Goal: Information Seeking & Learning: Compare options

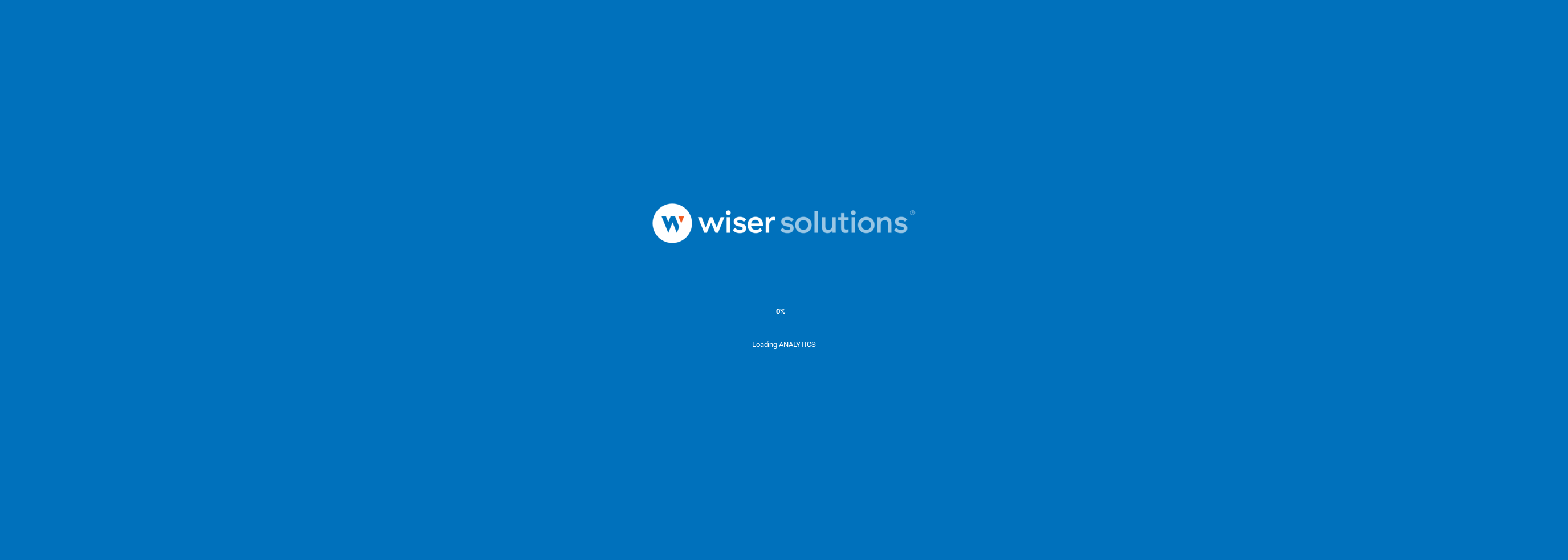
click at [233, 213] on div at bounding box center [784, 223] width 1568 height 118
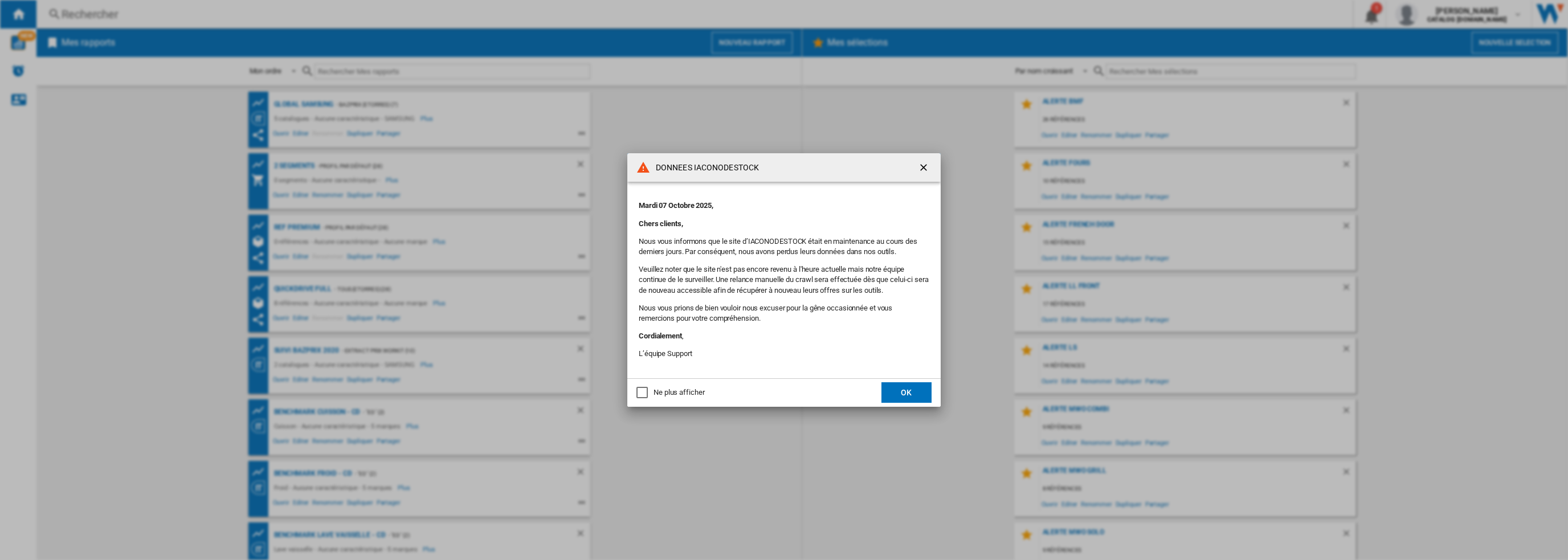
click at [916, 392] on button "OK" at bounding box center [906, 392] width 50 height 20
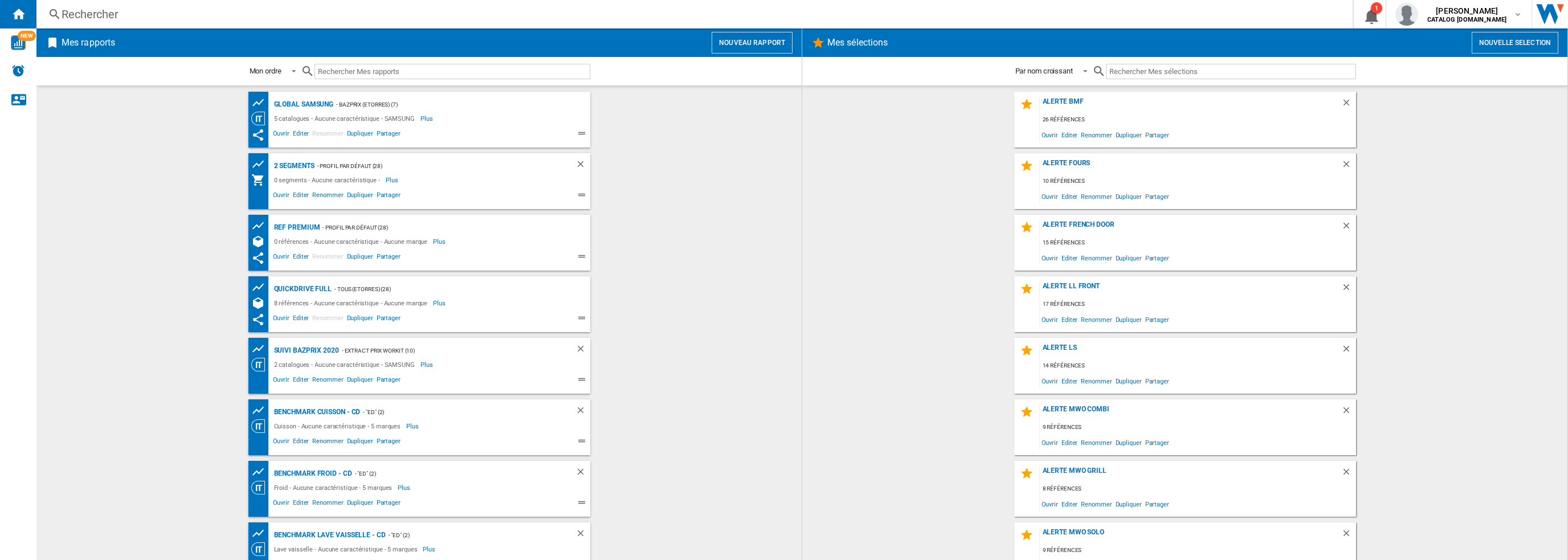
click at [135, 357] on wk-bookmarked-report "Suivi Bazprix 2020 - Extract Prix Workit (10) 2 catalogues - Aucune caractérist…" at bounding box center [419, 366] width 743 height 56
click at [219, 19] on div "Rechercher" at bounding box center [692, 14] width 1261 height 16
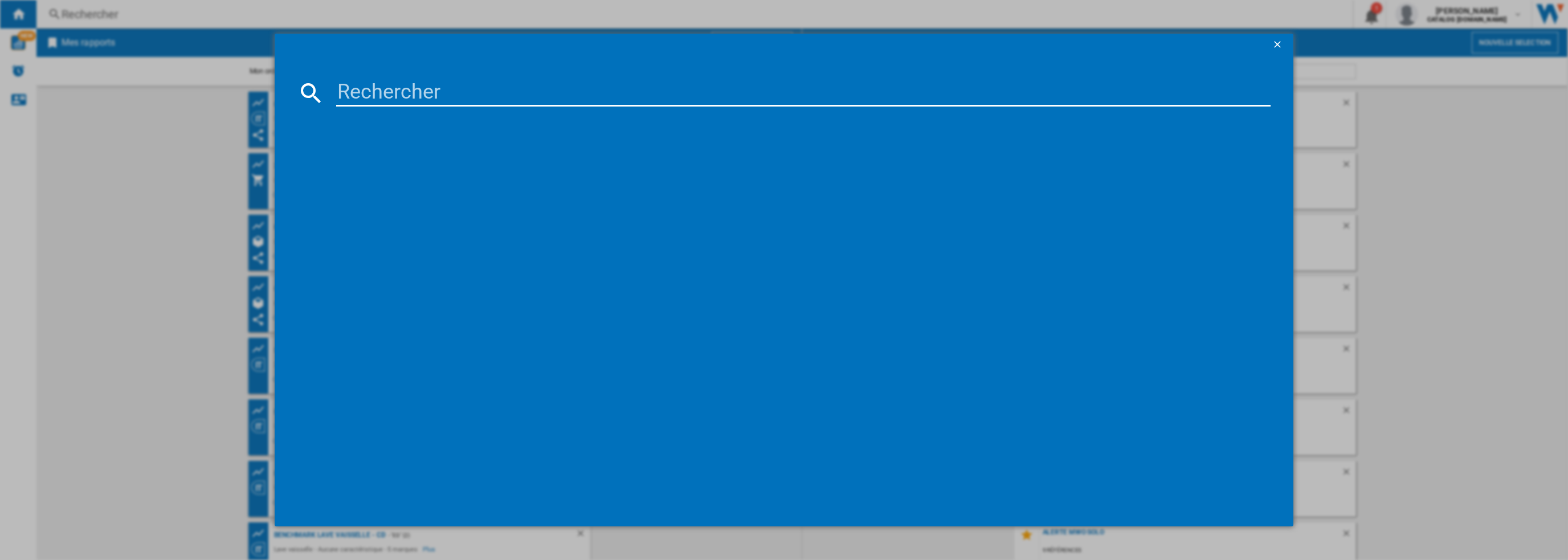
drag, startPoint x: 393, startPoint y: 97, endPoint x: 399, endPoint y: 95, distance: 6.3
click at [393, 96] on input at bounding box center [803, 92] width 935 height 27
paste input "RF65DG960ESREF"
type input "RF65DG960ESREF"
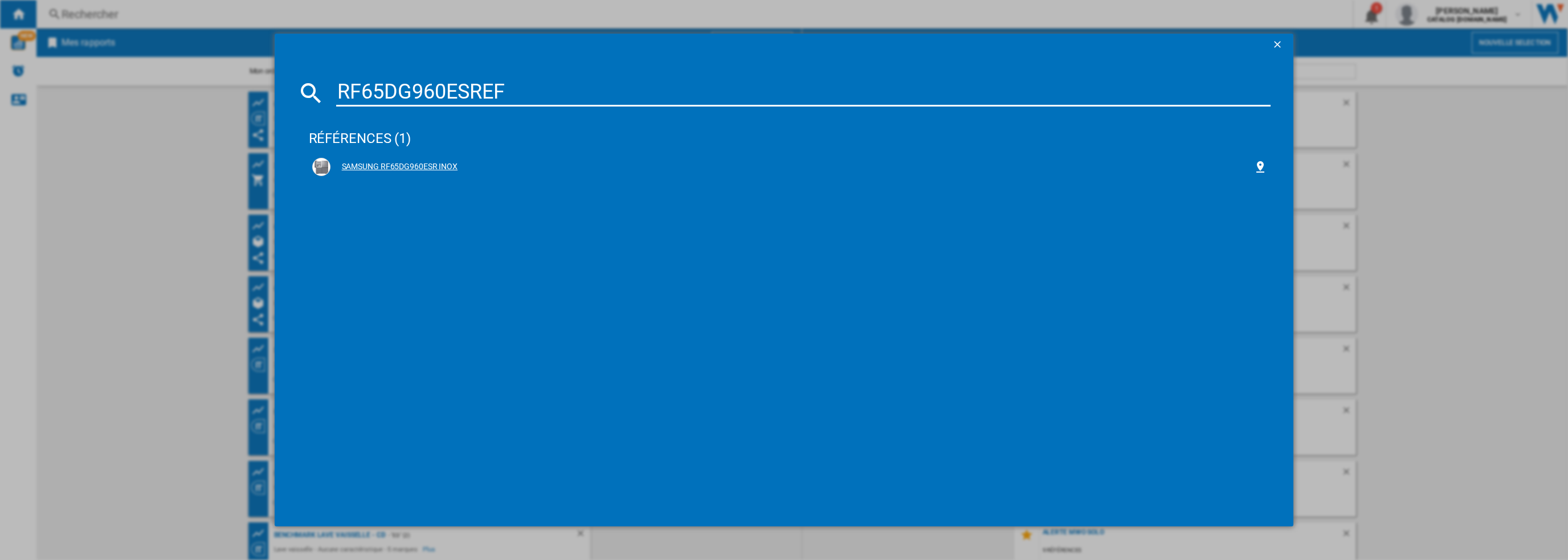
click at [381, 167] on div "SAMSUNG RF65DG960ESR INOX" at bounding box center [792, 167] width 924 height 11
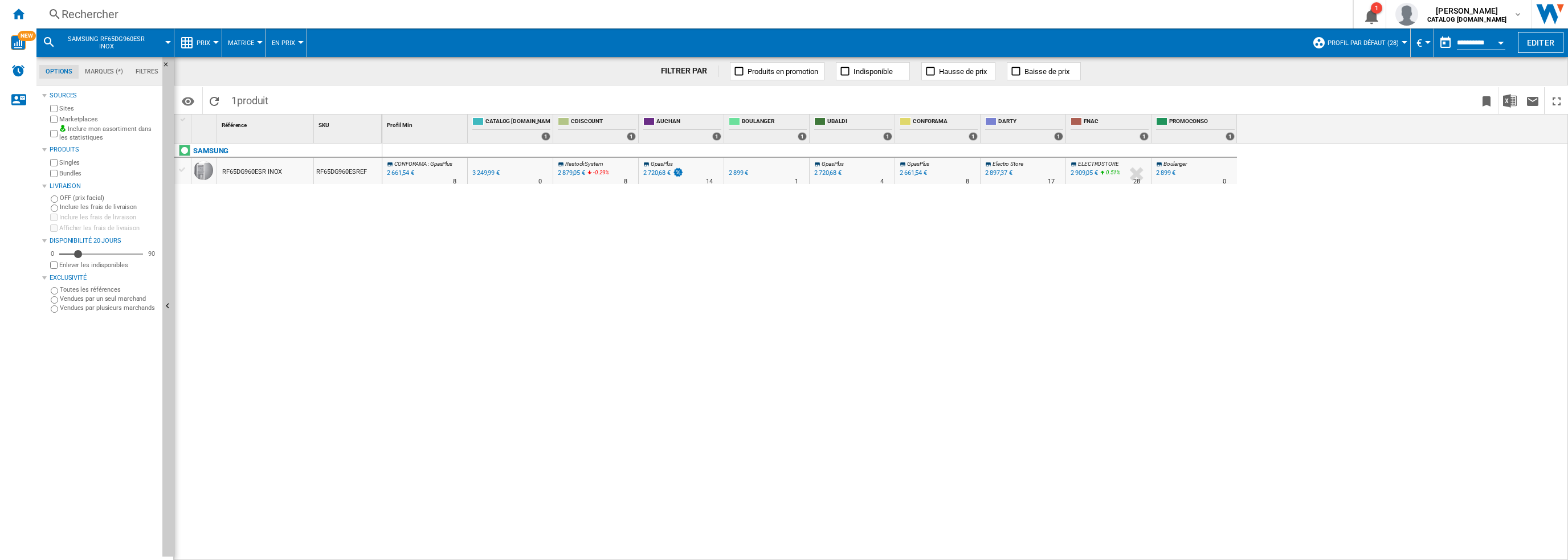
click at [251, 171] on div "RF65DG960ESR INOX" at bounding box center [252, 172] width 60 height 26
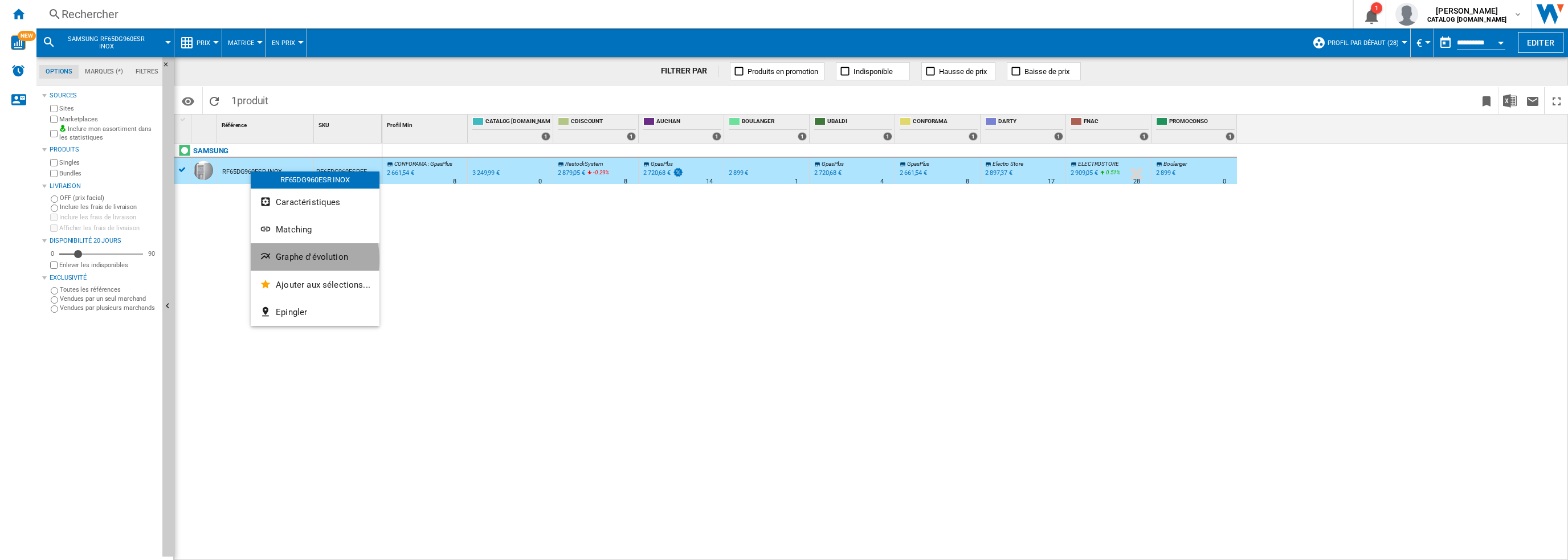
click at [301, 259] on span "Graphe d'évolution" at bounding box center [311, 256] width 73 height 11
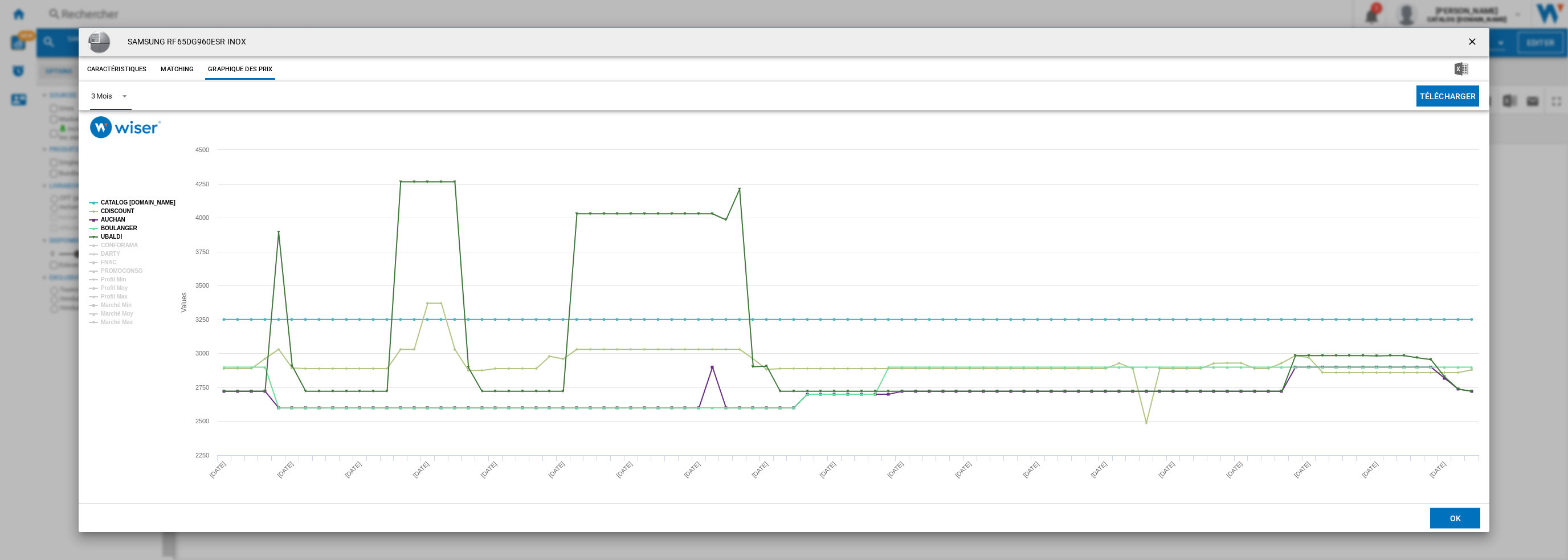
click at [110, 94] on div "3 Mois" at bounding box center [101, 96] width 21 height 8
click at [106, 125] on div "6 Mois" at bounding box center [101, 123] width 21 height 11
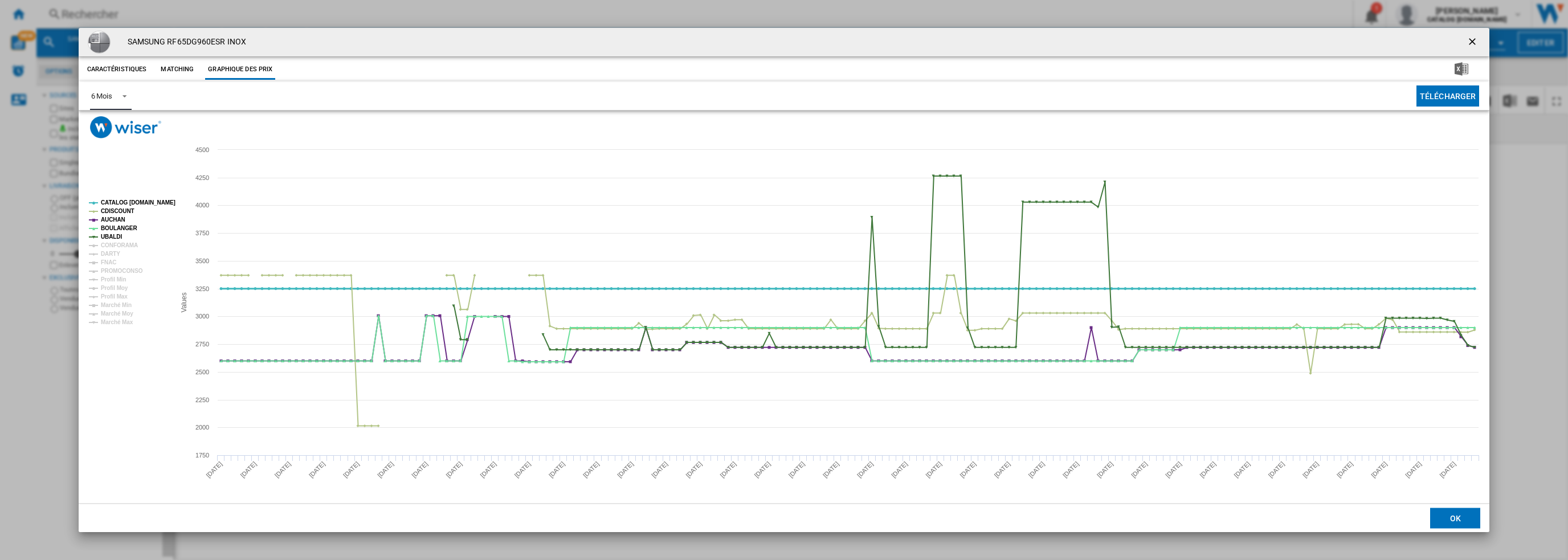
click at [130, 203] on tspan "CATALOG [DOMAIN_NAME]" at bounding box center [138, 202] width 75 height 6
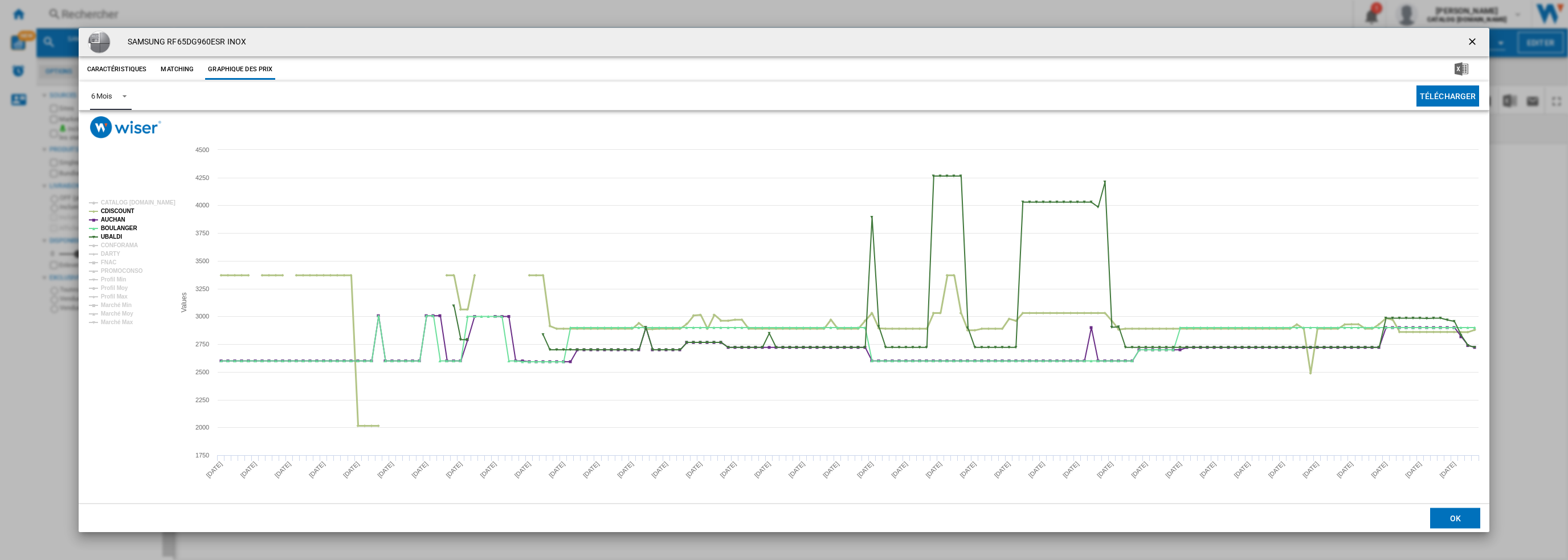
click at [119, 216] on tspan "AUCHAN" at bounding box center [113, 219] width 25 height 6
click at [118, 225] on tspan "BOULANGER" at bounding box center [119, 228] width 37 height 6
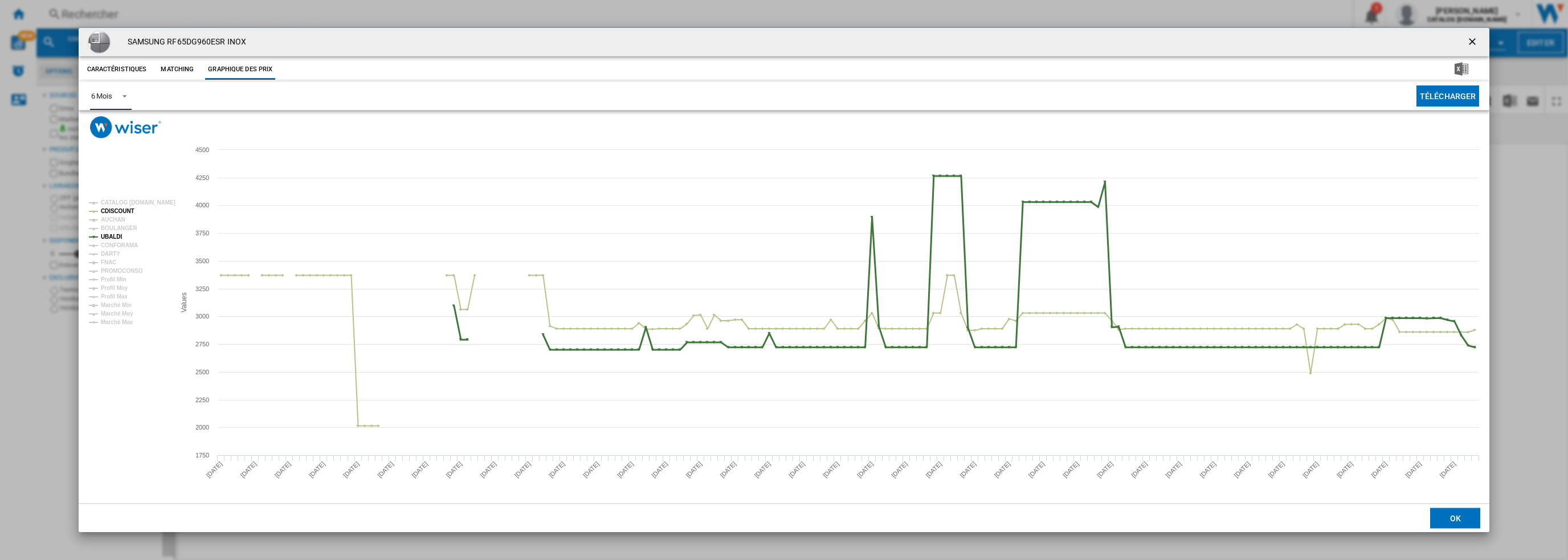
click at [118, 228] on tspan "BOULANGER" at bounding box center [119, 228] width 37 height 6
drag, startPoint x: 121, startPoint y: 216, endPoint x: 125, endPoint y: 210, distance: 7.2
click at [121, 213] on g "CATALOG SAMSUNG.FR CDISCOUNT AUCHAN BOULANGER UBALDI CONFORAMA DARTY FNAC PROMO…" at bounding box center [132, 262] width 87 height 126
drag, startPoint x: 121, startPoint y: 210, endPoint x: 123, endPoint y: 223, distance: 13.2
click at [121, 210] on tspan "CDISCOUNT" at bounding box center [118, 211] width 34 height 6
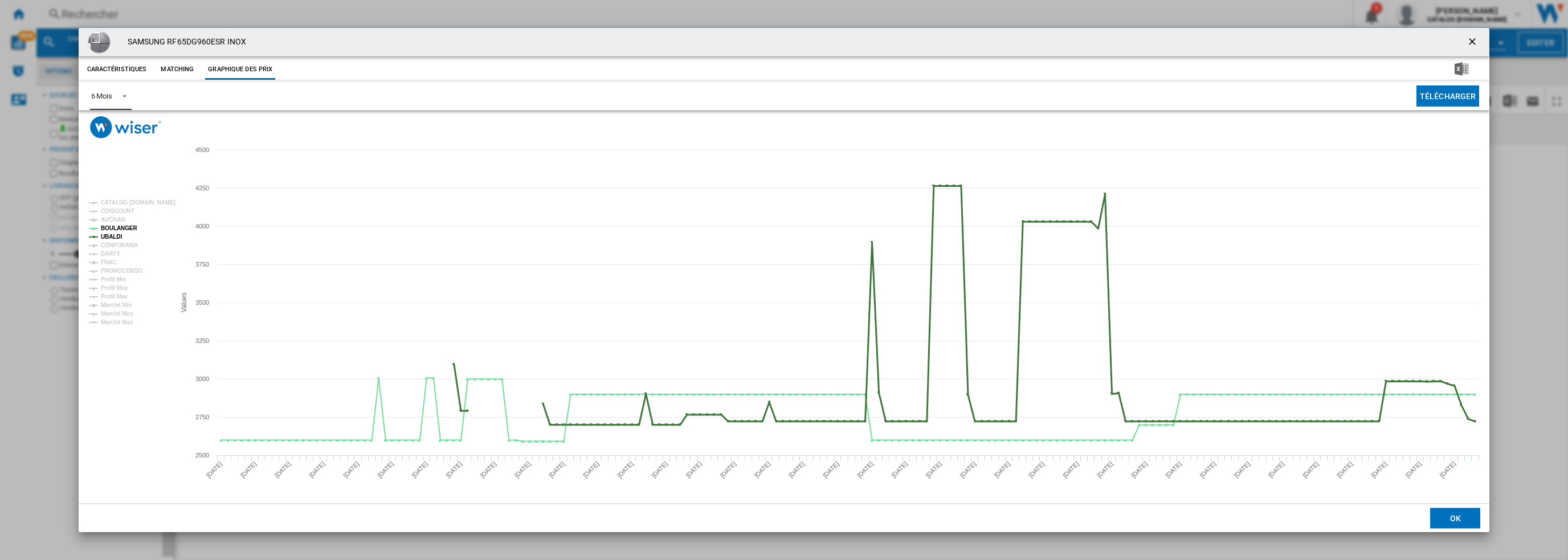
click at [112, 235] on tspan "UBALDI" at bounding box center [111, 237] width 21 height 6
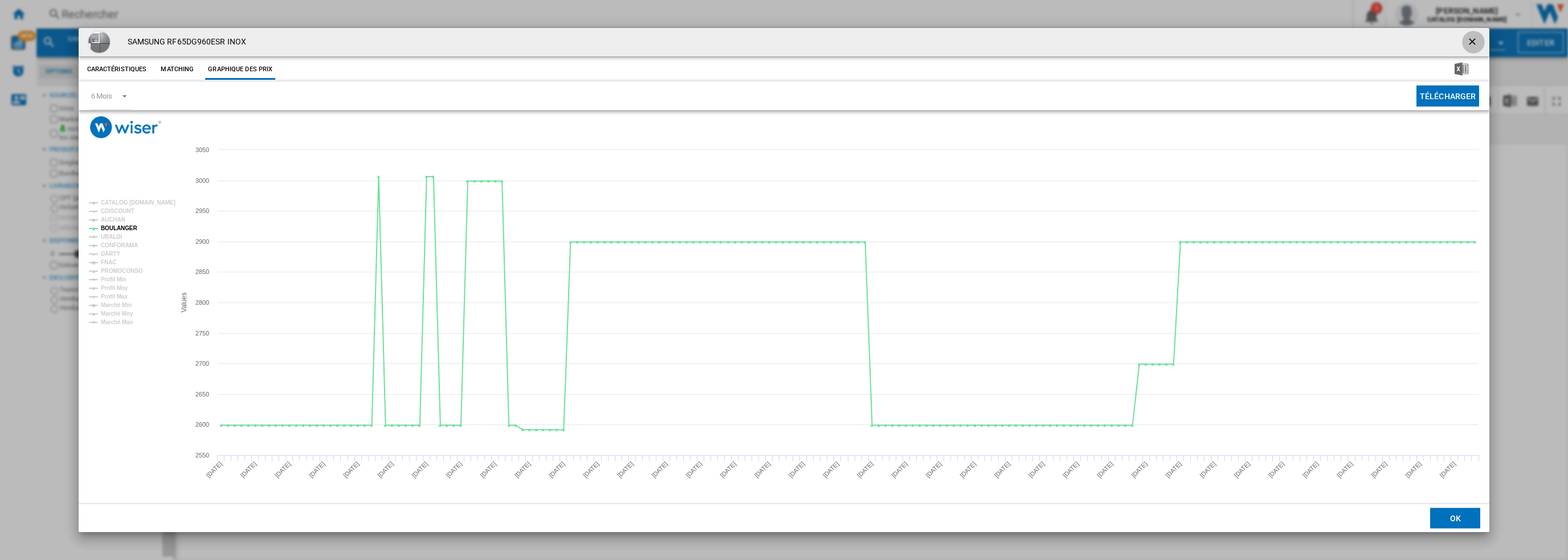
click at [1474, 43] on ng-md-icon "getI18NText('BUTTONS.CLOSE_DIALOG')" at bounding box center [1473, 42] width 13 height 13
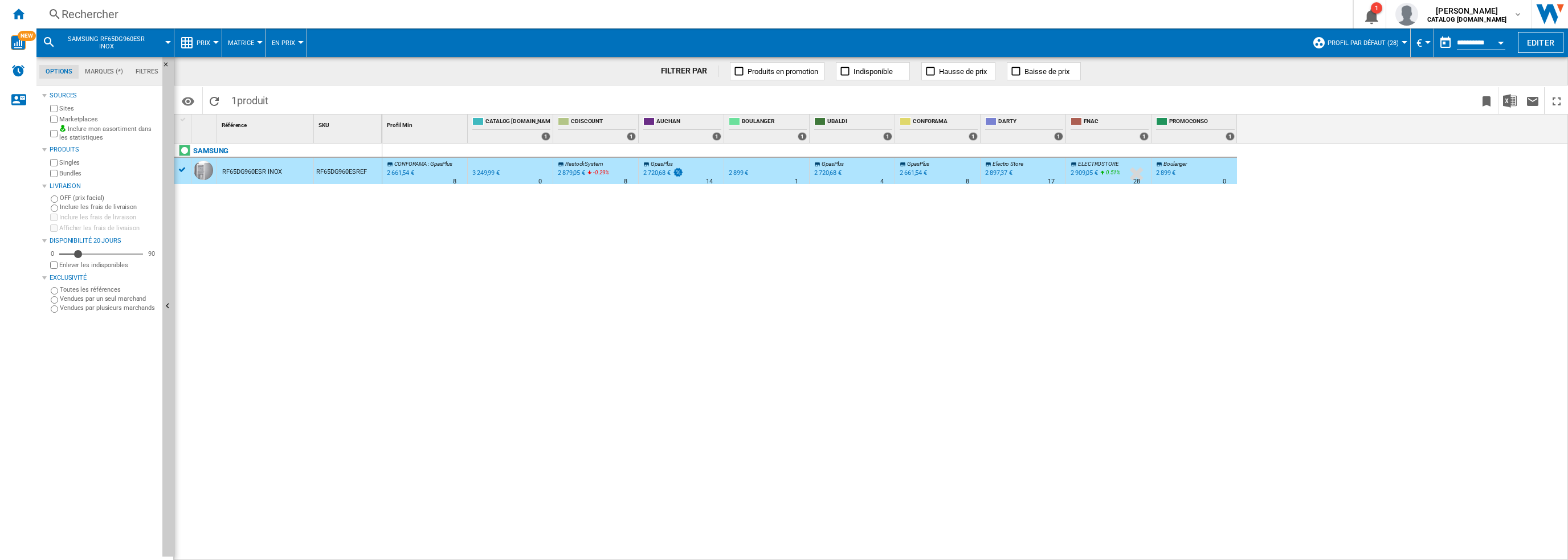
click at [1399, 41] on button "Profil par défaut (28)" at bounding box center [1366, 42] width 77 height 28
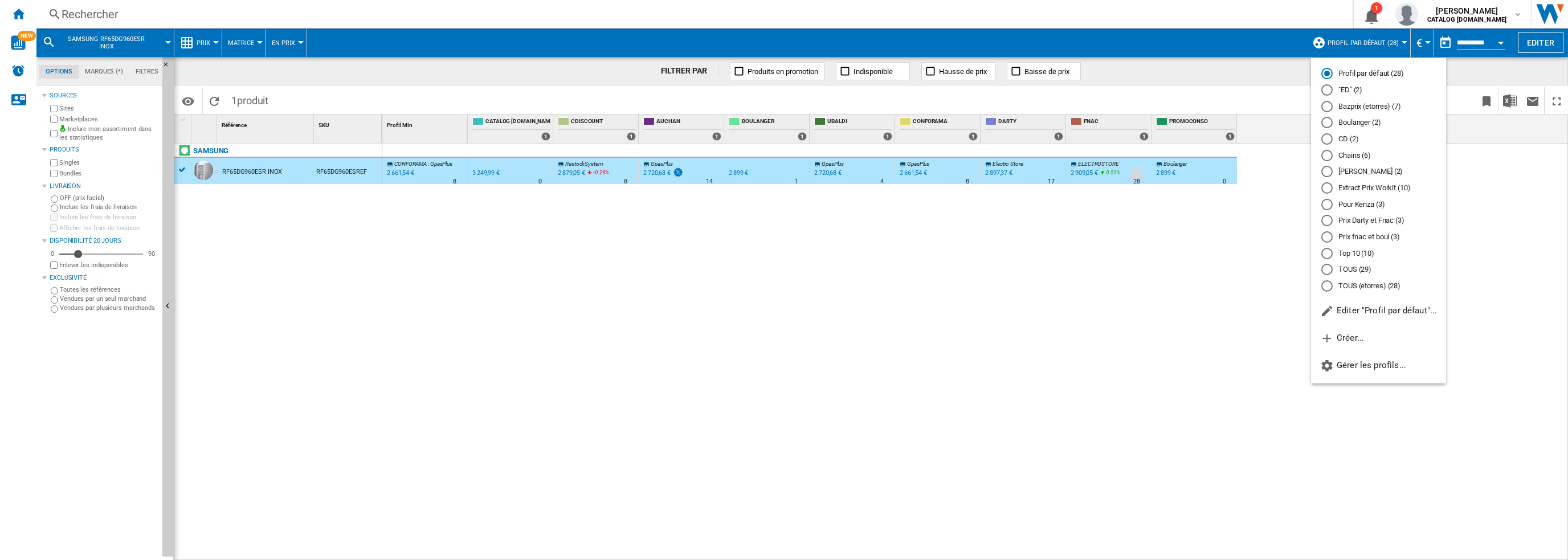
click at [1500, 44] on md-backdrop at bounding box center [784, 280] width 1568 height 560
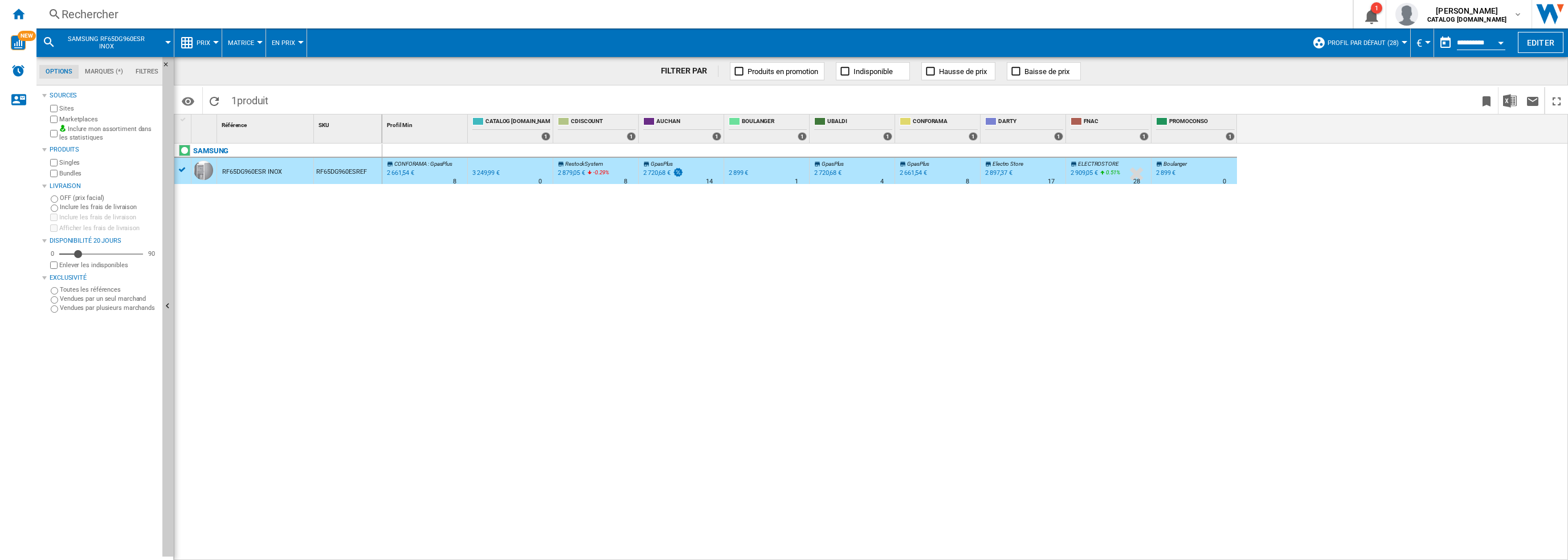
click at [1500, 43] on div "Open calendar" at bounding box center [1501, 43] width 6 height 3
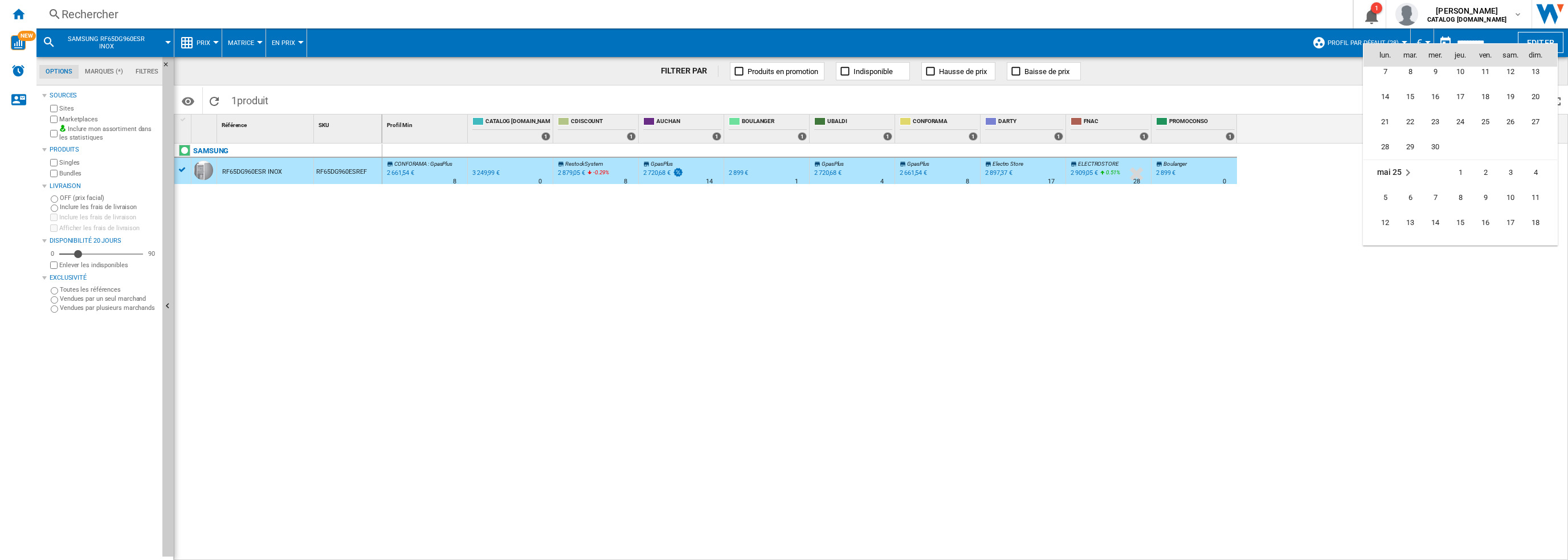
scroll to position [4579, 0]
click at [1536, 180] on span "4" at bounding box center [1536, 180] width 23 height 23
type input "**********"
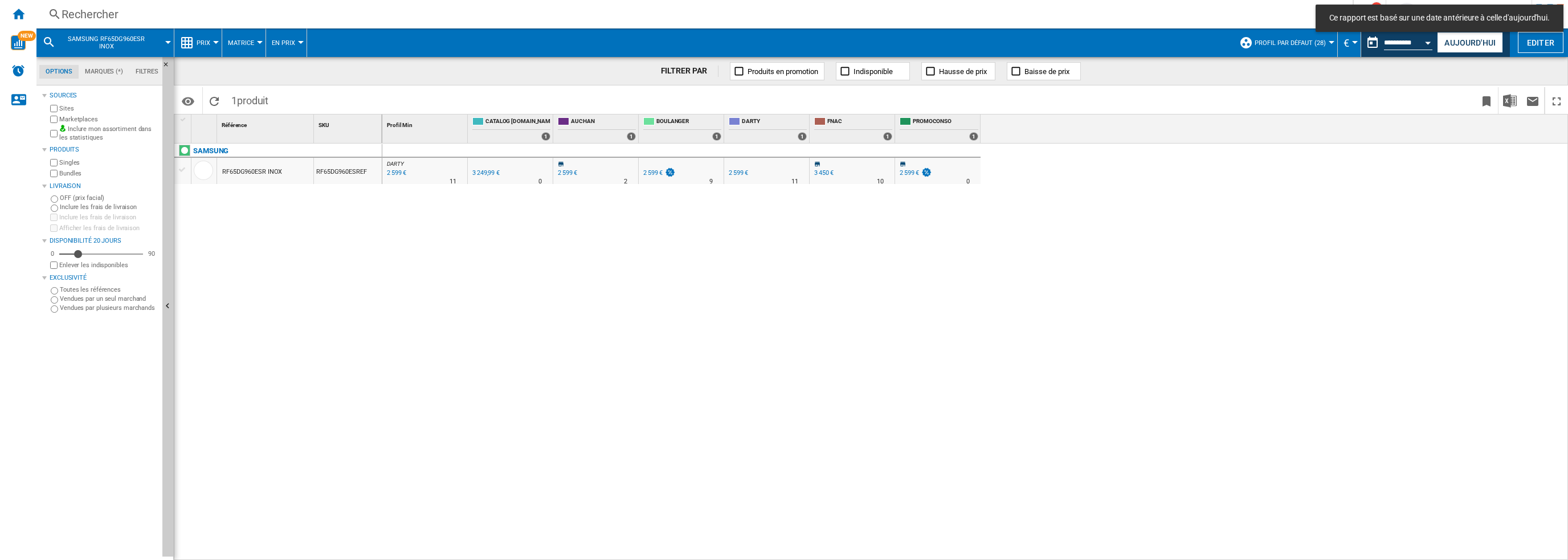
click at [270, 170] on div "RF65DG960ESR INOX" at bounding box center [252, 172] width 60 height 26
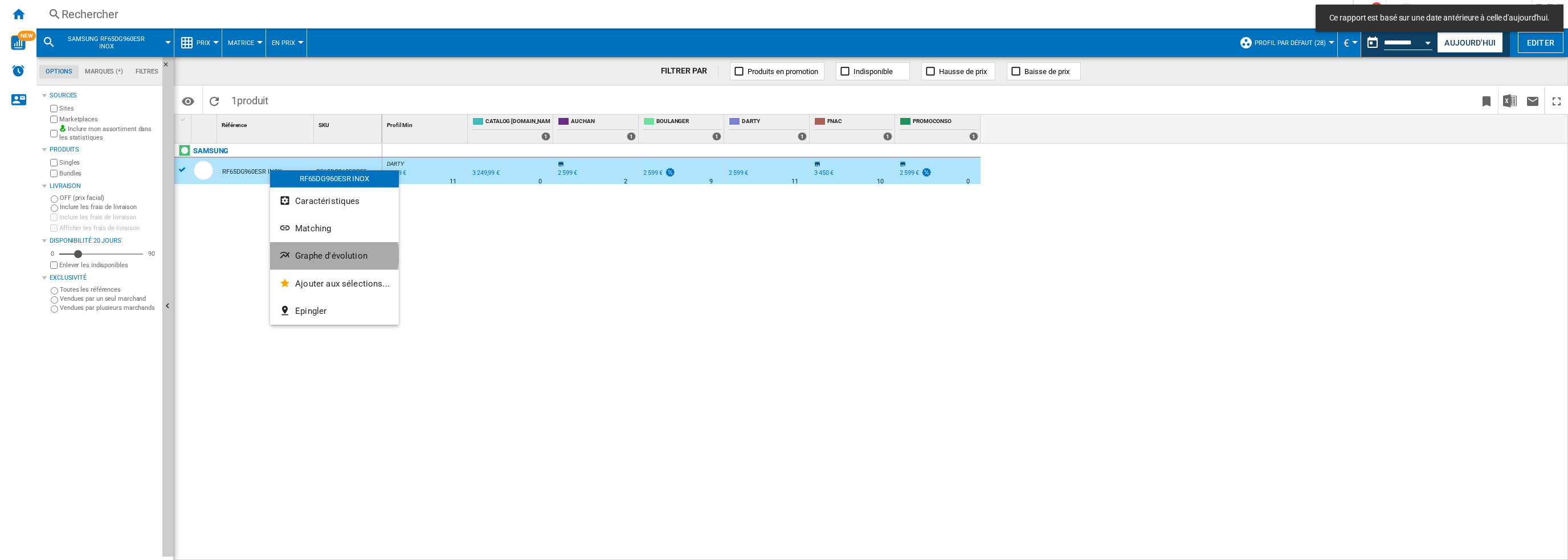
click at [334, 256] on span "Graphe d'évolution" at bounding box center [331, 256] width 73 height 11
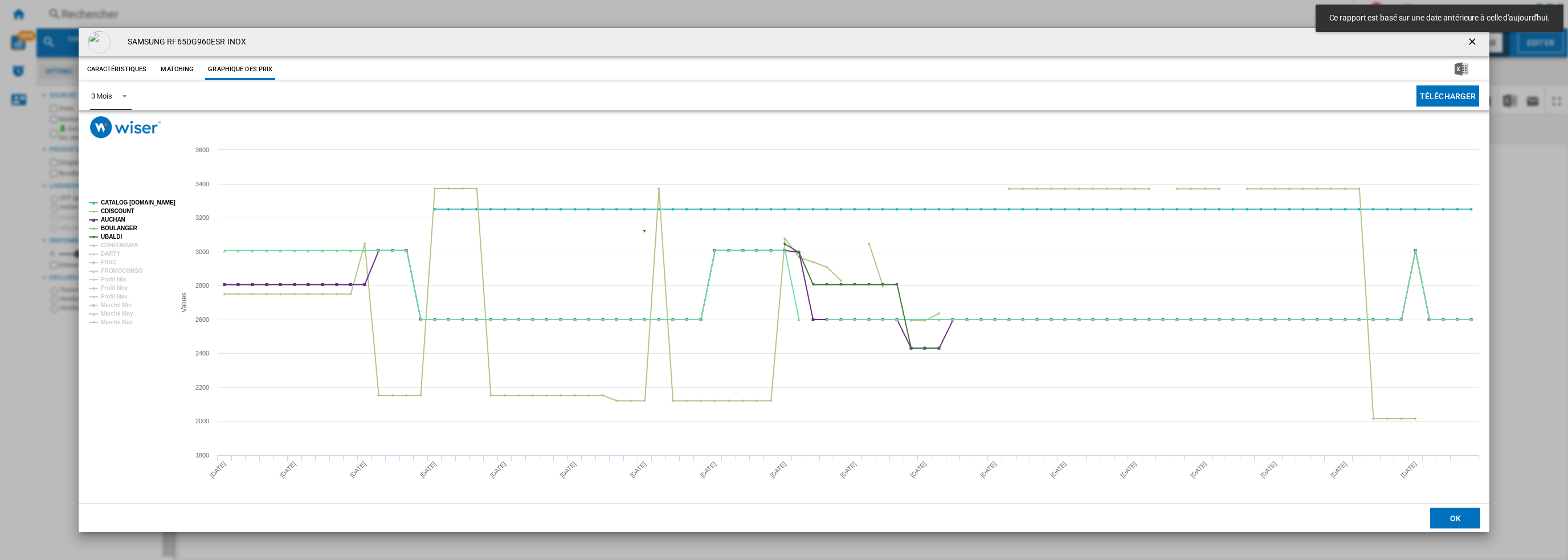
click at [100, 100] on span "3 Mois" at bounding box center [101, 96] width 21 height 11
click at [106, 129] on md-option "6 Mois" at bounding box center [121, 123] width 78 height 27
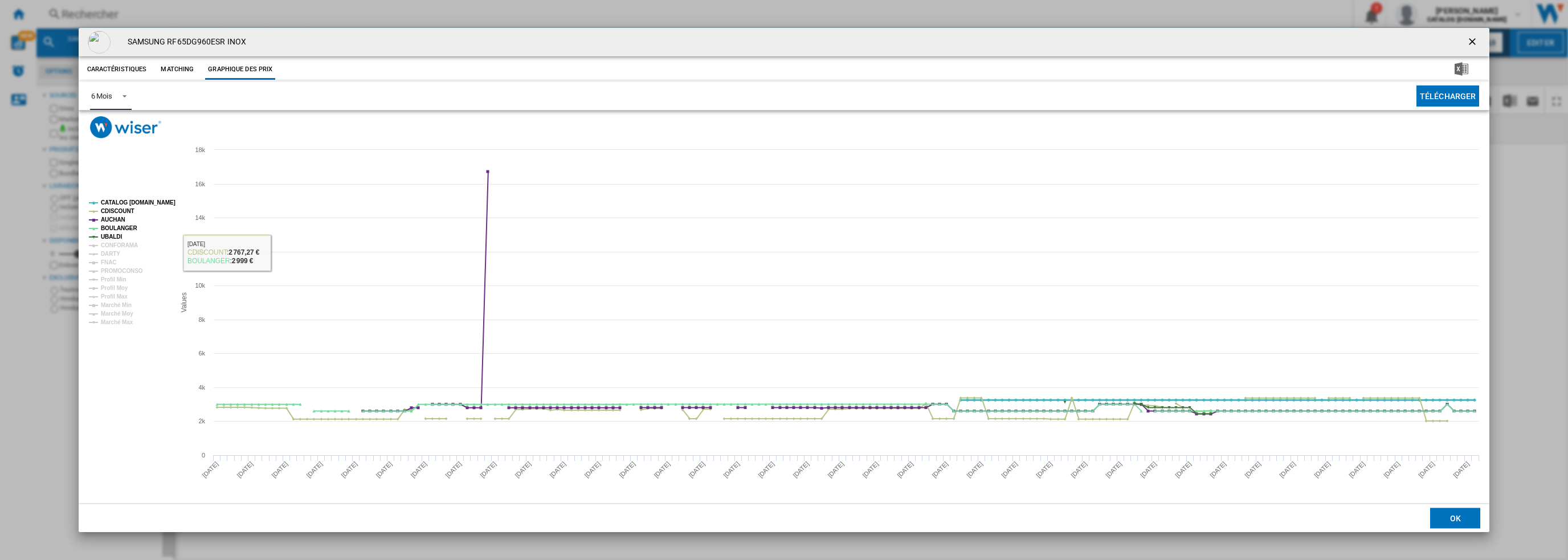
drag, startPoint x: 132, startPoint y: 202, endPoint x: 125, endPoint y: 211, distance: 11.4
click at [132, 202] on tspan "CATALOG [DOMAIN_NAME]" at bounding box center [138, 202] width 75 height 6
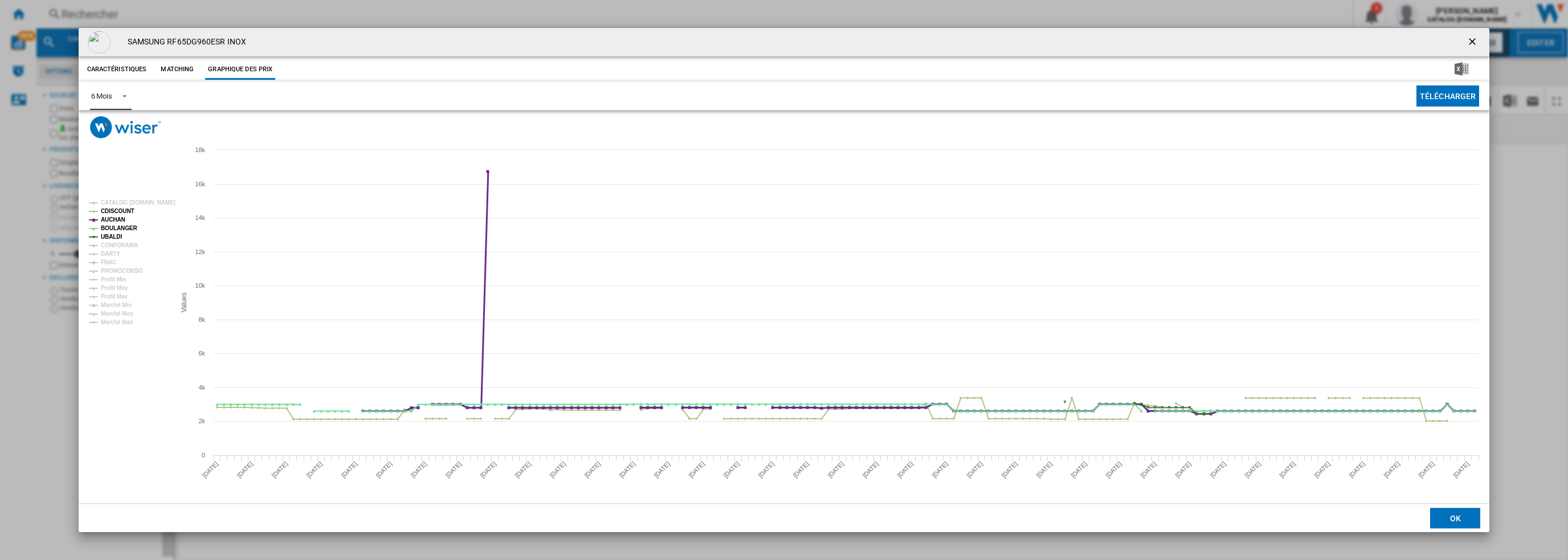
click at [123, 211] on tspan "CDISCOUNT" at bounding box center [118, 211] width 34 height 6
click at [116, 225] on tspan "BOULANGER" at bounding box center [119, 228] width 37 height 6
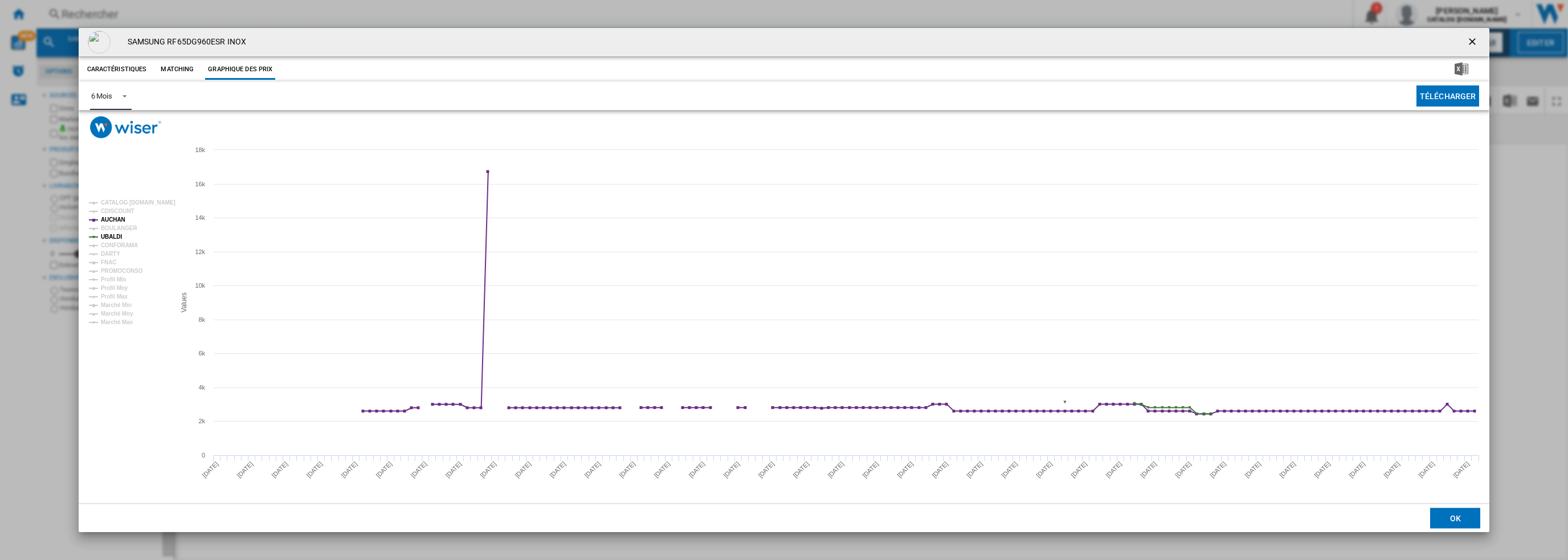
click at [114, 219] on tspan "AUCHAN" at bounding box center [113, 219] width 25 height 6
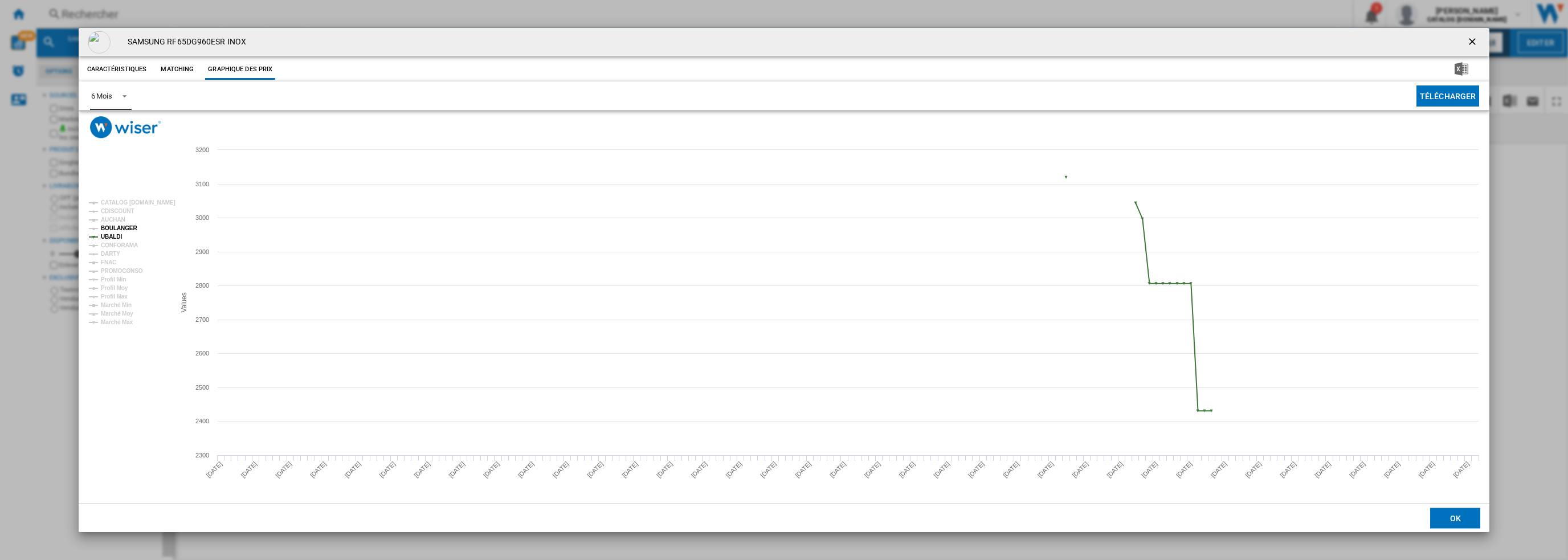
click at [113, 228] on tspan "BOULANGER" at bounding box center [119, 228] width 37 height 6
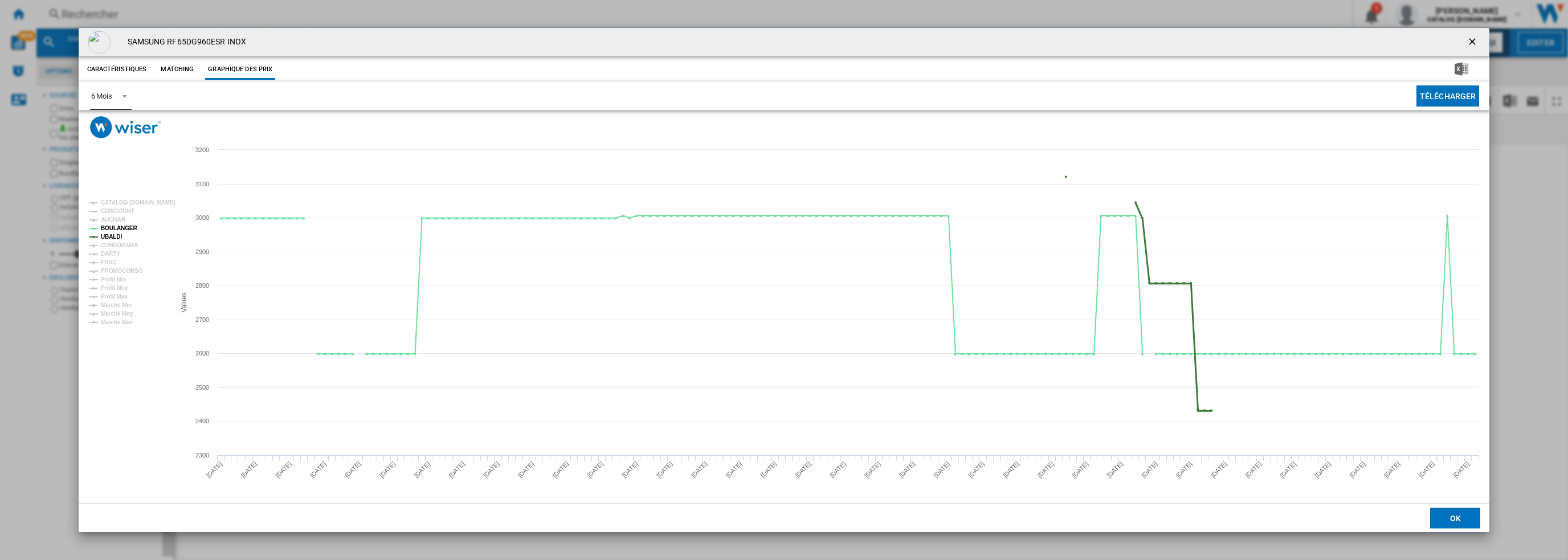
click at [109, 236] on tspan "UBALDI" at bounding box center [111, 237] width 21 height 6
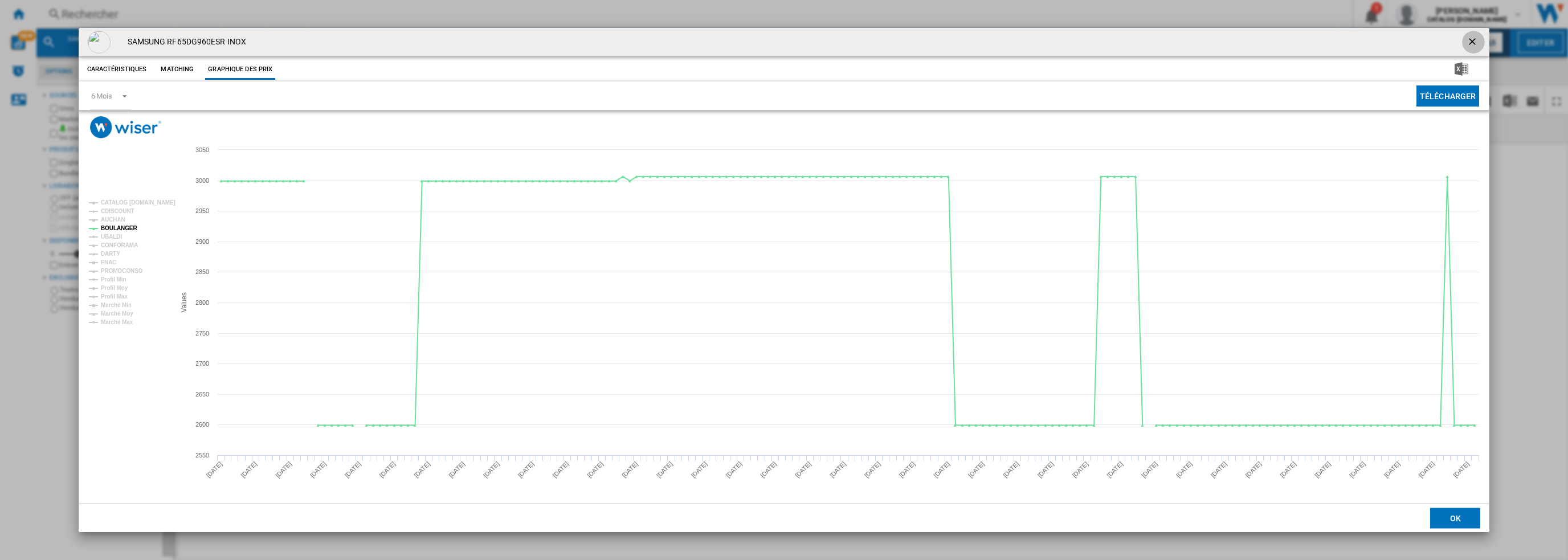
click at [1471, 38] on ng-md-icon "getI18NText('BUTTONS.CLOSE_DIALOG')" at bounding box center [1473, 42] width 13 height 13
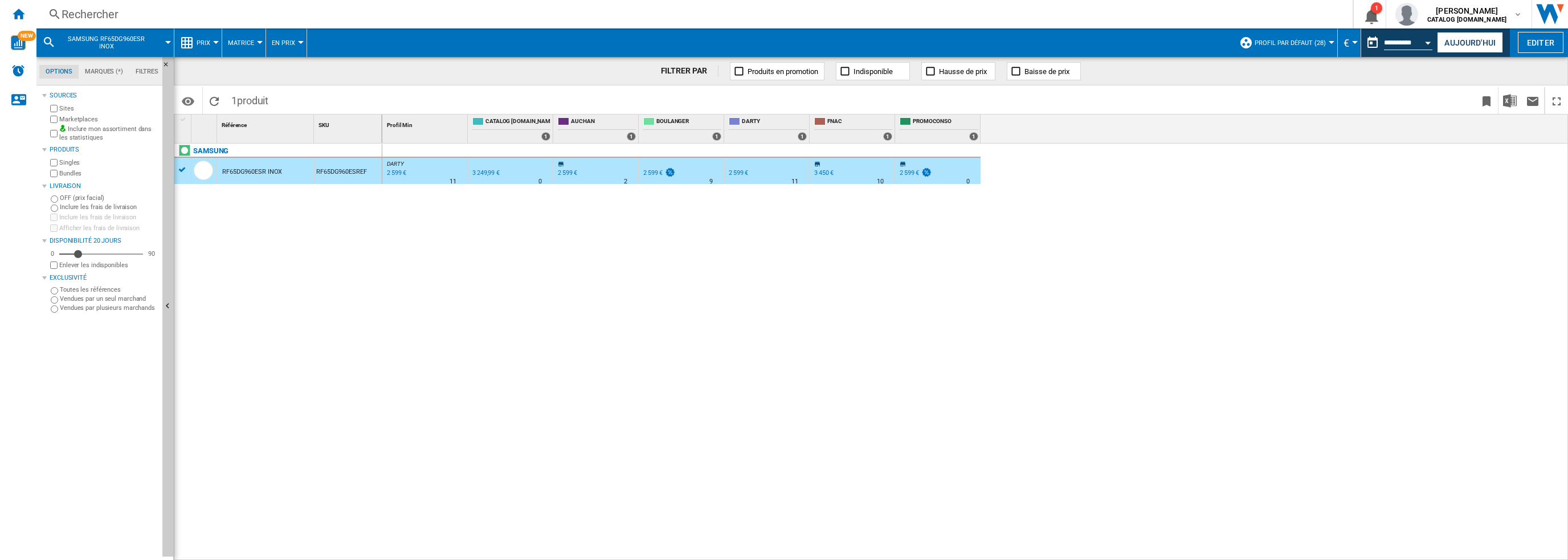
click at [245, 14] on div "Rechercher" at bounding box center [692, 14] width 1261 height 16
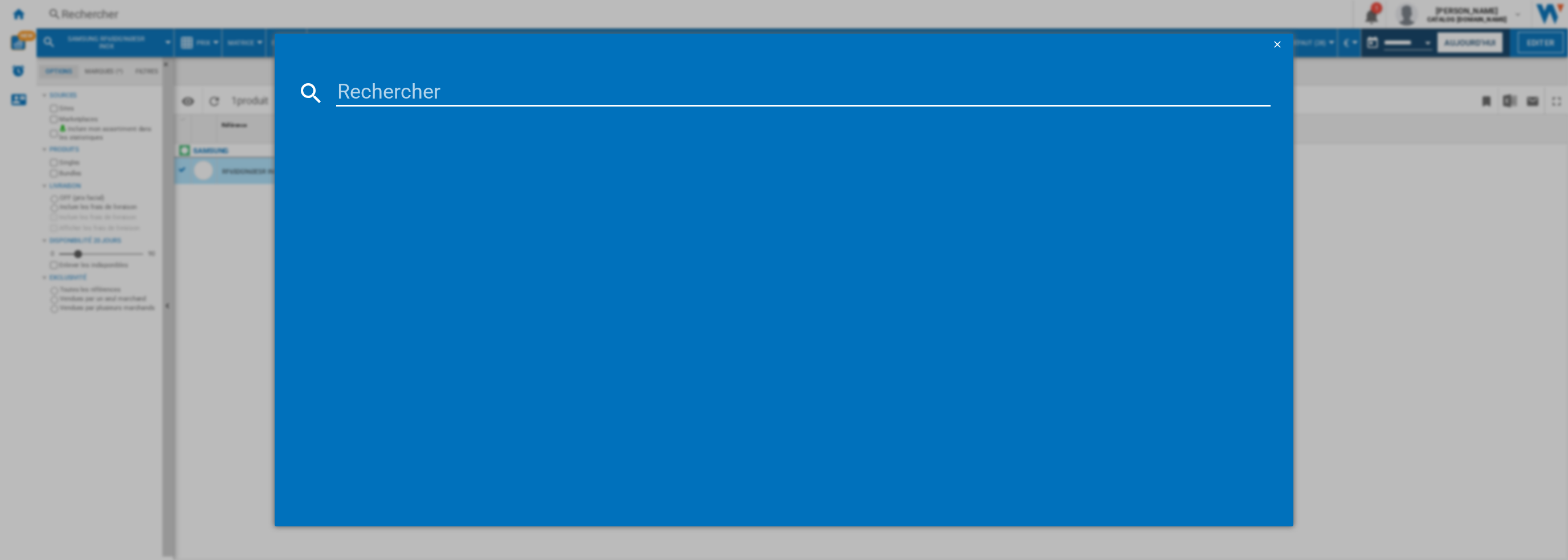
click at [410, 89] on input at bounding box center [803, 92] width 935 height 27
type input "RS65DG5403B1EF"
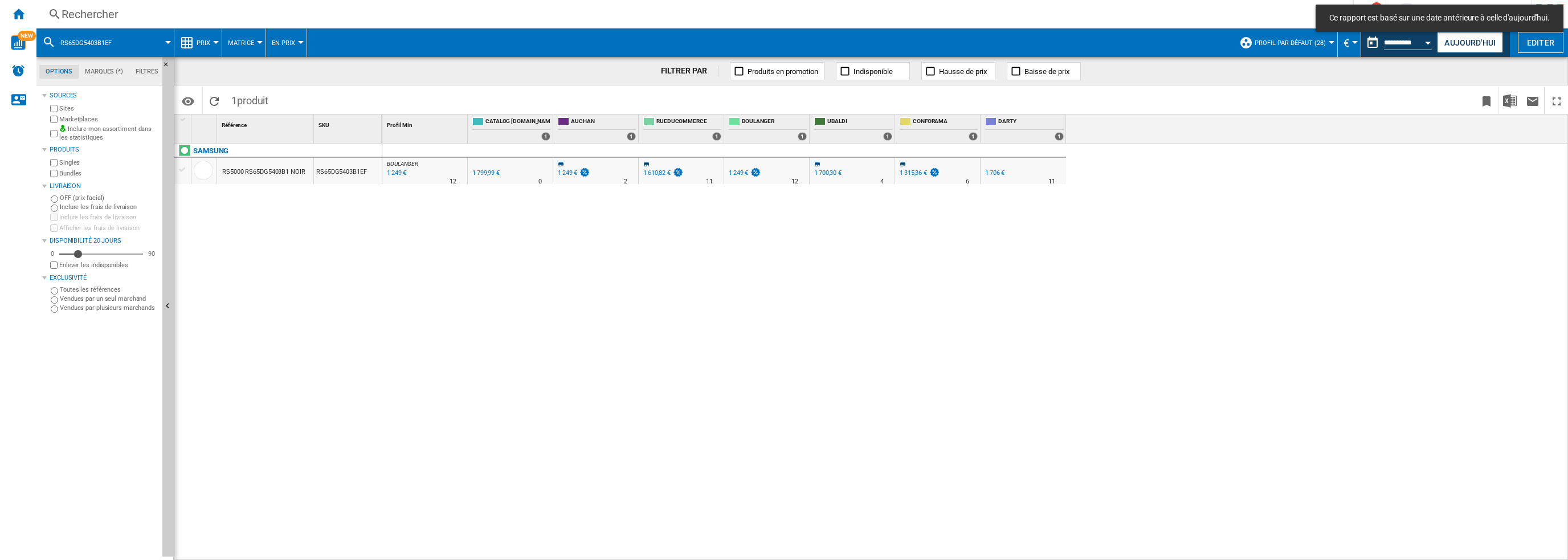
click at [256, 173] on div "RS5000 RS65DG5403B1 NOIR" at bounding box center [264, 172] width 83 height 26
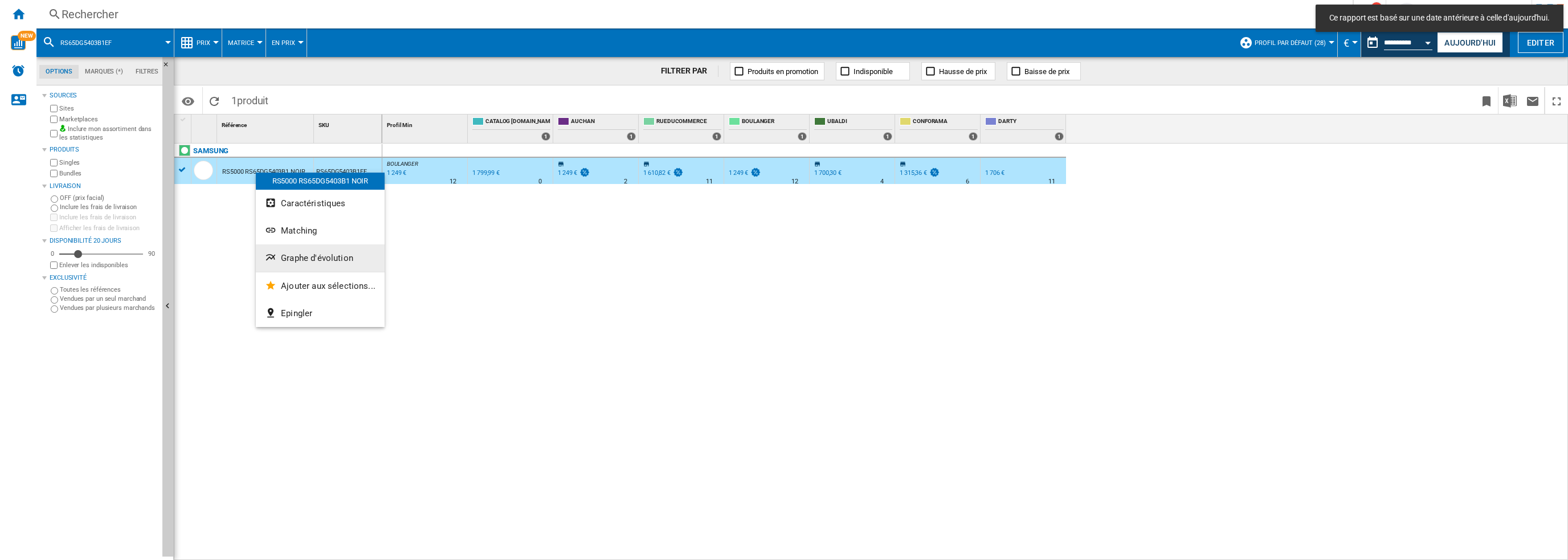
click at [296, 257] on span "Graphe d'évolution" at bounding box center [317, 258] width 73 height 11
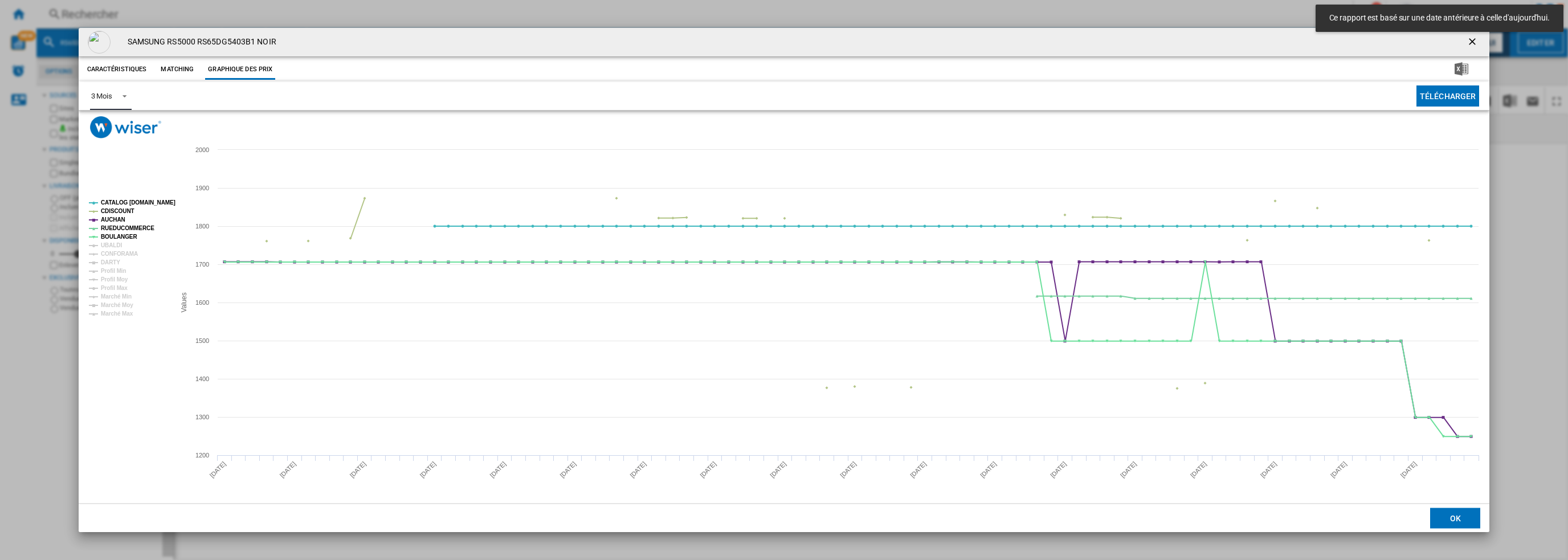
click at [123, 99] on span "Product popup" at bounding box center [121, 95] width 13 height 11
click at [111, 130] on md-option "6 Mois" at bounding box center [121, 123] width 78 height 27
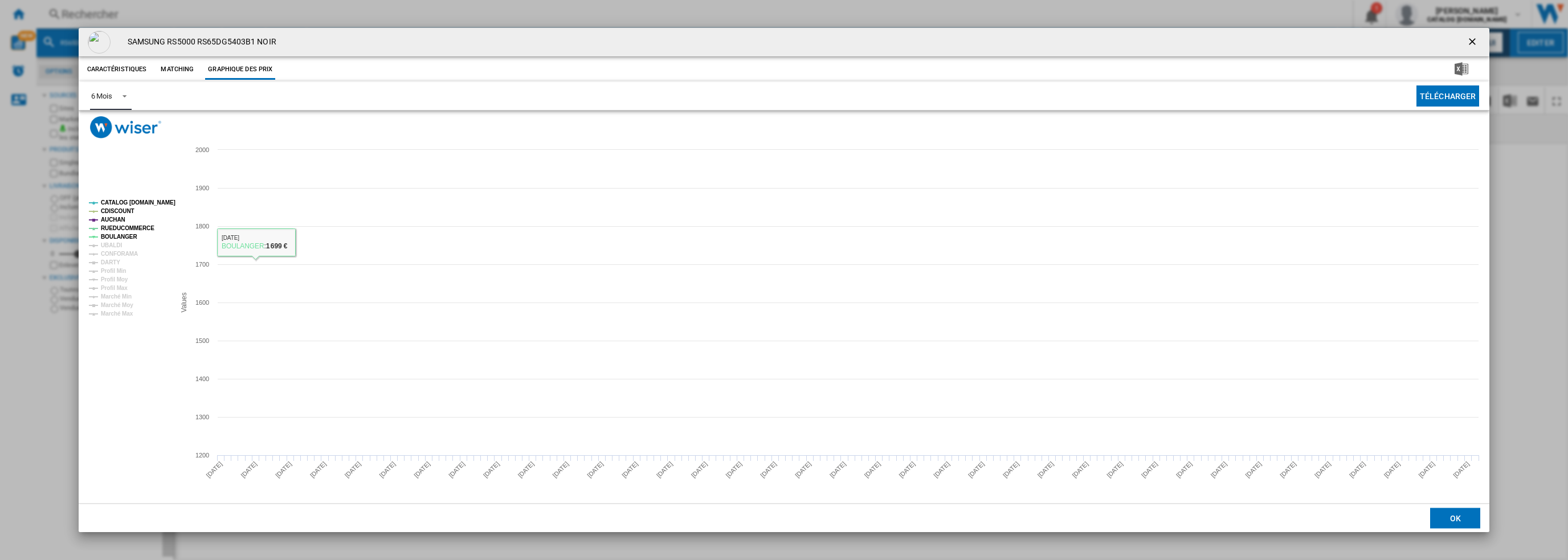
click at [135, 203] on tspan "CATALOG [DOMAIN_NAME]" at bounding box center [138, 202] width 75 height 6
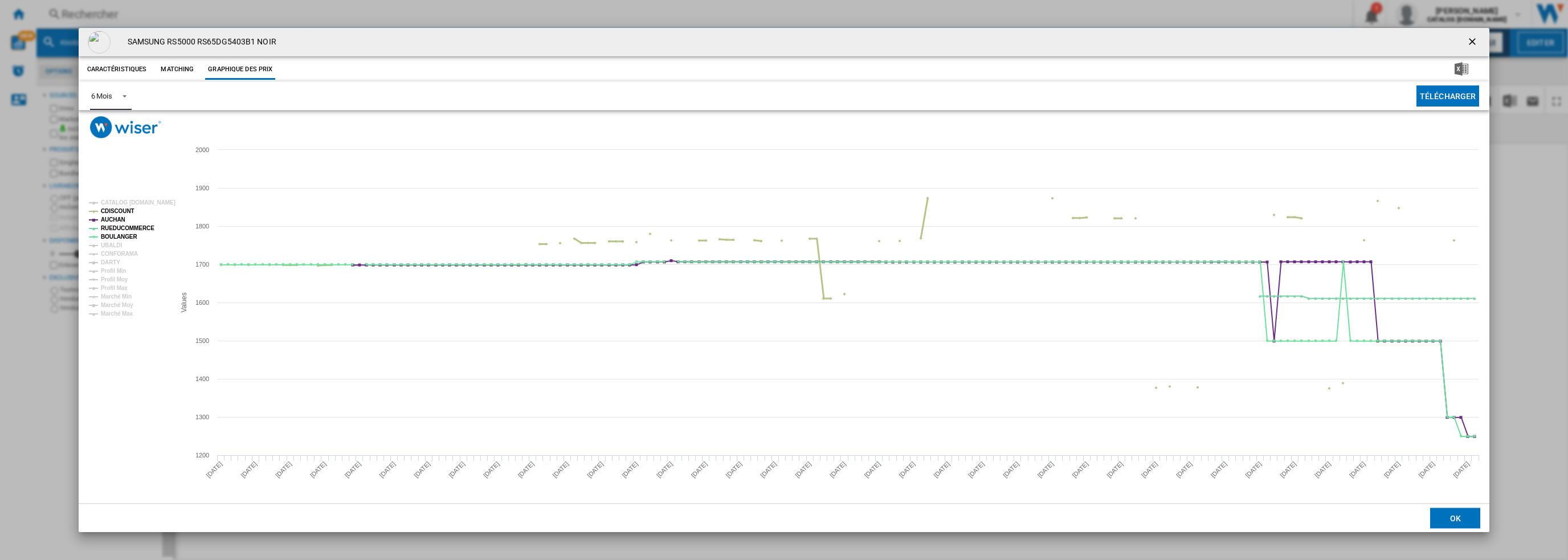
click at [125, 213] on tspan "CDISCOUNT" at bounding box center [118, 211] width 34 height 6
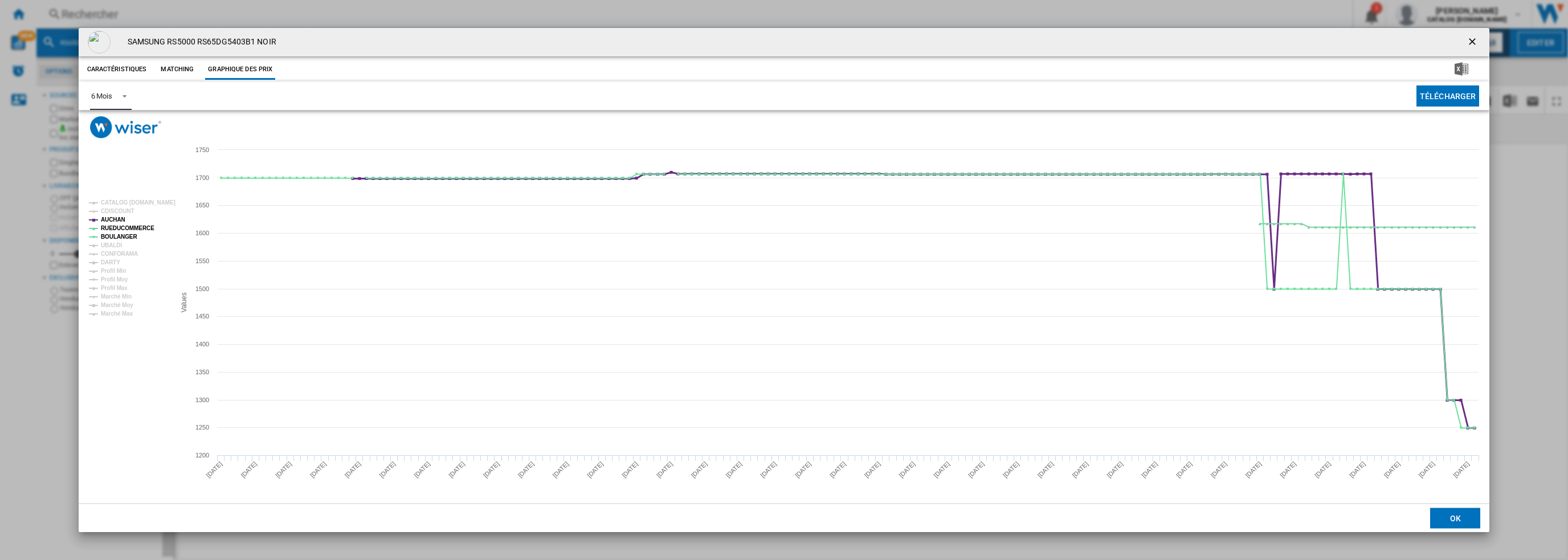
click at [116, 220] on tspan "AUCHAN" at bounding box center [113, 219] width 25 height 6
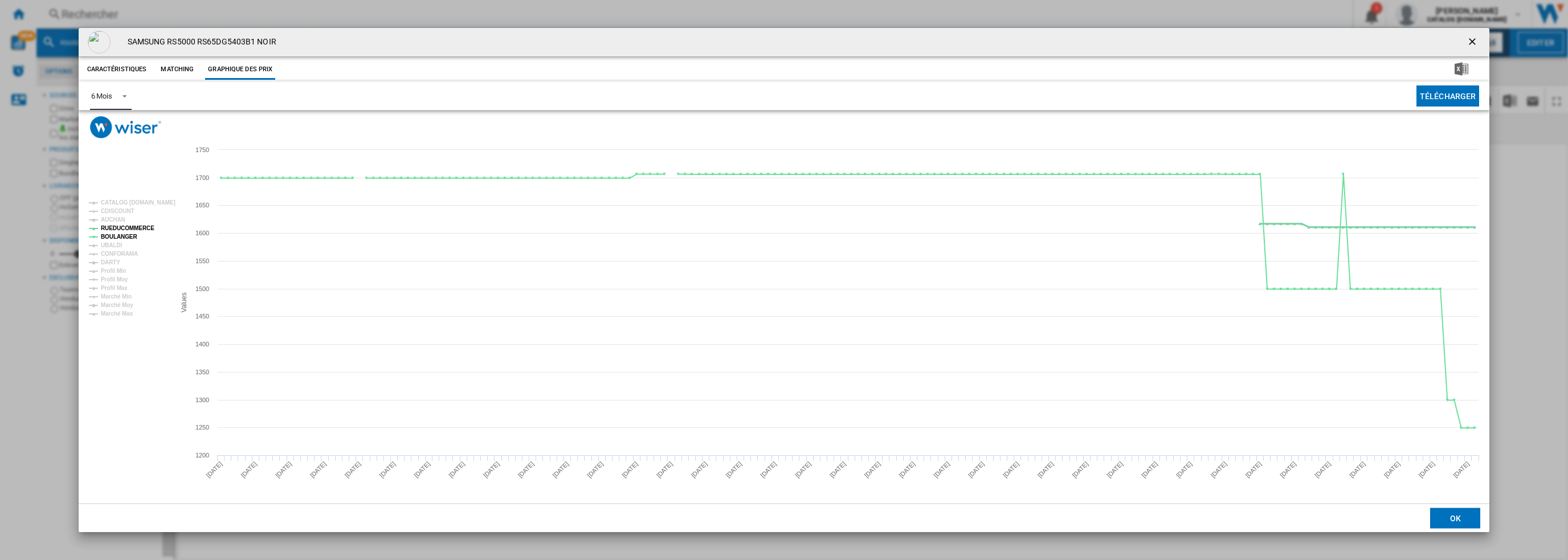
click at [121, 228] on tspan "RUEDUCOMMERCE" at bounding box center [128, 228] width 54 height 6
drag, startPoint x: 1471, startPoint y: 42, endPoint x: 1445, endPoint y: 33, distance: 27.5
click at [1471, 42] on ng-md-icon "getI18NText('BUTTONS.CLOSE_DIALOG')" at bounding box center [1473, 42] width 13 height 13
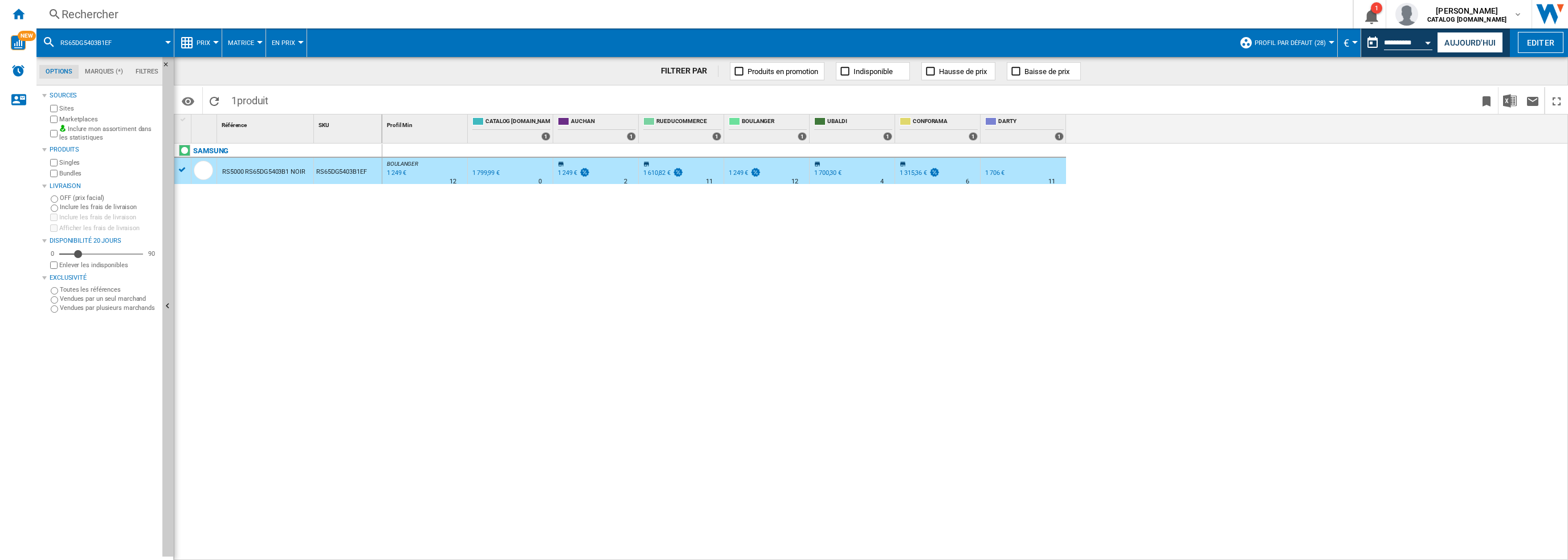
click at [338, 2] on div "Rechercher Rechercher 0 1 sofiane mahraoui CATALOG SAMSUNG.FR CATALOG SAMSUNG.F…" at bounding box center [803, 14] width 1532 height 28
click at [340, 13] on div "Rechercher" at bounding box center [692, 14] width 1261 height 16
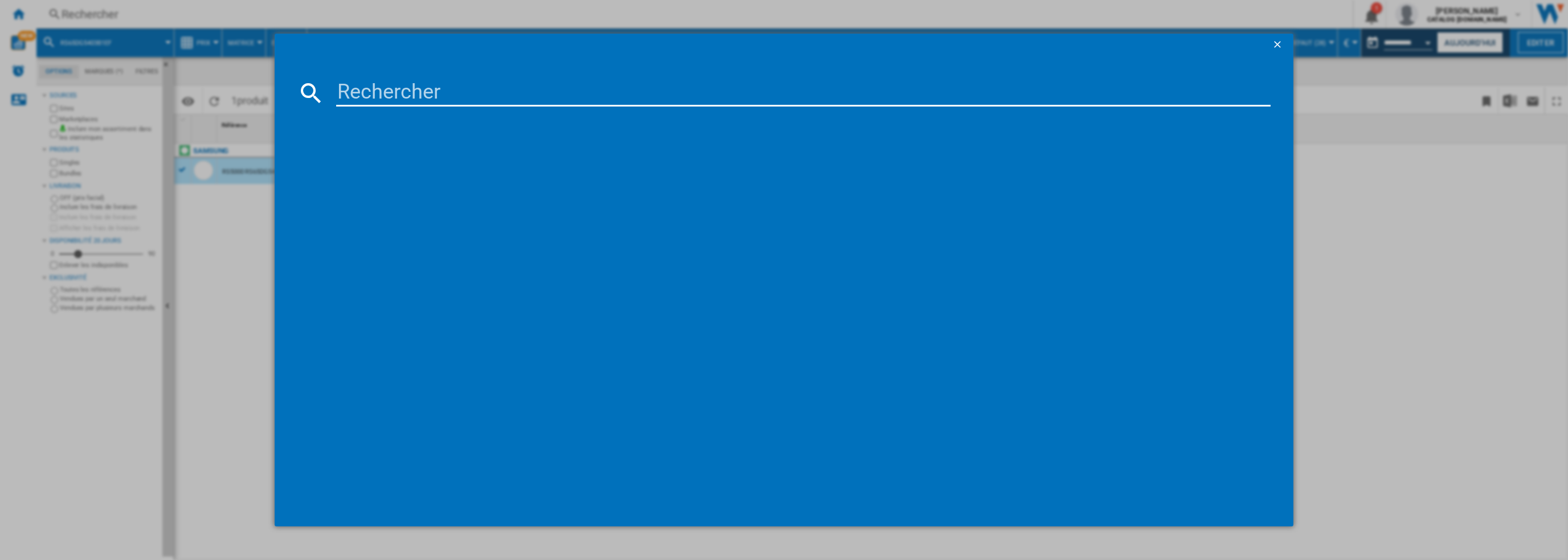
click at [424, 93] on input at bounding box center [803, 92] width 935 height 27
type input "RB38C7B5DS9/EF"
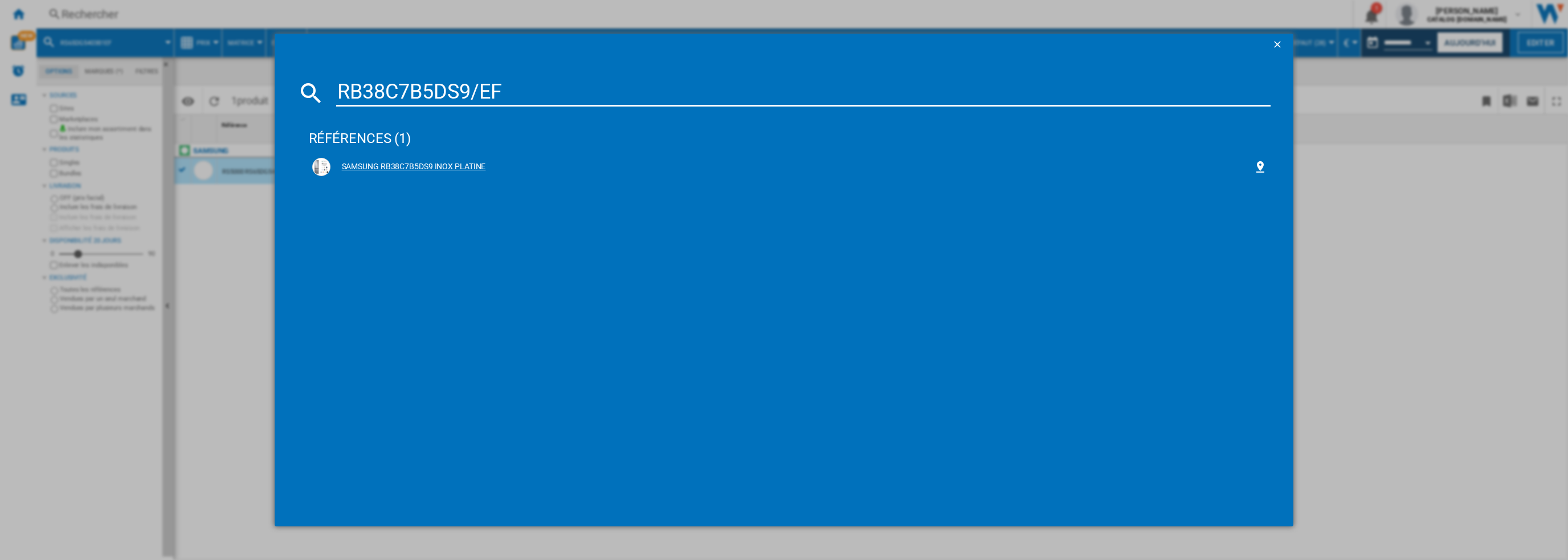
click at [395, 161] on div "SAMSUNG RB38C7B5DS9 INOX PLATINE" at bounding box center [792, 167] width 924 height 11
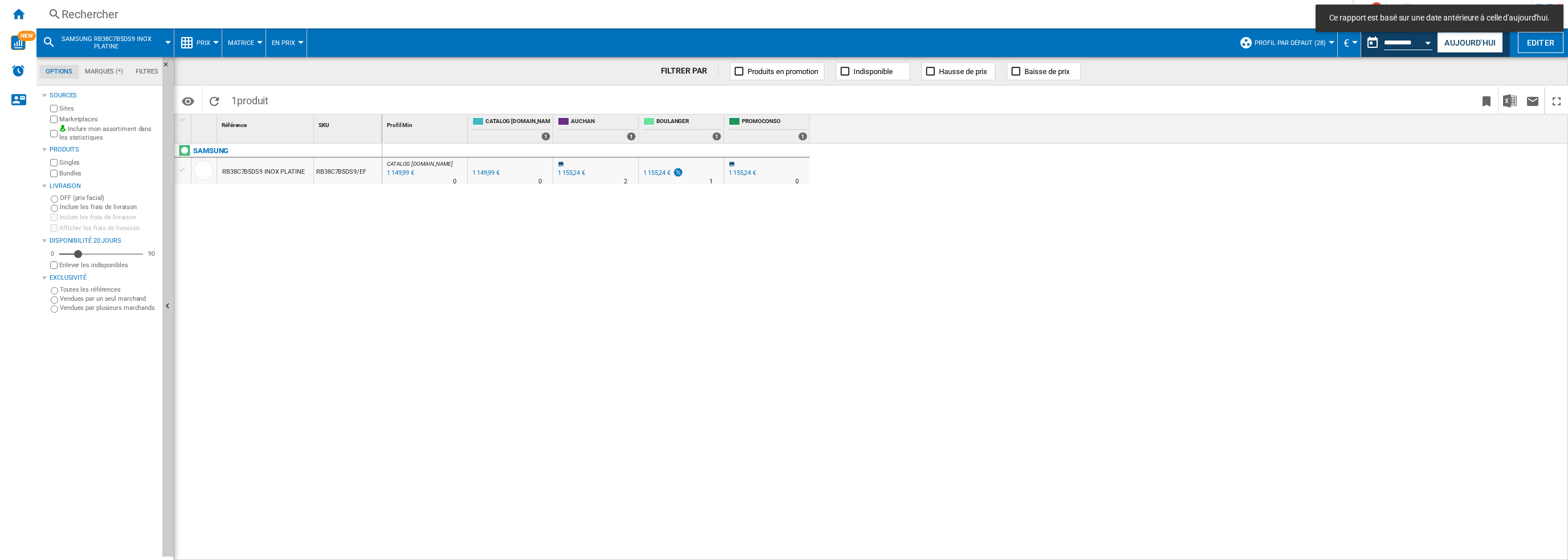
click at [264, 175] on div "RB38C7B5DS9 INOX PLATINE" at bounding box center [263, 172] width 82 height 26
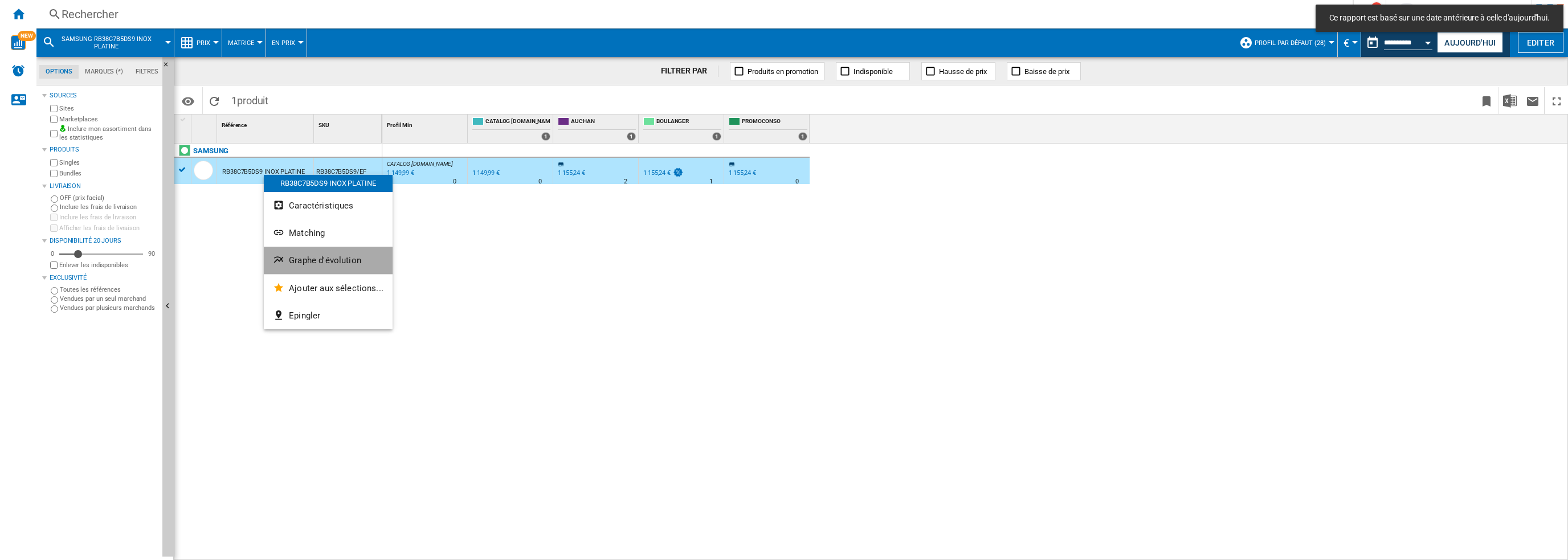
click at [335, 259] on span "Graphe d'évolution" at bounding box center [325, 260] width 73 height 11
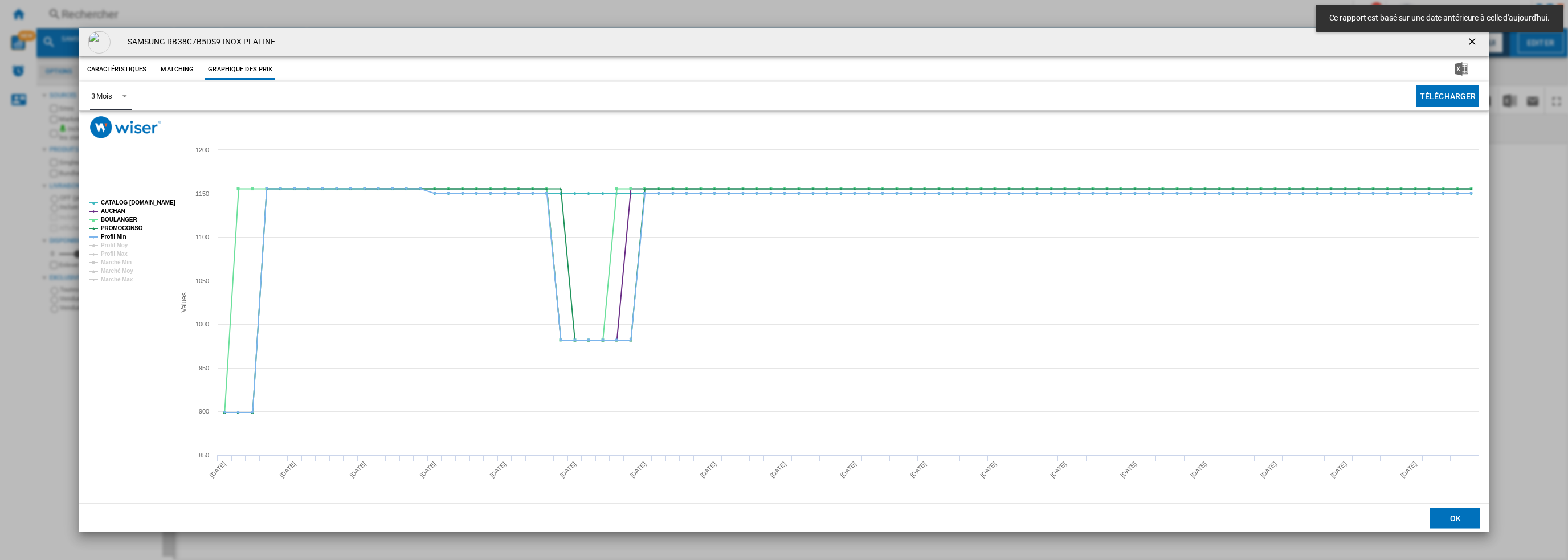
click at [113, 82] on md-select-value "3 Mois" at bounding box center [111, 96] width 42 height 28
click at [111, 96] on div "3 Mois" at bounding box center [101, 96] width 21 height 11
click at [111, 123] on img "Product popup" at bounding box center [125, 127] width 71 height 23
click at [106, 92] on div "3 Mois" at bounding box center [101, 96] width 21 height 8
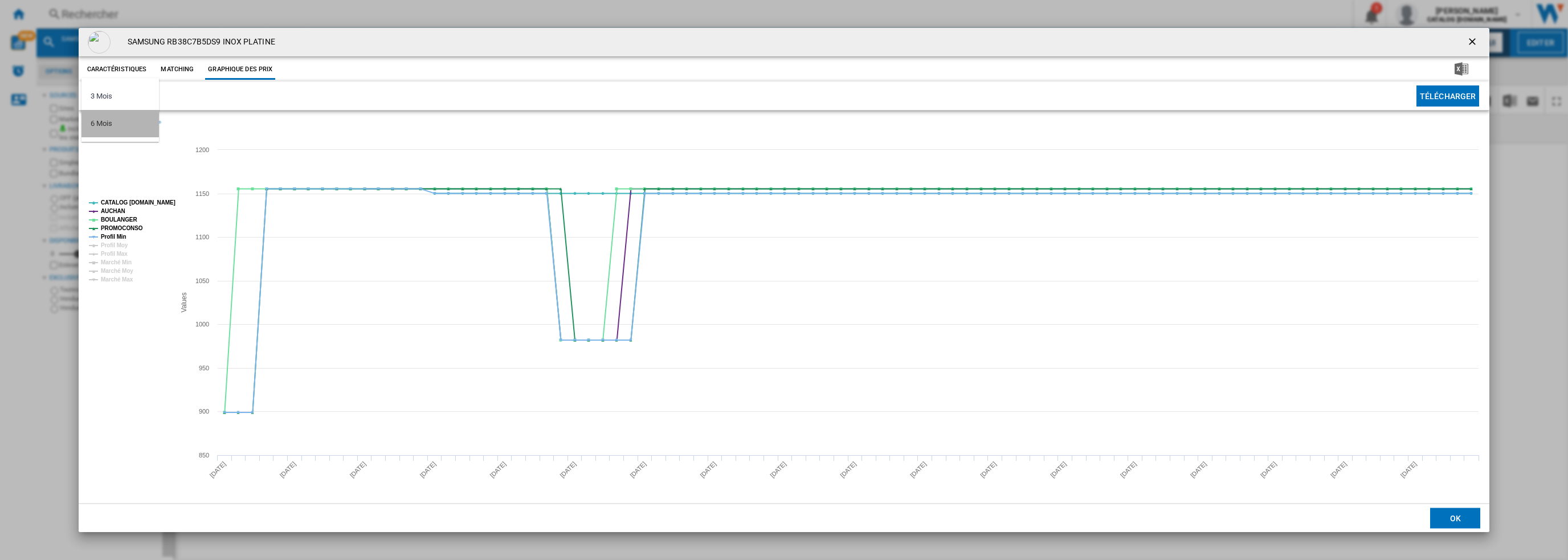
click at [112, 123] on md-option "6 Mois" at bounding box center [121, 123] width 78 height 27
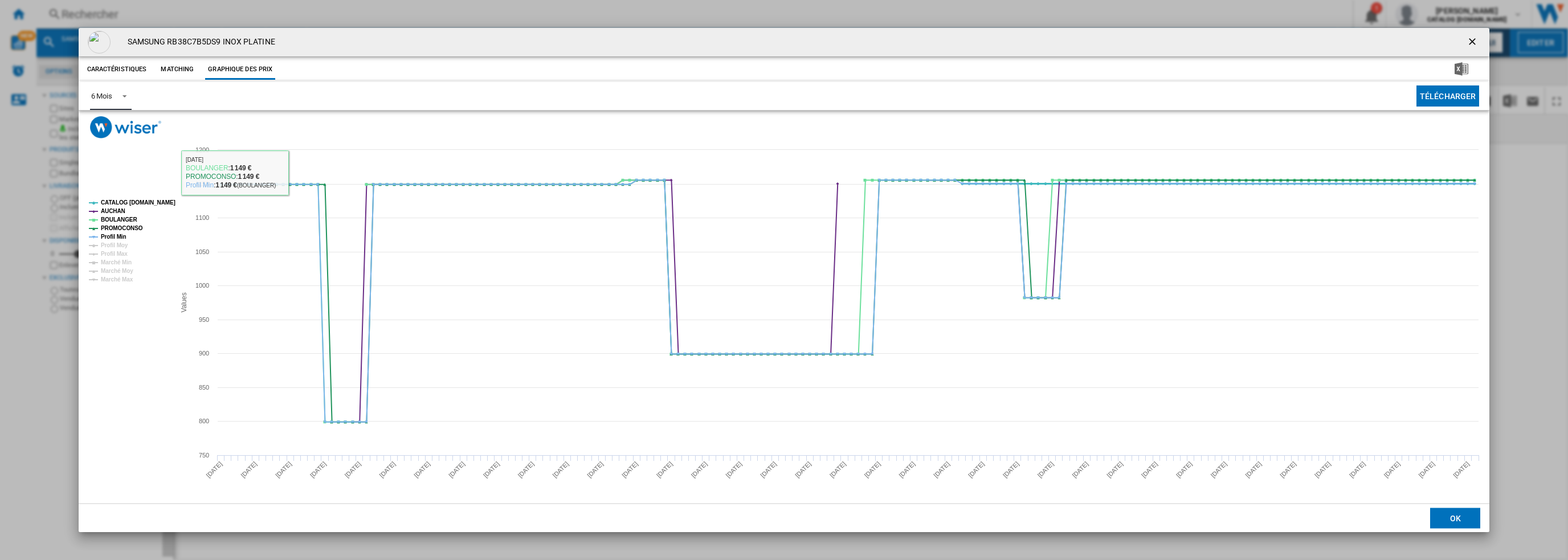
click at [132, 199] on tspan "CATALOG [DOMAIN_NAME]" at bounding box center [138, 202] width 75 height 6
click at [109, 210] on tspan "AUCHAN" at bounding box center [113, 211] width 25 height 6
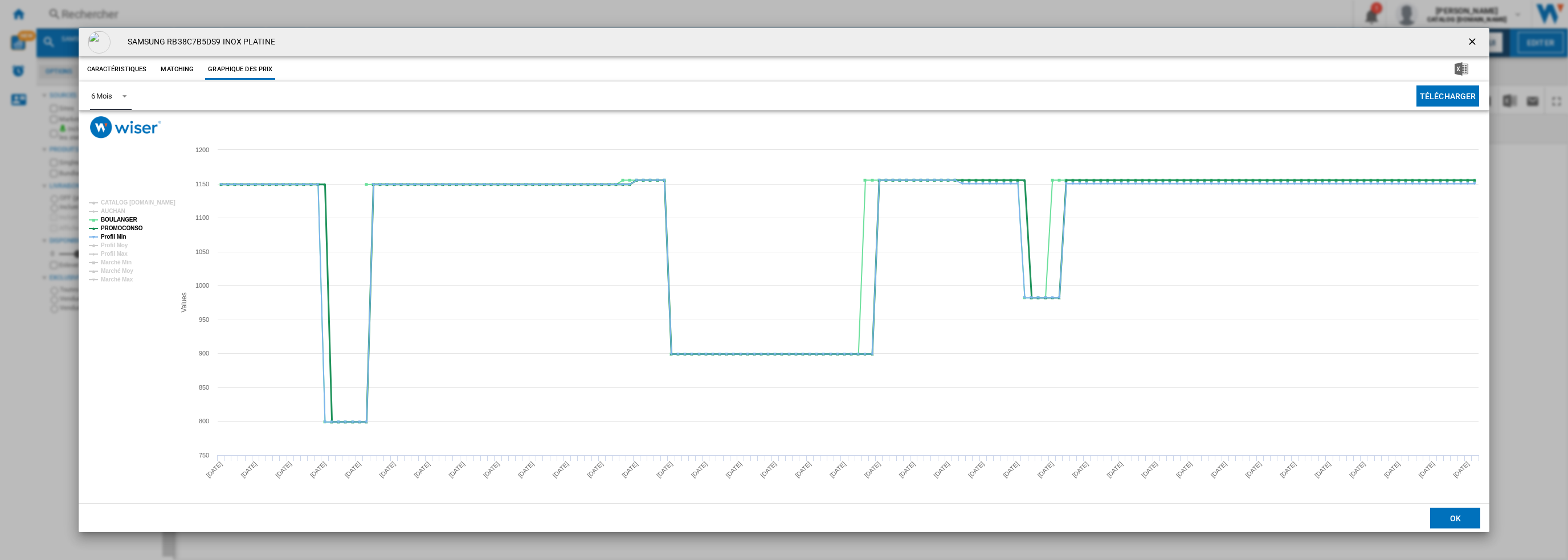
click at [118, 225] on tspan "PROMOCONSO" at bounding box center [122, 228] width 42 height 6
click at [115, 234] on tspan "Profil Min" at bounding box center [113, 237] width 25 height 6
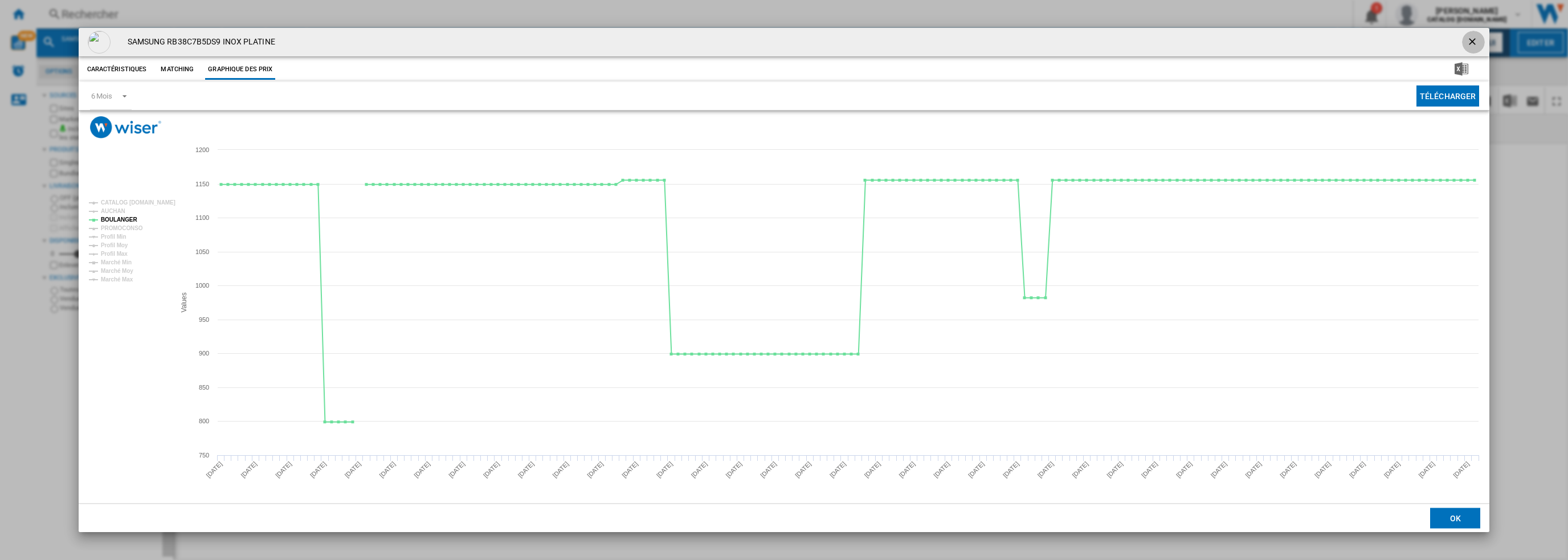
click at [1477, 41] on ng-md-icon "getI18NText('BUTTONS.CLOSE_DIALOG')" at bounding box center [1473, 42] width 13 height 13
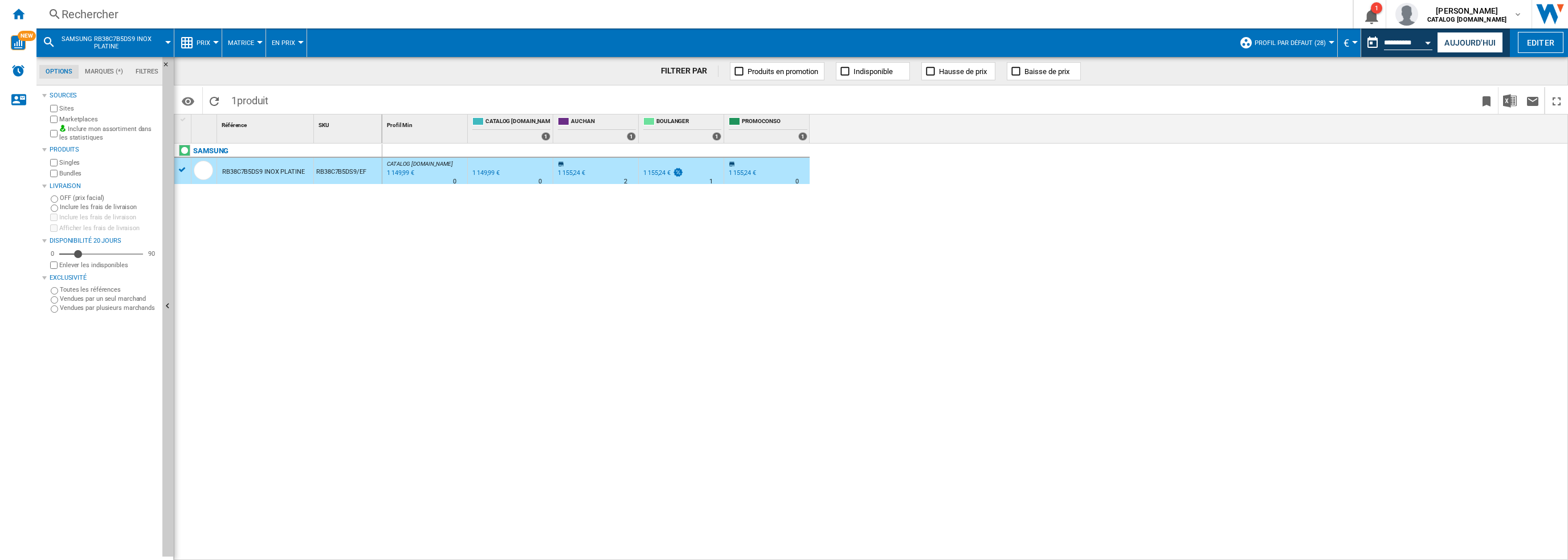
click at [264, 20] on div "Rechercher" at bounding box center [692, 14] width 1261 height 16
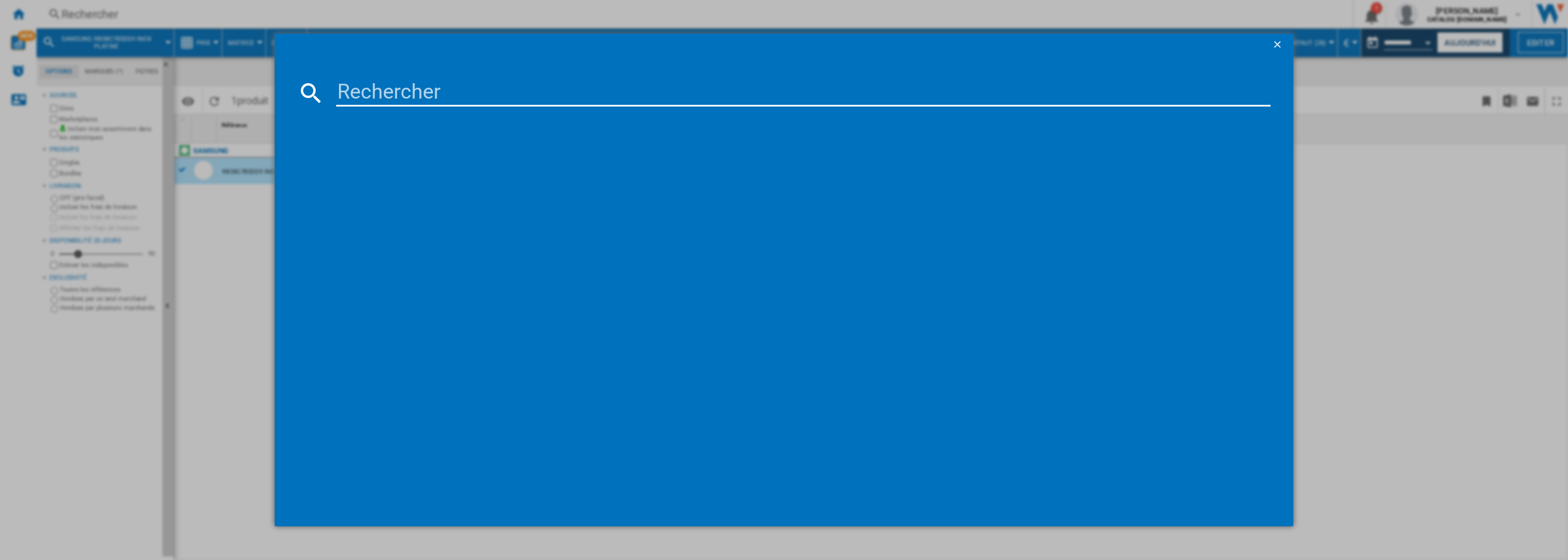
click at [371, 95] on input at bounding box center [803, 92] width 935 height 27
type input "WW11DG5B25ABEF"
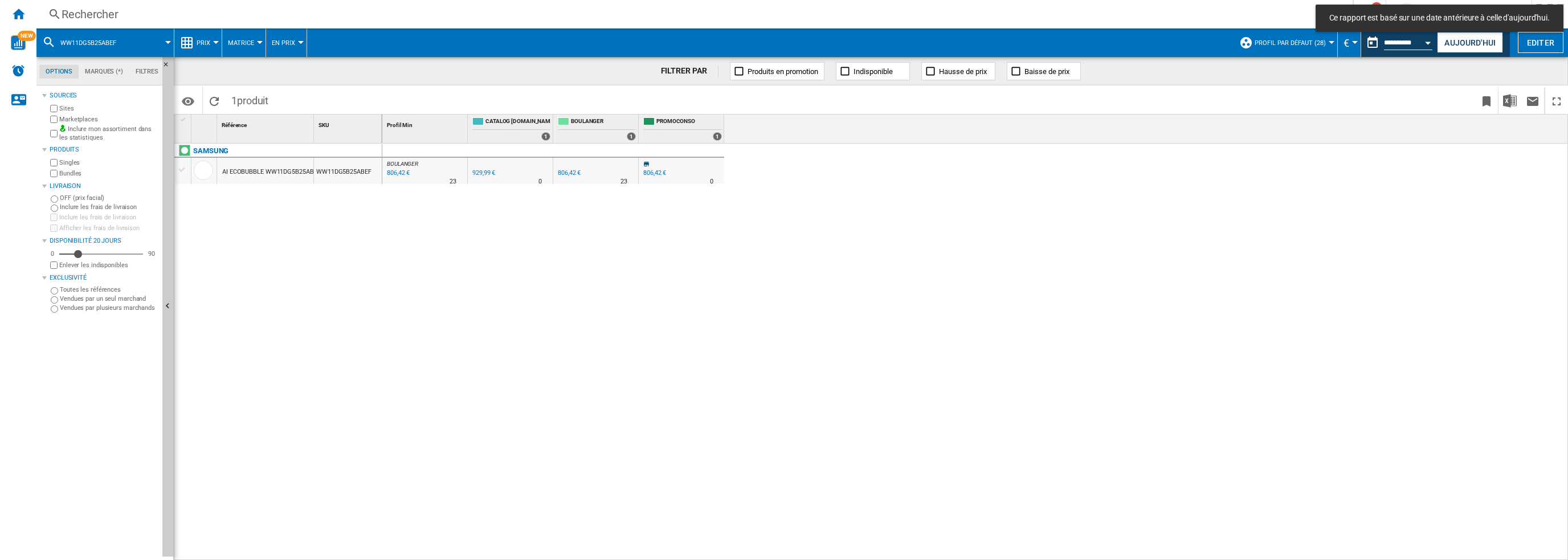
click at [256, 175] on div "AI ECOBUBBLE WW11DG5B25AB NOIR" at bounding box center [276, 172] width 108 height 26
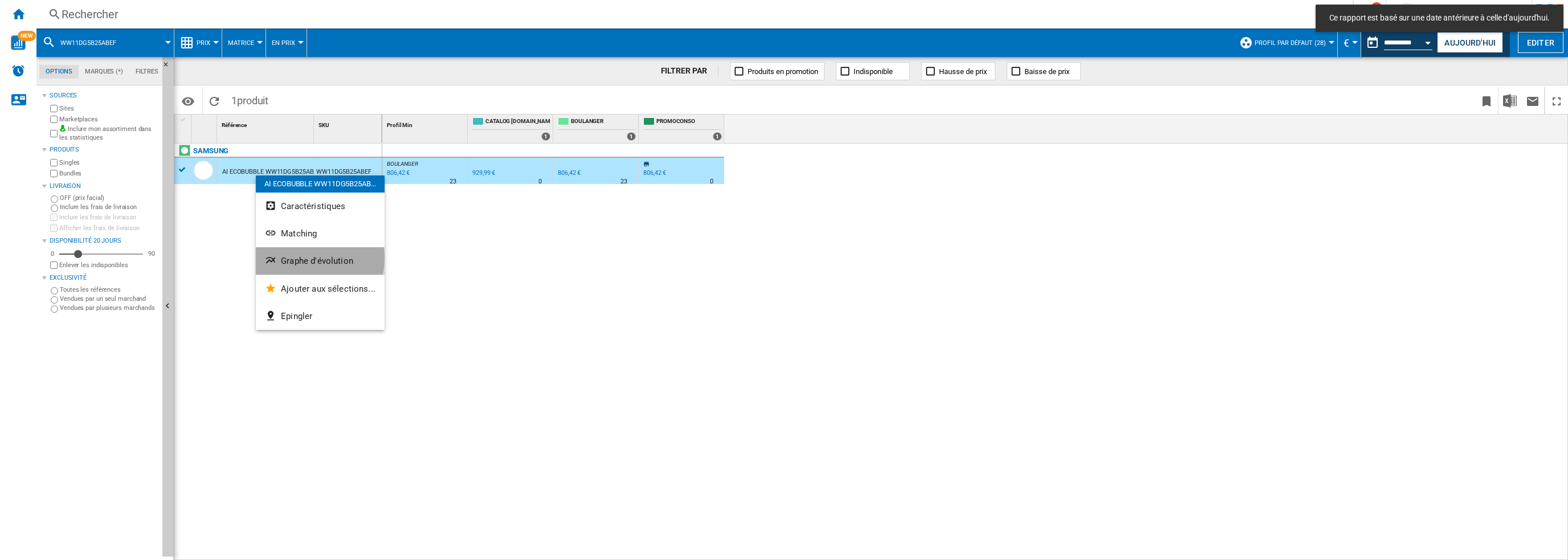
click at [305, 259] on span "Graphe d'évolution" at bounding box center [317, 261] width 73 height 11
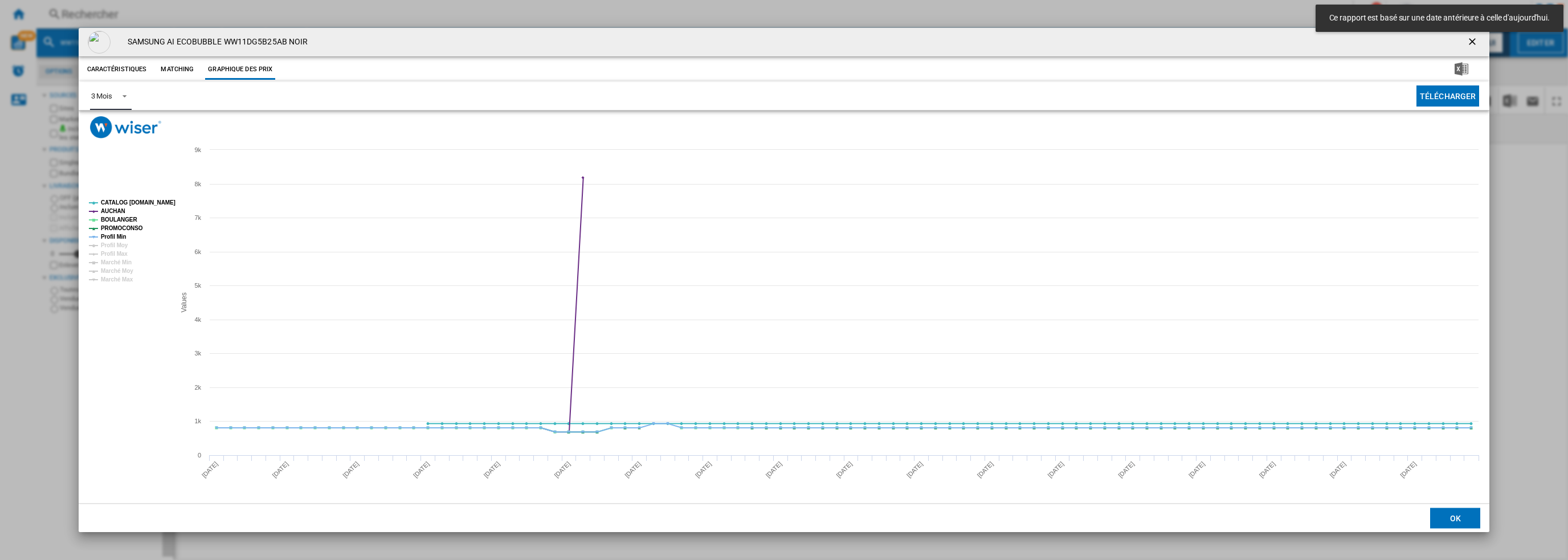
click at [97, 94] on div "3 Mois" at bounding box center [101, 96] width 21 height 8
click at [111, 127] on div "6 Mois" at bounding box center [101, 123] width 21 height 11
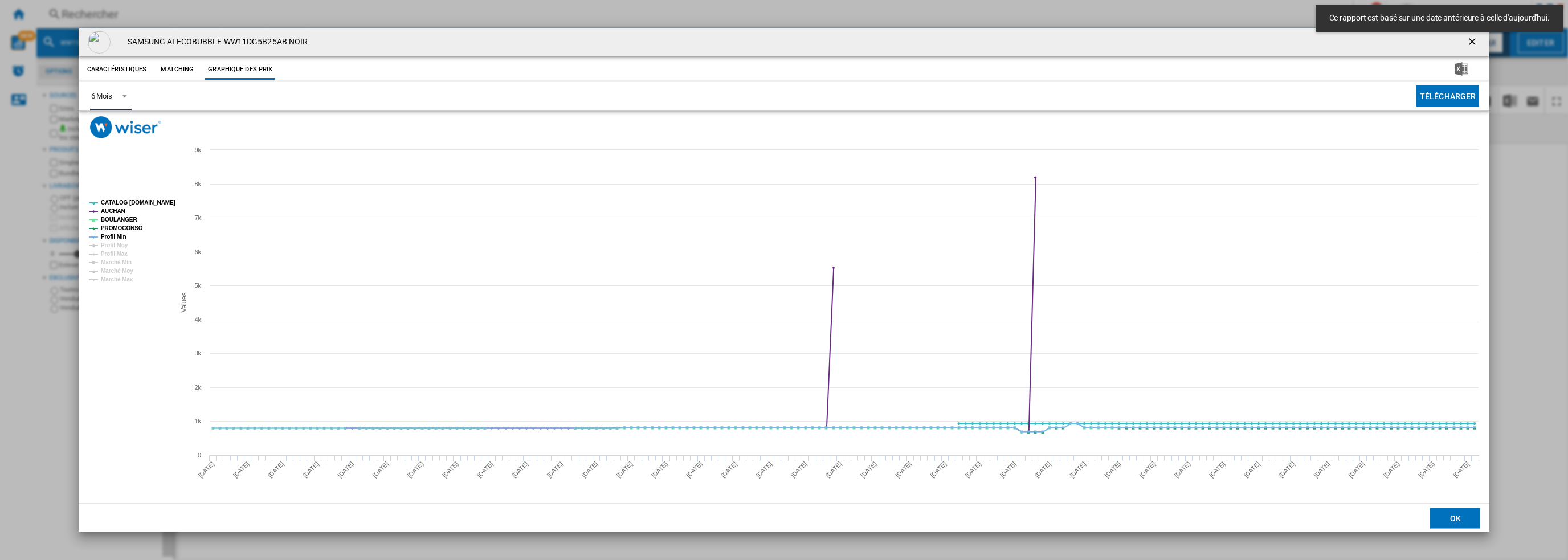
click at [118, 204] on tspan "CATALOG [DOMAIN_NAME]" at bounding box center [138, 202] width 75 height 6
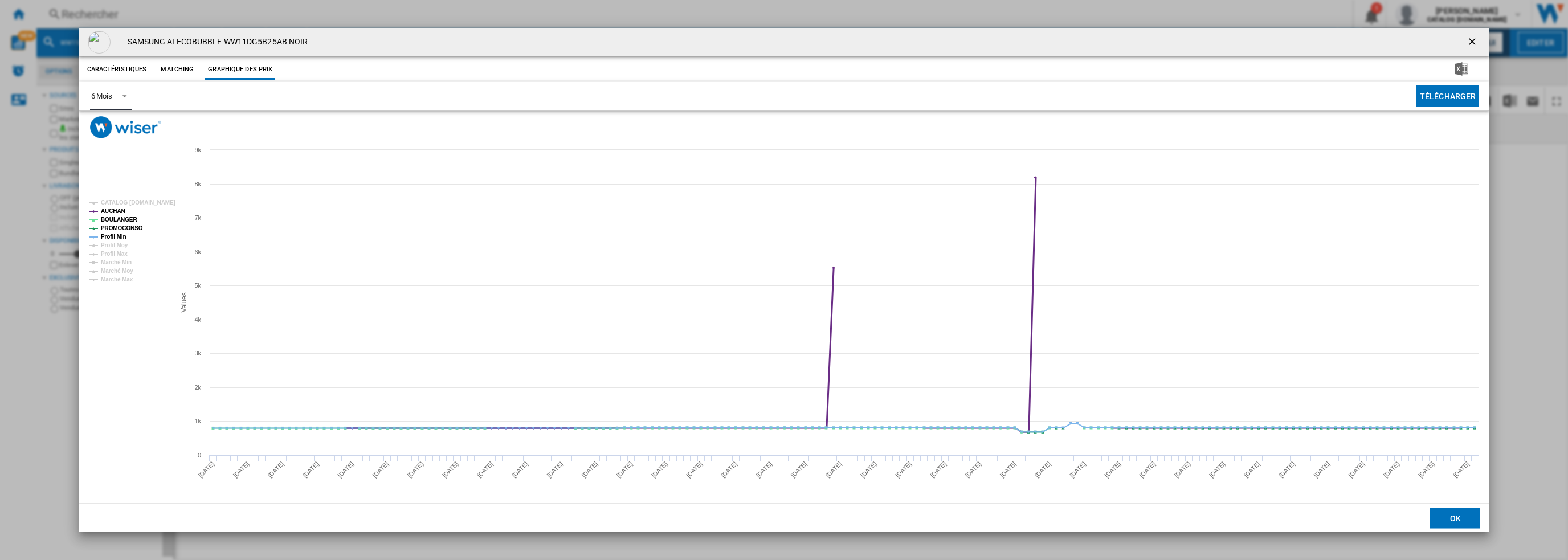
click at [109, 212] on tspan "AUCHAN" at bounding box center [113, 211] width 25 height 6
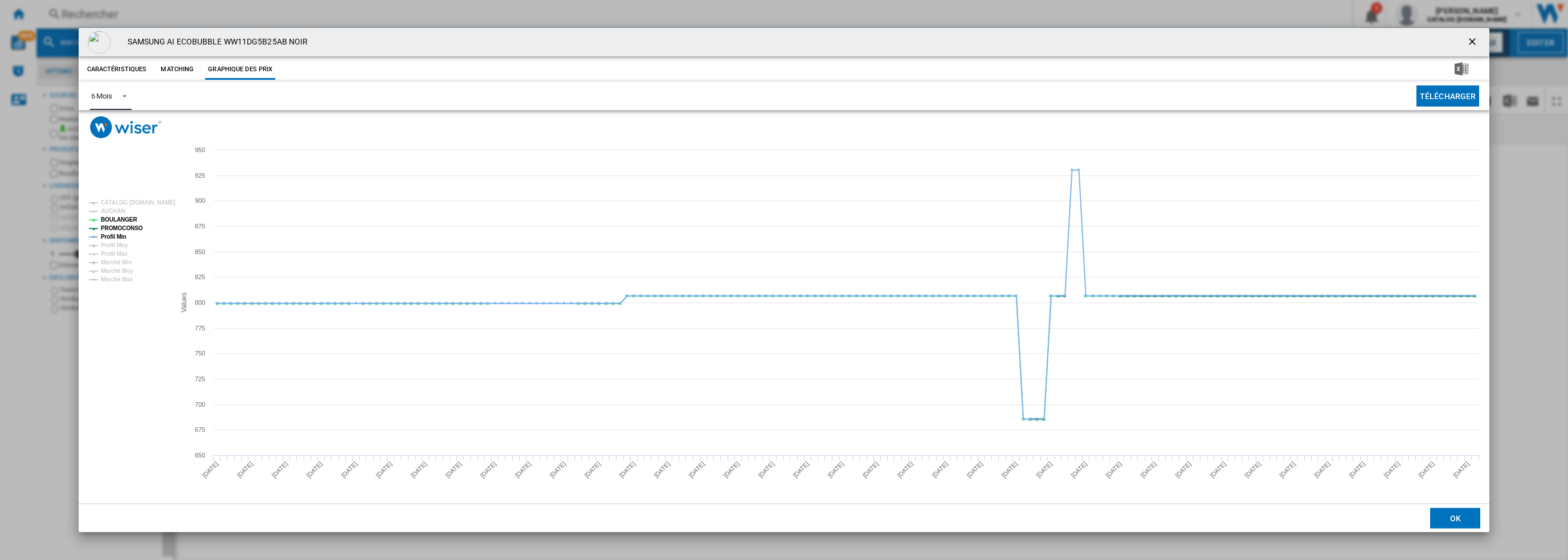
click at [118, 228] on tspan "PROMOCONSO" at bounding box center [122, 228] width 42 height 6
click at [115, 237] on tspan "Profil Min" at bounding box center [113, 237] width 25 height 6
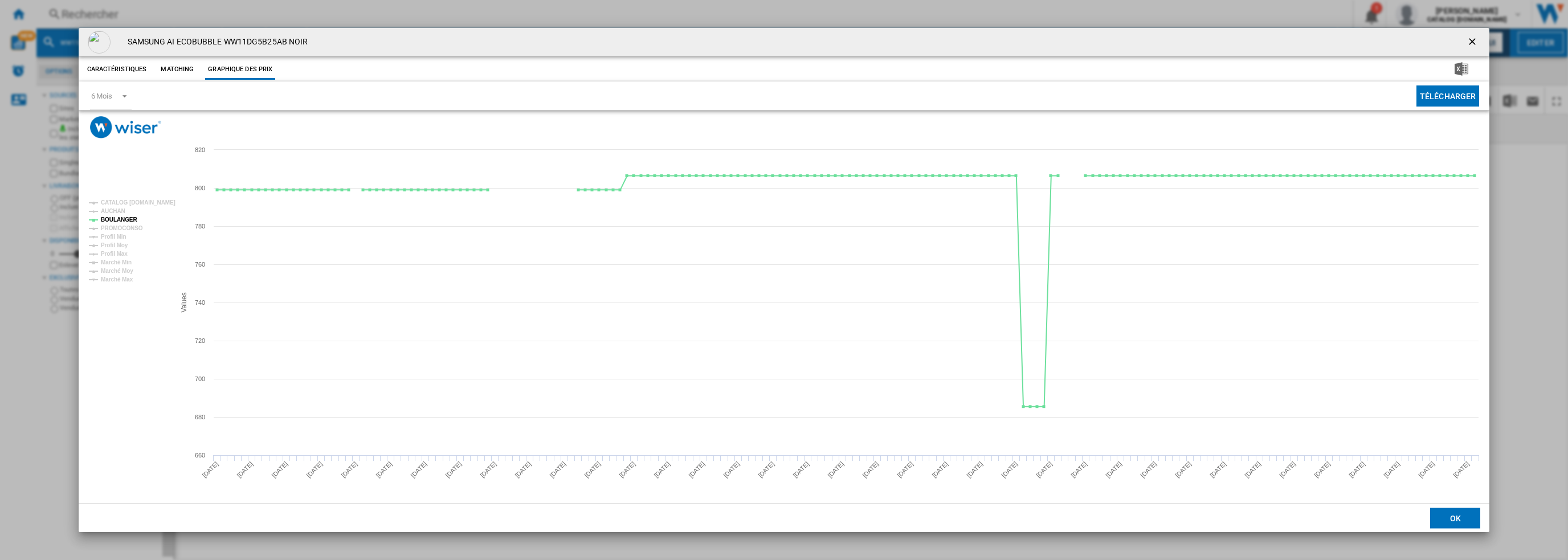
drag, startPoint x: 1470, startPoint y: 44, endPoint x: 1407, endPoint y: 45, distance: 63.0
click at [1471, 44] on ng-md-icon "getI18NText('BUTTONS.CLOSE_DIALOG')" at bounding box center [1473, 42] width 13 height 13
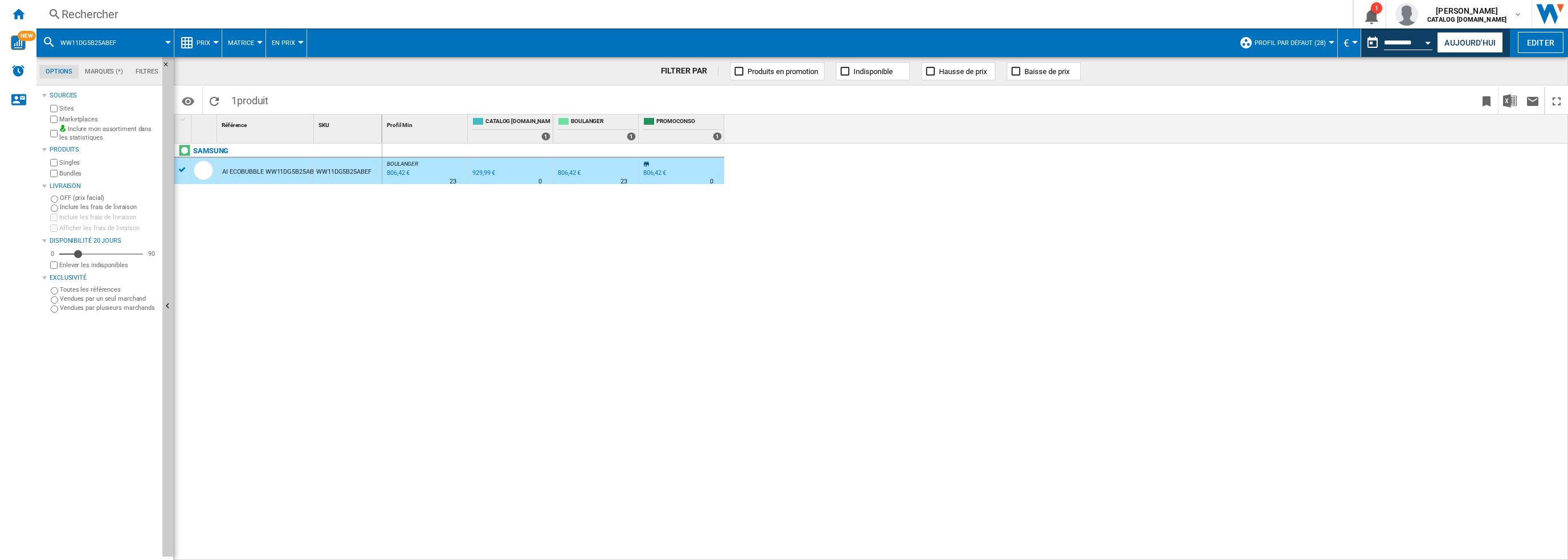
click at [213, 13] on div "Rechercher" at bounding box center [692, 14] width 1261 height 16
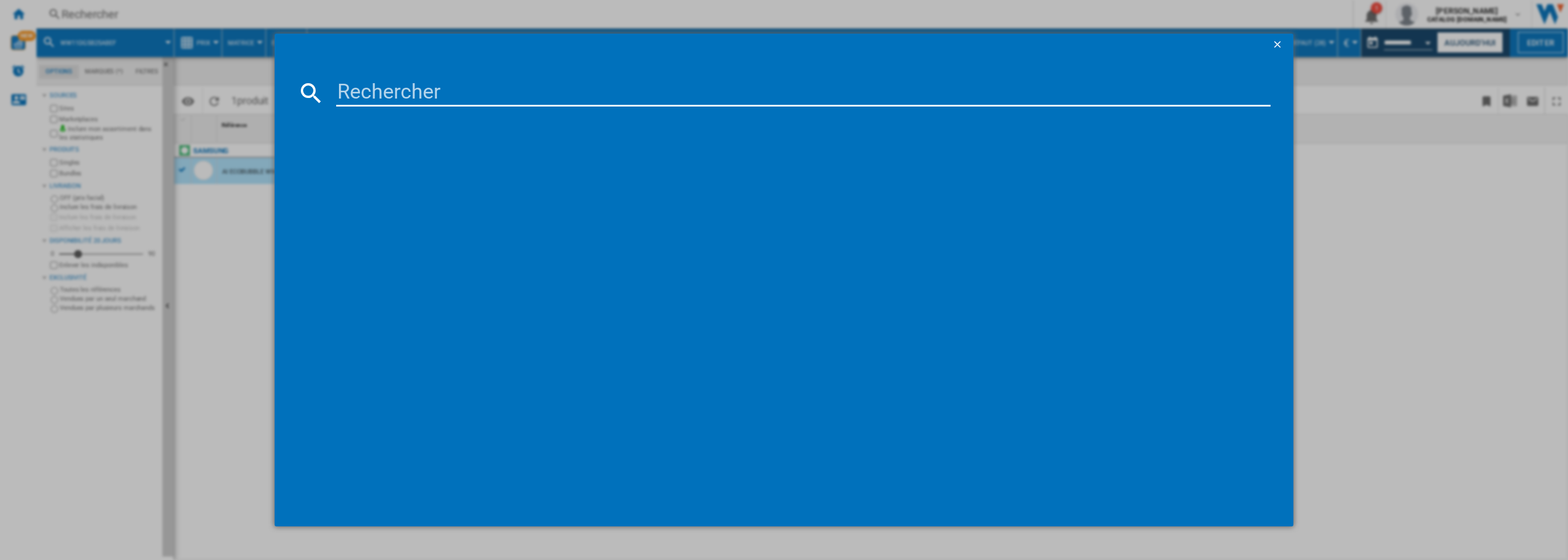
click at [442, 91] on input at bounding box center [803, 92] width 935 height 27
type input "WW90CGC04DAH"
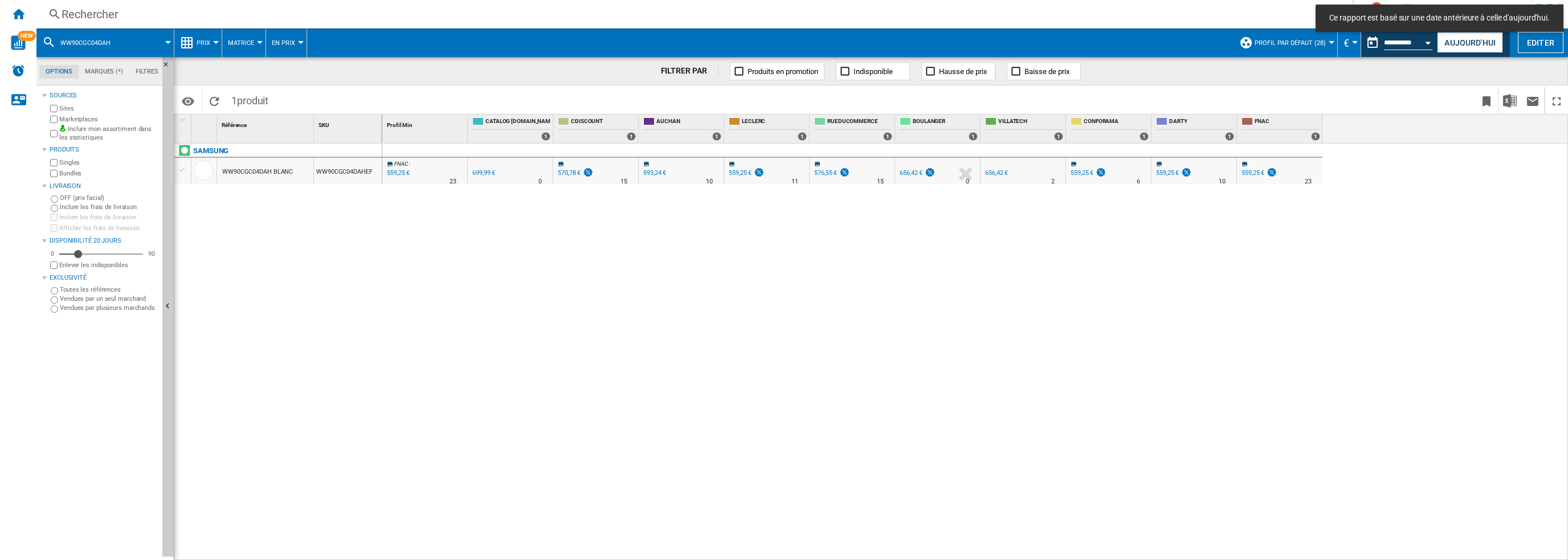
click at [242, 175] on div "WW90CGC04DAH BLANC" at bounding box center [257, 172] width 70 height 26
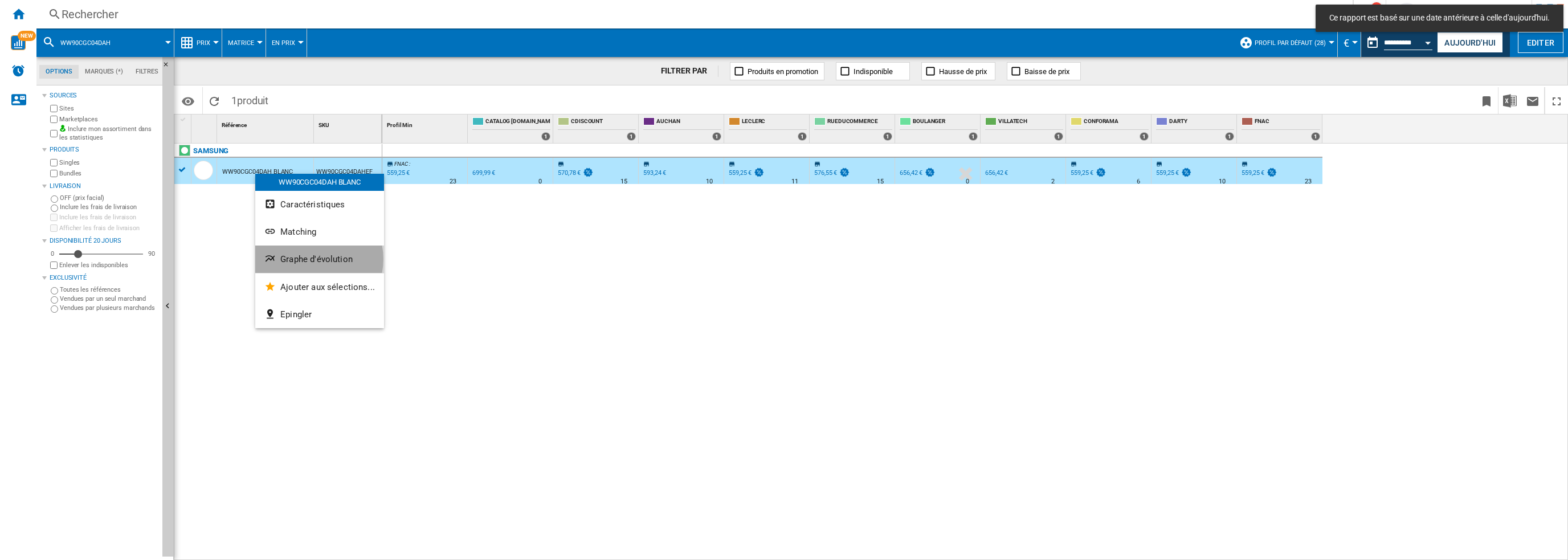
click at [308, 259] on span "Graphe d'évolution" at bounding box center [316, 259] width 73 height 11
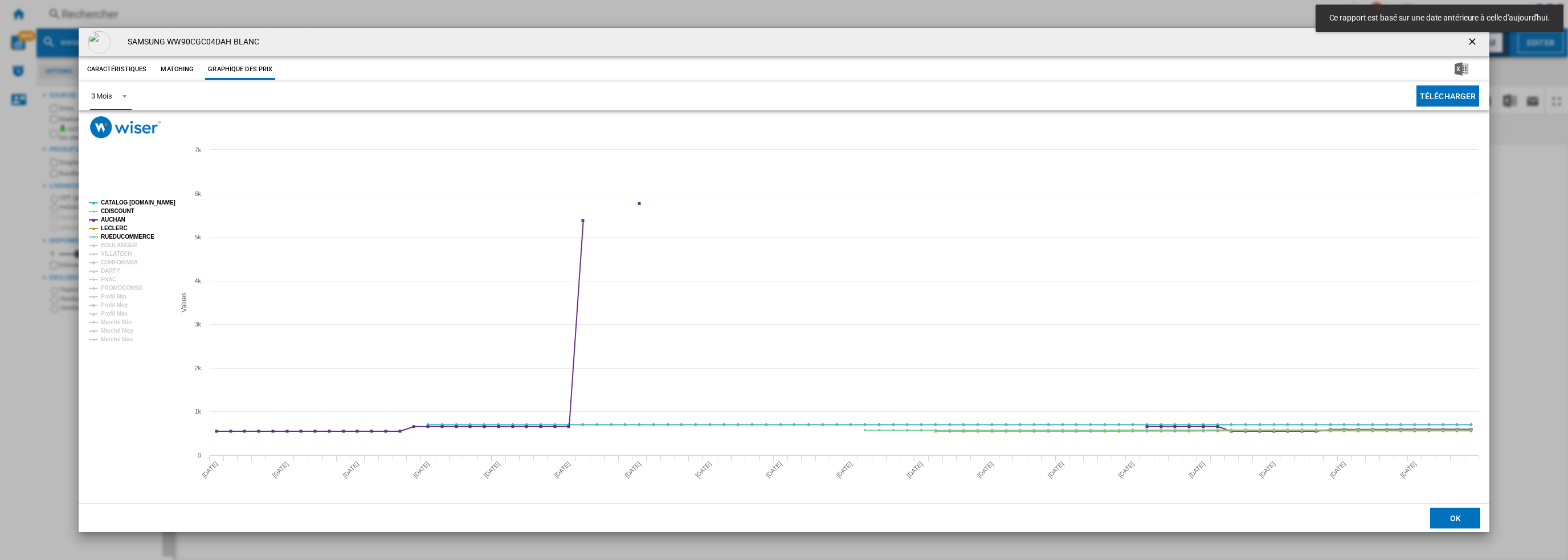
click at [97, 95] on div "3 Mois" at bounding box center [101, 96] width 21 height 8
click at [106, 123] on div "6 Mois" at bounding box center [101, 123] width 21 height 11
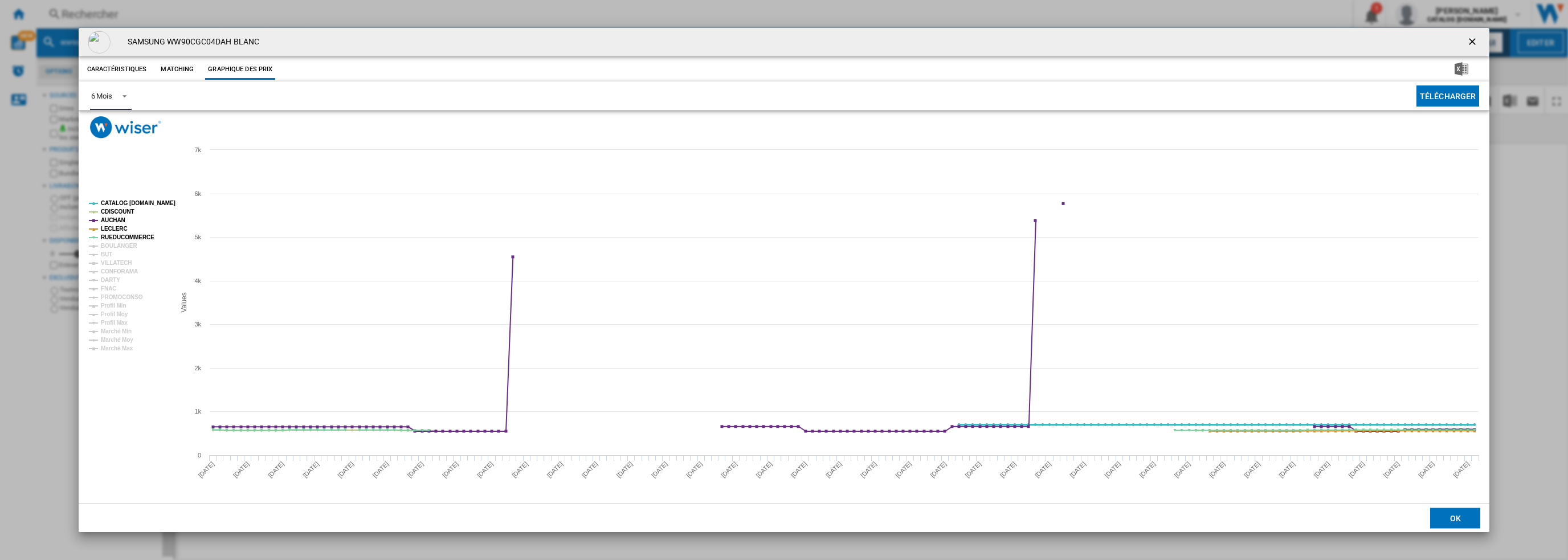
click at [132, 204] on tspan "CATALOG [DOMAIN_NAME]" at bounding box center [138, 203] width 75 height 6
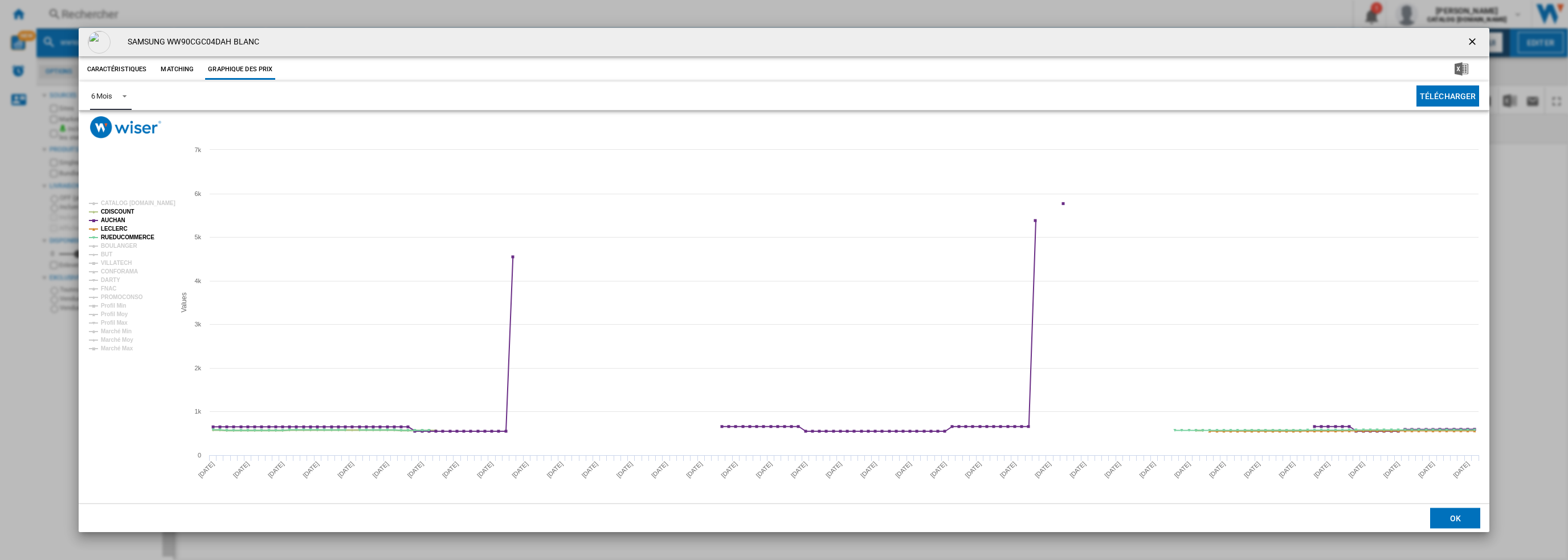
click at [115, 213] on tspan "CDISCOUNT" at bounding box center [118, 211] width 34 height 6
click at [118, 219] on tspan "AUCHAN" at bounding box center [113, 220] width 25 height 6
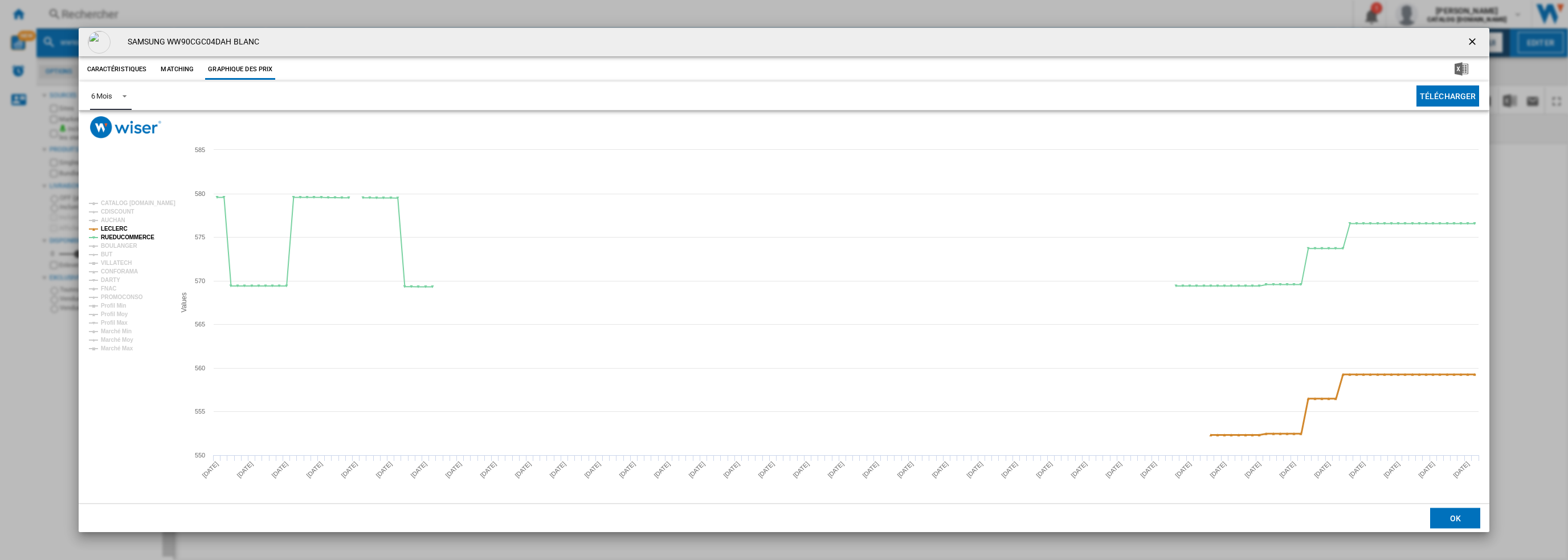
click at [114, 228] on tspan "LECLERC" at bounding box center [114, 228] width 27 height 6
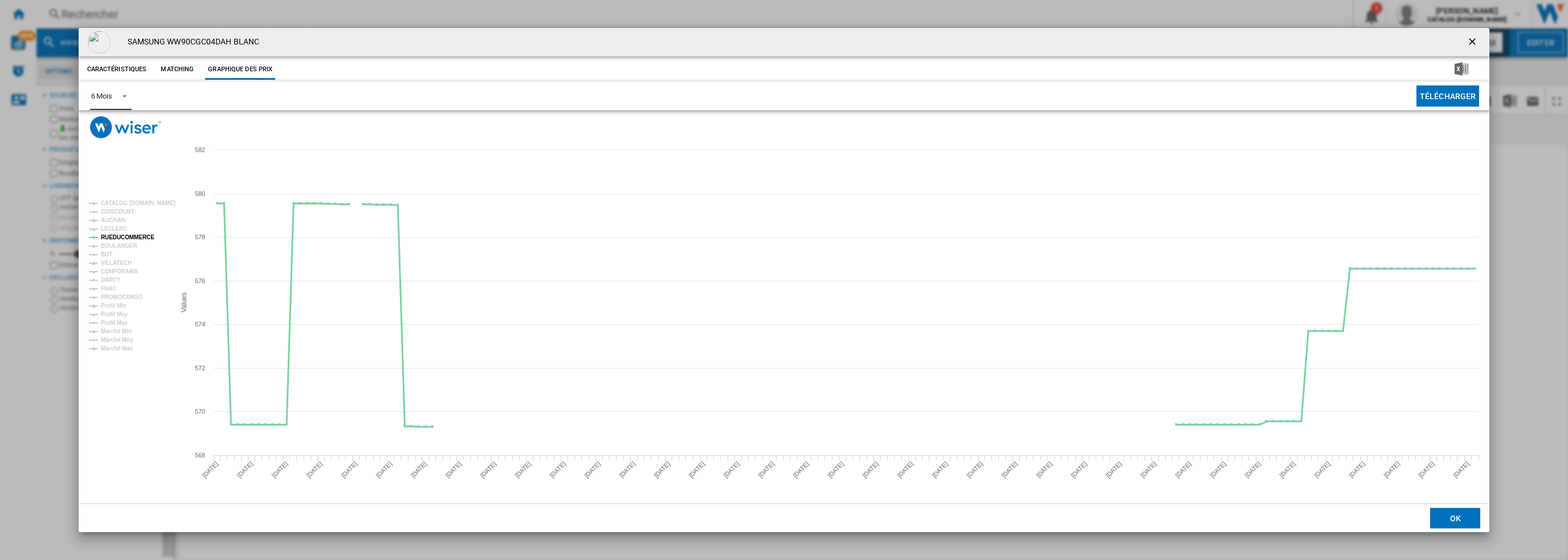
click at [122, 235] on tspan "RUEDUCOMMERCE" at bounding box center [128, 237] width 54 height 6
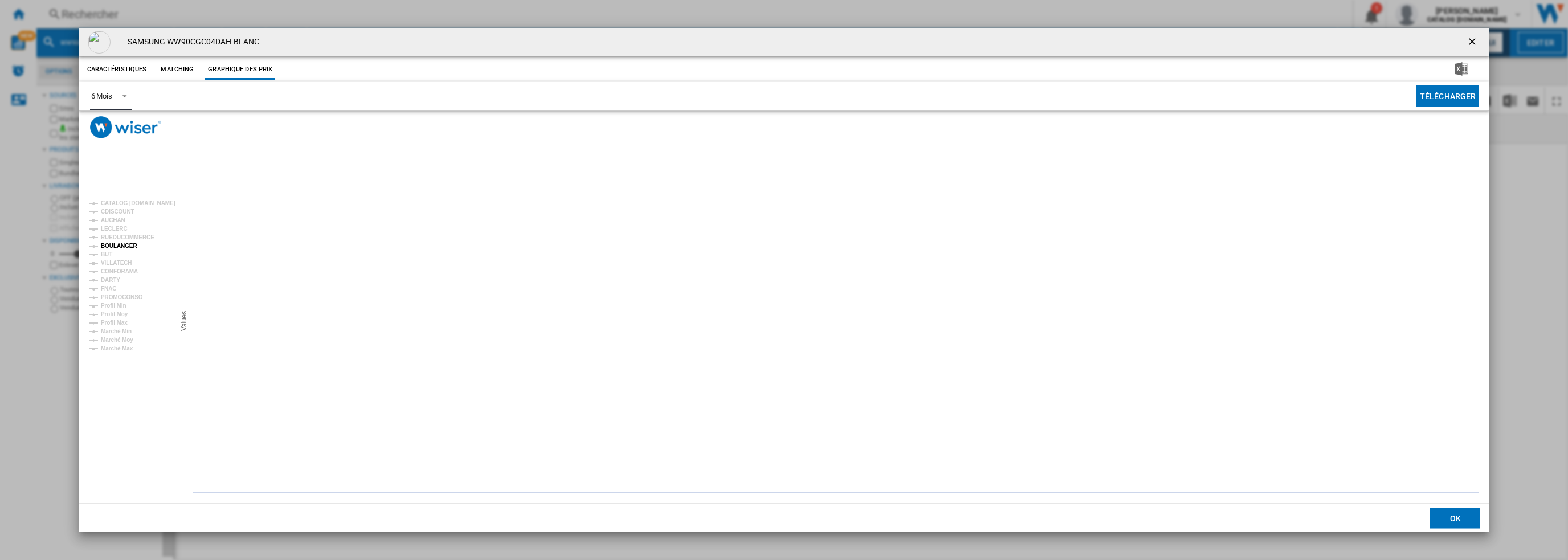
click at [121, 246] on tspan "BOULANGER" at bounding box center [119, 245] width 37 height 6
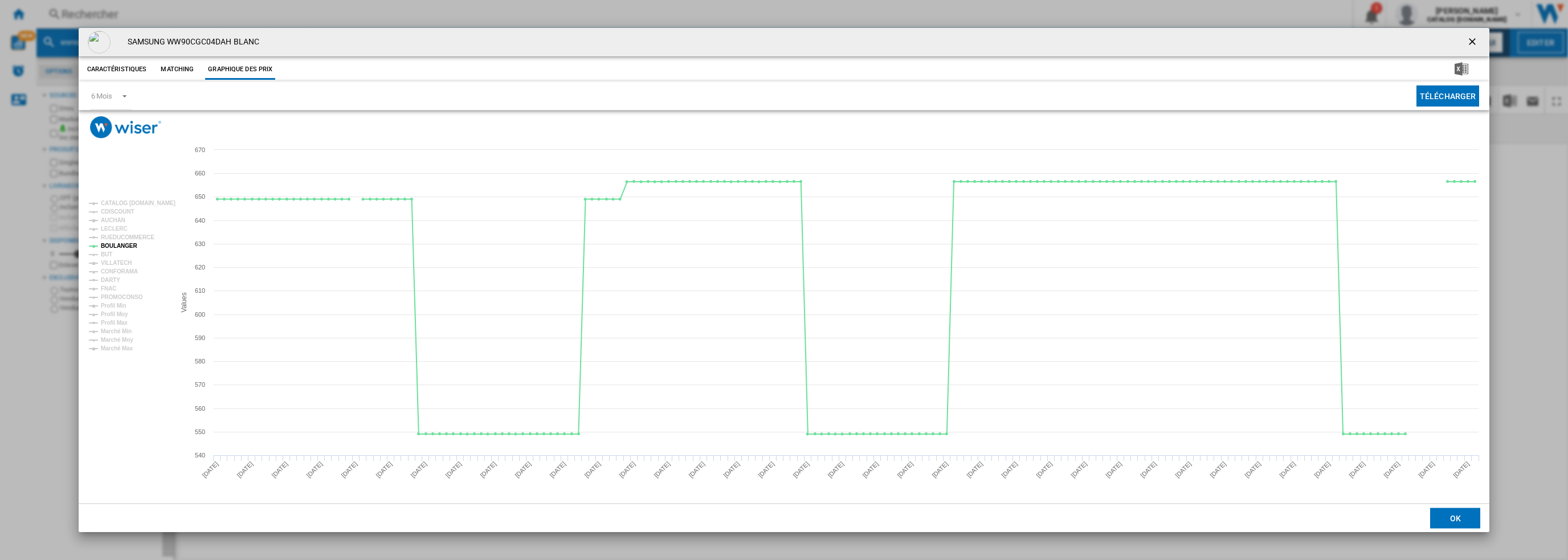
click at [1473, 42] on ng-md-icon "getI18NText('BUTTONS.CLOSE_DIALOG')" at bounding box center [1473, 42] width 13 height 13
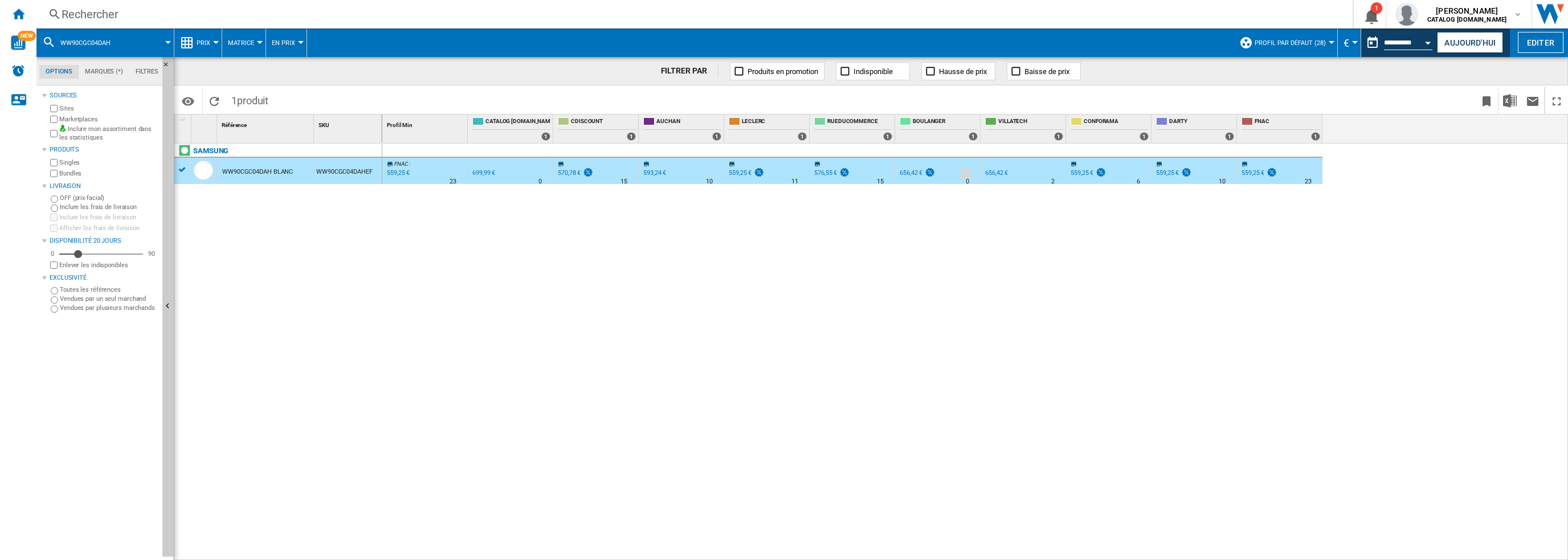
click at [302, 13] on div "Rechercher" at bounding box center [692, 14] width 1261 height 16
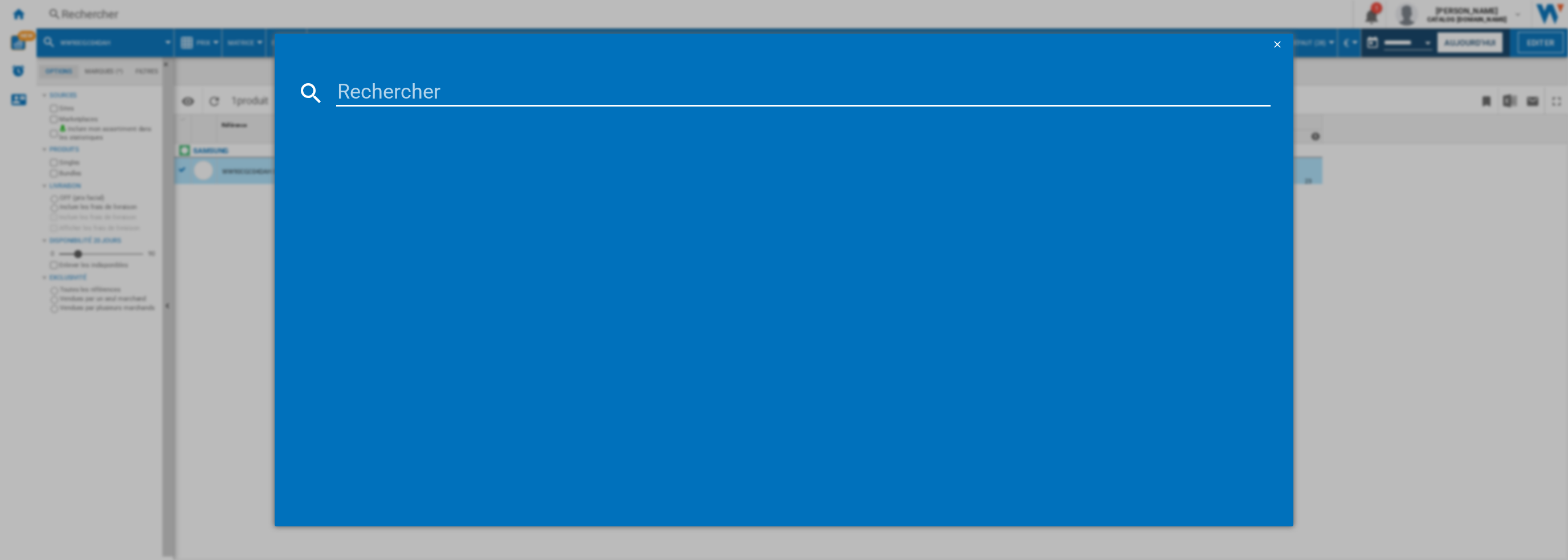
click at [593, 94] on input at bounding box center [803, 92] width 935 height 27
type input "WW80CGC04DAHEF"
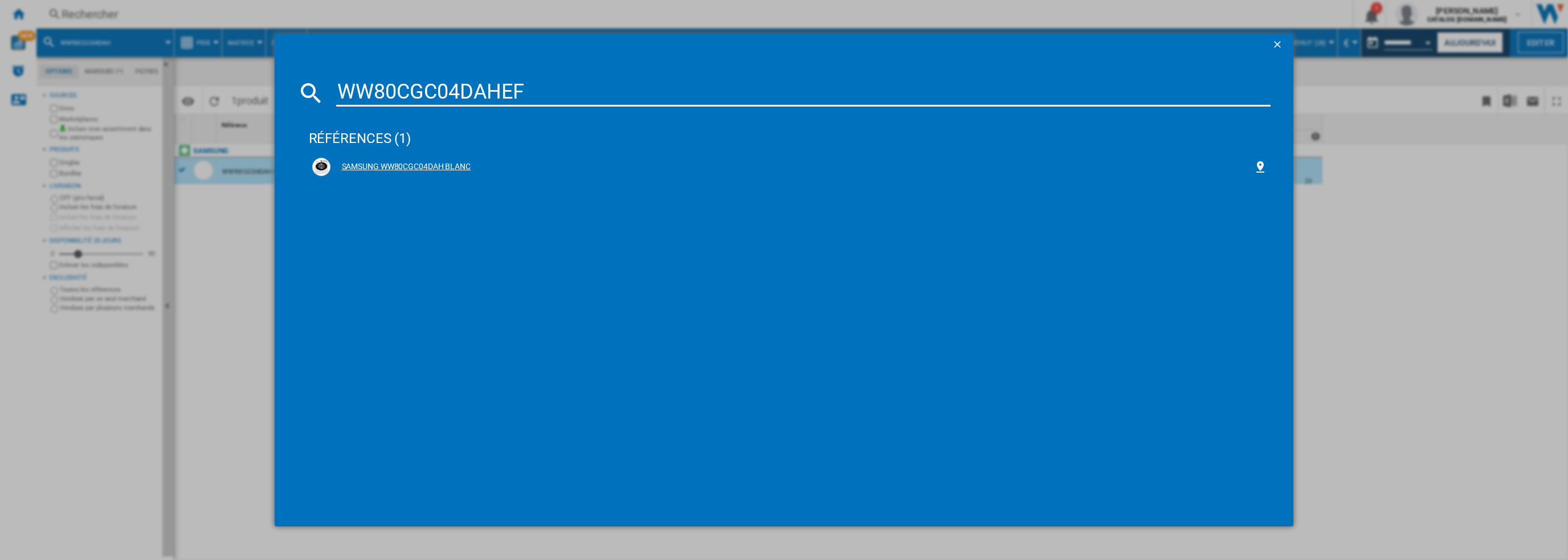
click at [433, 161] on div "SAMSUNG WW80CGC04DAH BLANC" at bounding box center [792, 167] width 924 height 11
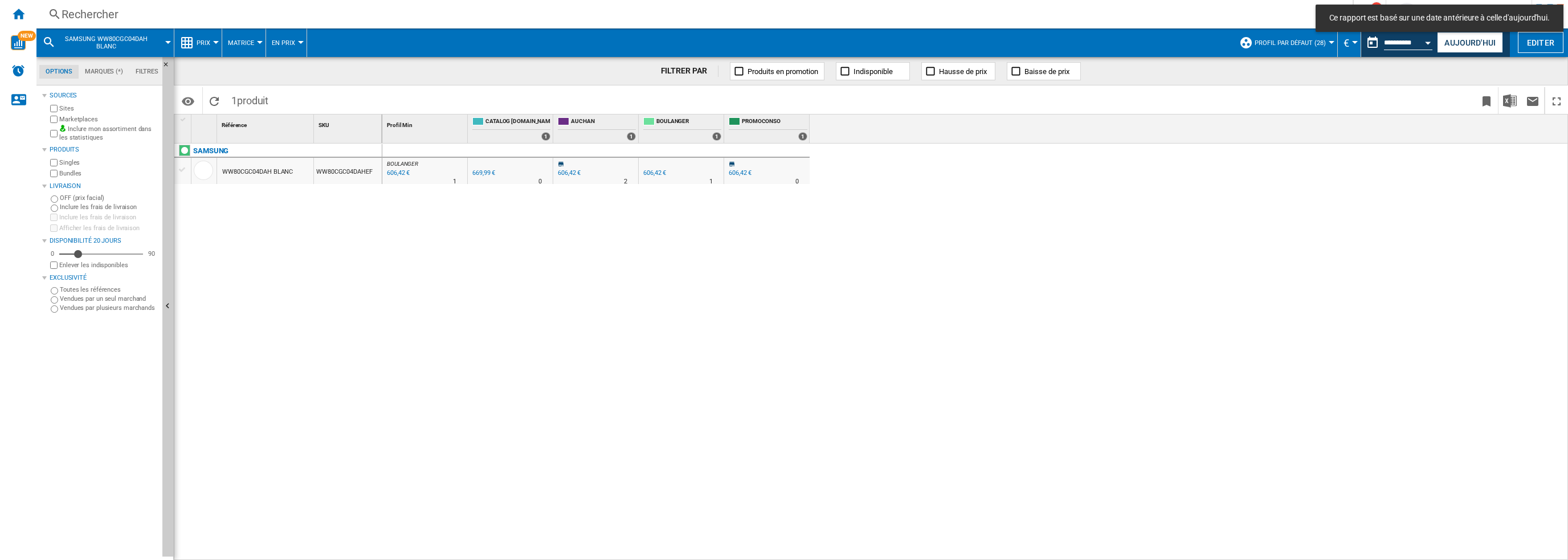
click at [261, 173] on div "WW80CGC04DAH BLANC" at bounding box center [257, 172] width 70 height 26
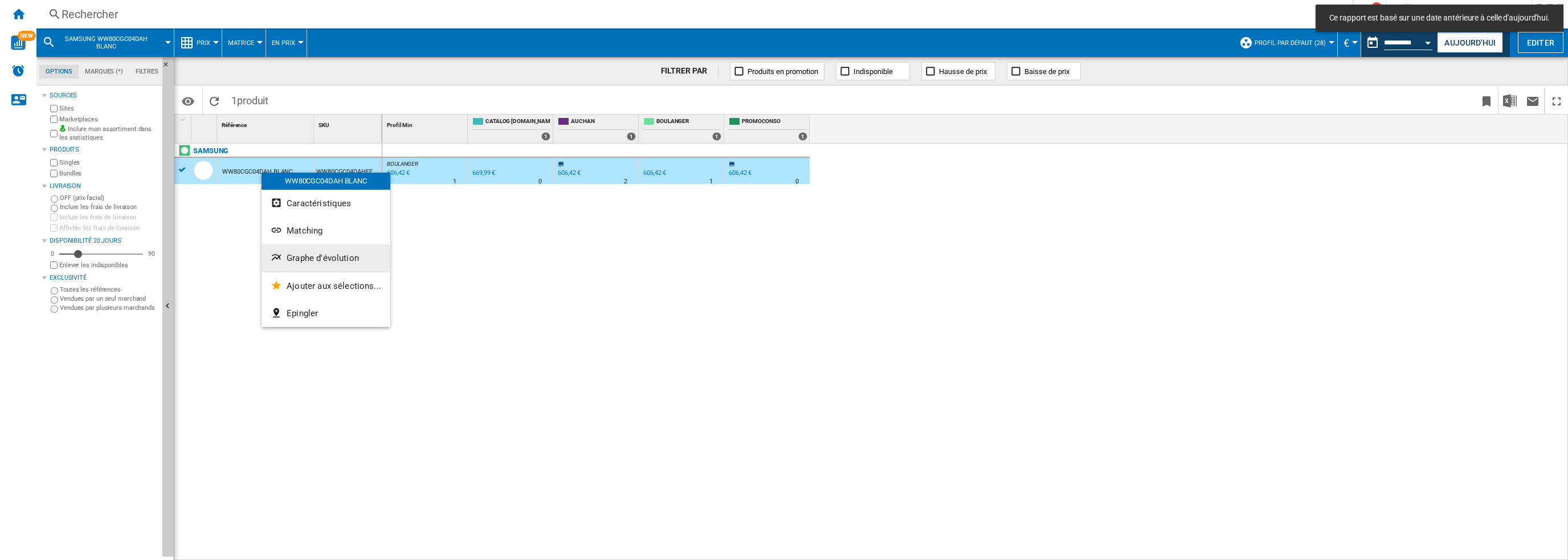
click at [313, 251] on button "Graphe d'évolution" at bounding box center [326, 258] width 129 height 27
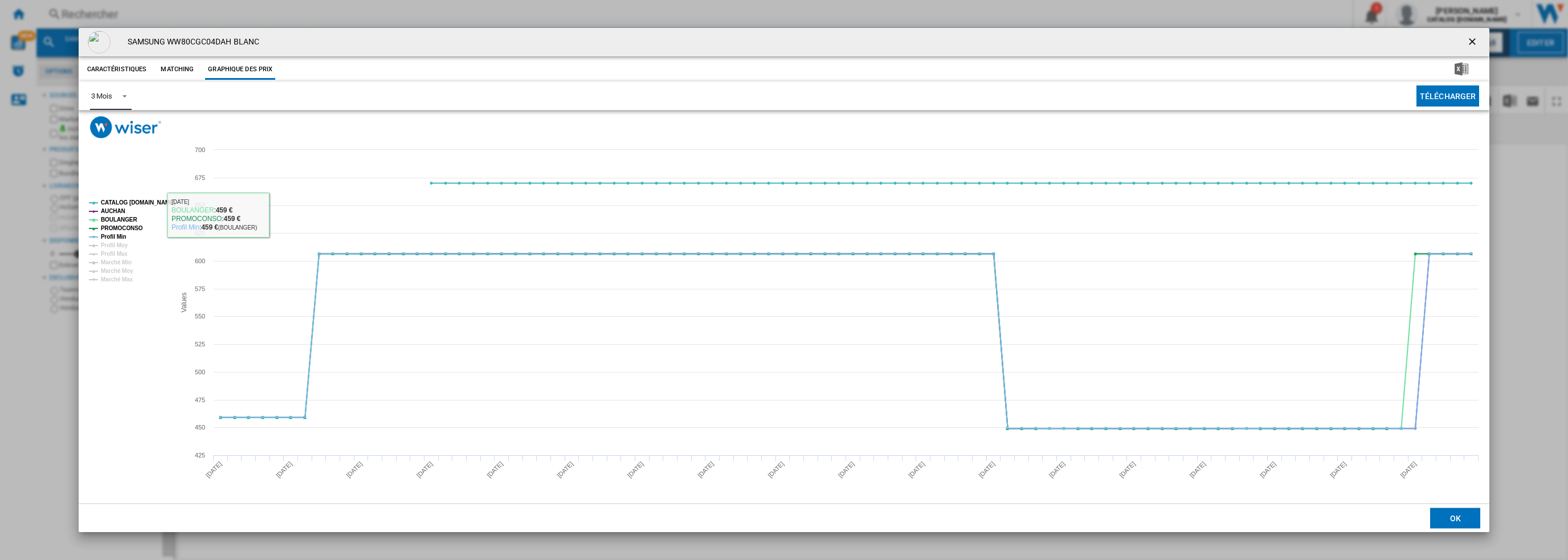
click at [101, 97] on div "3 Mois" at bounding box center [101, 96] width 21 height 8
click at [109, 123] on div "6 Mois" at bounding box center [101, 123] width 21 height 11
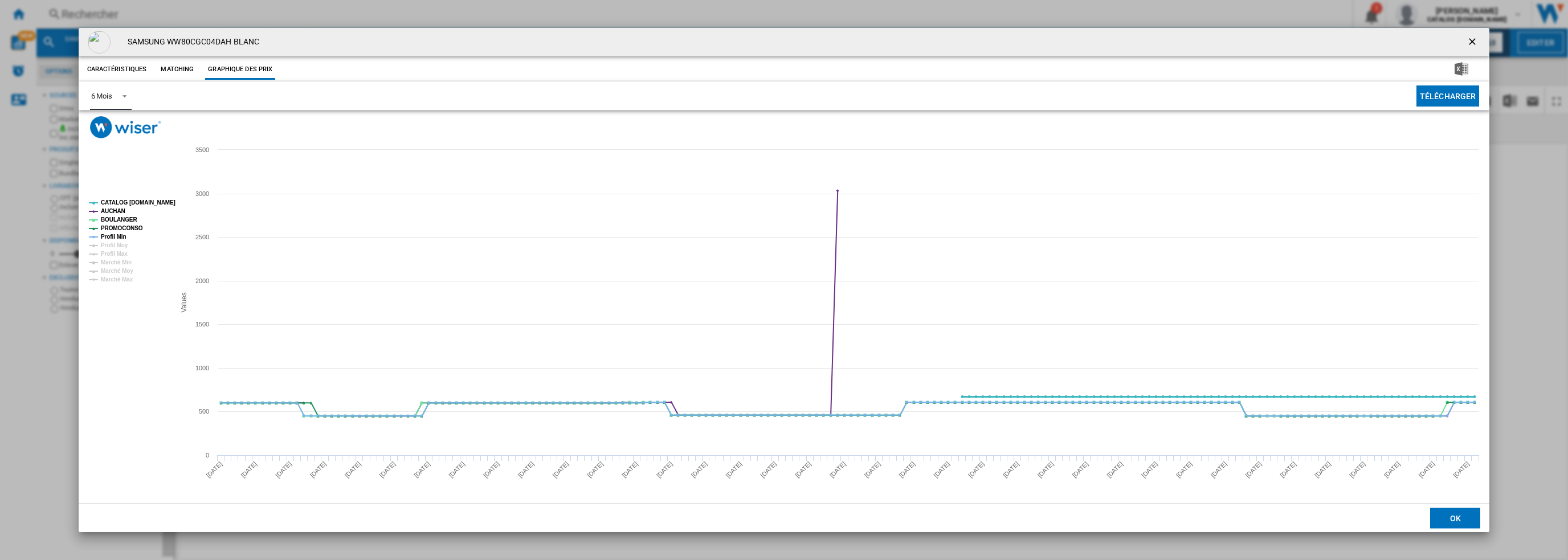
click at [122, 201] on tspan "CATALOG [DOMAIN_NAME]" at bounding box center [138, 202] width 75 height 6
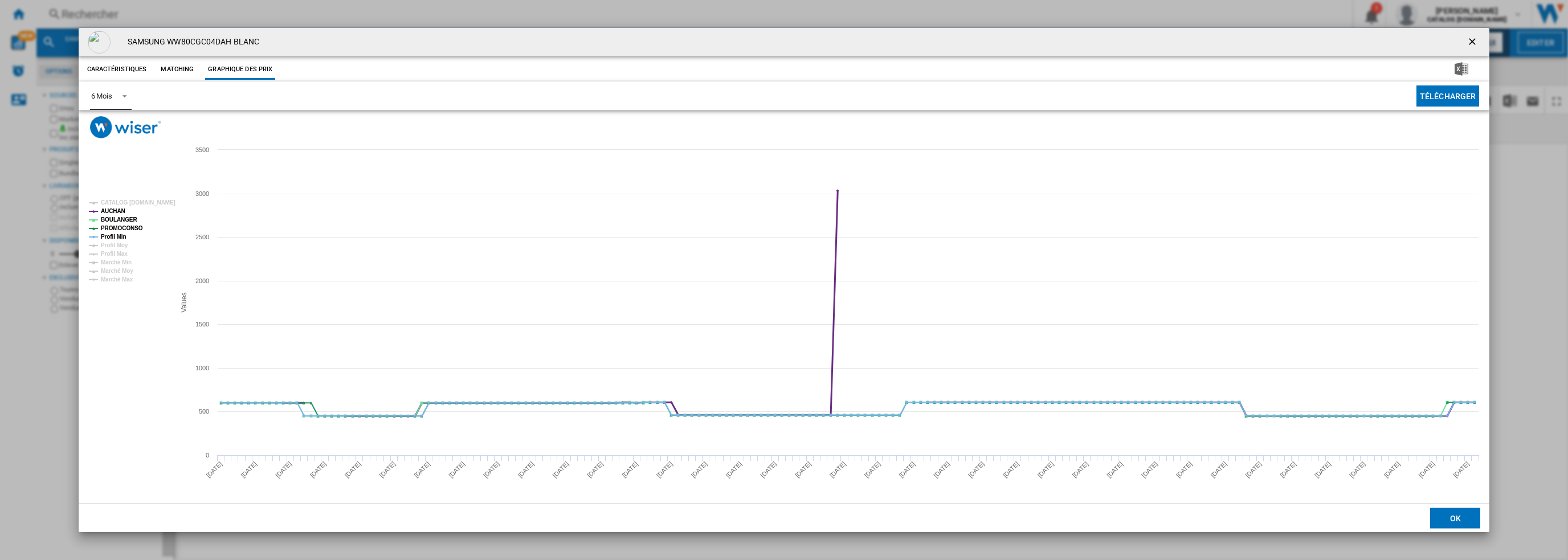
click at [116, 211] on tspan "AUCHAN" at bounding box center [113, 211] width 25 height 6
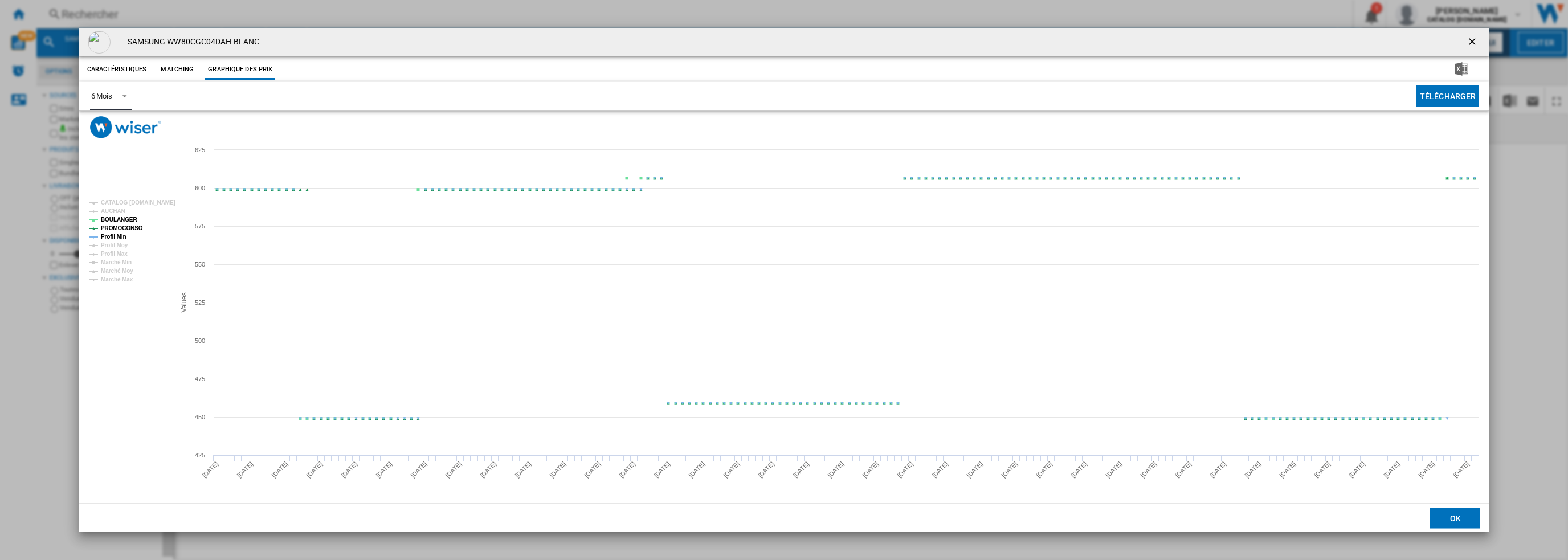
click at [122, 228] on tspan "PROMOCONSO" at bounding box center [122, 228] width 42 height 6
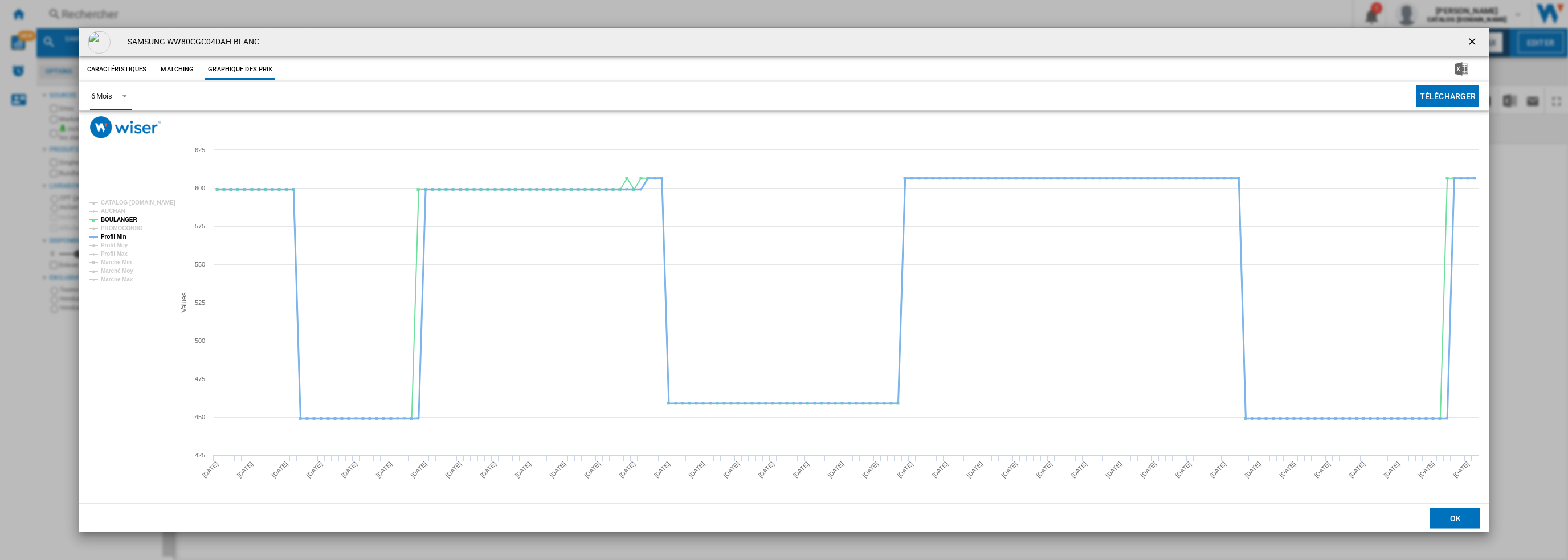
click at [109, 239] on tspan "Profil Min" at bounding box center [113, 237] width 25 height 6
click at [1474, 43] on ng-md-icon "getI18NText('BUTTONS.CLOSE_DIALOG')" at bounding box center [1473, 42] width 13 height 13
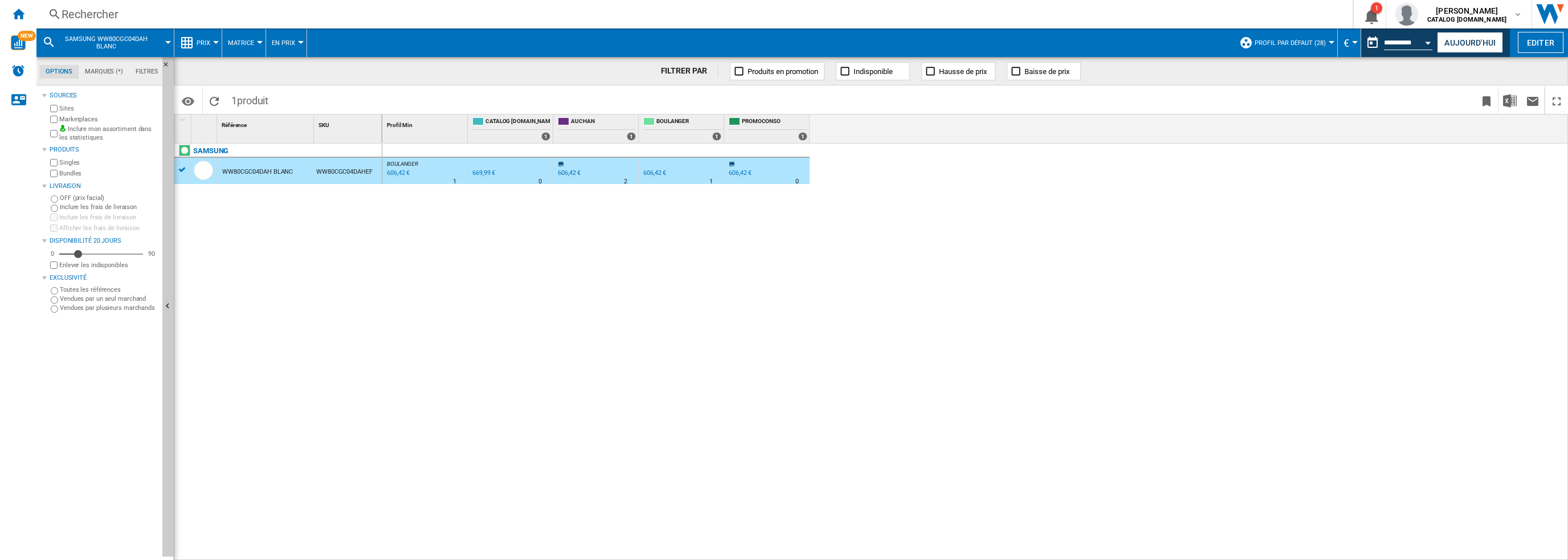
click at [359, 19] on div "Rechercher" at bounding box center [692, 14] width 1261 height 16
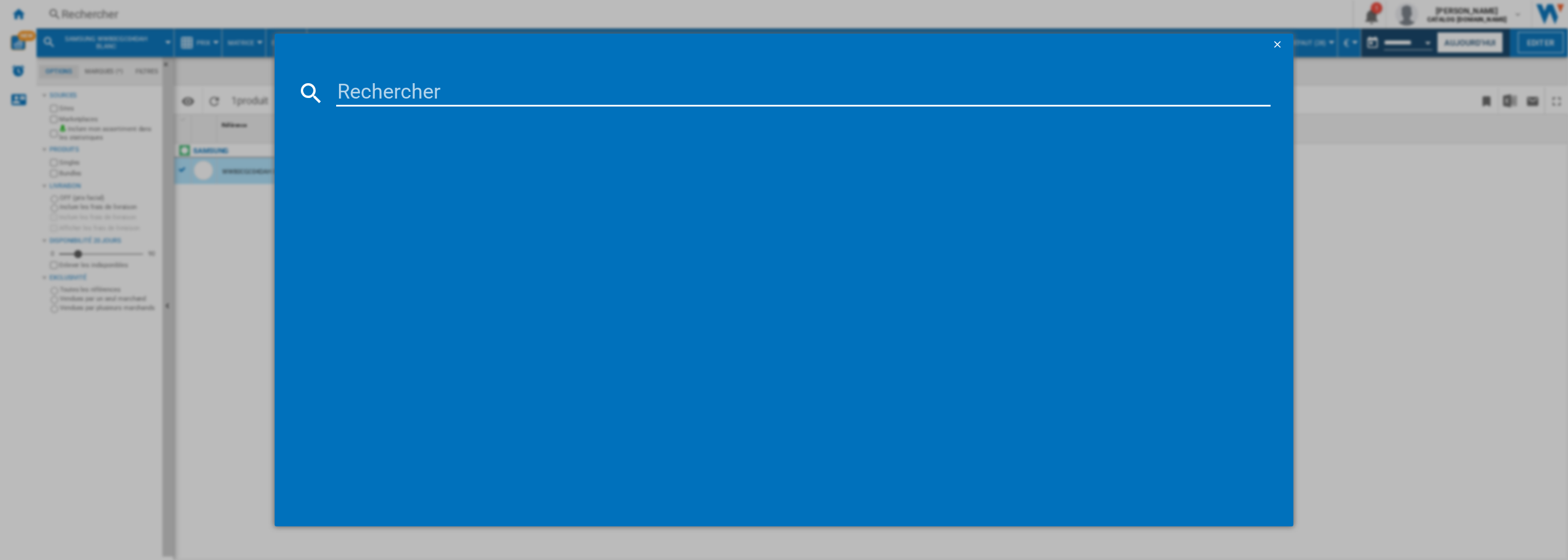
click at [563, 95] on input at bounding box center [803, 92] width 935 height 27
type input "WD90DG6B85BKU3"
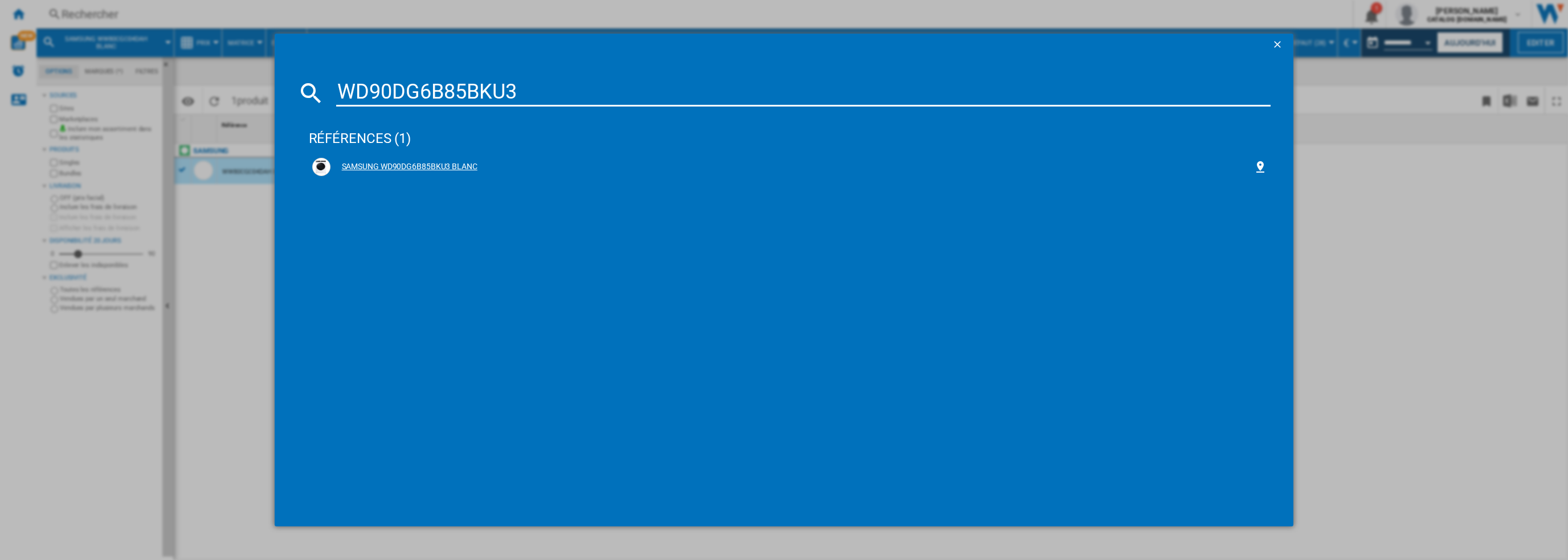
click at [376, 168] on div "SAMSUNG WD90DG6B85BKU3 BLANC" at bounding box center [792, 167] width 924 height 11
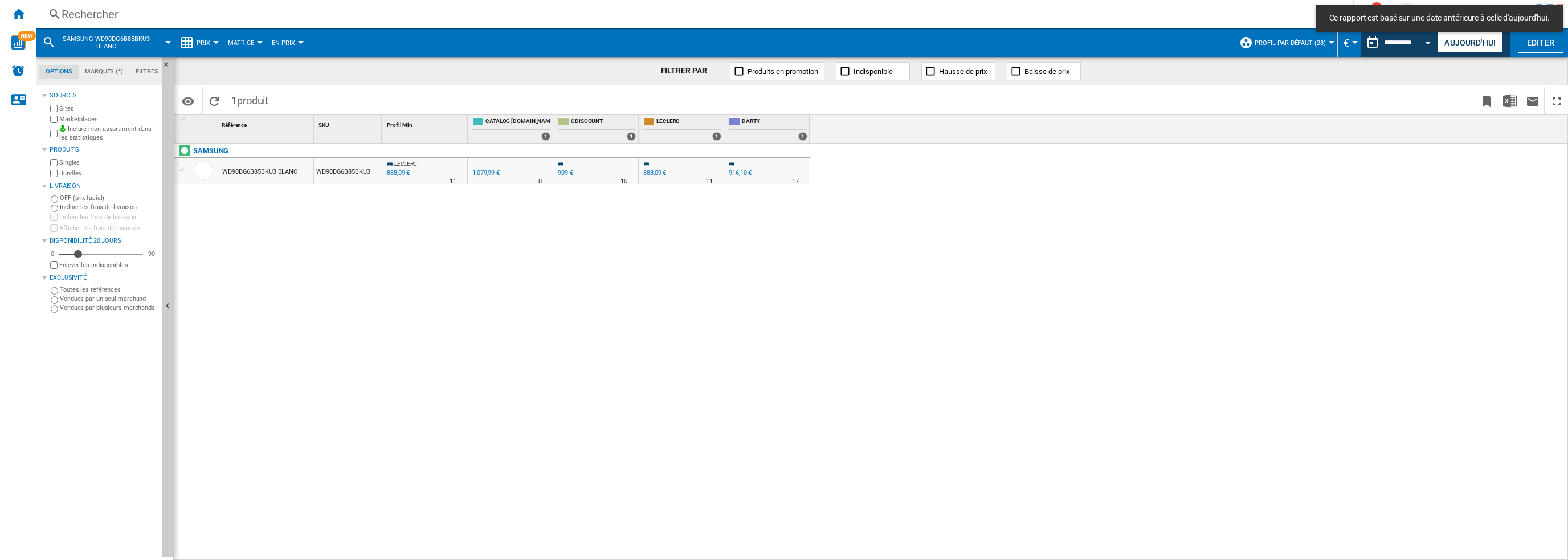
click at [272, 175] on div "WD90DG6B85BKU3 BLANC" at bounding box center [259, 172] width 75 height 26
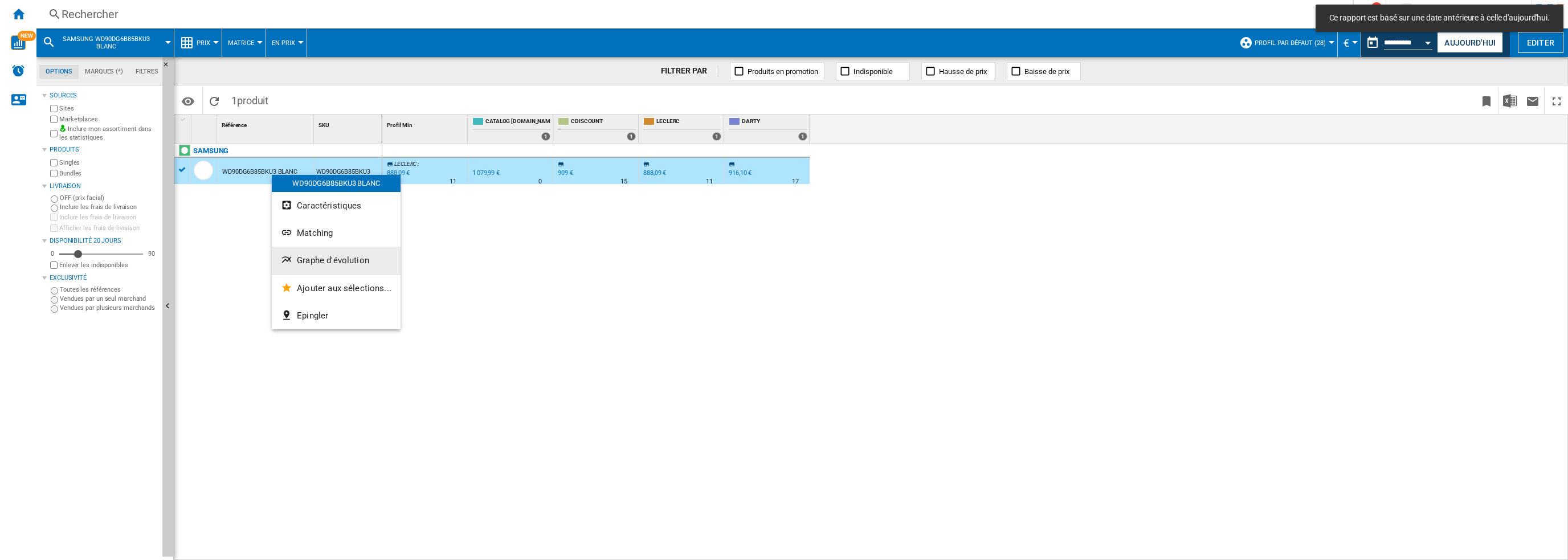
click at [342, 251] on button "Graphe d'évolution" at bounding box center [336, 260] width 129 height 27
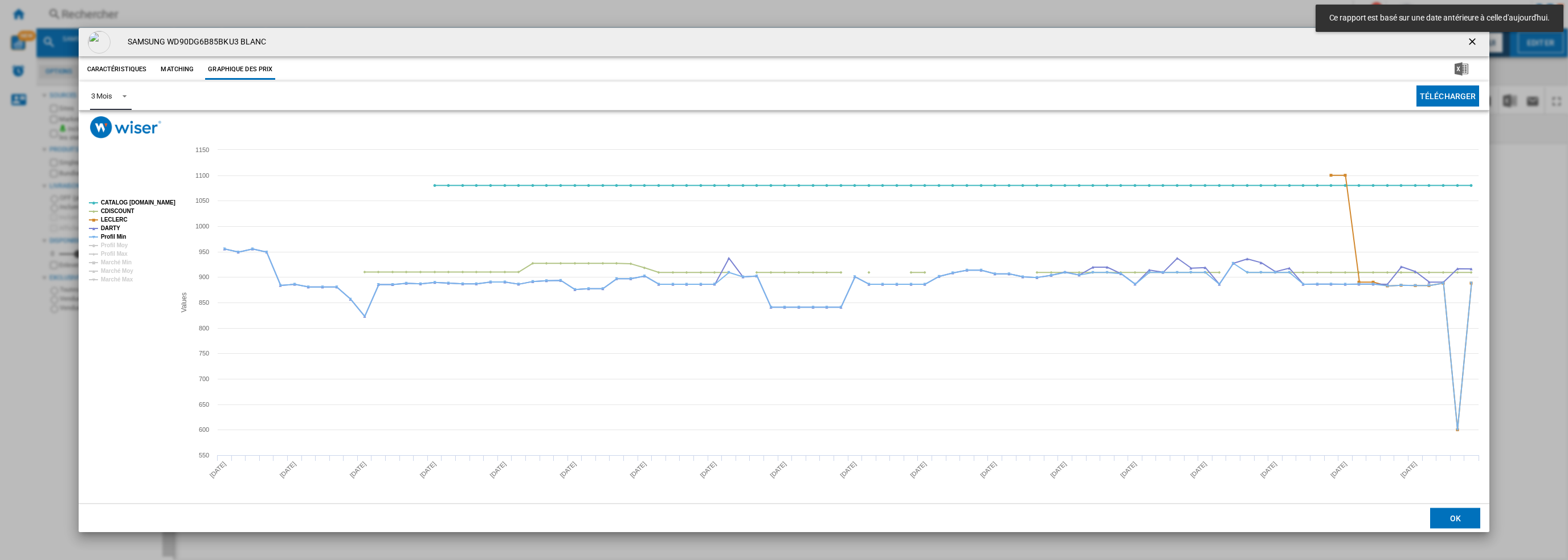
click at [116, 101] on md-select-value "3 Mois" at bounding box center [111, 96] width 42 height 28
click at [114, 125] on md-option "6 Mois" at bounding box center [121, 123] width 78 height 27
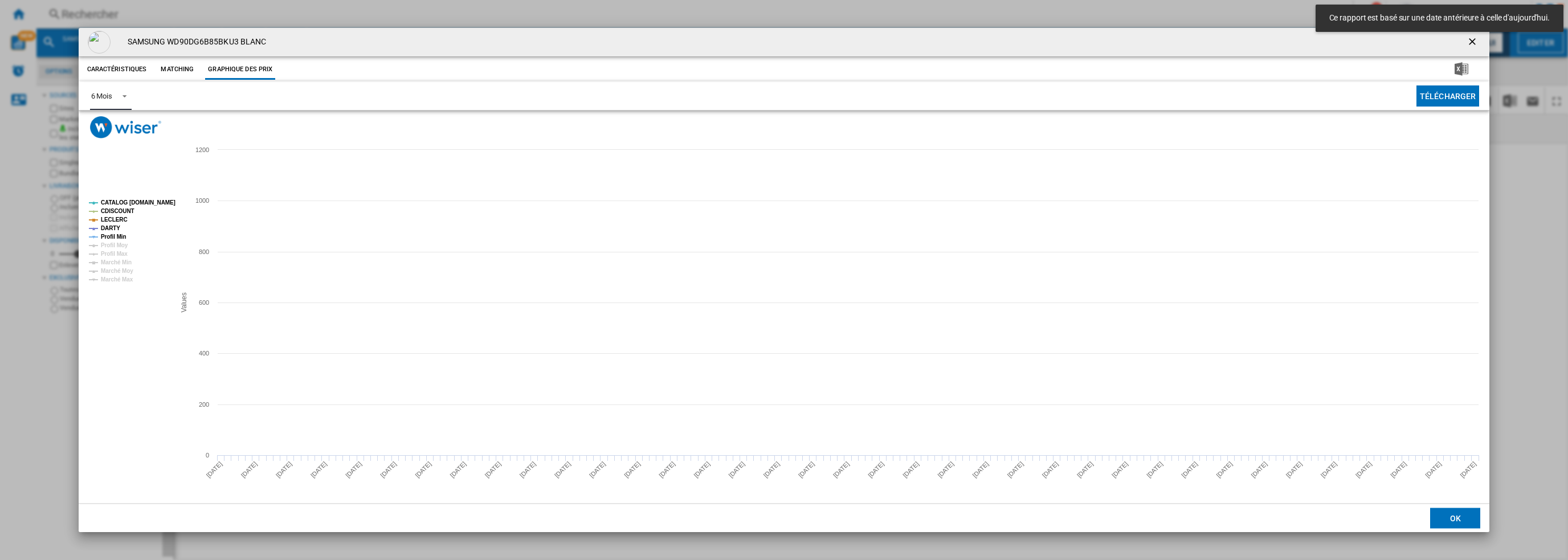
click at [121, 208] on tspan "CDISCOUNT" at bounding box center [118, 211] width 34 height 6
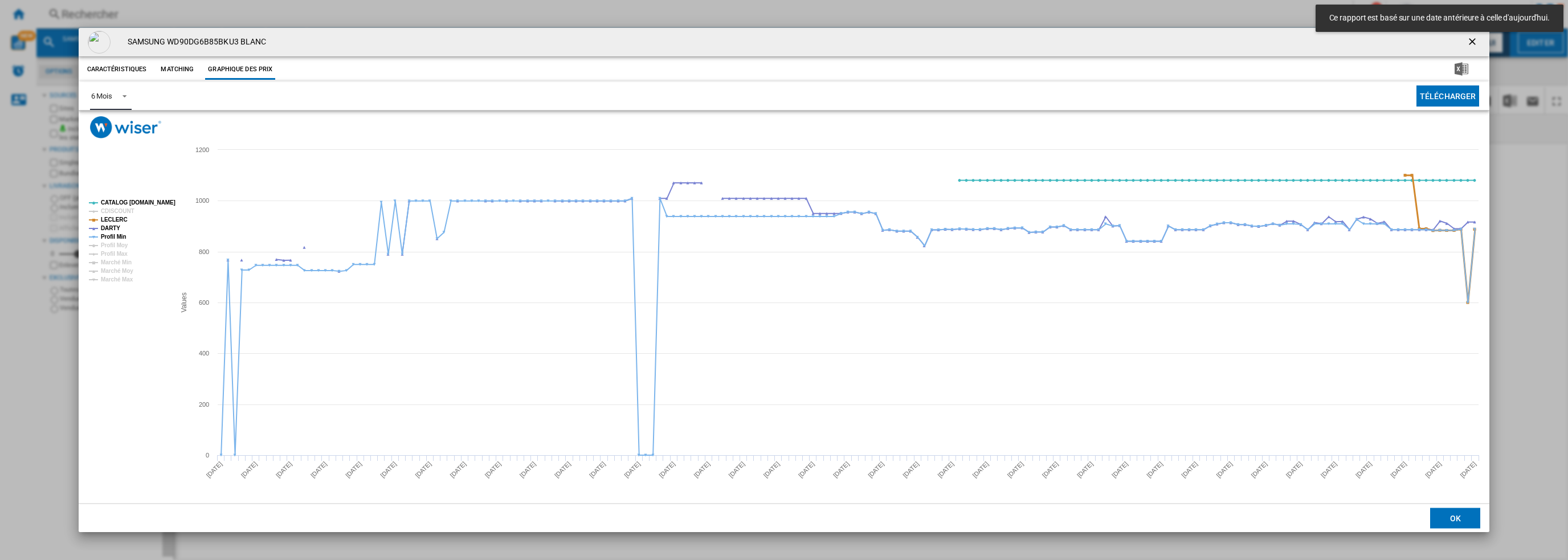
click at [121, 211] on tspan "CDISCOUNT" at bounding box center [118, 211] width 34 height 6
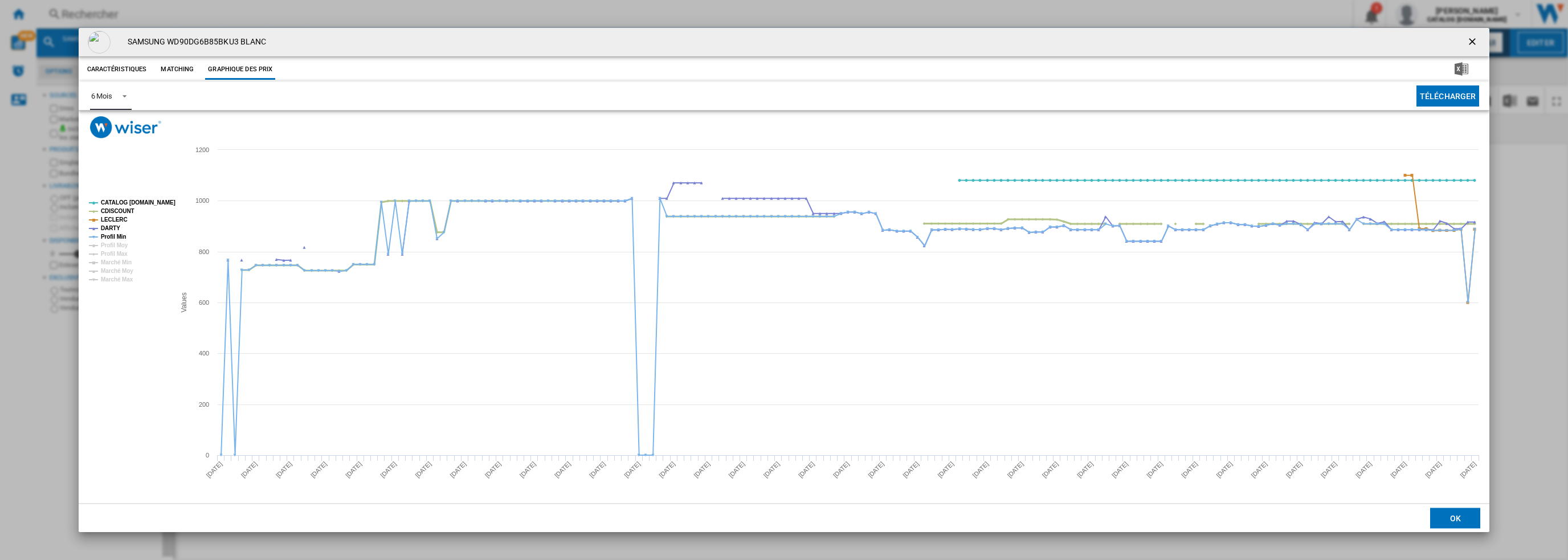
click at [117, 219] on tspan "LECLERC" at bounding box center [114, 219] width 27 height 6
click at [132, 204] on tspan "CATALOG [DOMAIN_NAME]" at bounding box center [138, 202] width 75 height 6
click at [114, 213] on tspan "CDISCOUNT" at bounding box center [118, 211] width 34 height 6
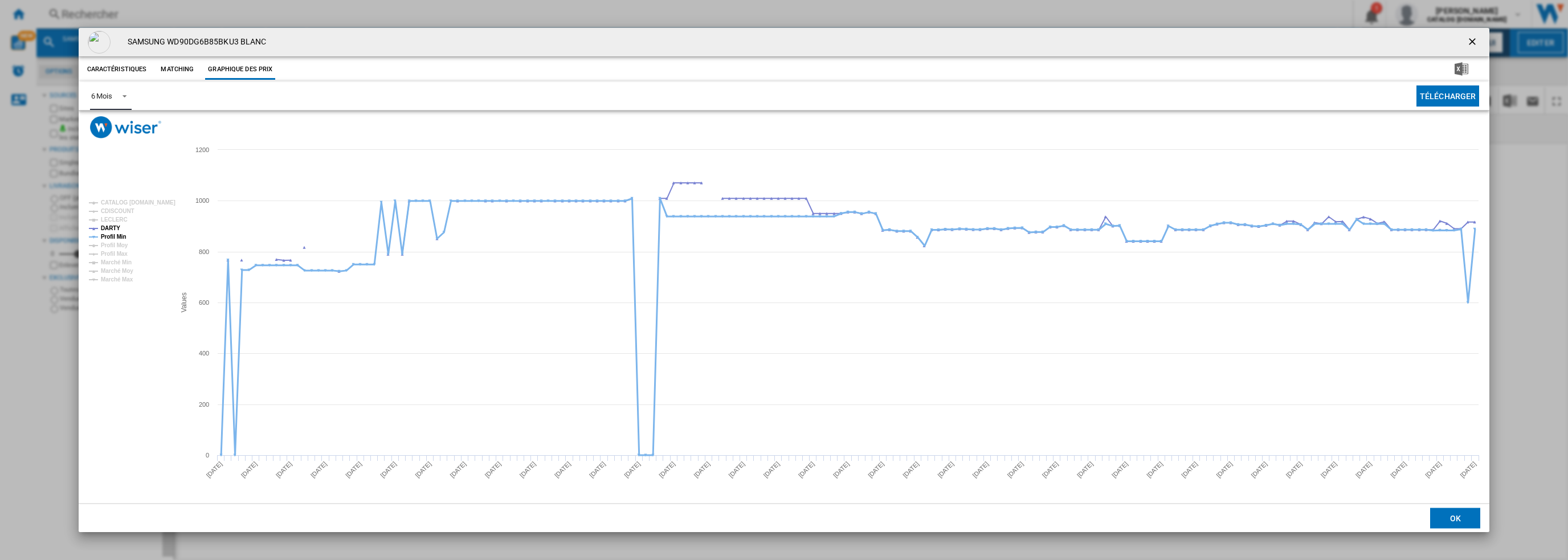
click at [116, 237] on tspan "Profil Min" at bounding box center [113, 237] width 25 height 6
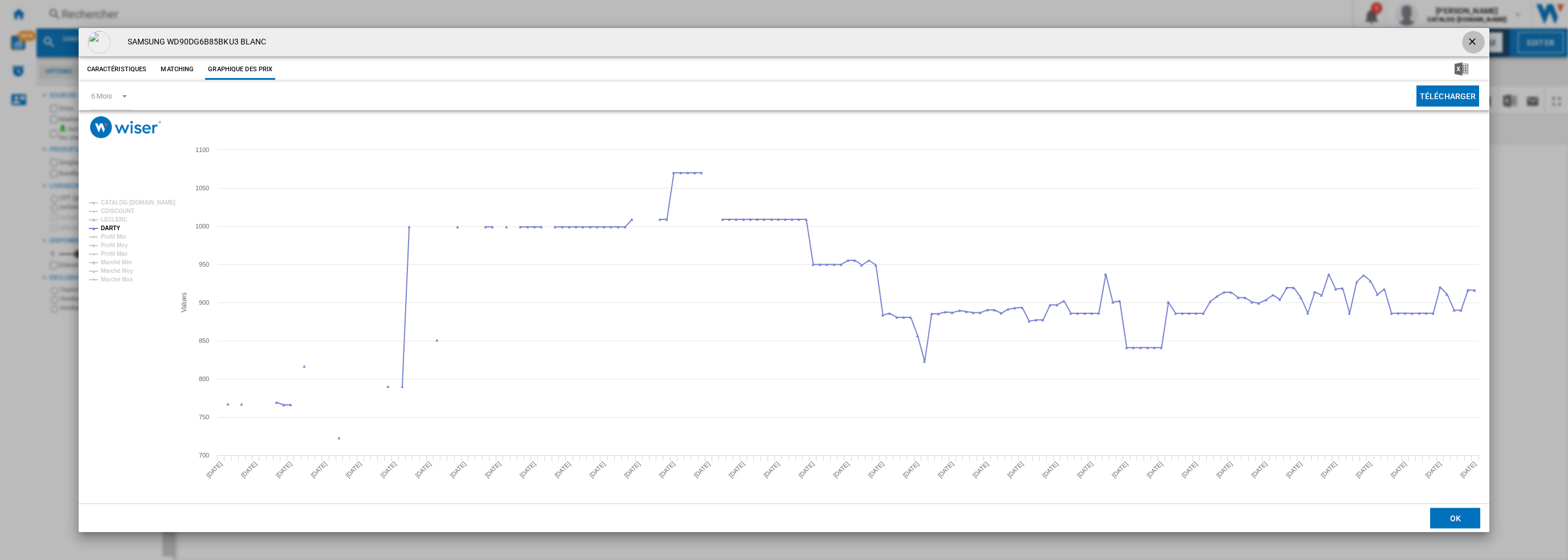
click at [1477, 39] on ng-md-icon "getI18NText('BUTTONS.CLOSE_DIALOG')" at bounding box center [1473, 42] width 13 height 13
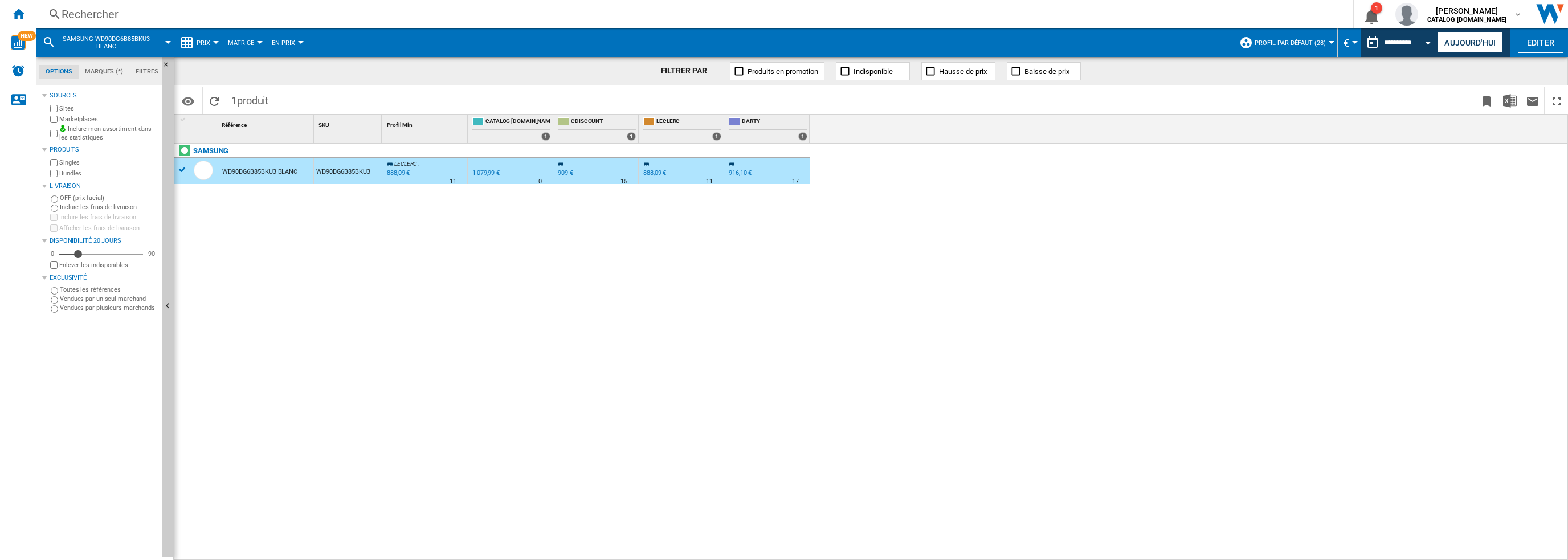
click at [264, 18] on div "Rechercher" at bounding box center [692, 14] width 1261 height 16
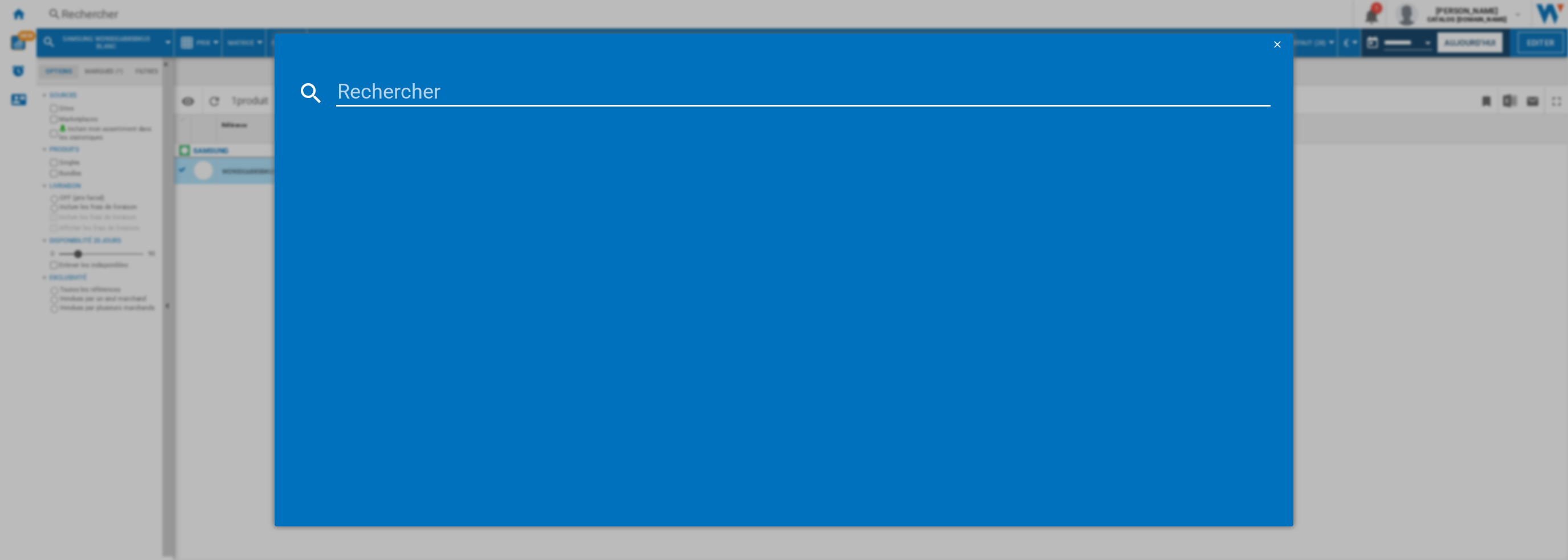
drag, startPoint x: 388, startPoint y: 86, endPoint x: 399, endPoint y: 90, distance: 11.7
click at [388, 87] on input at bounding box center [803, 92] width 935 height 27
type input "VS20C85G2TW"
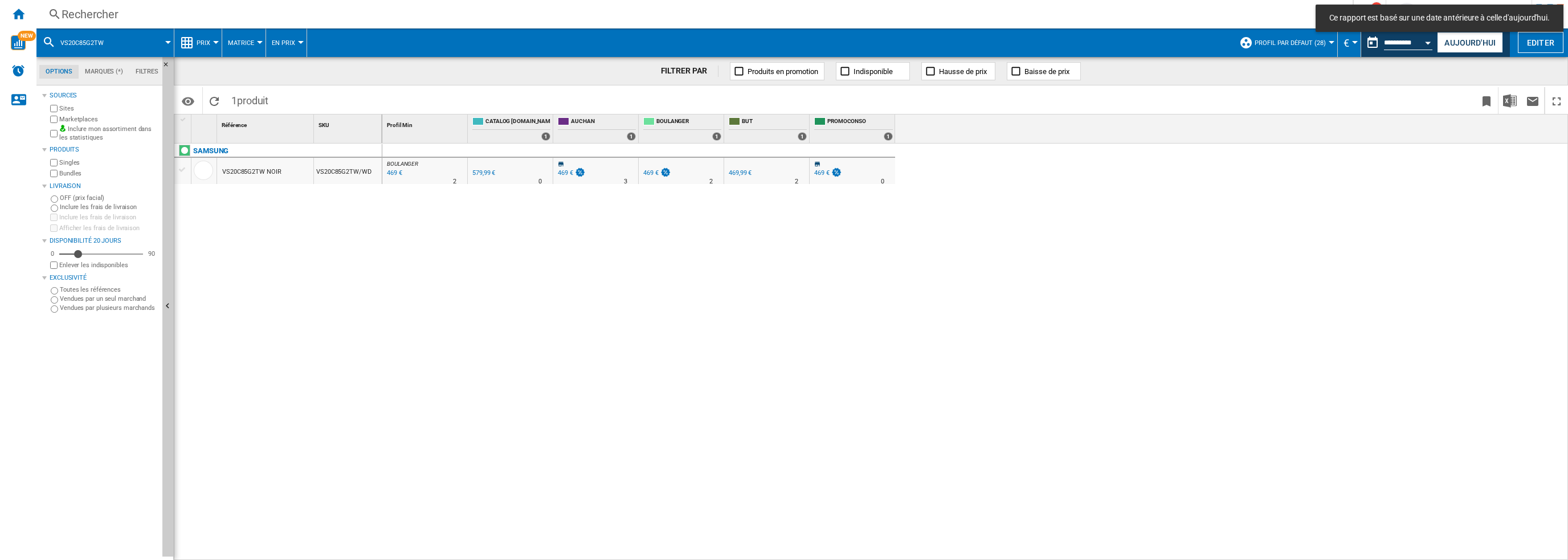
click at [252, 170] on div "VS20C85G2TW NOIR" at bounding box center [251, 172] width 58 height 26
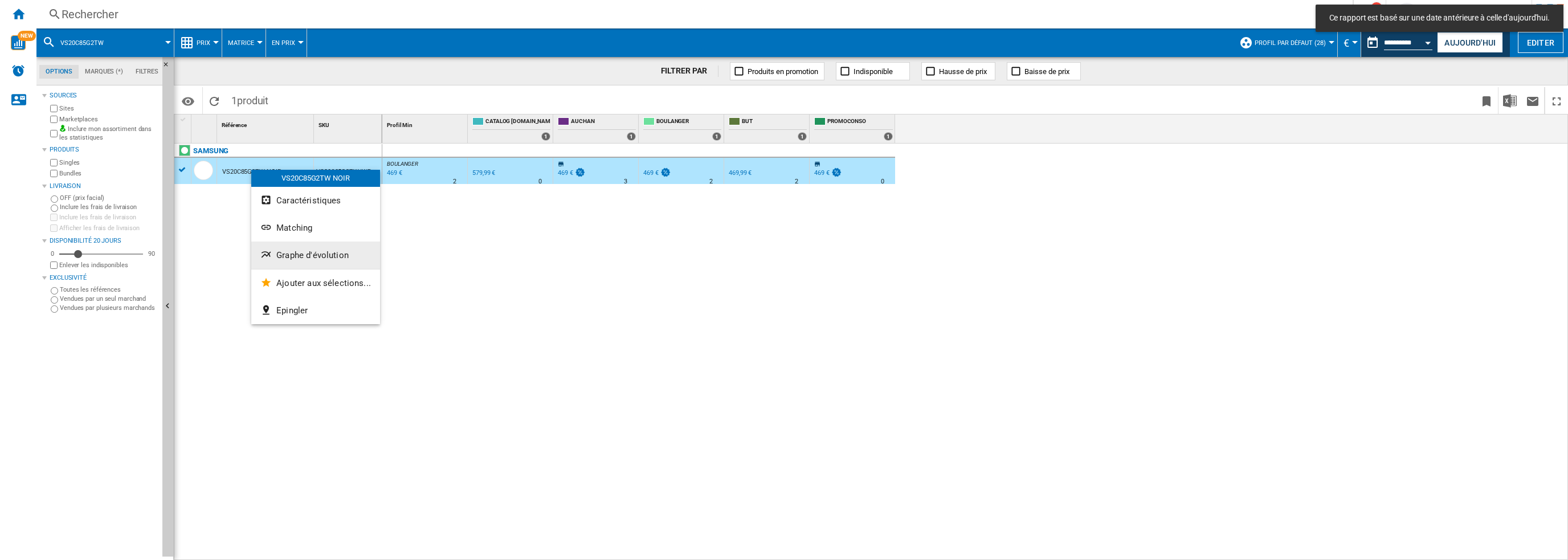
click at [316, 254] on span "Graphe d'évolution" at bounding box center [312, 255] width 73 height 11
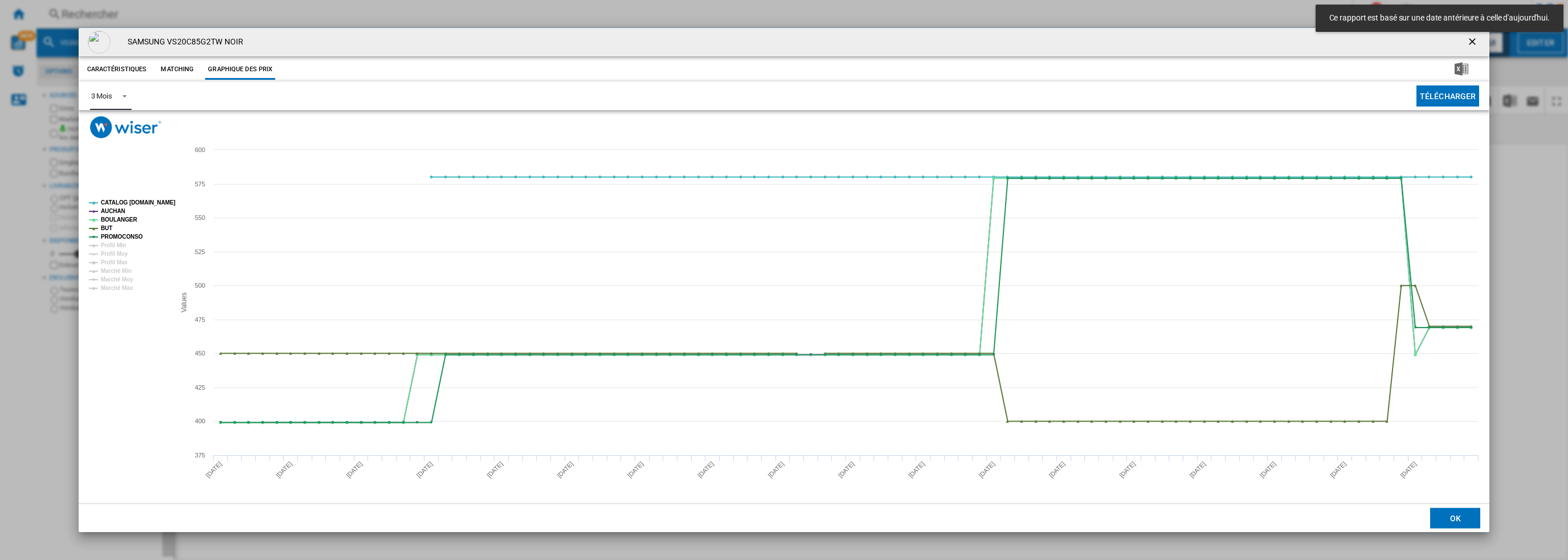
click at [99, 96] on div "3 Mois" at bounding box center [101, 96] width 21 height 8
click at [109, 123] on div "6 Mois" at bounding box center [101, 123] width 21 height 11
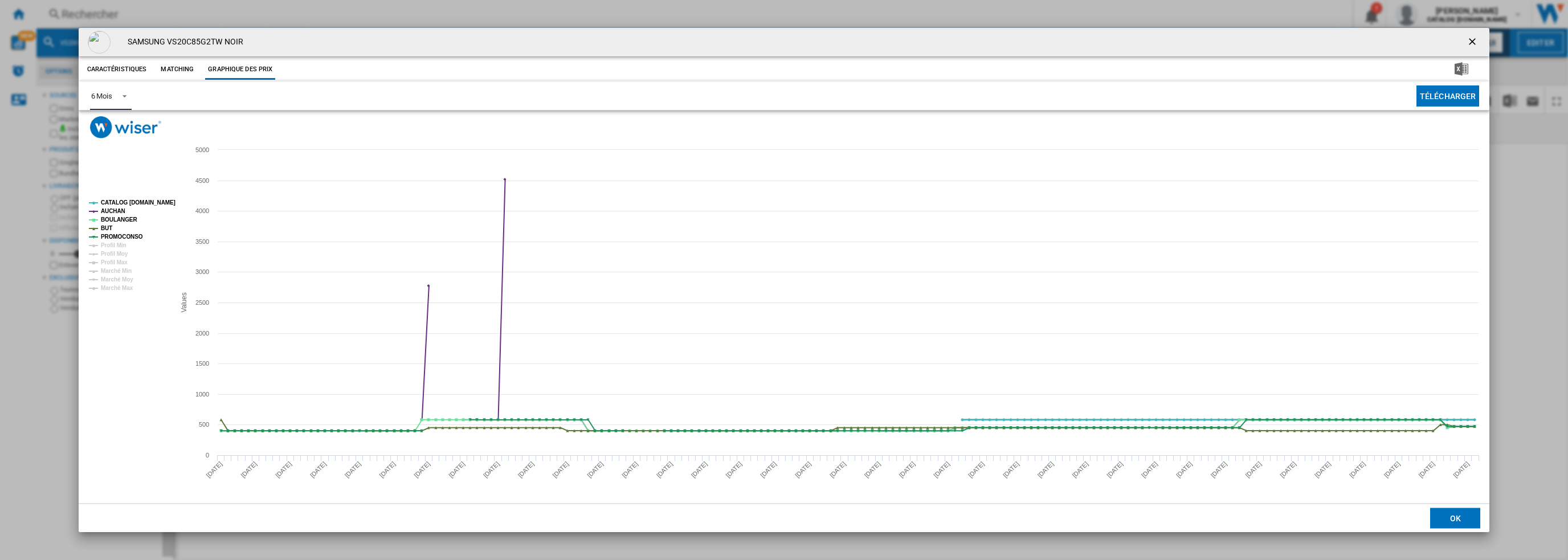
click at [127, 204] on tspan "CATALOG [DOMAIN_NAME]" at bounding box center [138, 202] width 75 height 6
click at [116, 210] on tspan "AUCHAN" at bounding box center [113, 211] width 25 height 6
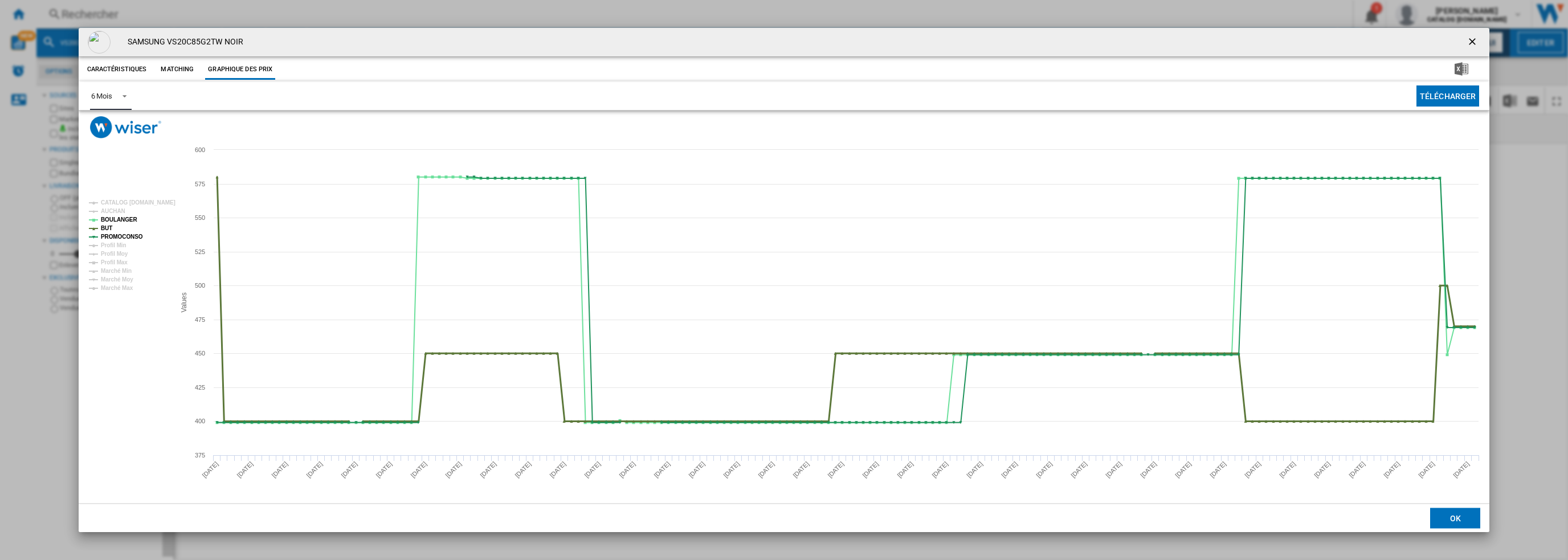
click at [103, 229] on tspan "BUT" at bounding box center [106, 228] width 11 height 6
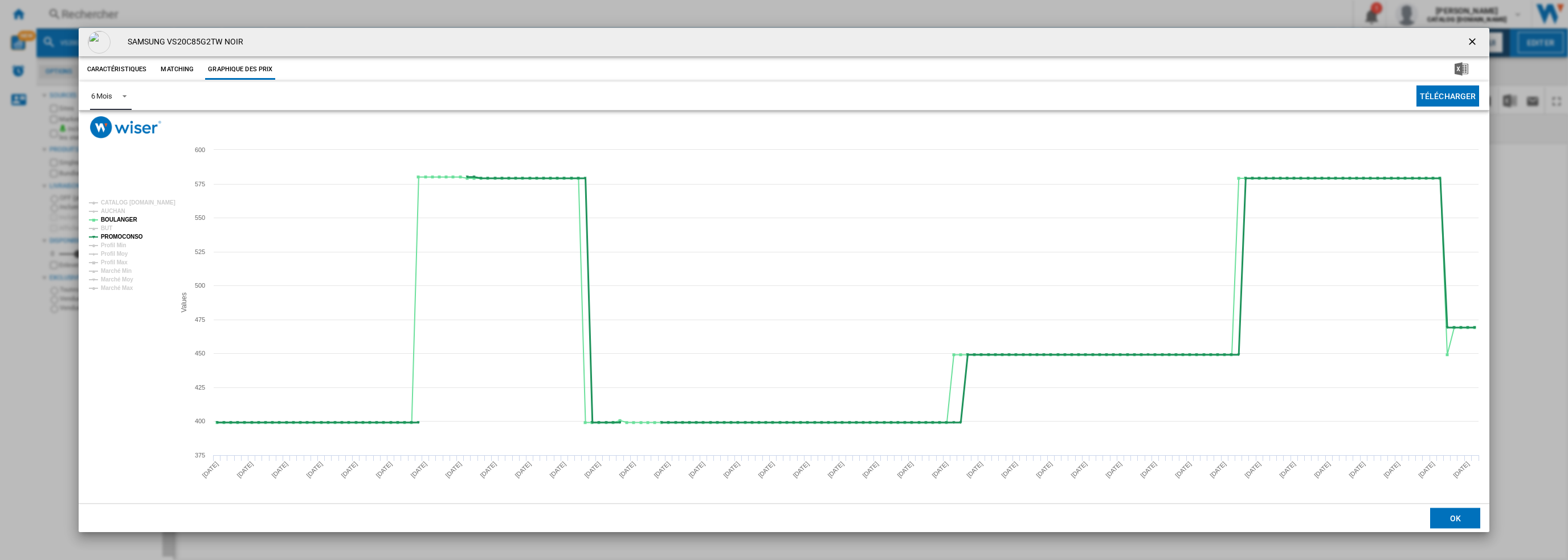
click at [115, 237] on tspan "PROMOCONSO" at bounding box center [122, 237] width 42 height 6
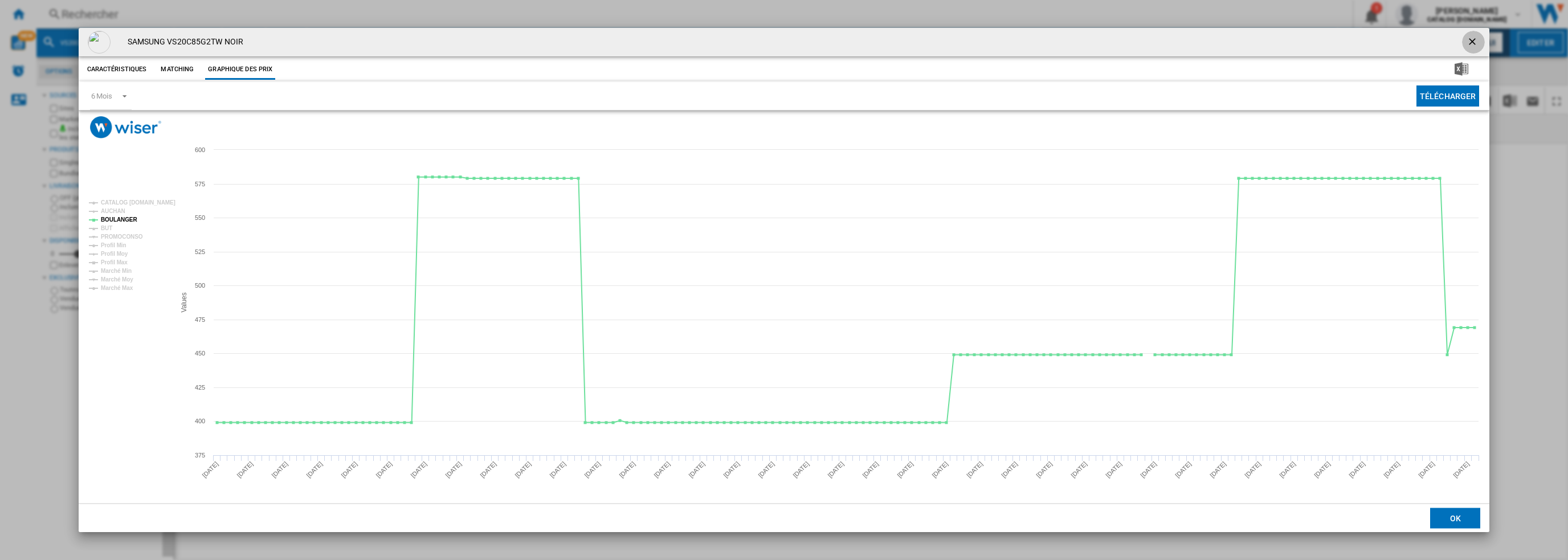
click at [1469, 38] on ng-md-icon "getI18NText('BUTTONS.CLOSE_DIALOG')" at bounding box center [1473, 42] width 13 height 13
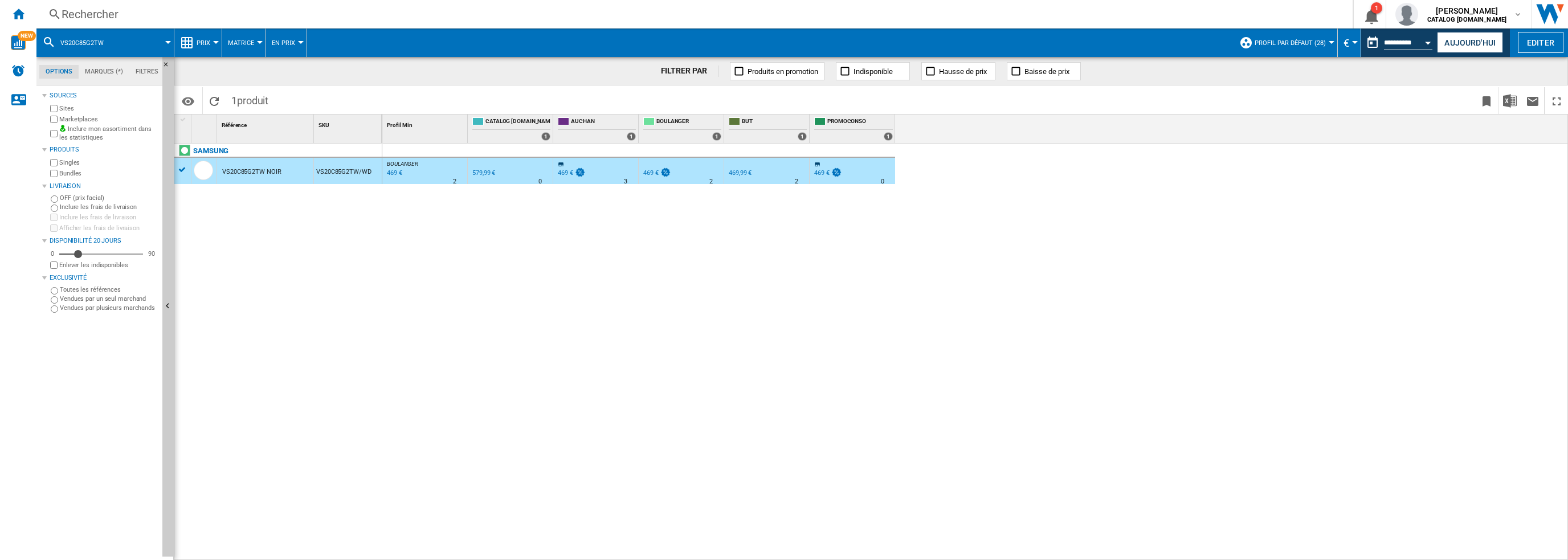
click at [297, 18] on div "Rechercher" at bounding box center [692, 14] width 1261 height 16
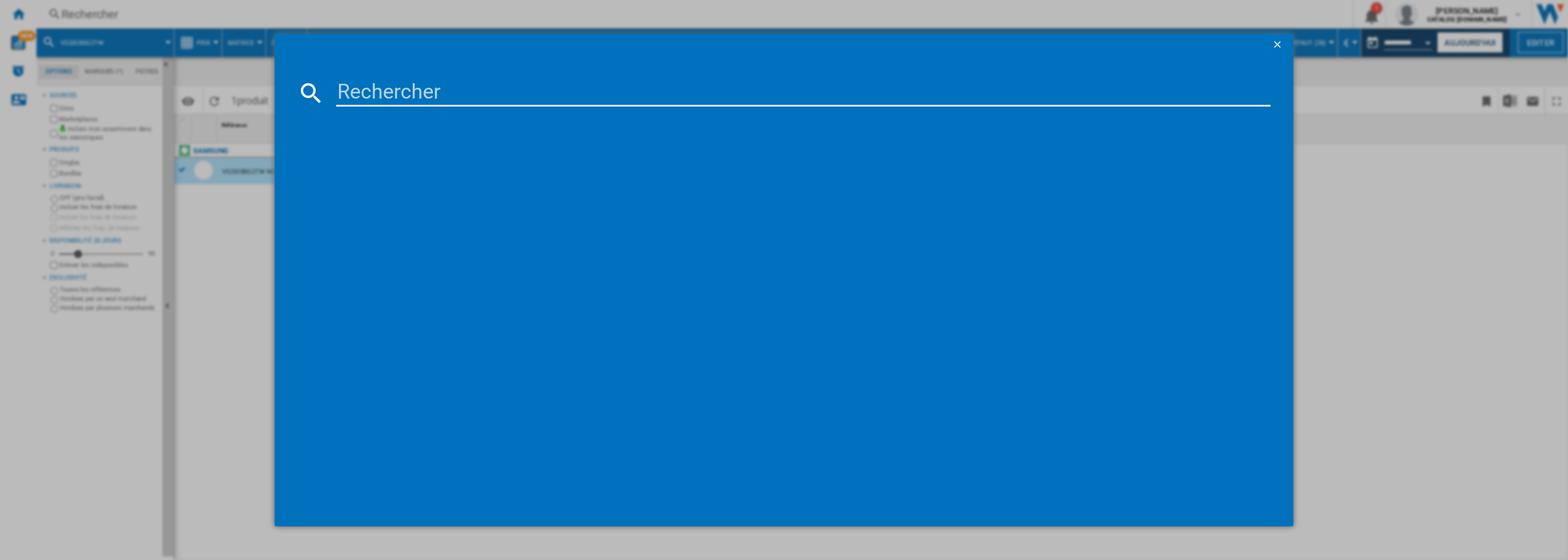
click at [407, 96] on input at bounding box center [803, 92] width 935 height 27
drag, startPoint x: 386, startPoint y: 92, endPoint x: 314, endPoint y: 87, distance: 72.2
click at [328, 92] on div "(X社)GMZ765SBHJ" at bounding box center [784, 92] width 974 height 27
type input "GMZ765SBHJ"
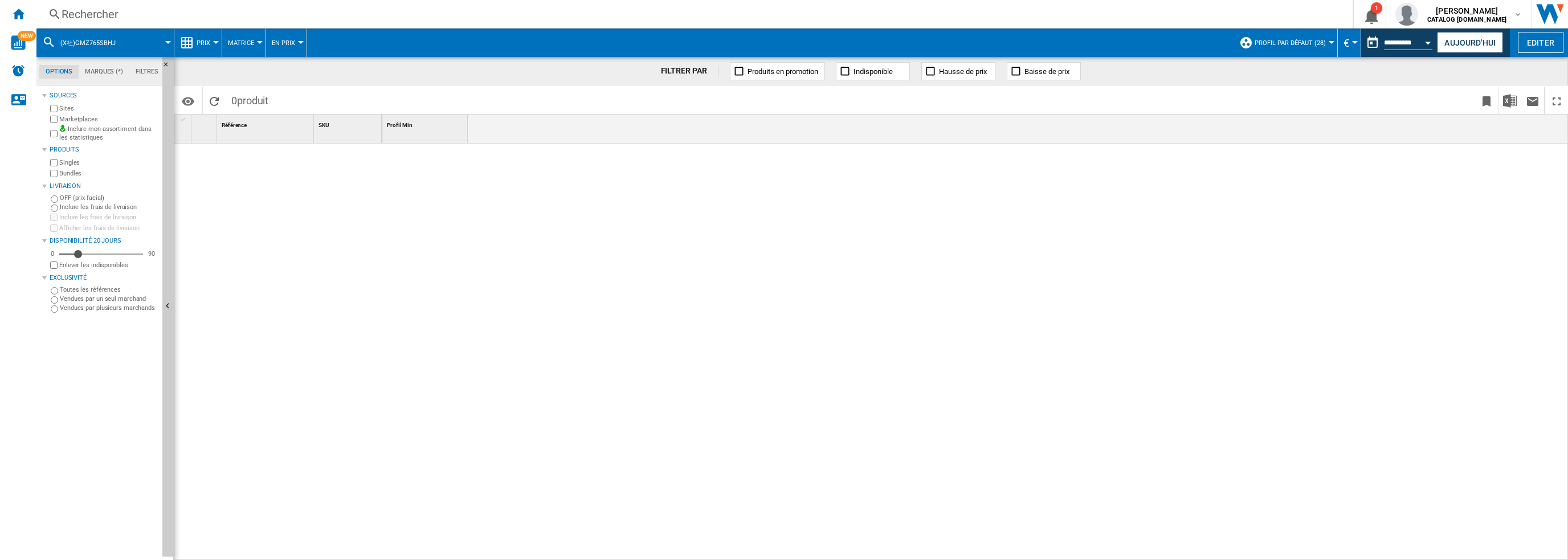
click at [594, 328] on div at bounding box center [976, 352] width 1187 height 418
click at [189, 16] on div "Rechercher" at bounding box center [692, 14] width 1261 height 16
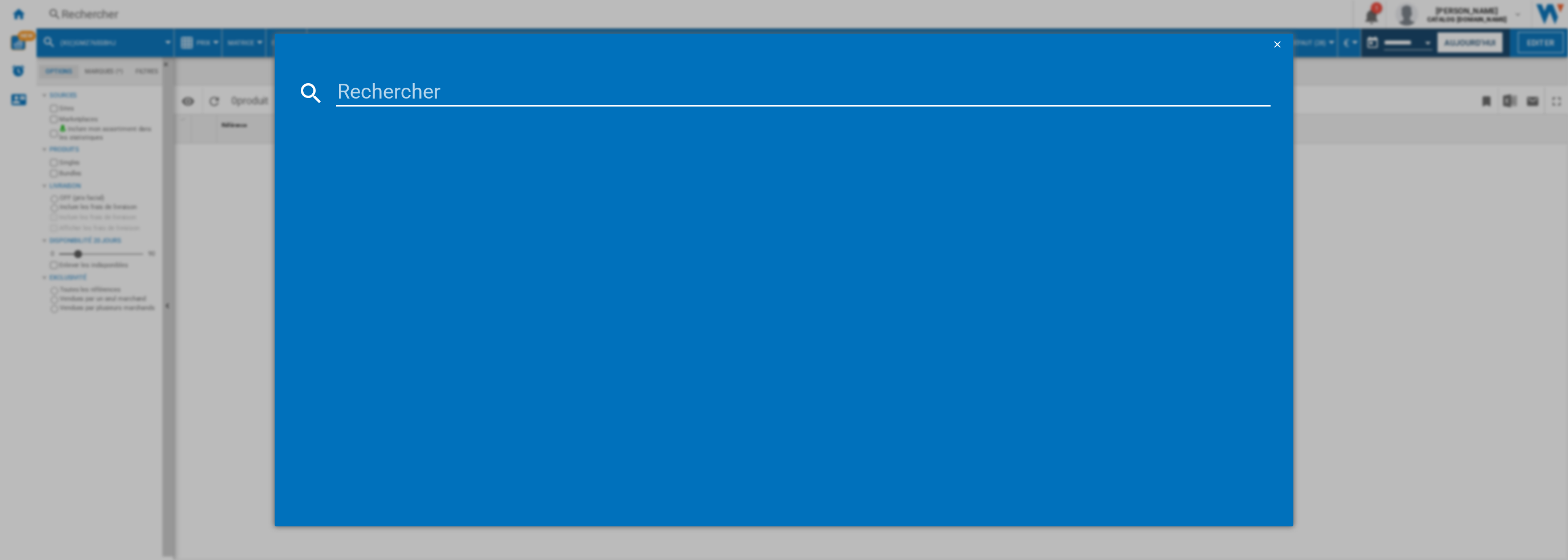
click at [426, 88] on input at bounding box center [803, 92] width 935 height 27
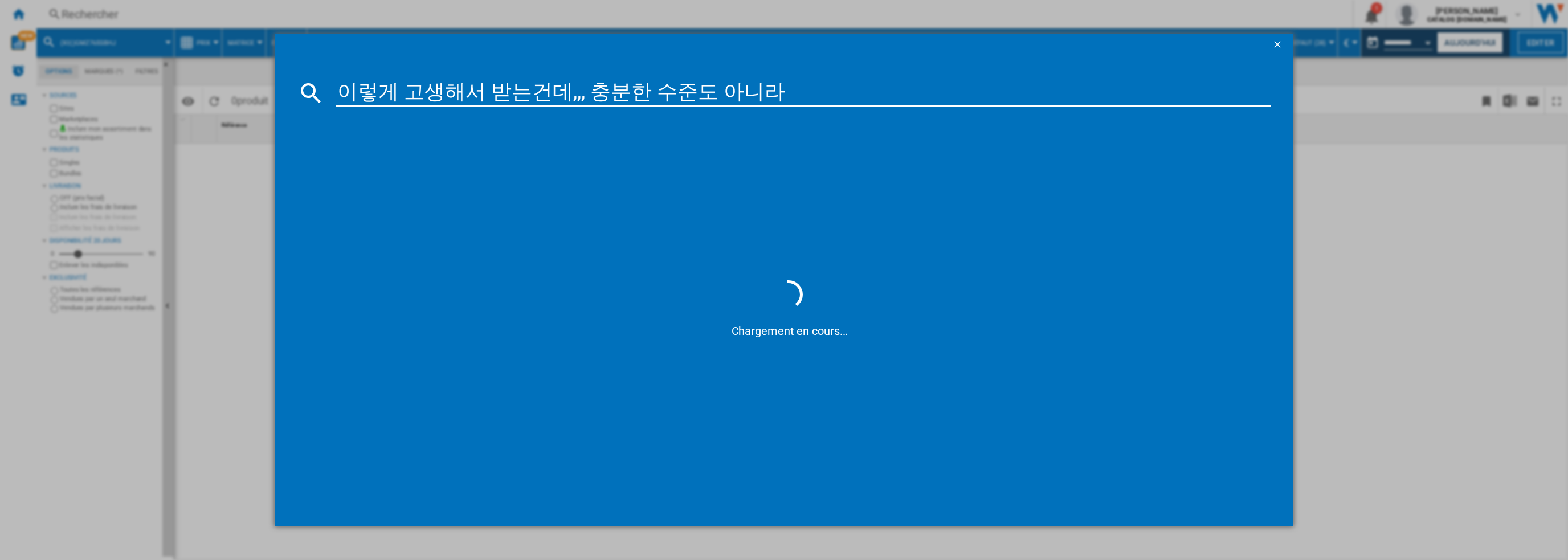
drag, startPoint x: 764, startPoint y: 91, endPoint x: 229, endPoint y: 70, distance: 535.4
click at [300, 73] on md-dialog-content "이렇게 고생해서 받는건데,,, 충분한 수준도 아니라 Chargement en cours..." at bounding box center [784, 291] width 1020 height 470
click at [636, 102] on input "이렇게 고생해서 받는건데,,, 충분한 수준도 아니라" at bounding box center [803, 92] width 935 height 27
drag, startPoint x: 631, startPoint y: 96, endPoint x: 249, endPoint y: 83, distance: 382.2
click at [249, 83] on div "이렇게 고생해서 받는건데,,, 충분한 아니라 Chargement en cours..." at bounding box center [784, 280] width 1568 height 560
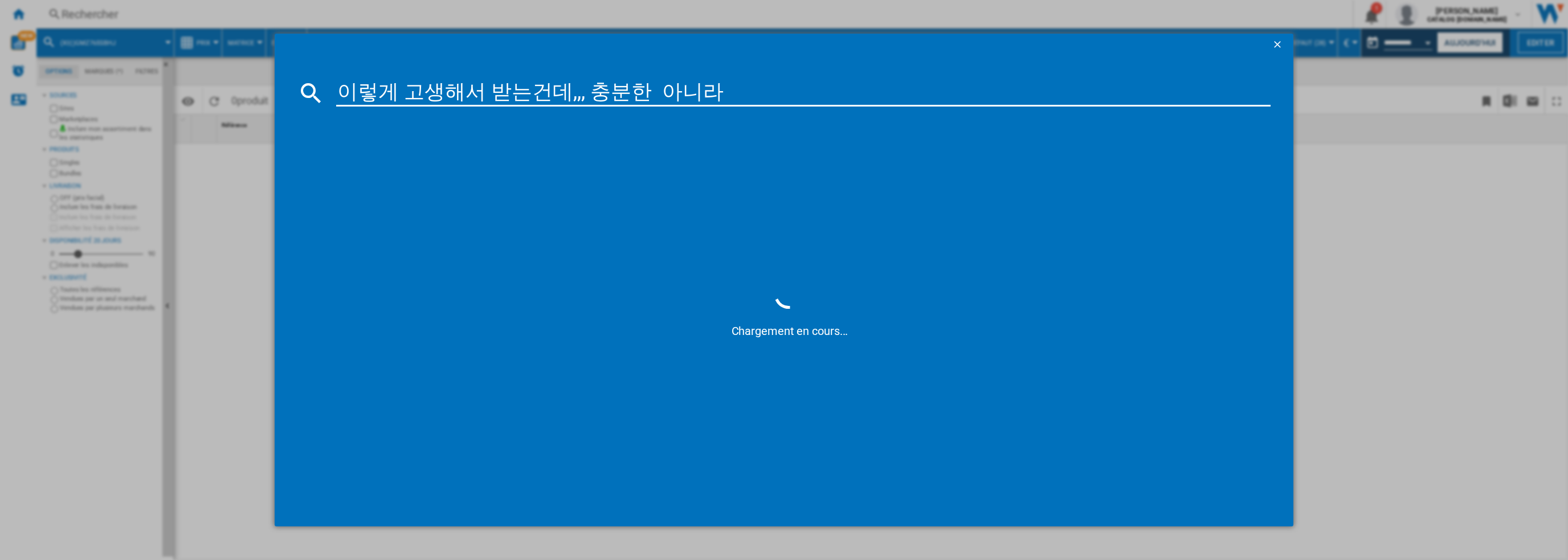
type input "아니라"
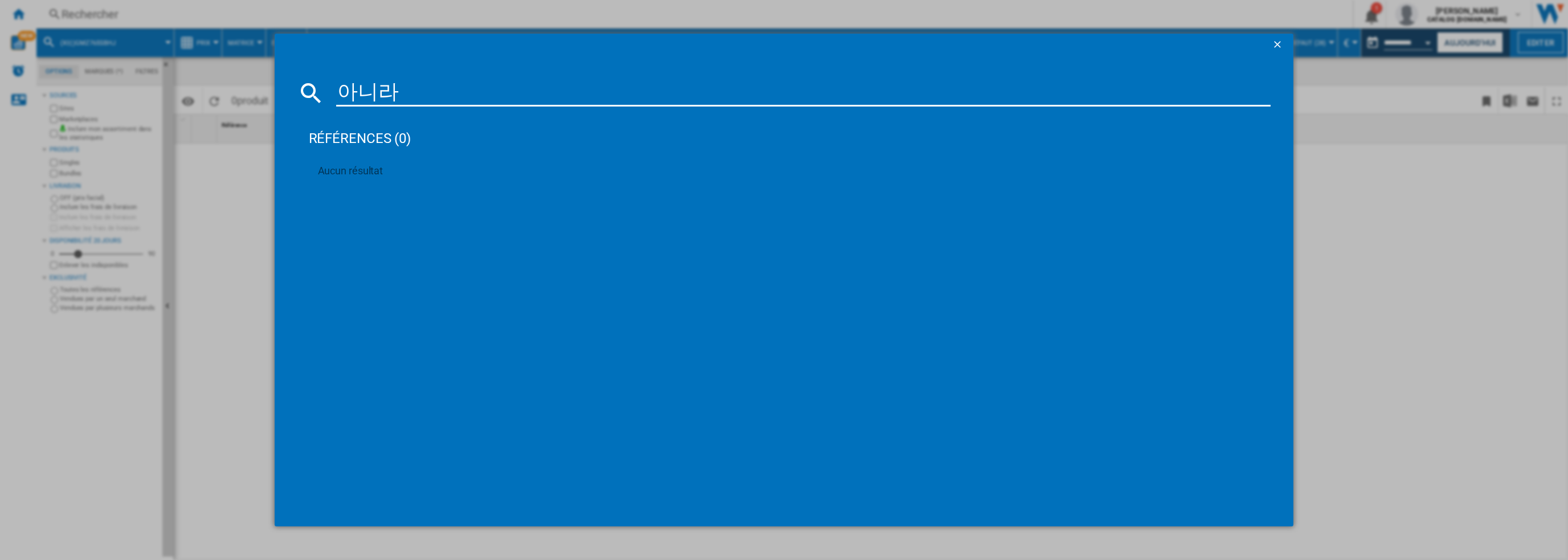
drag, startPoint x: 440, startPoint y: 88, endPoint x: 249, endPoint y: 85, distance: 191.0
click at [249, 85] on div "아니라 références (0) Aucun résultat" at bounding box center [784, 280] width 1568 height 560
click at [402, 90] on input at bounding box center [803, 92] width 935 height 27
paste input "(X社)GMZ765SBHJ"
click at [382, 94] on input "(X社)GMZ765SBHJ" at bounding box center [803, 92] width 935 height 27
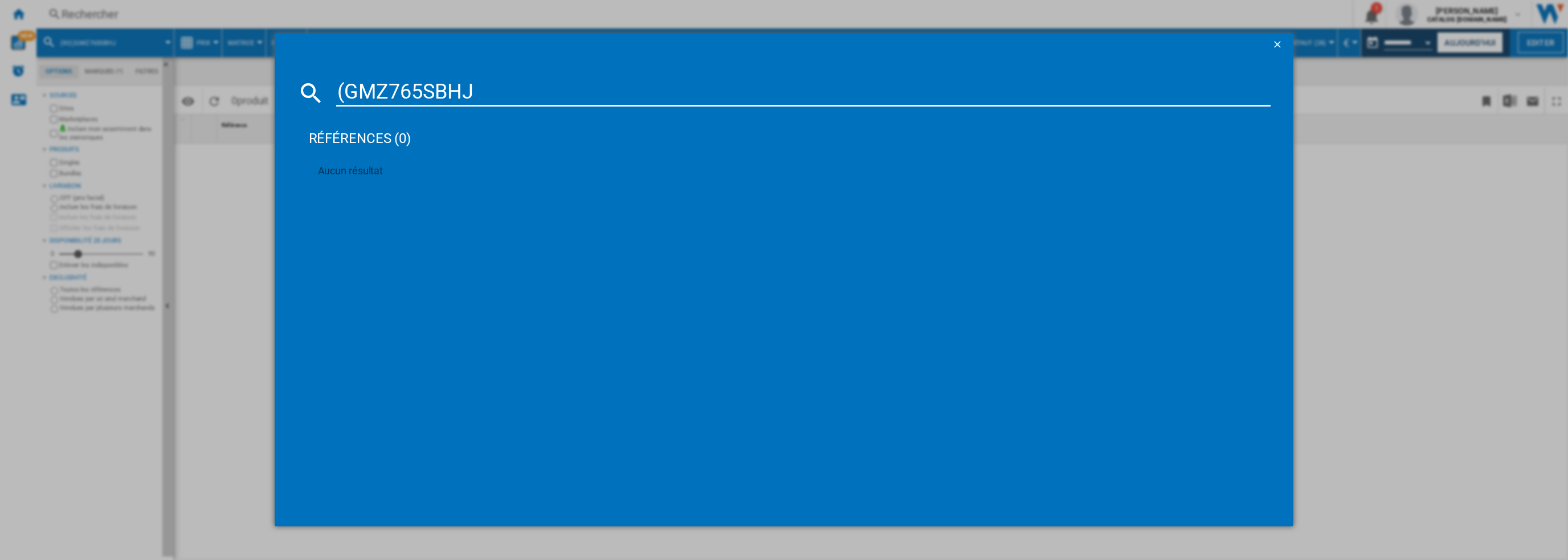
type input "GMZ765SBHJ"
click at [499, 95] on input "GMZ765SBHJ" at bounding box center [803, 92] width 935 height 27
click at [368, 163] on div "LG GMZ765SBHJ INOX" at bounding box center [792, 167] width 924 height 11
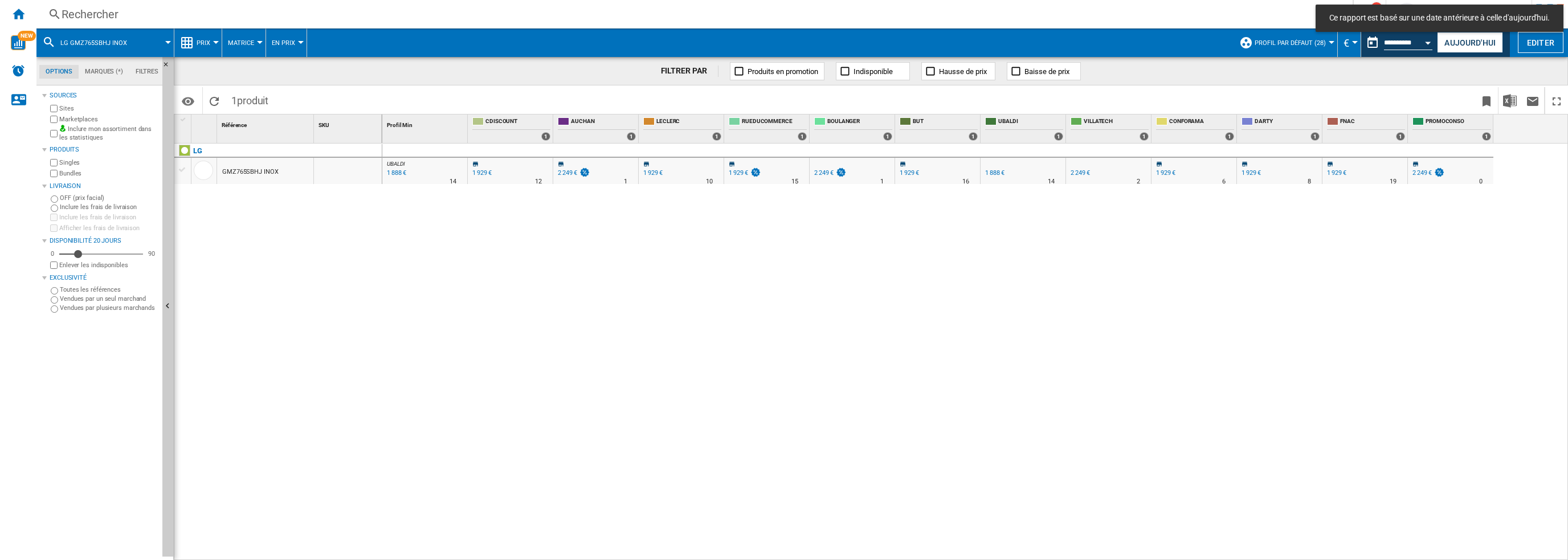
click at [242, 177] on div "GMZ765SBHJ INOX" at bounding box center [250, 172] width 56 height 26
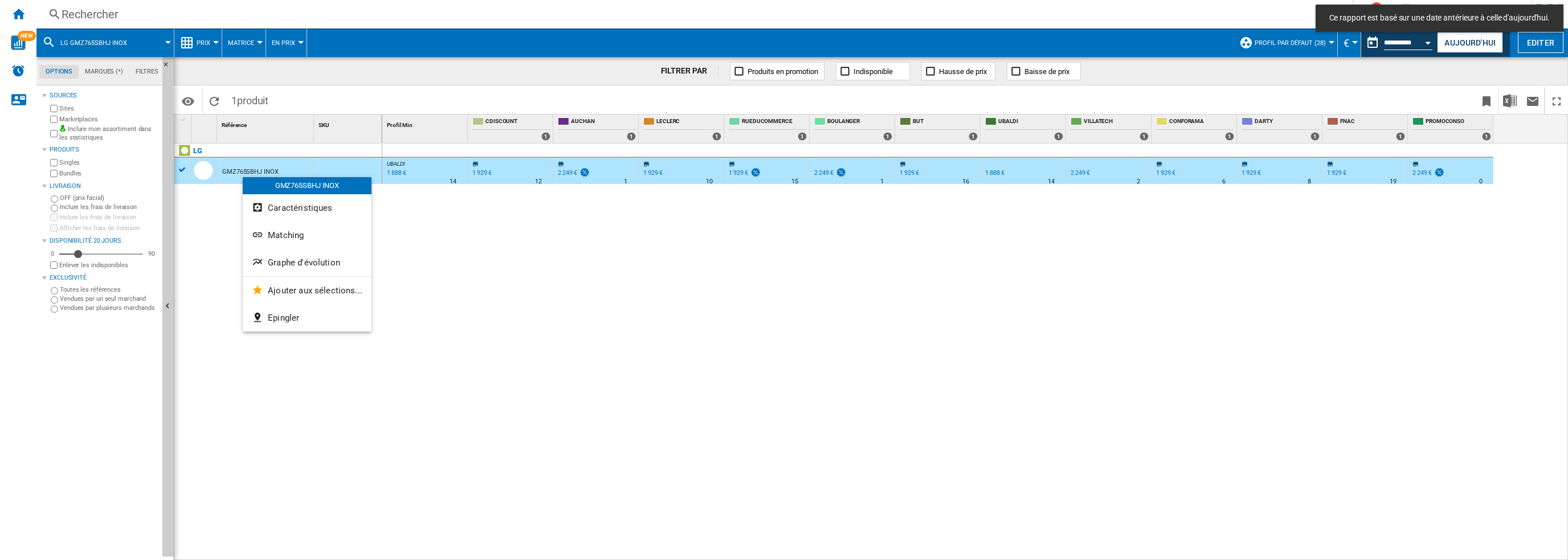
click at [283, 257] on span "Graphe d'évolution" at bounding box center [304, 262] width 73 height 11
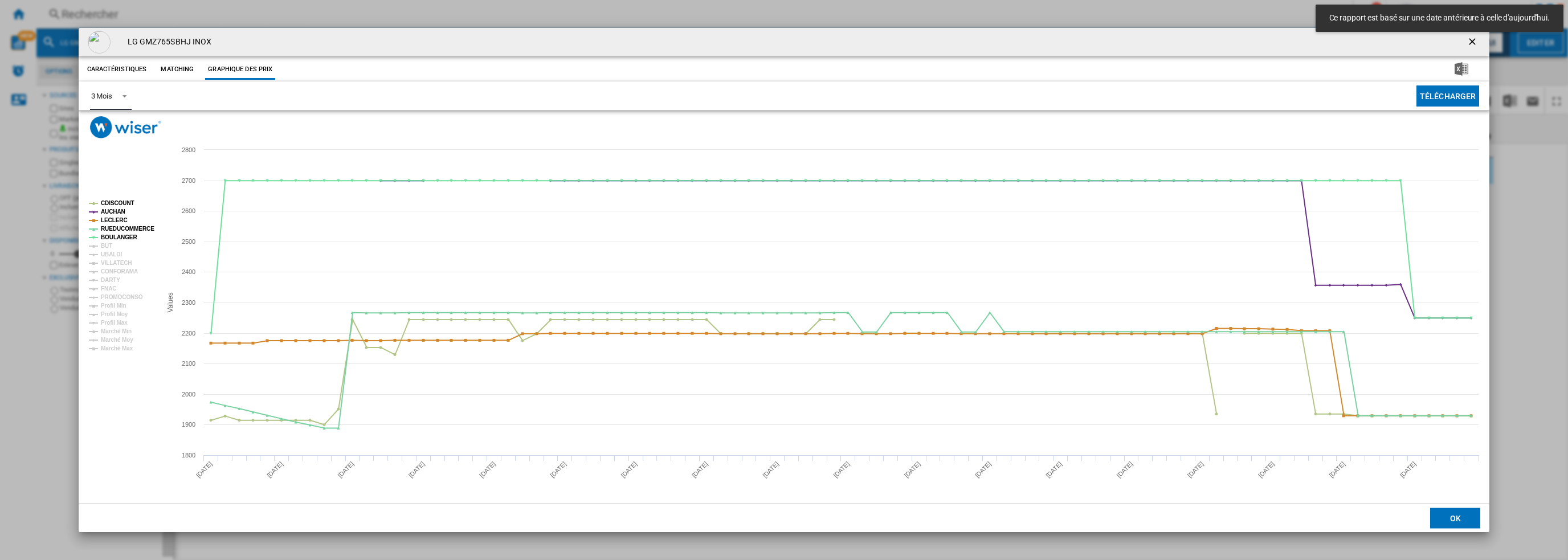
click at [99, 94] on div "3 Mois" at bounding box center [101, 96] width 21 height 8
click at [109, 118] on div "6 Mois" at bounding box center [101, 123] width 21 height 11
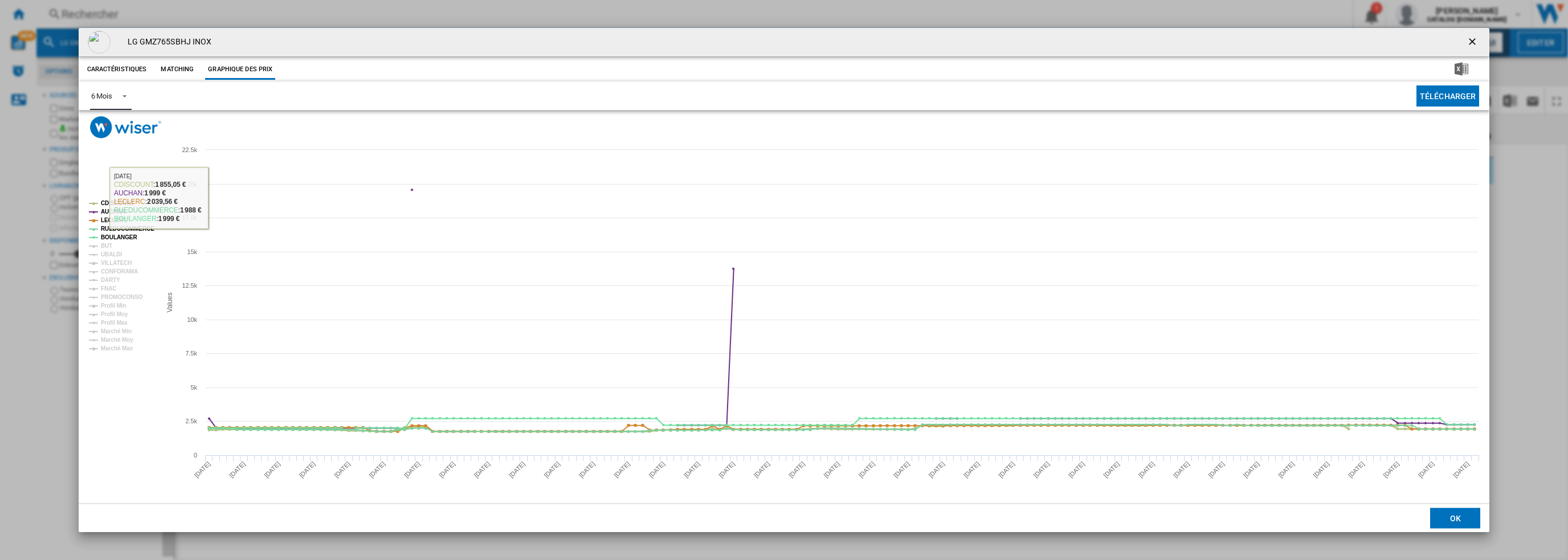
click at [121, 201] on tspan "CDISCOUNT" at bounding box center [118, 203] width 34 height 6
click at [113, 212] on tspan "AUCHAN" at bounding box center [113, 211] width 25 height 6
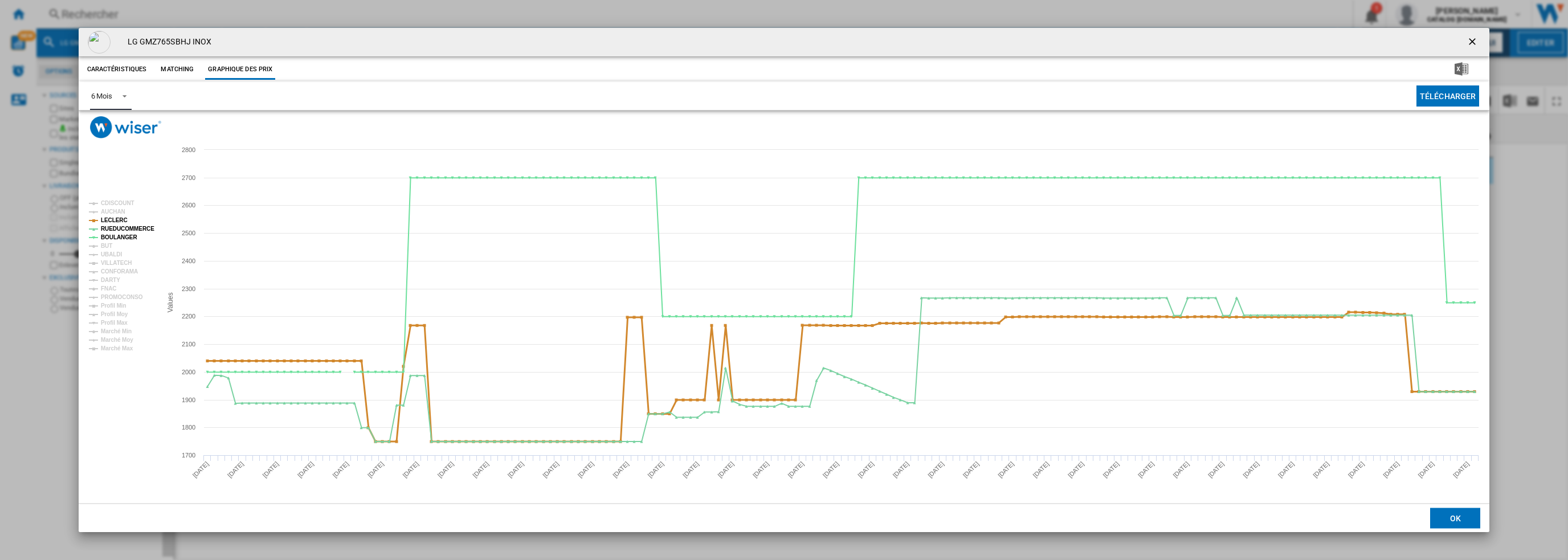
click at [114, 222] on tspan "LECLERC" at bounding box center [114, 220] width 27 height 6
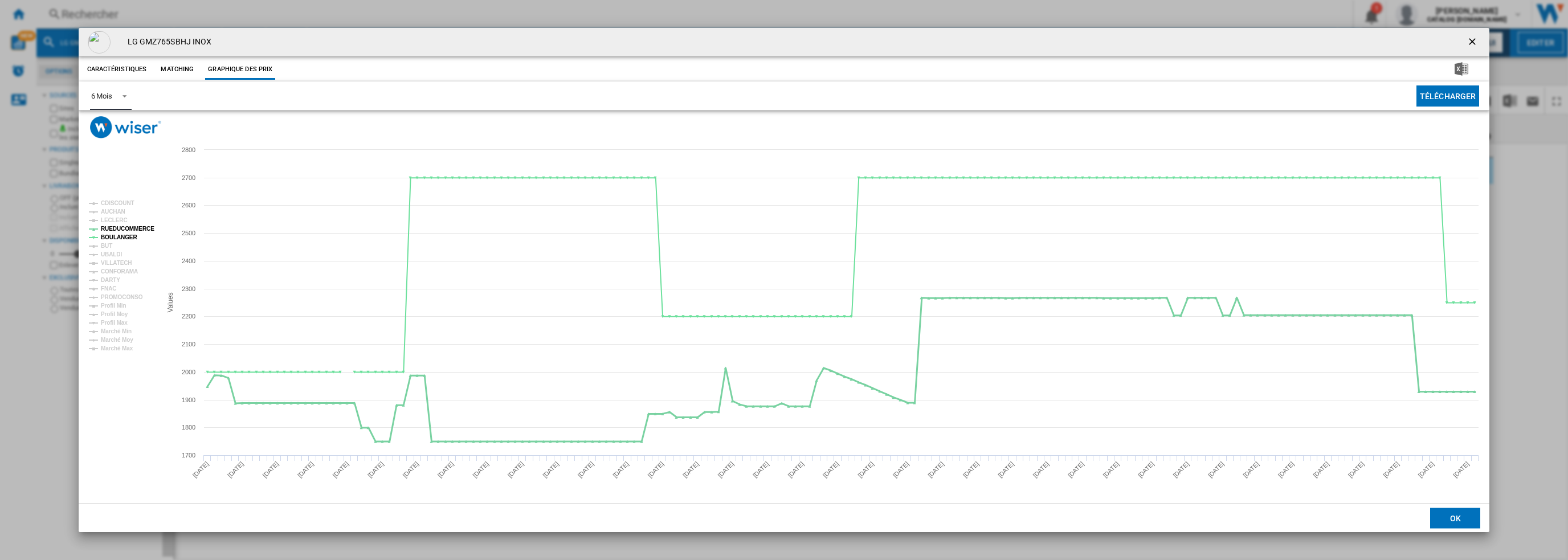
click at [121, 230] on tspan "RUEDUCOMMERCE" at bounding box center [128, 228] width 54 height 6
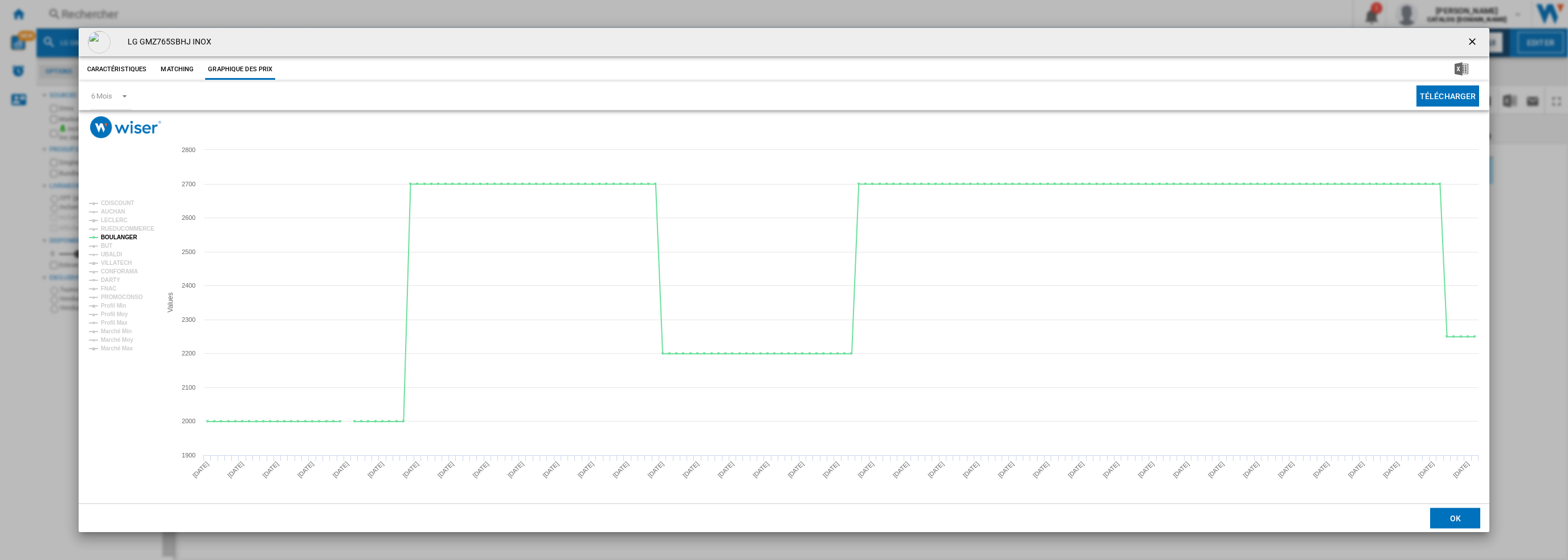
click at [1476, 36] on ng-md-icon "getI18NText('BUTTONS.CLOSE_DIALOG')" at bounding box center [1473, 42] width 13 height 13
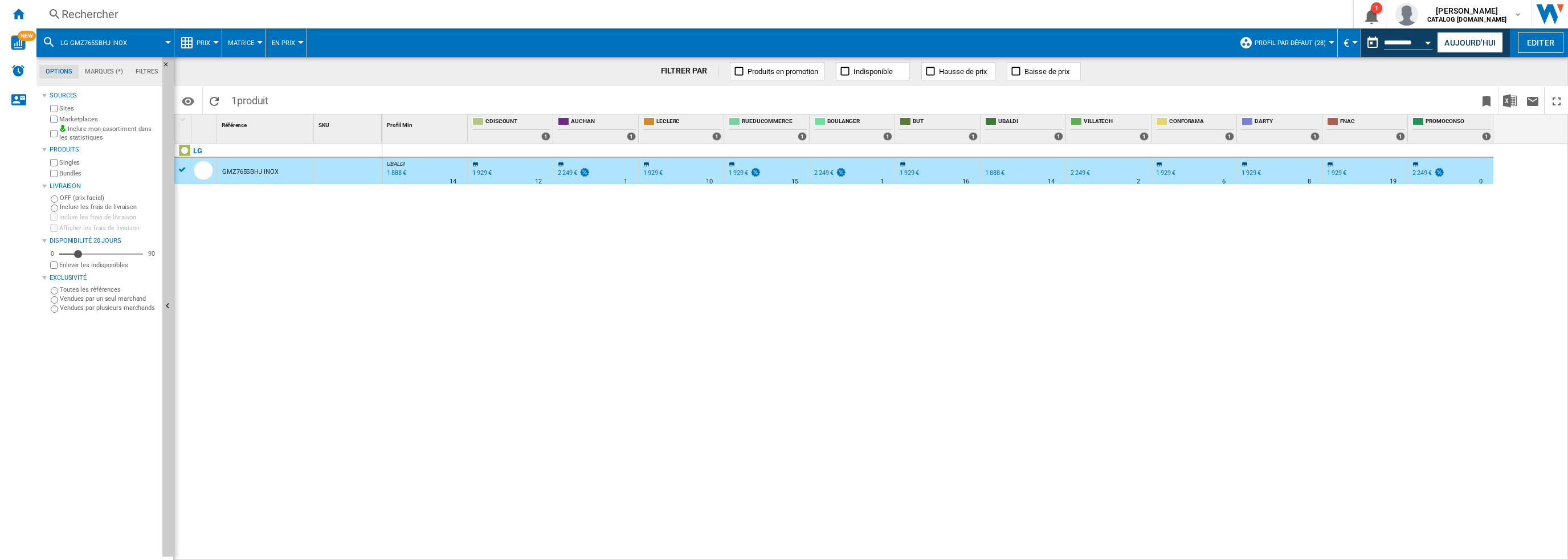
click at [374, 16] on div "Rechercher" at bounding box center [692, 14] width 1261 height 16
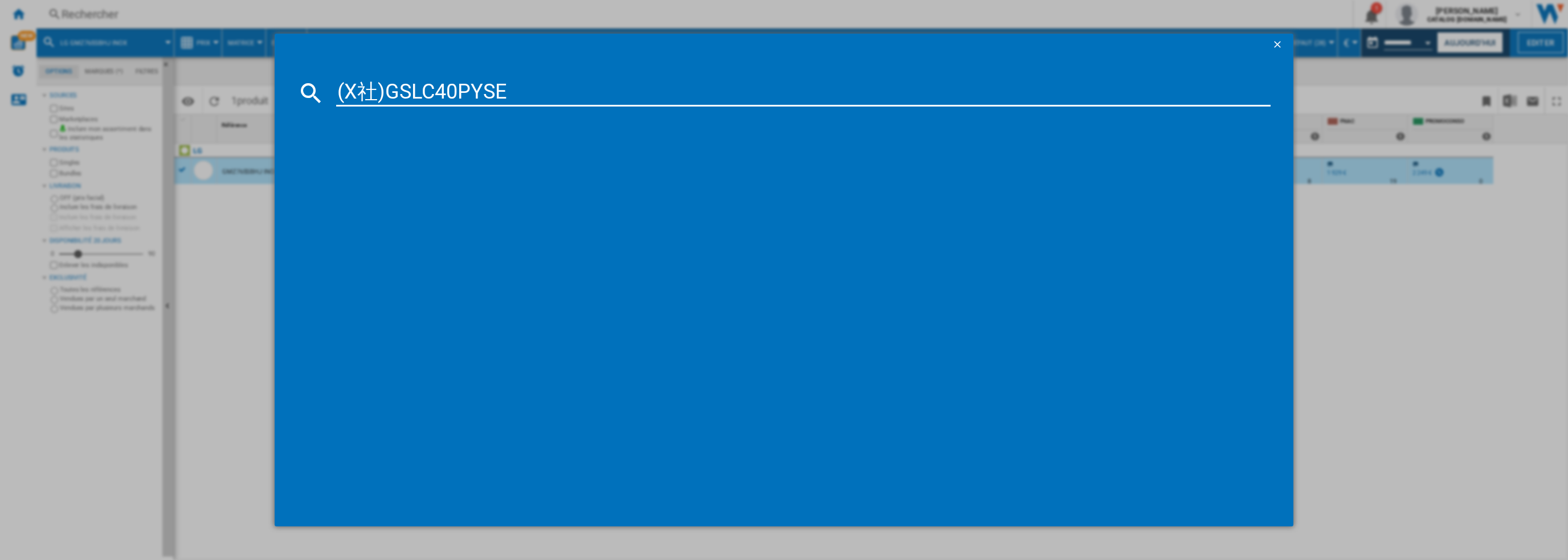
drag, startPoint x: 388, startPoint y: 91, endPoint x: 336, endPoint y: 70, distance: 56.1
click at [322, 82] on div "(X社)GSLC40PYSE" at bounding box center [784, 92] width 974 height 27
click at [556, 93] on input "GSLC40PYSE" at bounding box center [803, 92] width 935 height 27
type input "GSLC40PYSE"
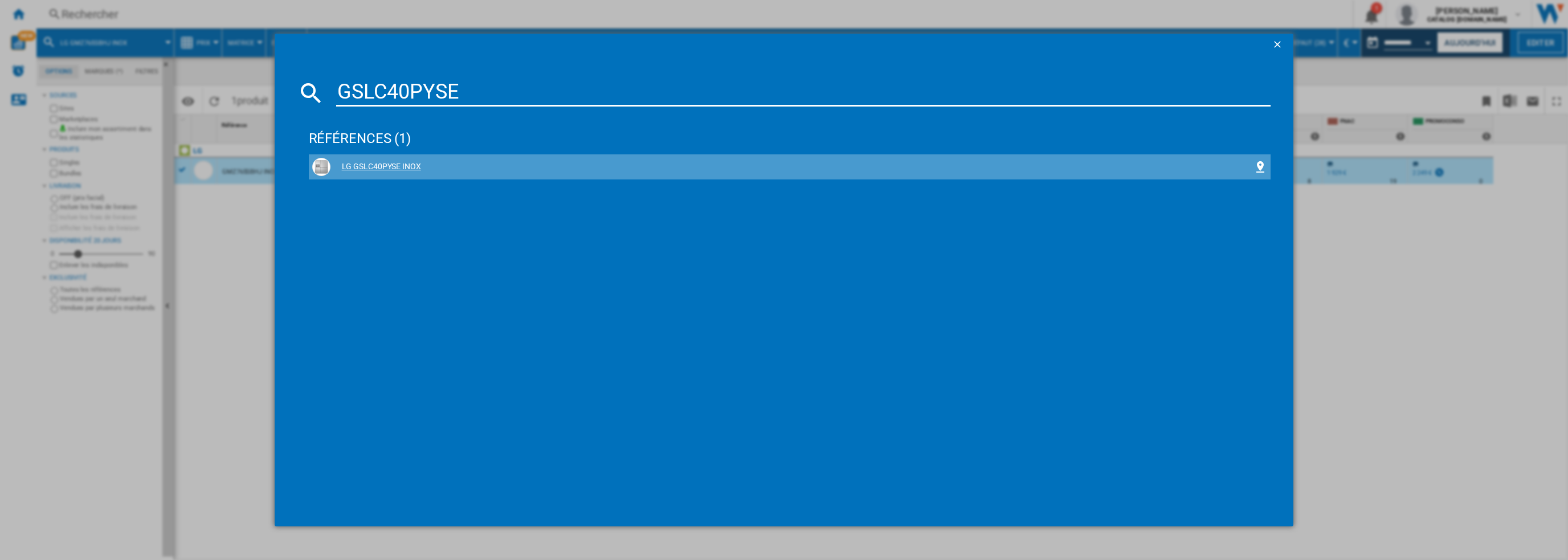
click at [400, 158] on div "LG GSLC40PYSE INOX" at bounding box center [790, 167] width 956 height 18
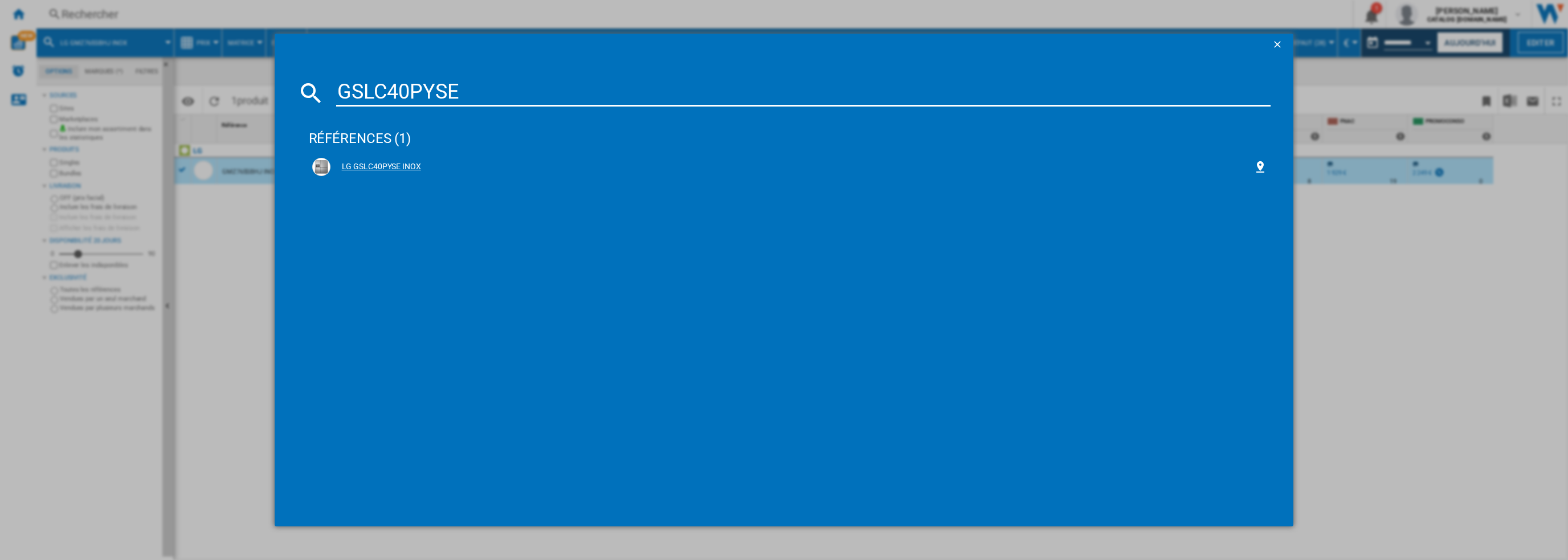
click at [372, 168] on div "LG GSLC40PYSE INOX" at bounding box center [792, 167] width 924 height 11
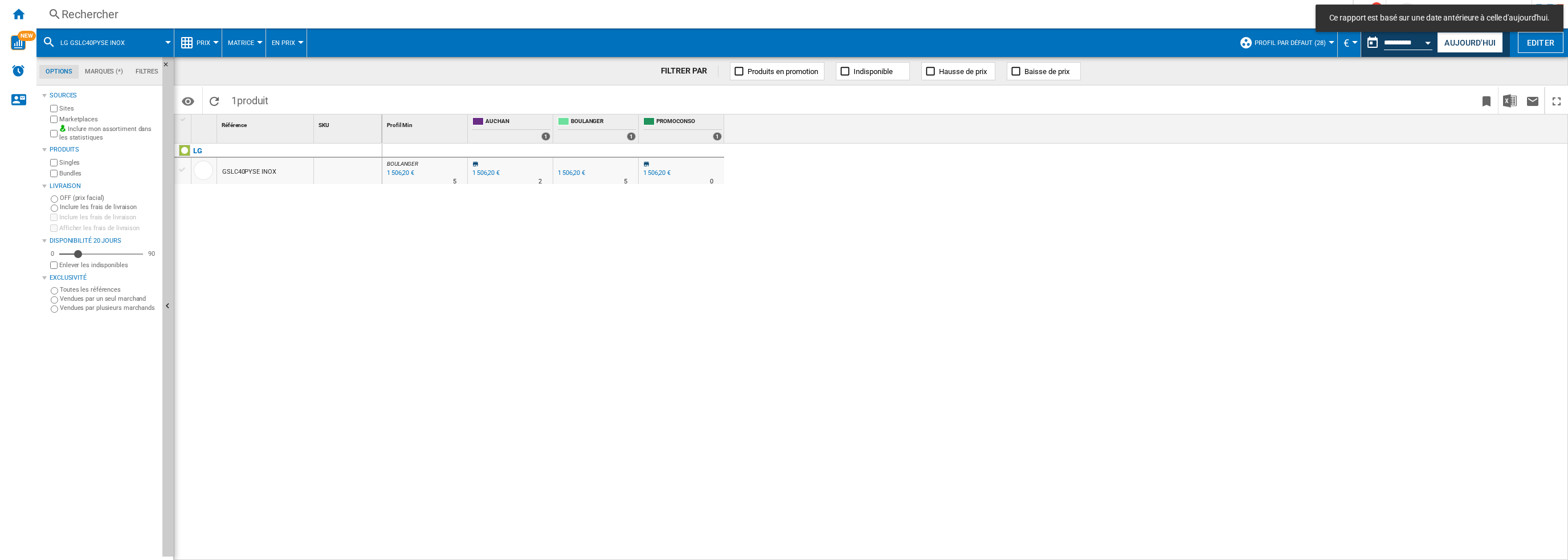
click at [242, 168] on div "GSLC40PYSE INOX" at bounding box center [249, 172] width 54 height 26
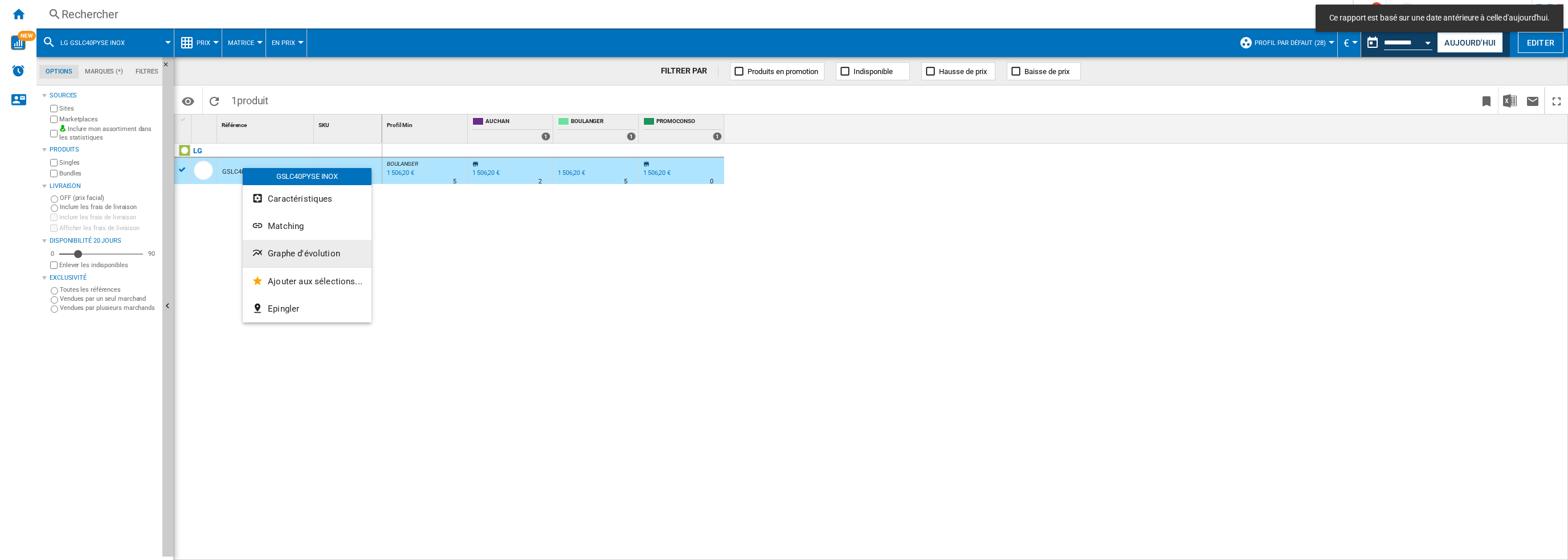
click at [298, 249] on span "Graphe d'évolution" at bounding box center [304, 254] width 73 height 11
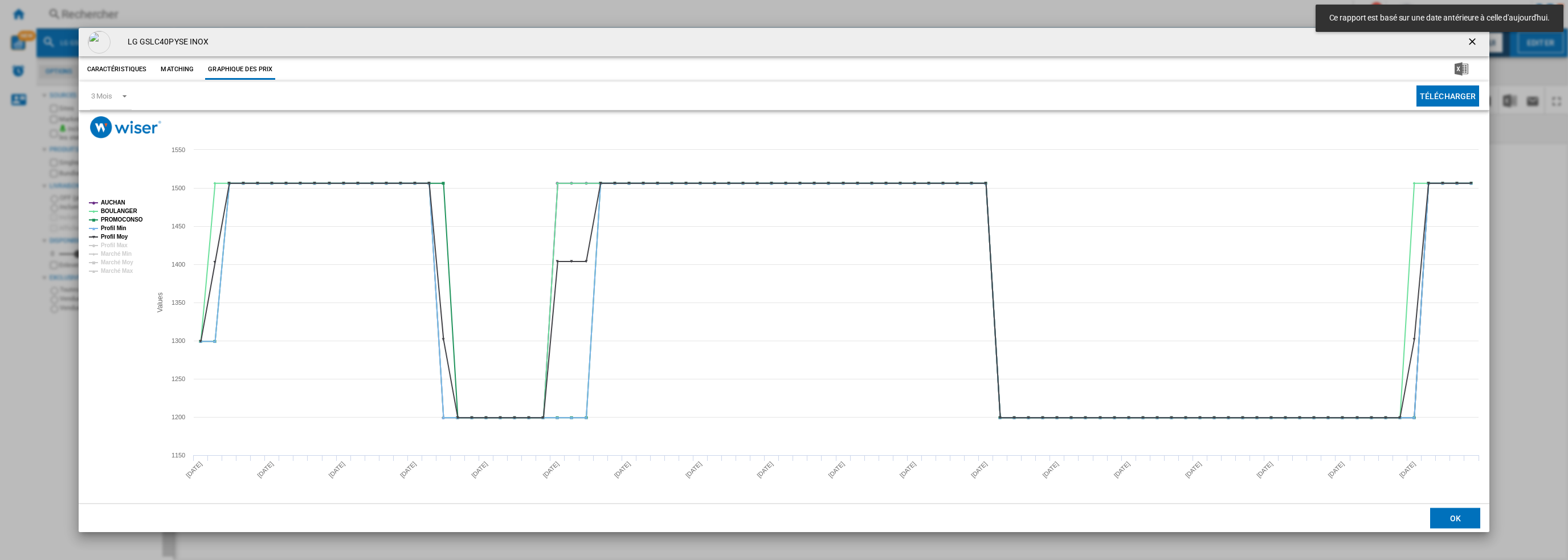
click at [116, 80] on div "Caractéristiques Matching Graphique des prix" at bounding box center [784, 69] width 1412 height 25
click at [113, 99] on md-select-value "3 Mois" at bounding box center [111, 96] width 42 height 28
click at [118, 125] on md-option "6 Mois" at bounding box center [121, 123] width 78 height 27
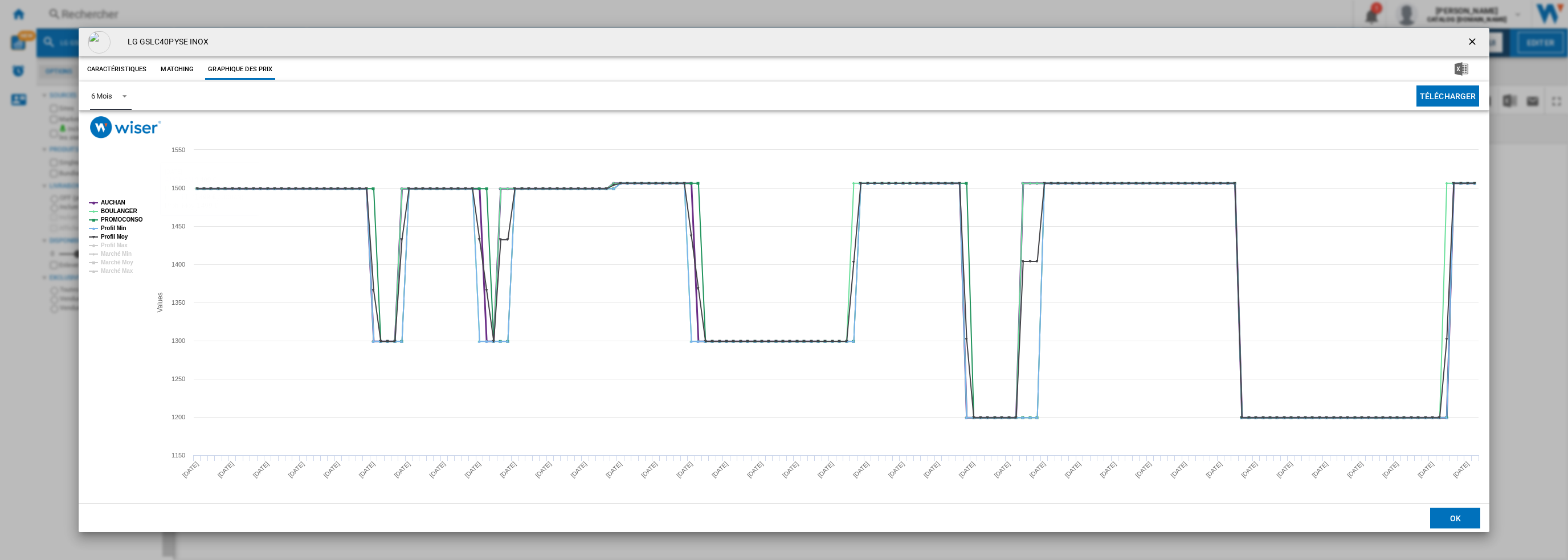
click at [118, 201] on tspan "AUCHAN" at bounding box center [113, 202] width 25 height 6
click at [118, 220] on tspan "PROMOCONSO" at bounding box center [122, 219] width 42 height 6
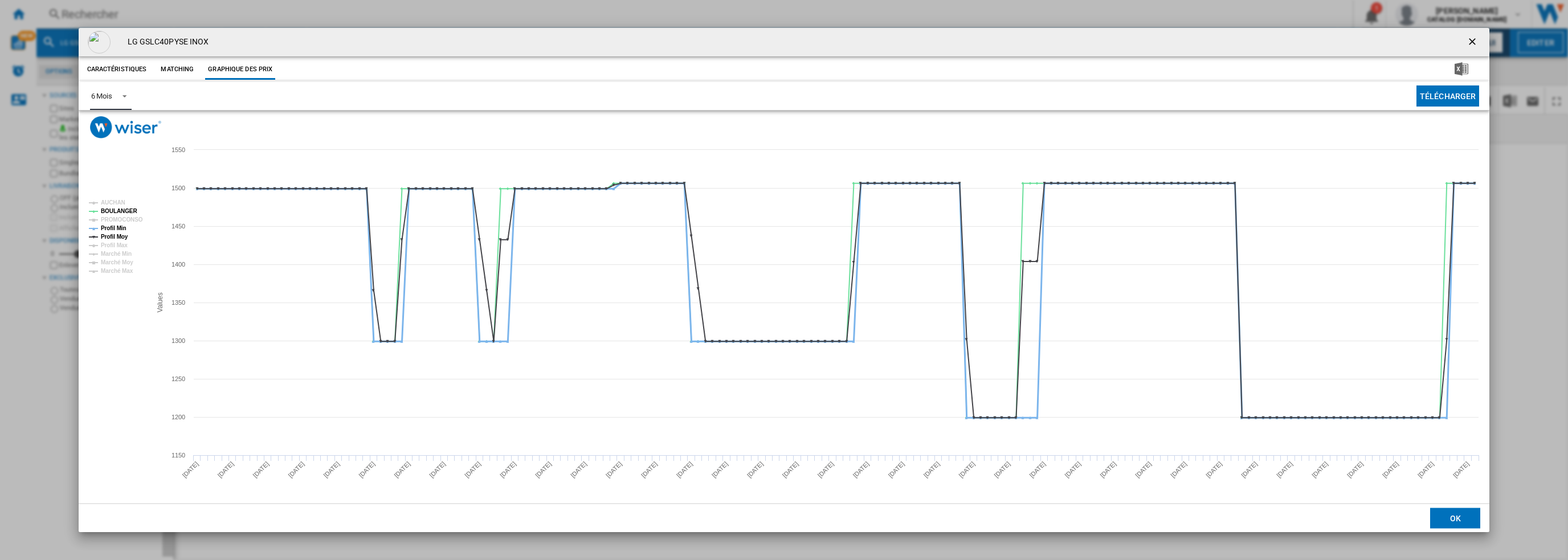
click at [113, 228] on tspan "Profil Min" at bounding box center [113, 228] width 25 height 6
click at [114, 234] on tspan "Profil Moy" at bounding box center [114, 237] width 27 height 6
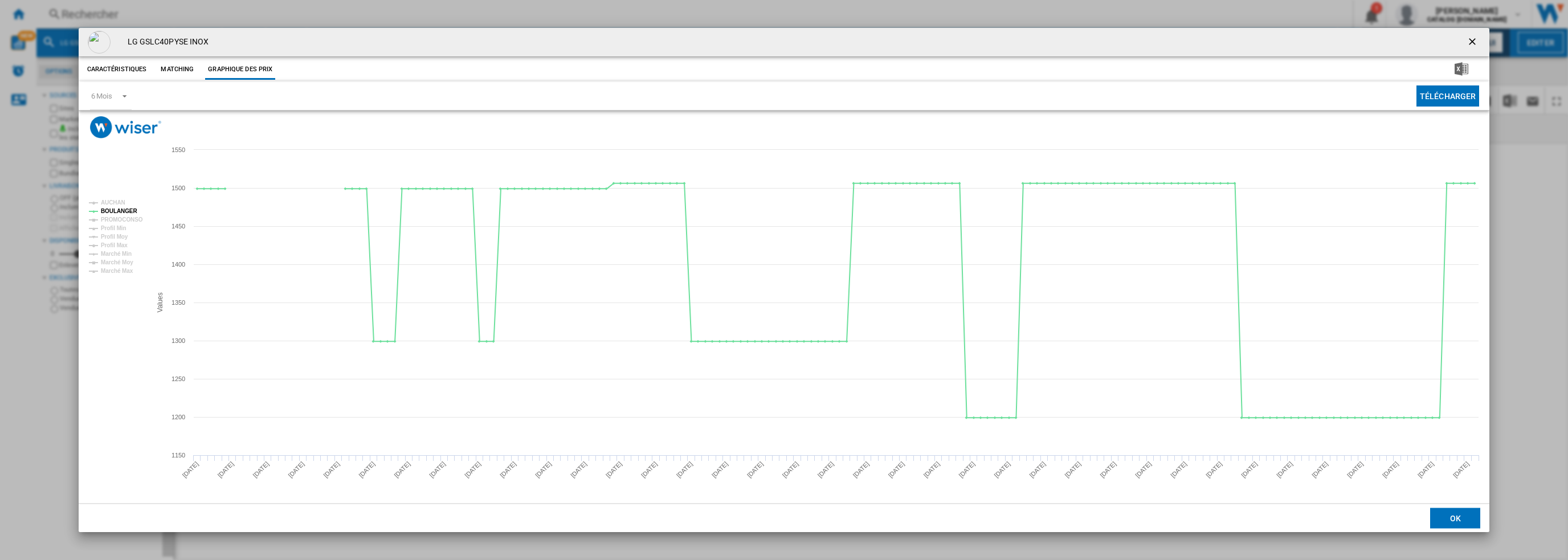
click at [306, 13] on div "LG GSLC40PYSE INOX Caractéristiques Matching Graphique des prix price N/A deliv…" at bounding box center [784, 280] width 1568 height 560
drag, startPoint x: 1470, startPoint y: 39, endPoint x: 1089, endPoint y: 36, distance: 381.0
click at [1470, 40] on ng-md-icon "getI18NText('BUTTONS.CLOSE_DIALOG')" at bounding box center [1473, 42] width 13 height 13
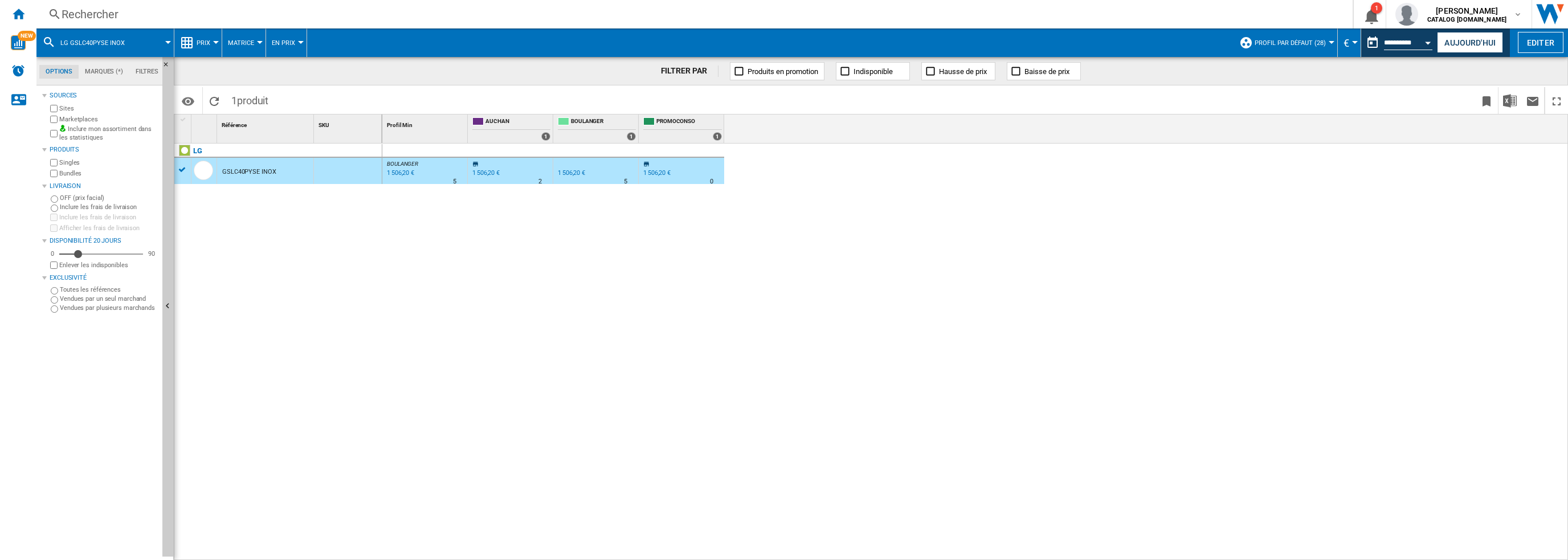
click at [283, 16] on div "Rechercher" at bounding box center [692, 14] width 1261 height 16
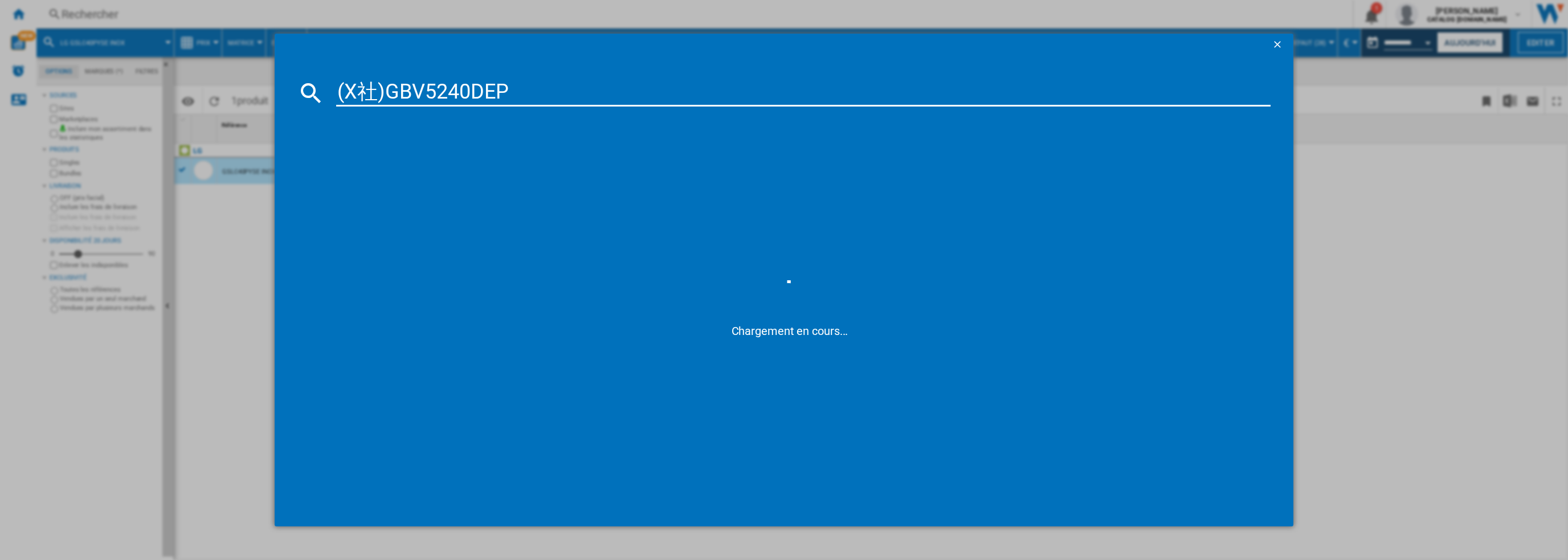
drag, startPoint x: 385, startPoint y: 94, endPoint x: 295, endPoint y: 91, distance: 90.0
click at [303, 94] on div "(X社)GBV5240DEP" at bounding box center [784, 92] width 974 height 27
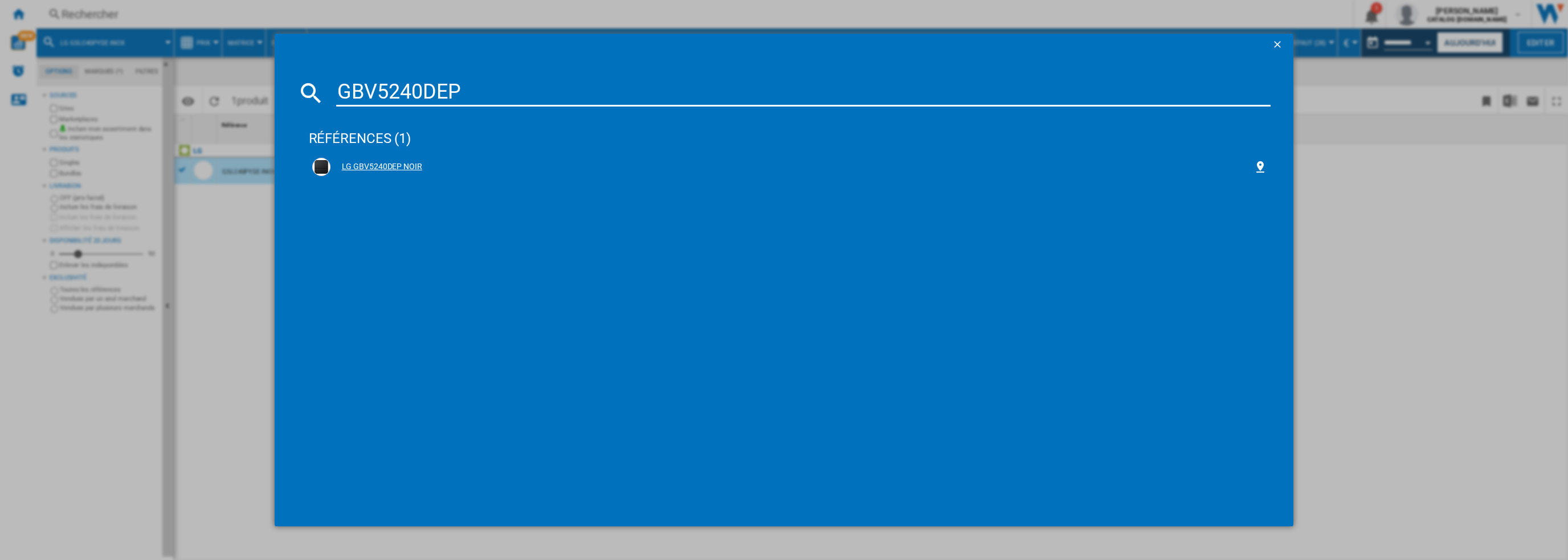
type input "GBV5240DEP"
click at [386, 166] on div "LG GBV5240DEP NOIR" at bounding box center [792, 167] width 924 height 11
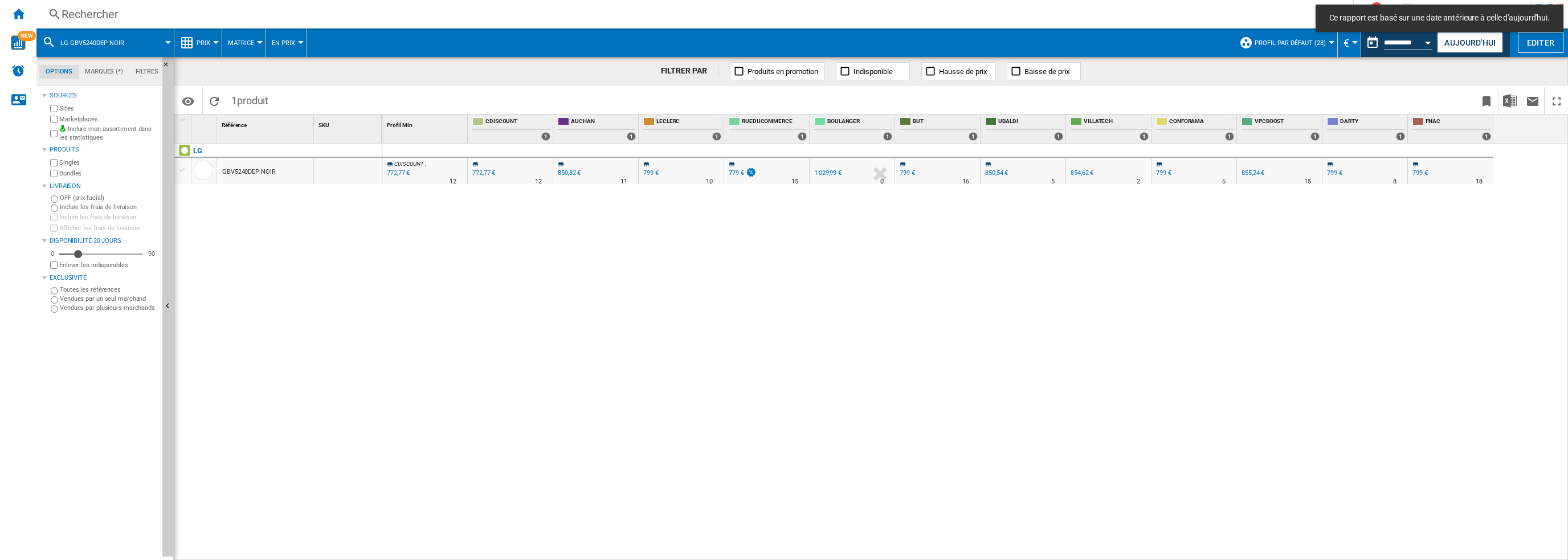
click at [266, 174] on div "GBV5240DEP NOIR" at bounding box center [249, 172] width 54 height 26
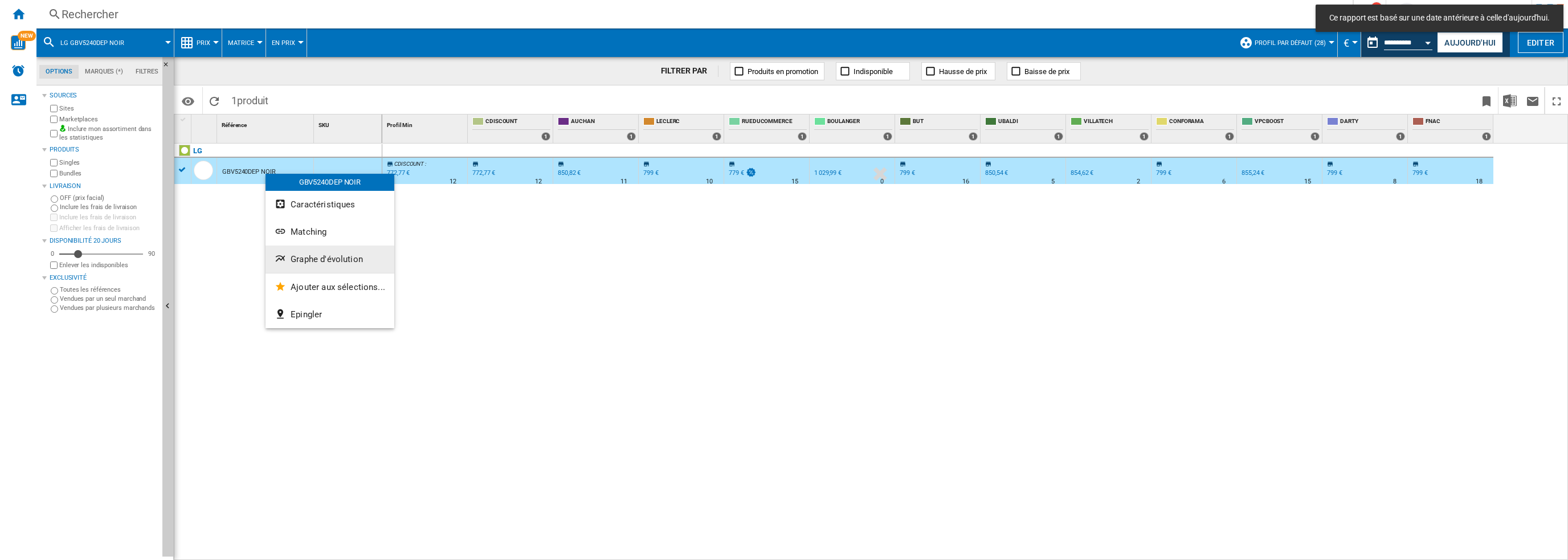
click at [305, 256] on span "Graphe d'évolution" at bounding box center [326, 259] width 73 height 11
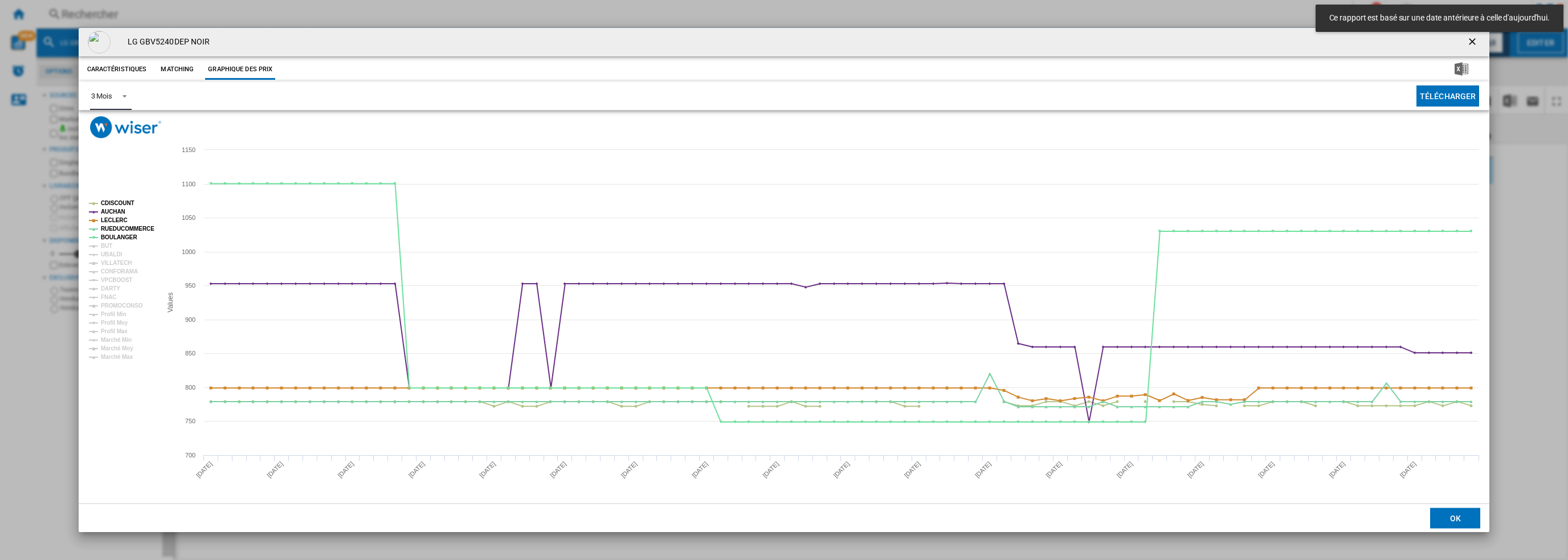
click at [103, 98] on div "3 Mois" at bounding box center [101, 96] width 21 height 8
click at [111, 126] on div "6 Mois" at bounding box center [101, 123] width 21 height 11
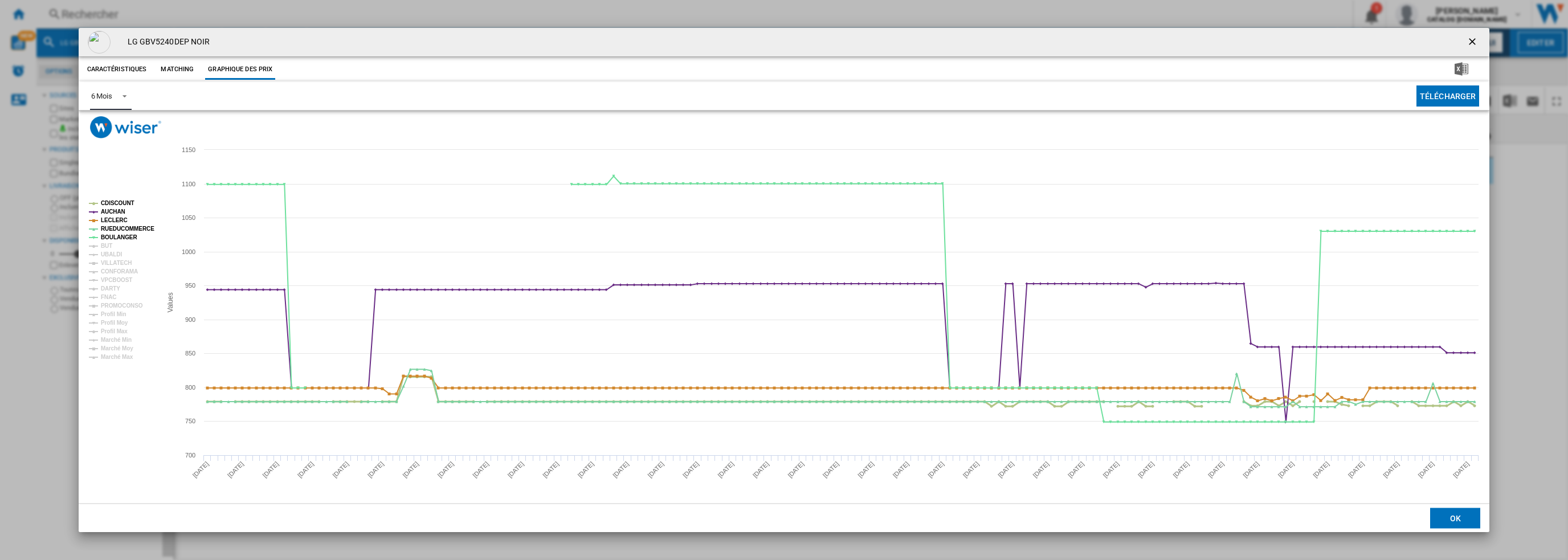
click at [116, 201] on tspan "CDISCOUNT" at bounding box center [118, 203] width 34 height 6
click at [111, 208] on g "CDISCOUNT AUCHAN LECLERC RUEDUCOMMERCE BOULANGER BUT UBALDI VILLATECH CONFORAMA…" at bounding box center [121, 280] width 66 height 160
click at [111, 227] on tspan "RUEDUCOMMERCE" at bounding box center [128, 228] width 54 height 6
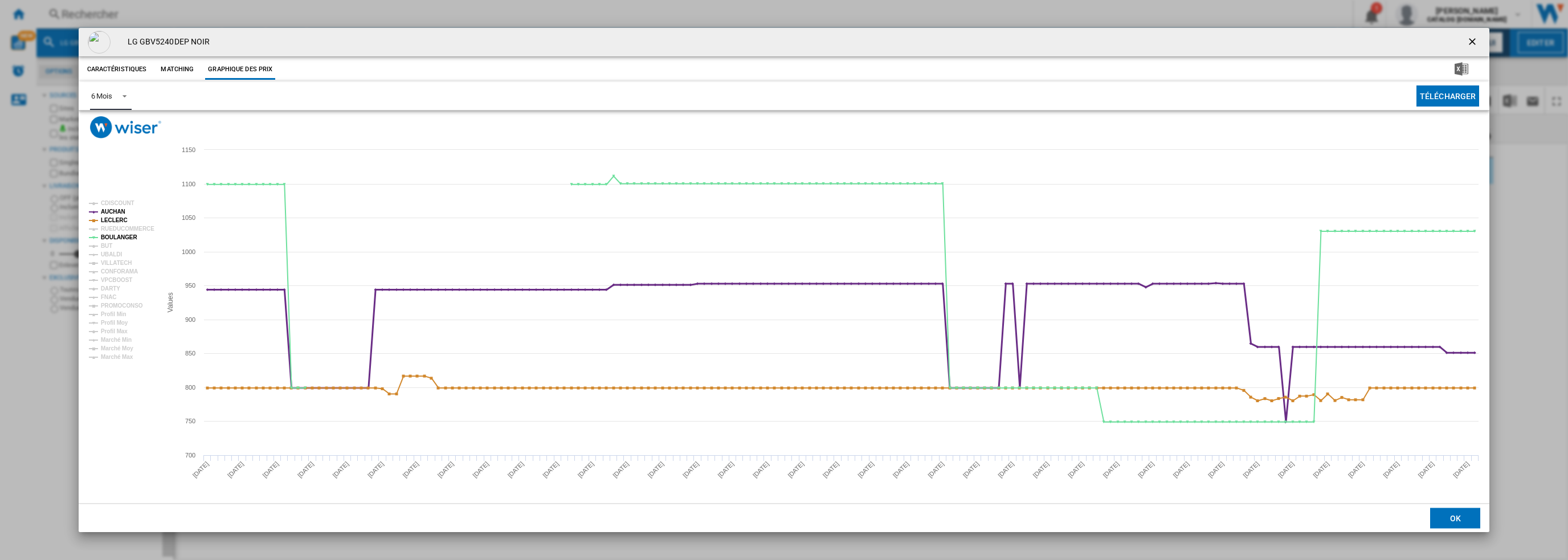
click at [111, 213] on tspan "AUCHAN" at bounding box center [113, 211] width 25 height 6
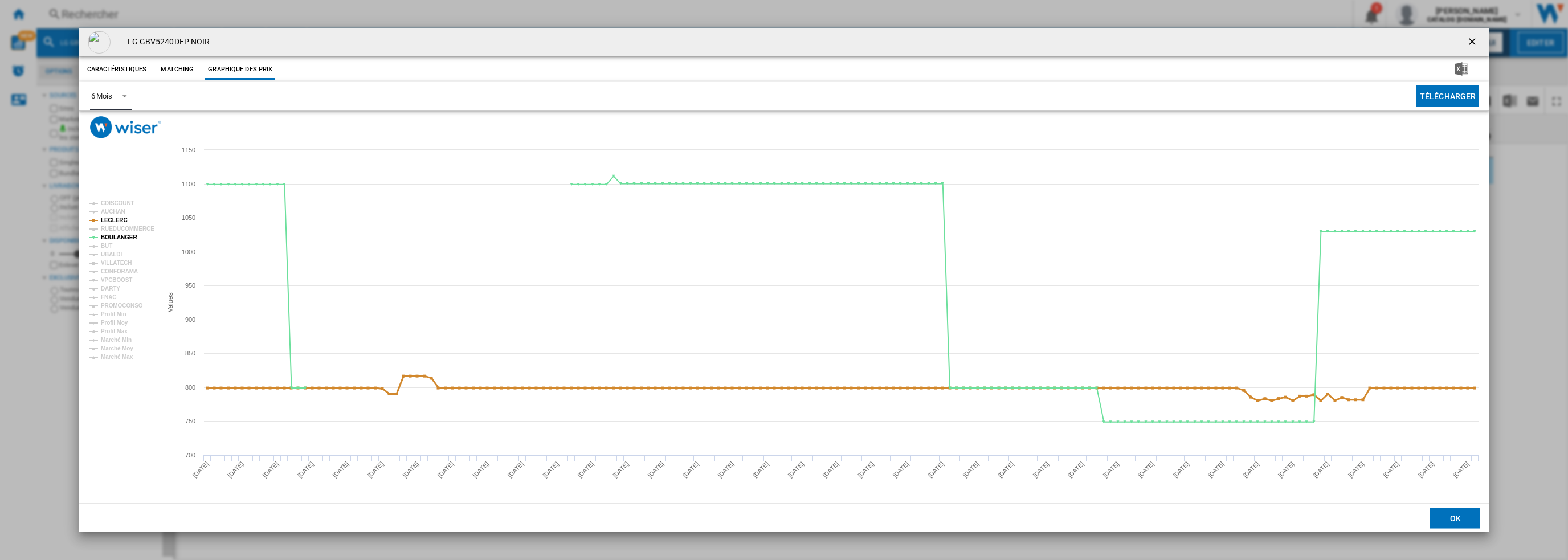
click at [113, 218] on tspan "LECLERC" at bounding box center [114, 220] width 27 height 6
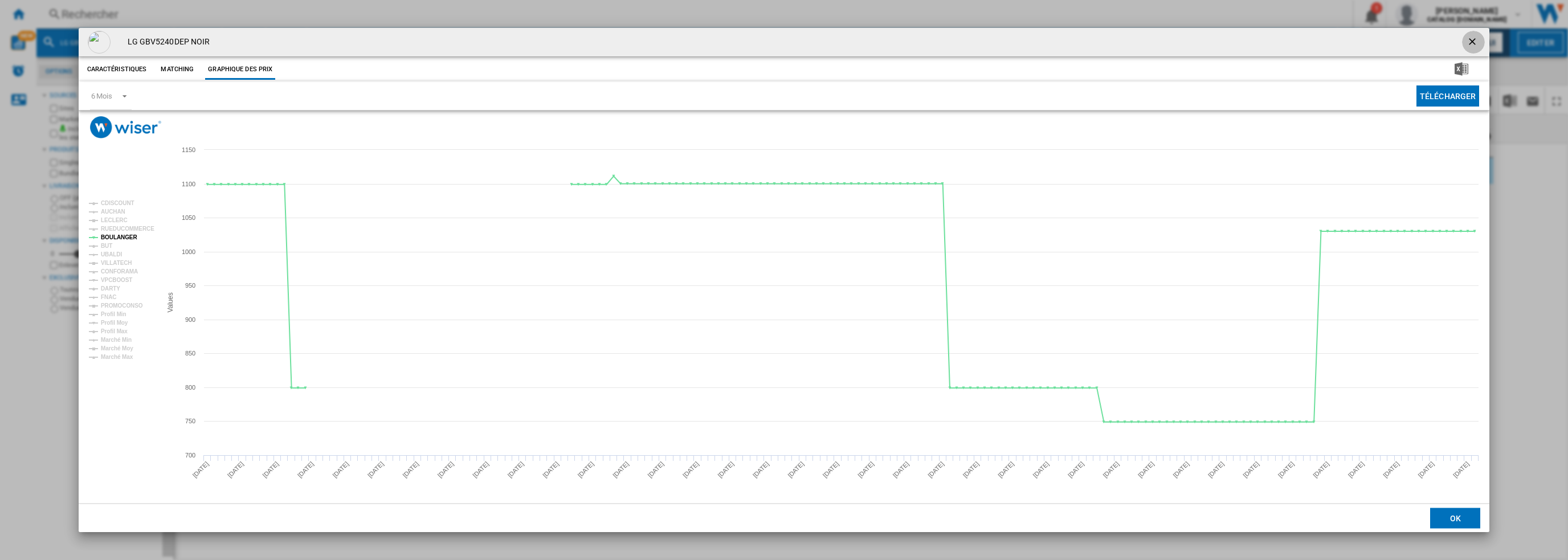
click at [1475, 41] on ng-md-icon "getI18NText('BUTTONS.CLOSE_DIALOG')" at bounding box center [1473, 42] width 13 height 13
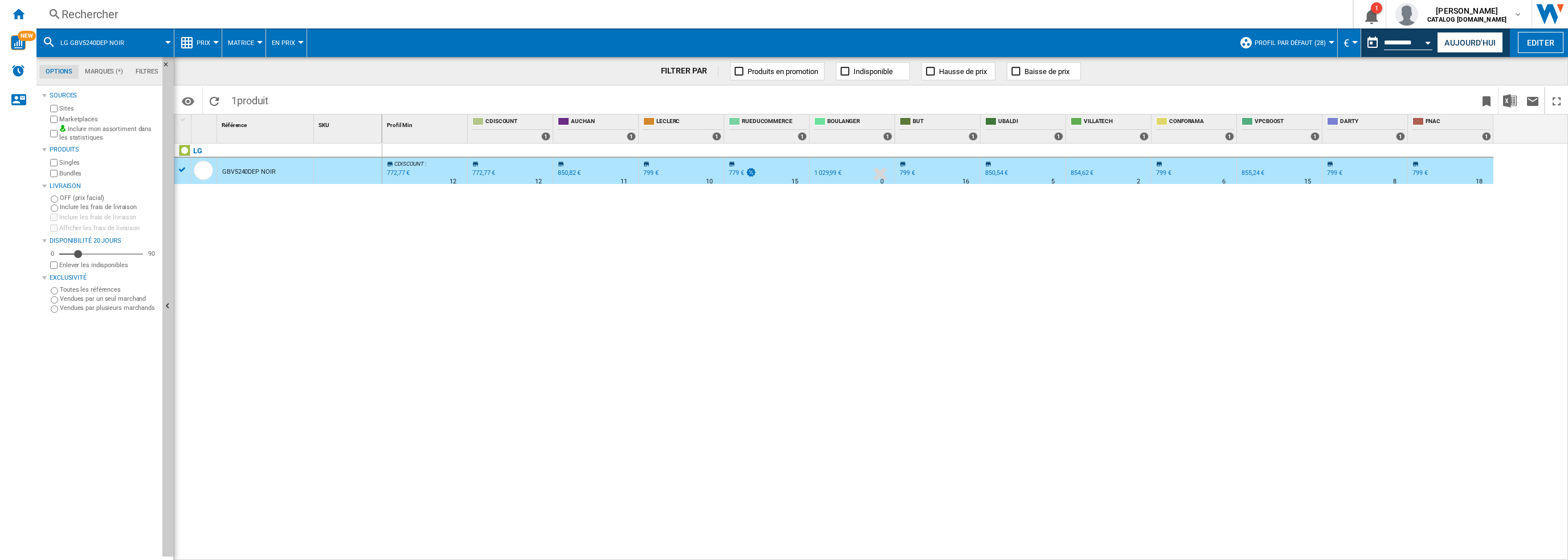
click at [316, 20] on div "Rechercher" at bounding box center [692, 14] width 1261 height 16
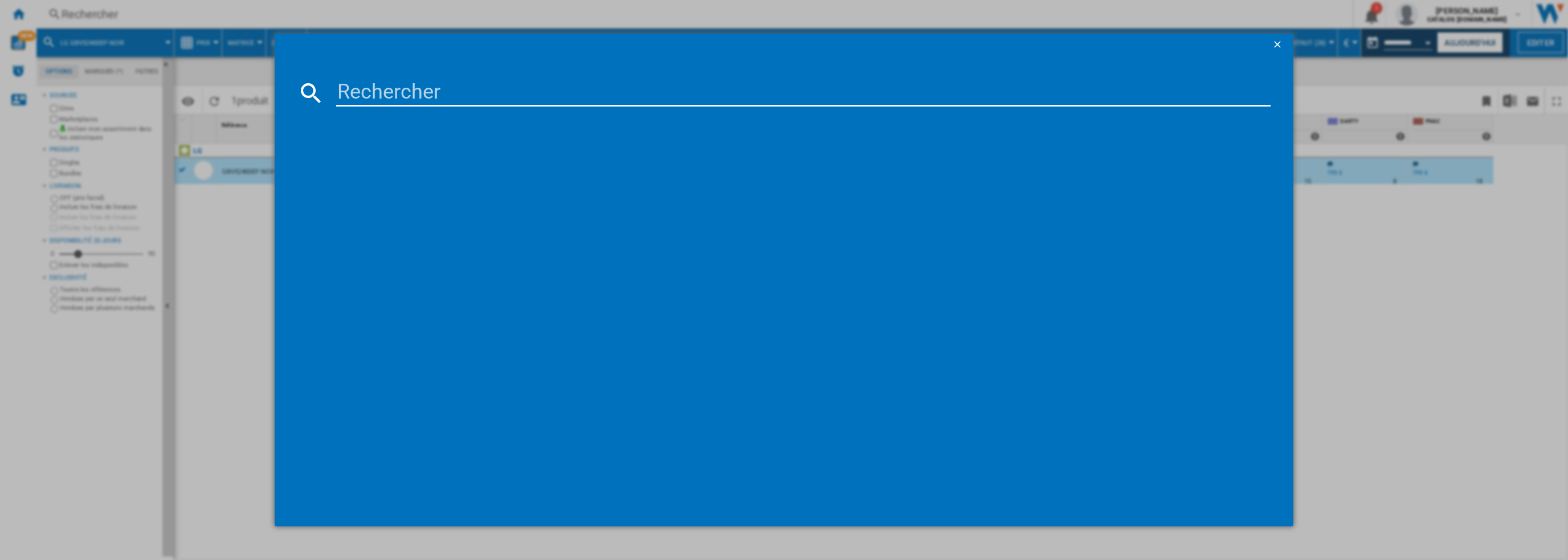
click at [417, 91] on input at bounding box center [803, 92] width 935 height 27
paste input "(X社)F14R35MBS"
drag, startPoint x: 385, startPoint y: 93, endPoint x: 366, endPoint y: 82, distance: 22.0
click at [290, 89] on md-dialog-content "(X社)F14R35MBS Chargement en cours..." at bounding box center [784, 291] width 1020 height 470
click at [487, 89] on input "F14R35MBS" at bounding box center [803, 92] width 935 height 27
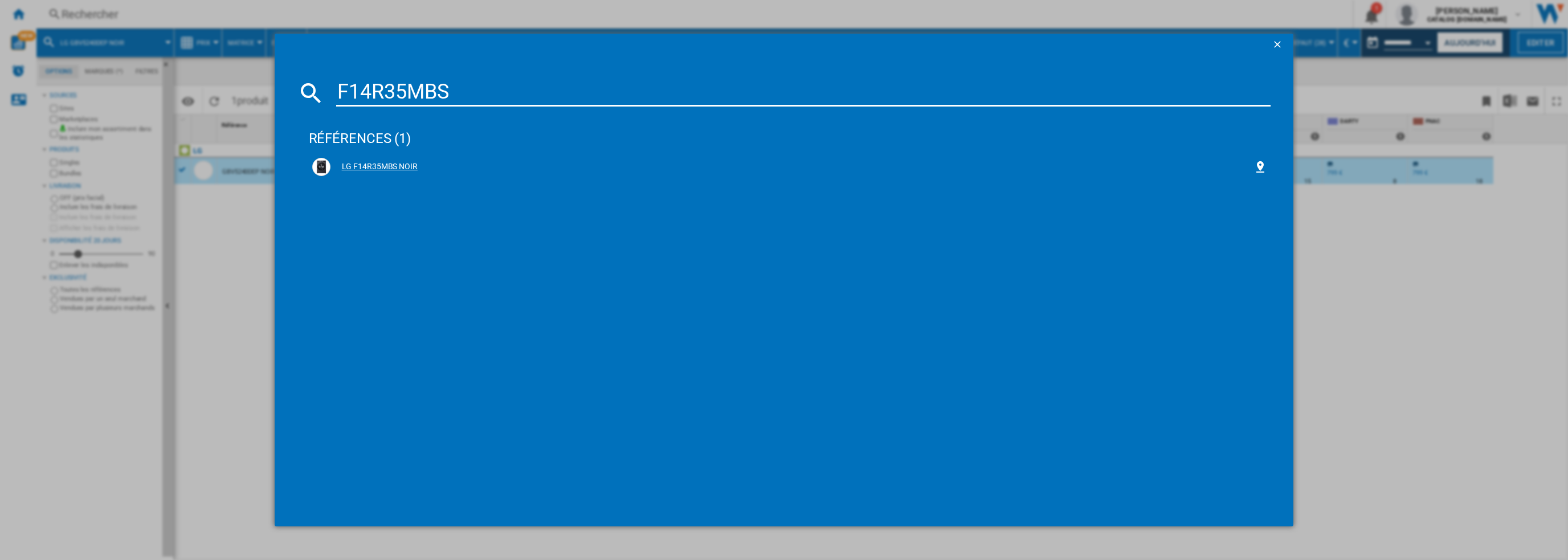
type input "F14R35MBS"
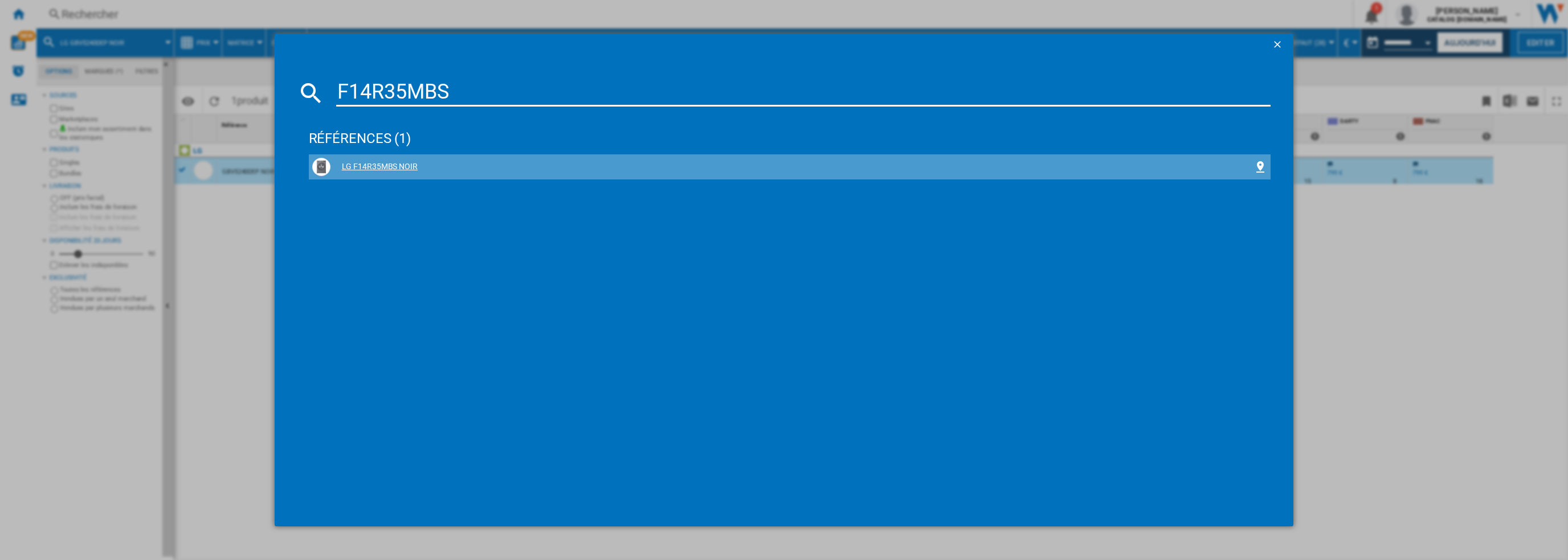
click at [376, 168] on div "LG F14R35MBS NOIR" at bounding box center [792, 167] width 924 height 11
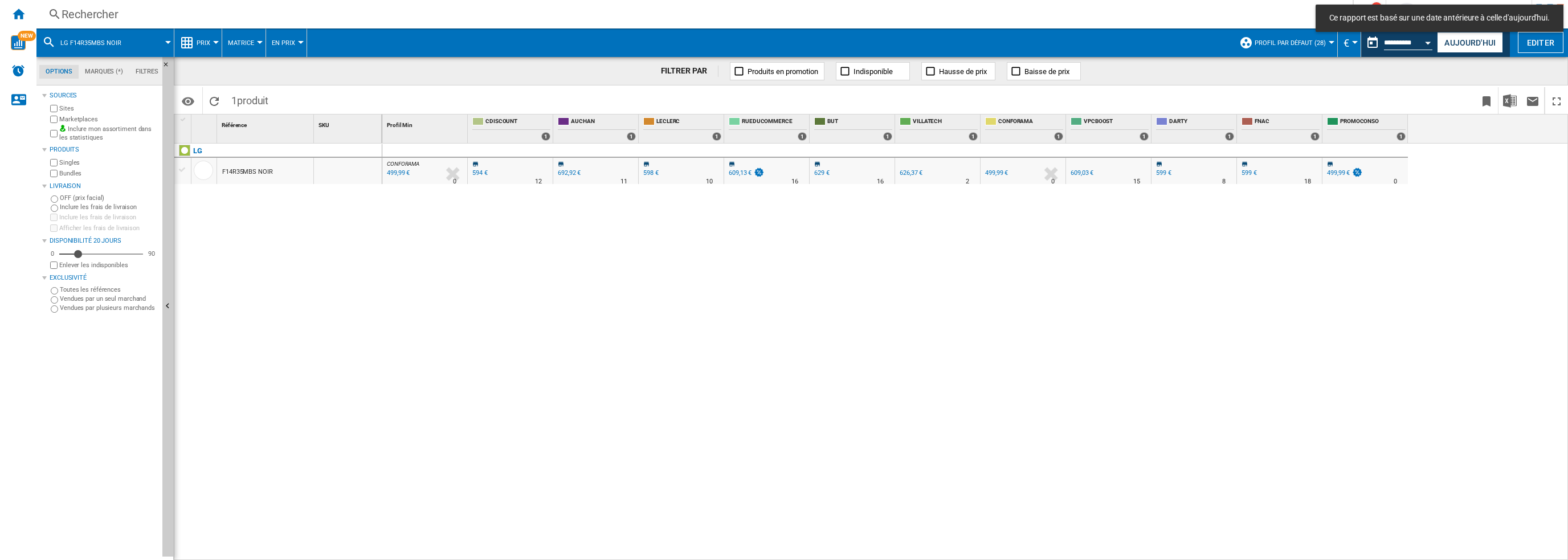
click at [249, 170] on div "F14R35MBS NOIR" at bounding box center [247, 172] width 51 height 26
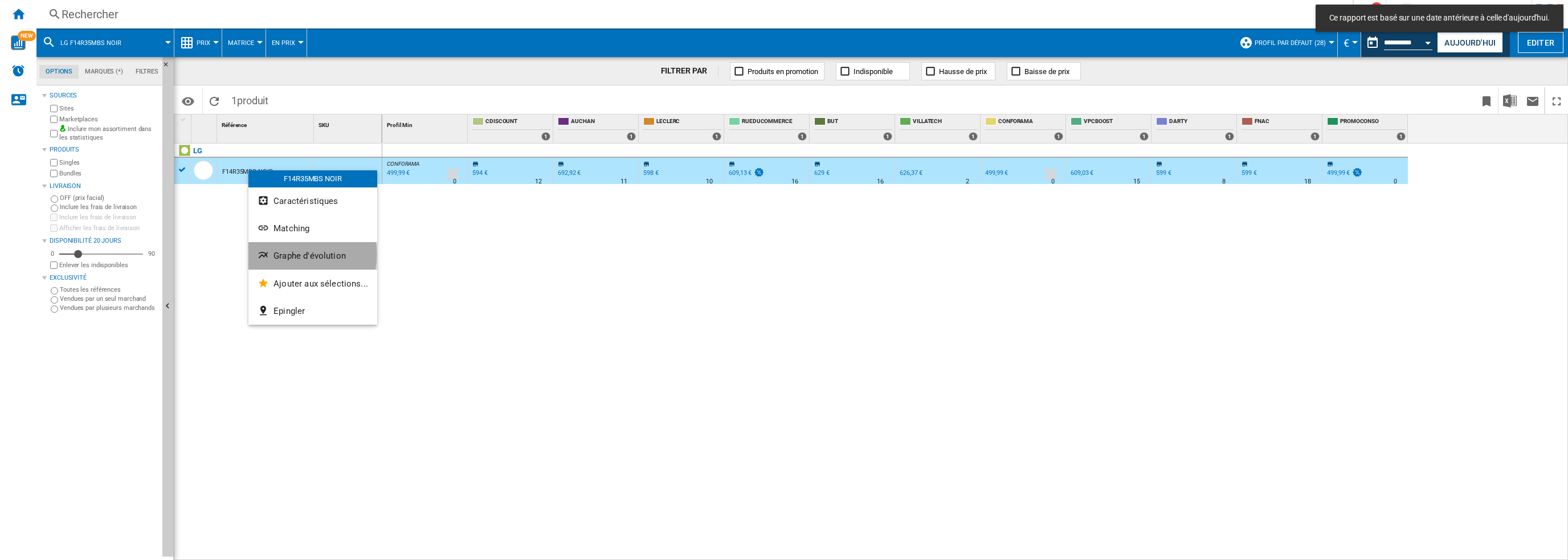
click at [295, 254] on span "Graphe d'évolution" at bounding box center [309, 256] width 73 height 11
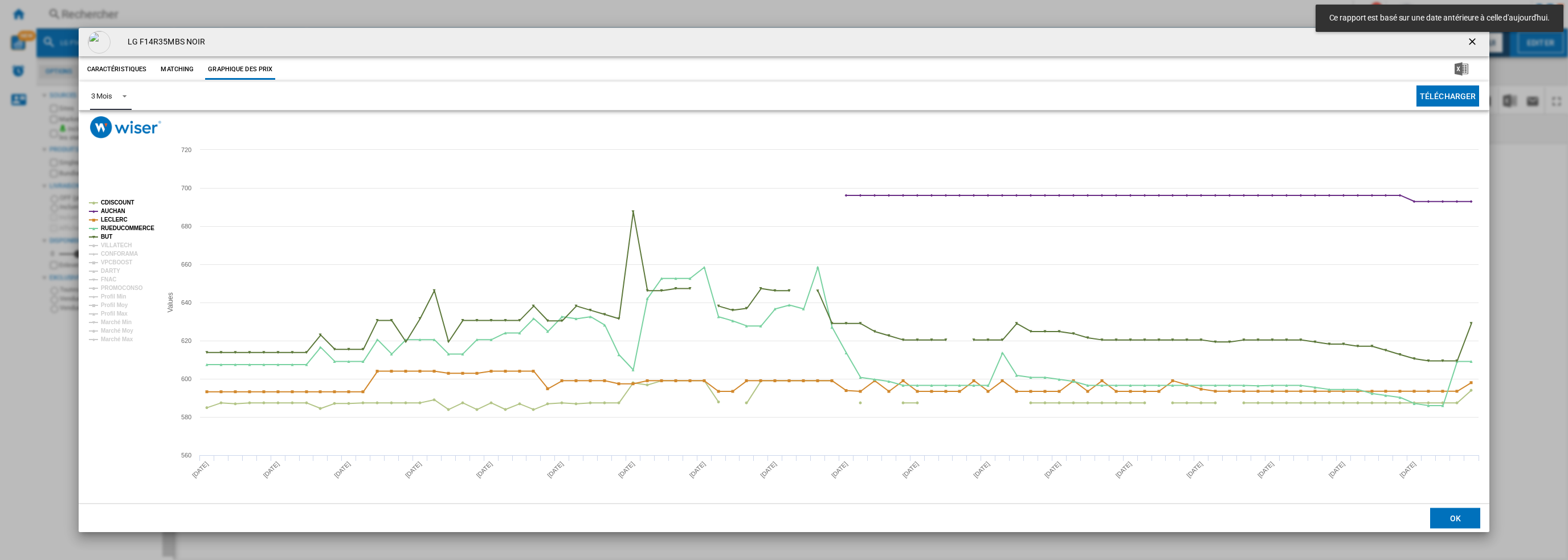
click at [97, 100] on span "3 Mois" at bounding box center [101, 96] width 21 height 11
drag, startPoint x: 108, startPoint y: 130, endPoint x: 116, endPoint y: 127, distance: 8.5
click at [108, 130] on md-option "6 Mois" at bounding box center [121, 123] width 78 height 27
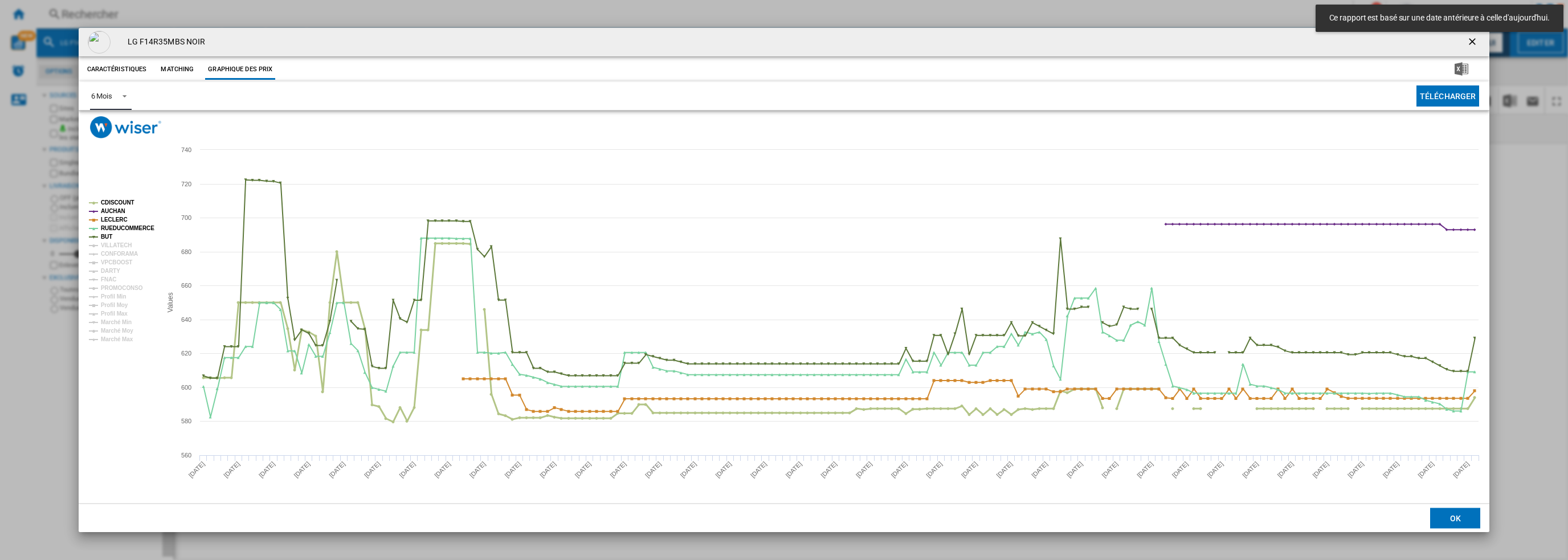
click at [123, 199] on tspan "CDISCOUNT" at bounding box center [118, 202] width 34 height 6
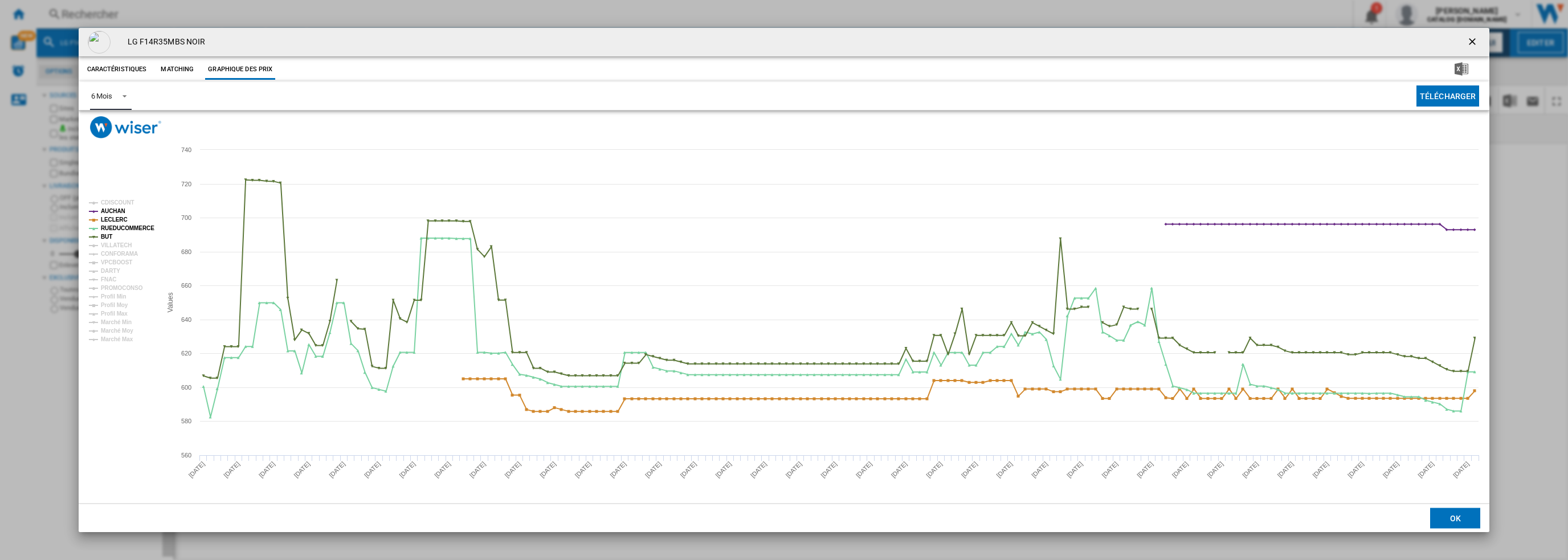
click at [109, 208] on tspan "AUCHAN" at bounding box center [113, 211] width 25 height 6
click at [115, 218] on tspan "LECLERC" at bounding box center [114, 219] width 27 height 6
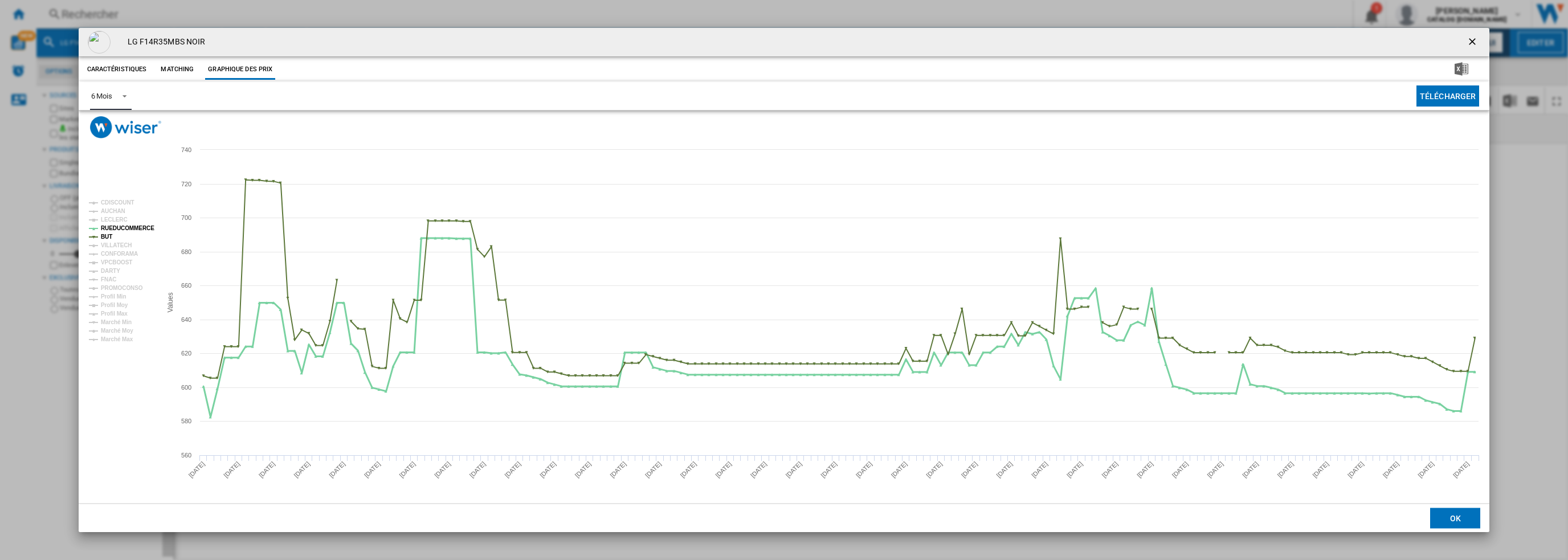
click at [116, 225] on tspan "RUEDUCOMMERCE" at bounding box center [128, 228] width 54 height 6
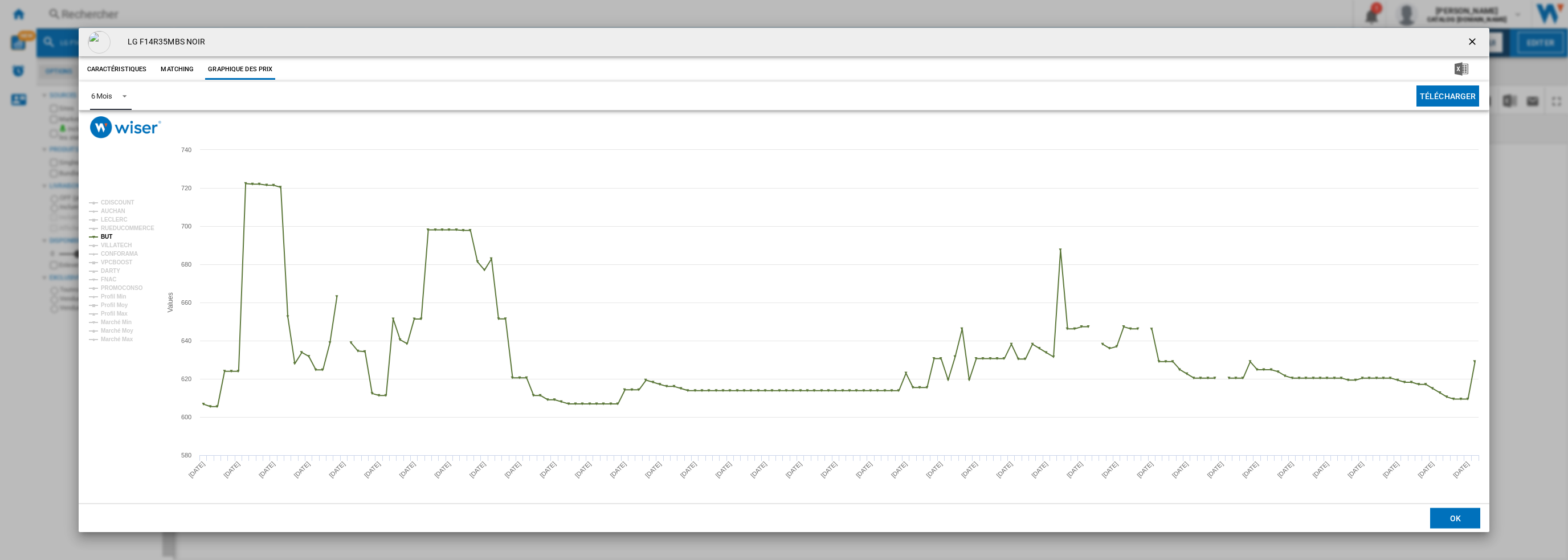
click at [101, 239] on tspan "BUT" at bounding box center [106, 237] width 11 height 6
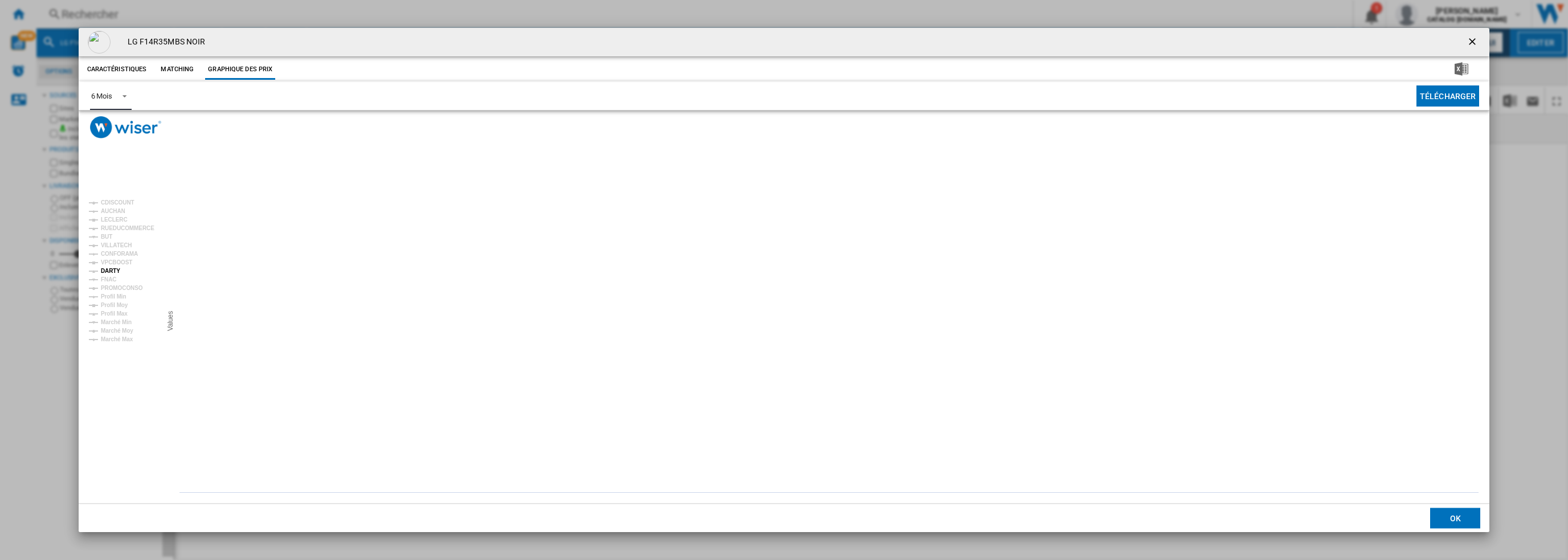
click at [116, 268] on tspan "DARTY" at bounding box center [110, 270] width 19 height 6
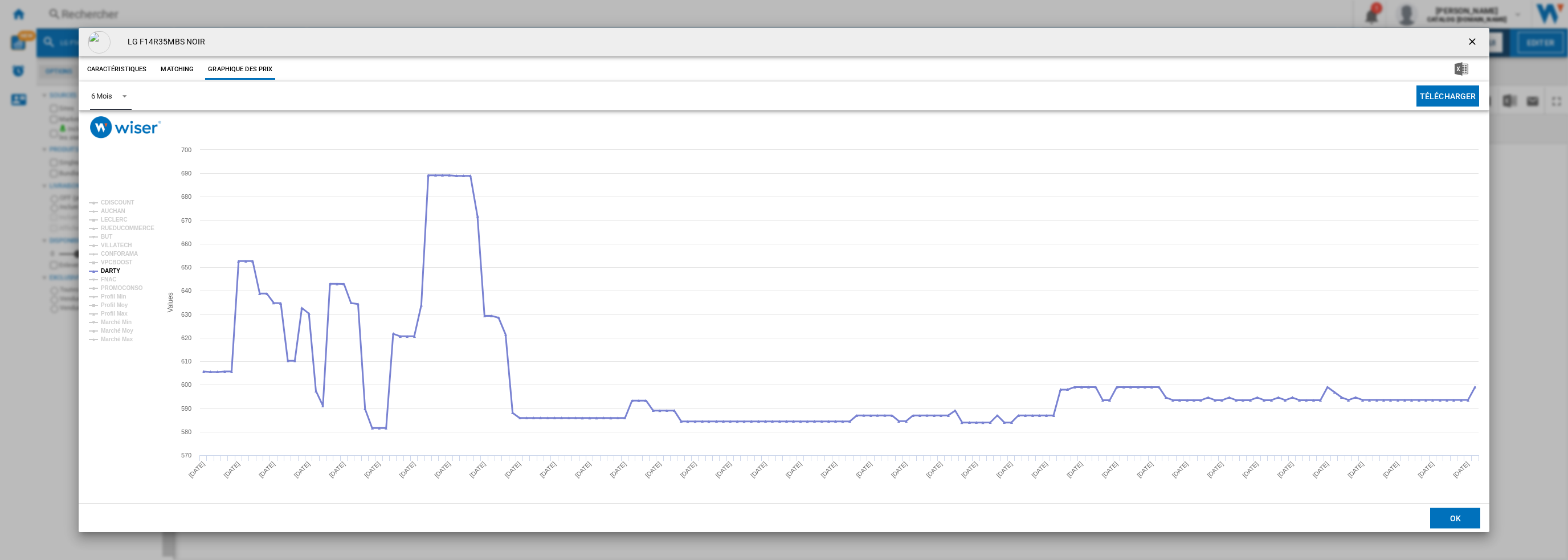
click at [111, 271] on tspan "DARTY" at bounding box center [110, 270] width 19 height 6
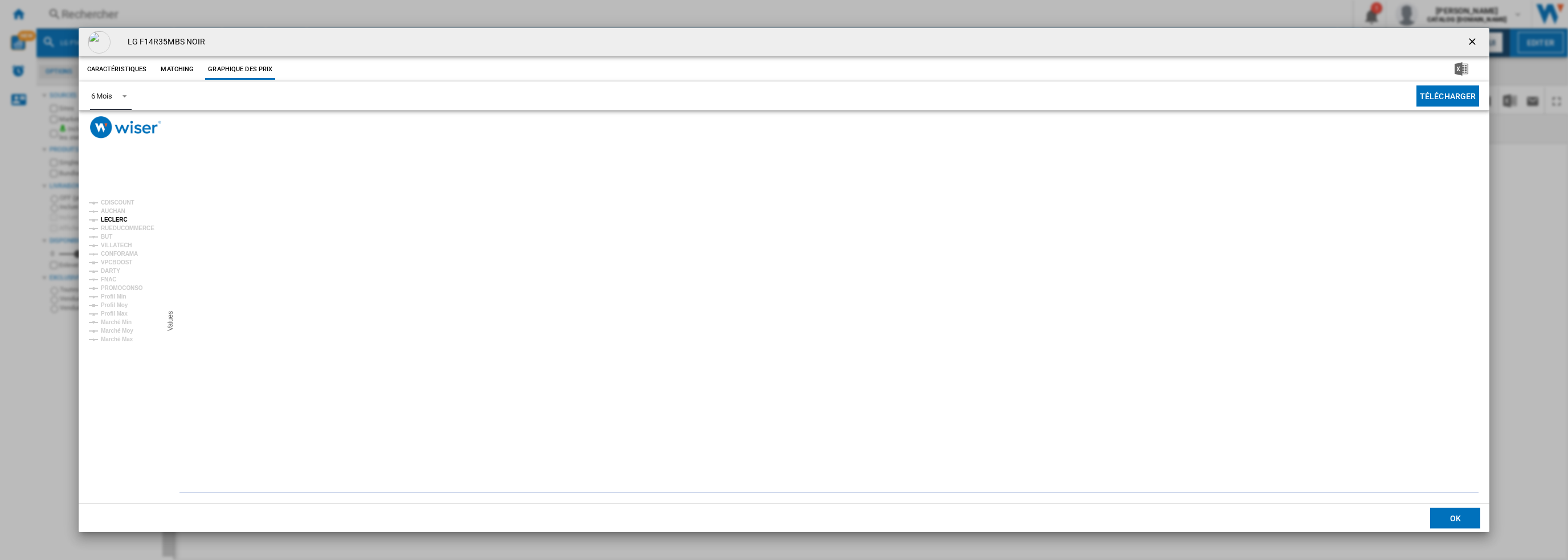
click at [117, 219] on tspan "LECLERC" at bounding box center [114, 219] width 27 height 6
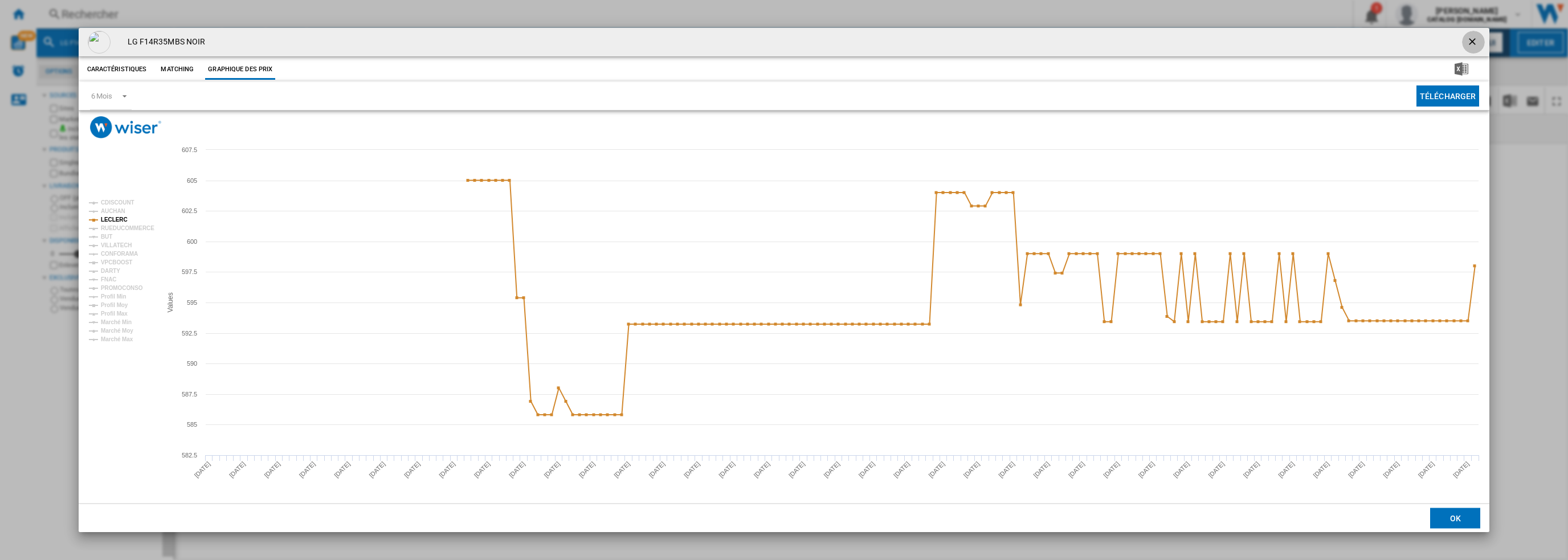
drag, startPoint x: 1474, startPoint y: 43, endPoint x: 1119, endPoint y: 27, distance: 355.4
click at [1472, 44] on ng-md-icon "getI18NText('BUTTONS.CLOSE_DIALOG')" at bounding box center [1473, 42] width 13 height 13
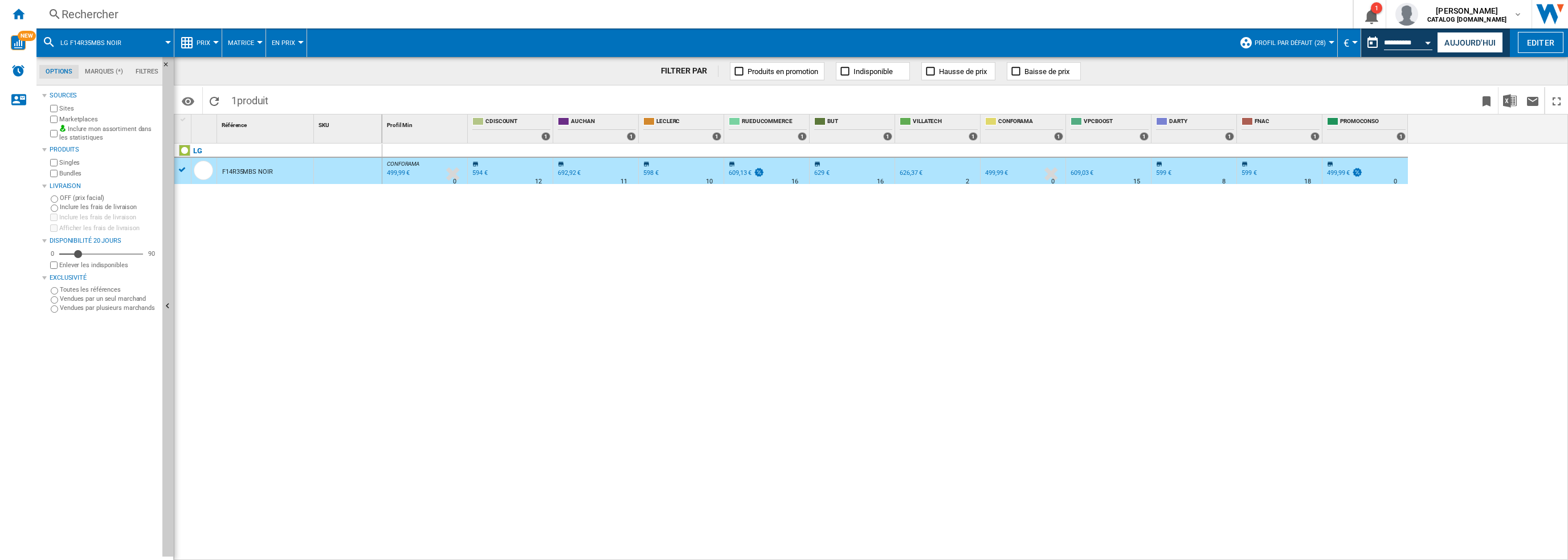
click at [308, 11] on div "Rechercher" at bounding box center [692, 14] width 1261 height 16
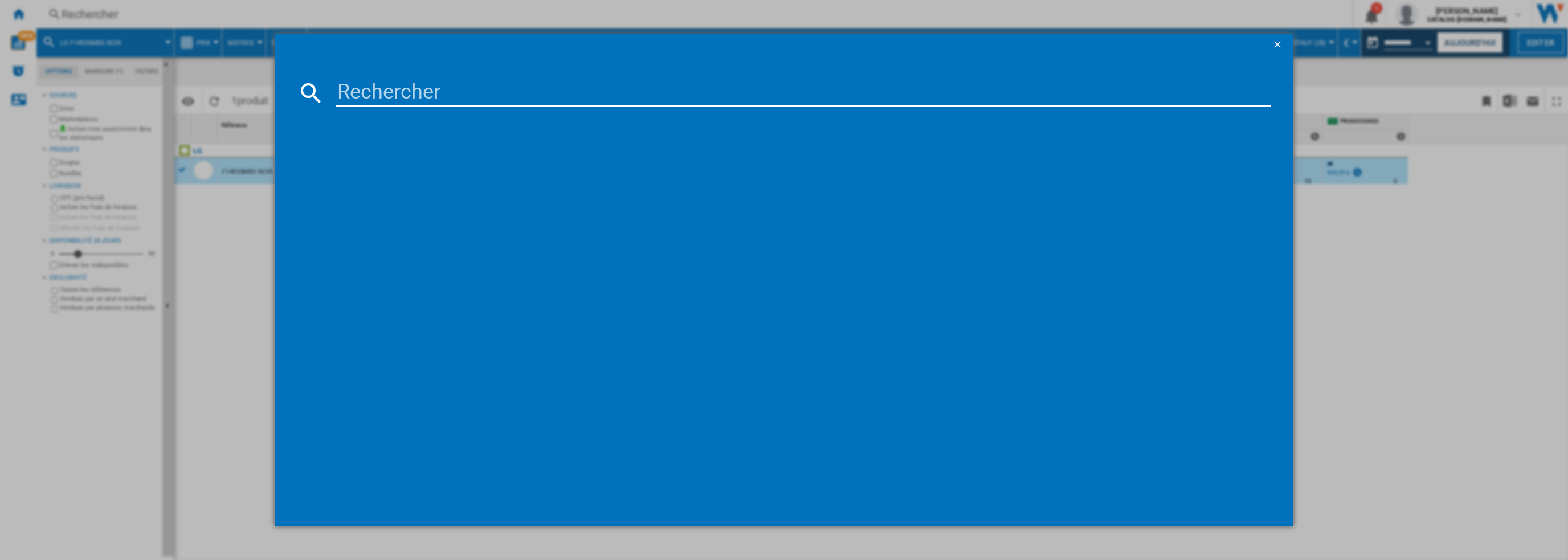
click at [400, 88] on input at bounding box center [803, 92] width 935 height 27
drag, startPoint x: 385, startPoint y: 95, endPoint x: 285, endPoint y: 89, distance: 100.2
click at [285, 91] on md-dialog-content "(X社)F94N15WHS Chargement en cours..." at bounding box center [784, 291] width 1020 height 470
type input "F94N15WHS"
click at [403, 163] on div "LG F94N15WHS BLANC" at bounding box center [792, 167] width 924 height 11
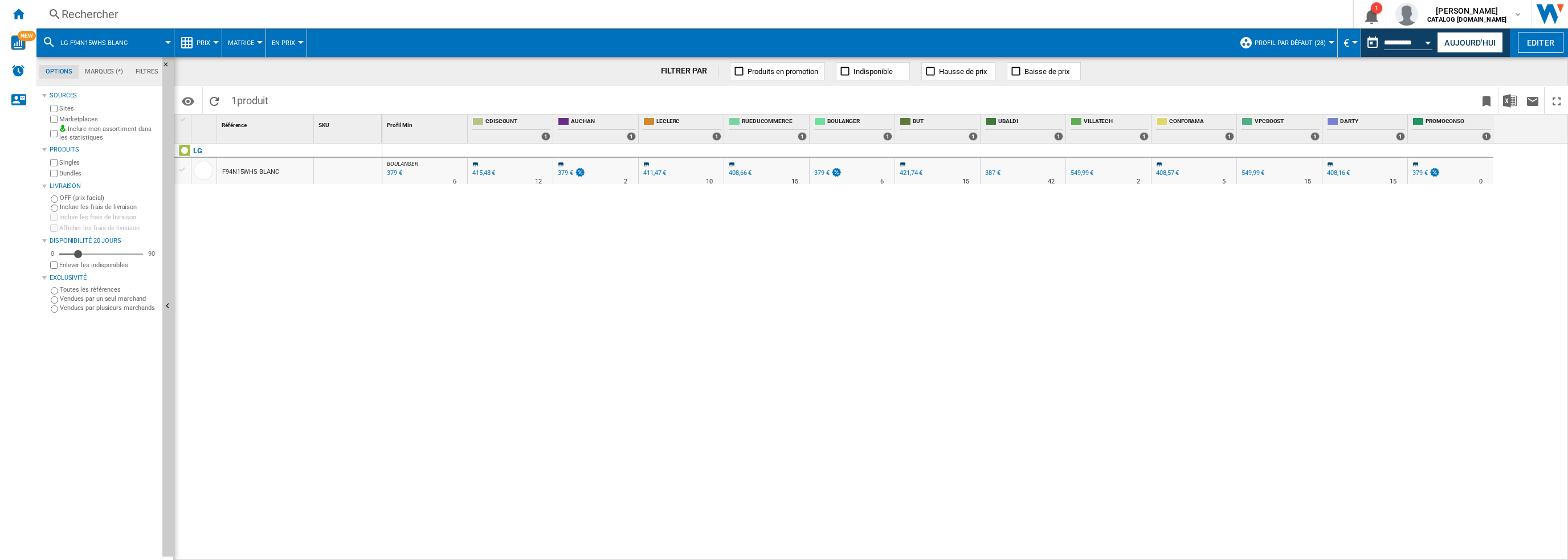
click at [281, 168] on div "F94N15WHS BLANC" at bounding box center [265, 170] width 97 height 26
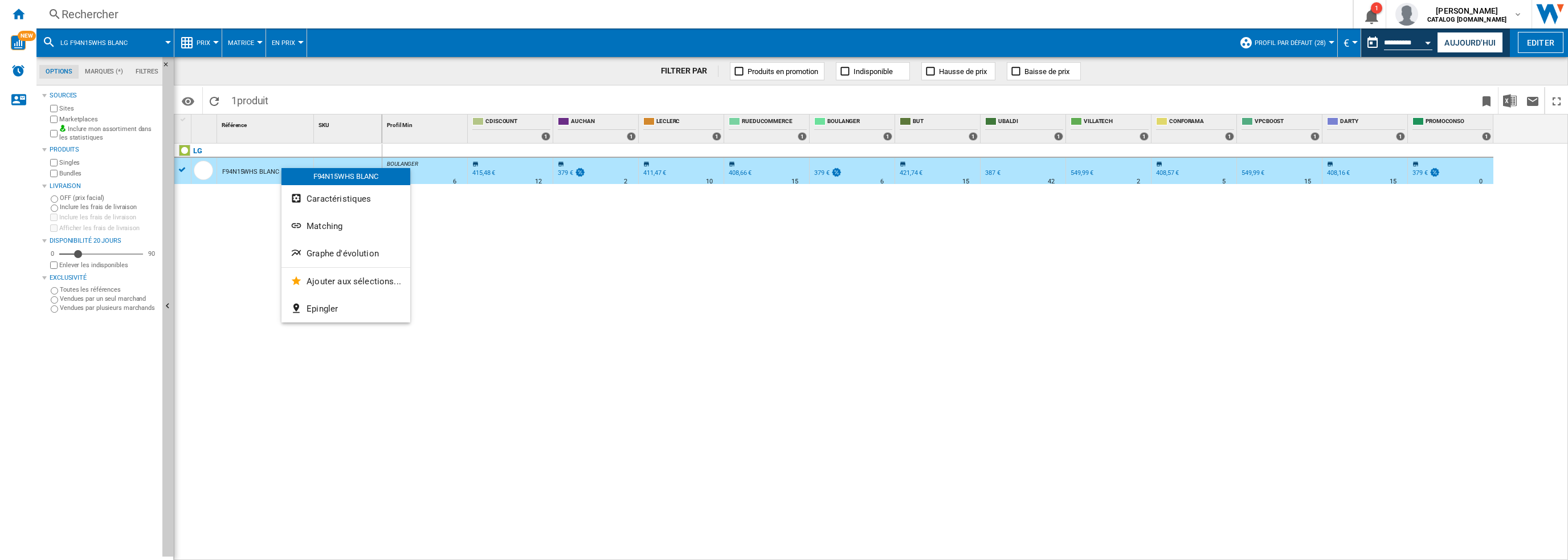
drag, startPoint x: 242, startPoint y: 174, endPoint x: 240, endPoint y: 168, distance: 6.3
click at [237, 170] on div at bounding box center [784, 280] width 1568 height 560
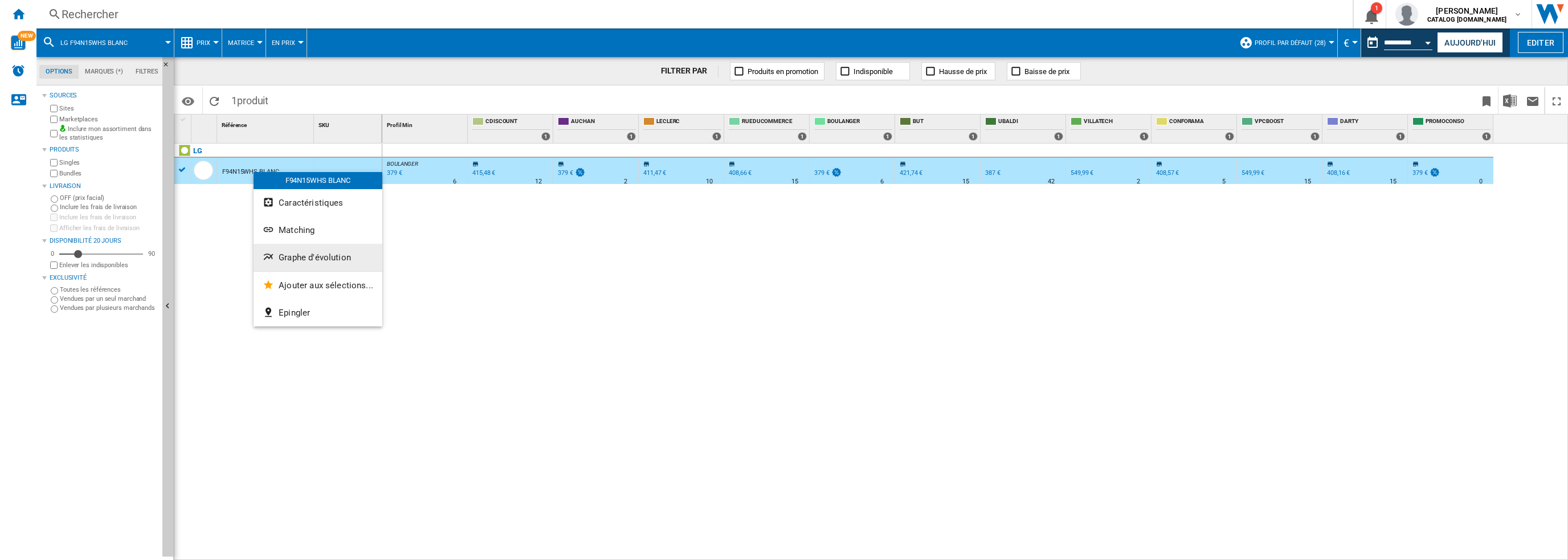
click at [280, 254] on span "Graphe d'évolution" at bounding box center [314, 257] width 73 height 11
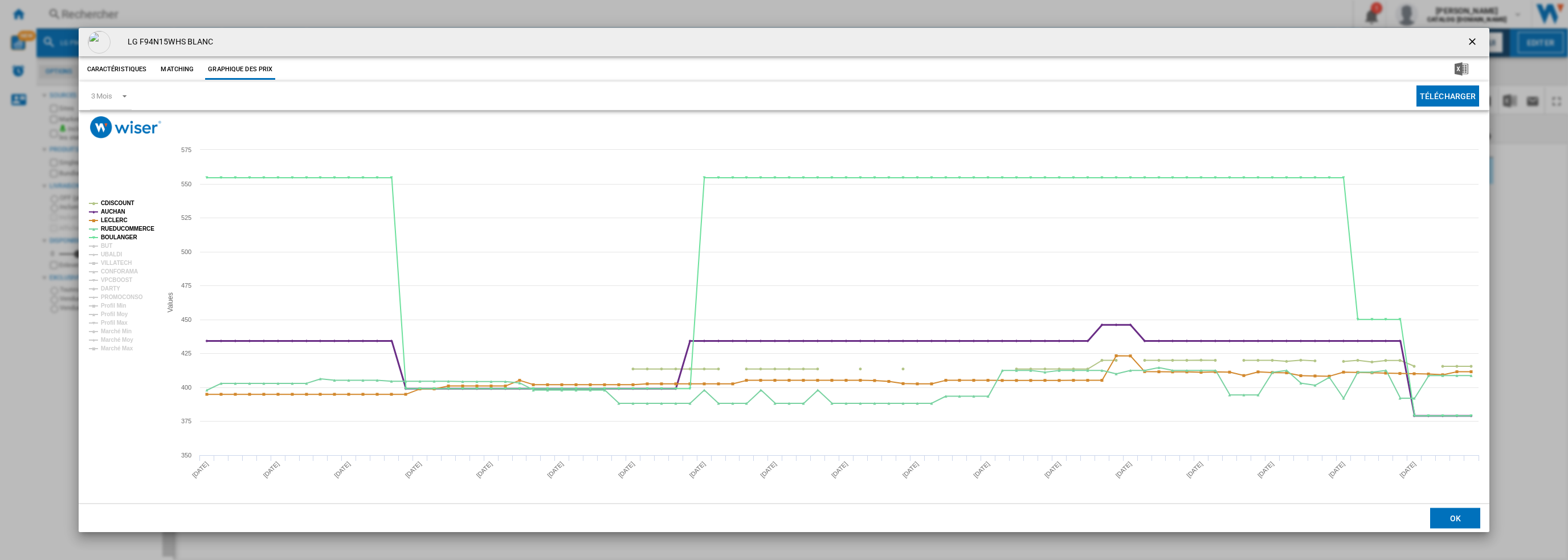
click at [114, 200] on tspan "CDISCOUNT" at bounding box center [118, 203] width 34 height 6
click at [112, 213] on tspan "AUCHAN" at bounding box center [113, 211] width 25 height 6
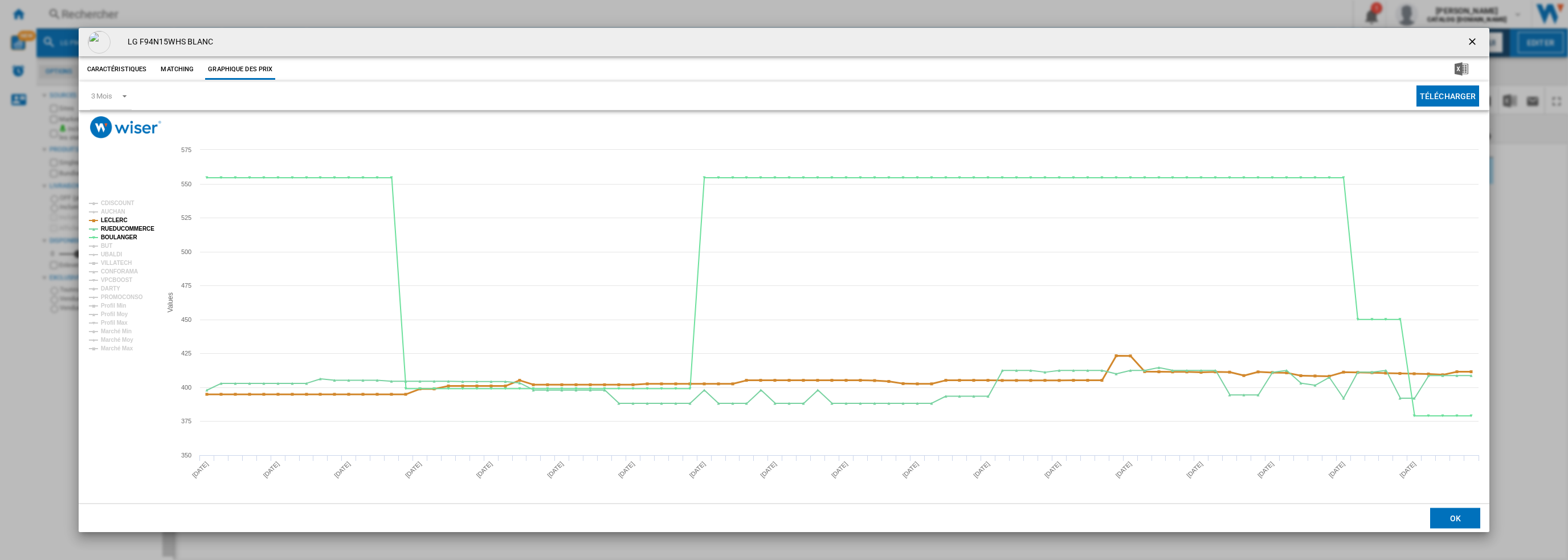
click at [115, 219] on tspan "LECLERC" at bounding box center [114, 220] width 27 height 6
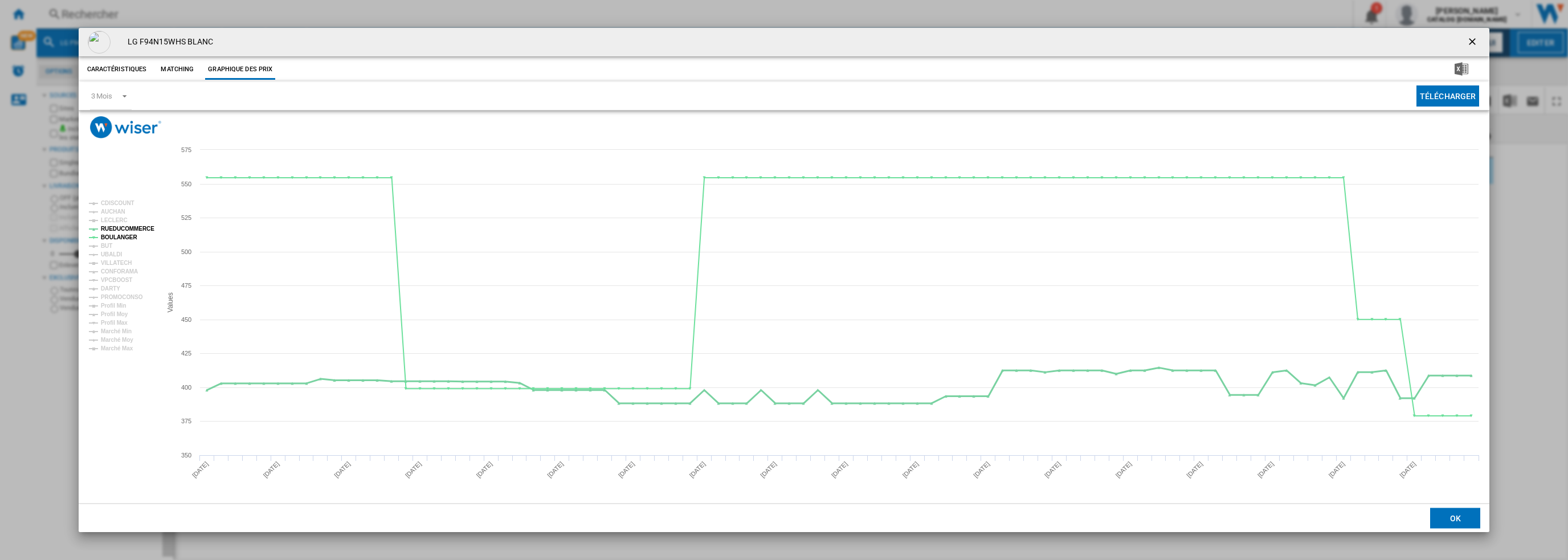
click at [118, 229] on tspan "RUEDUCOMMERCE" at bounding box center [128, 228] width 54 height 6
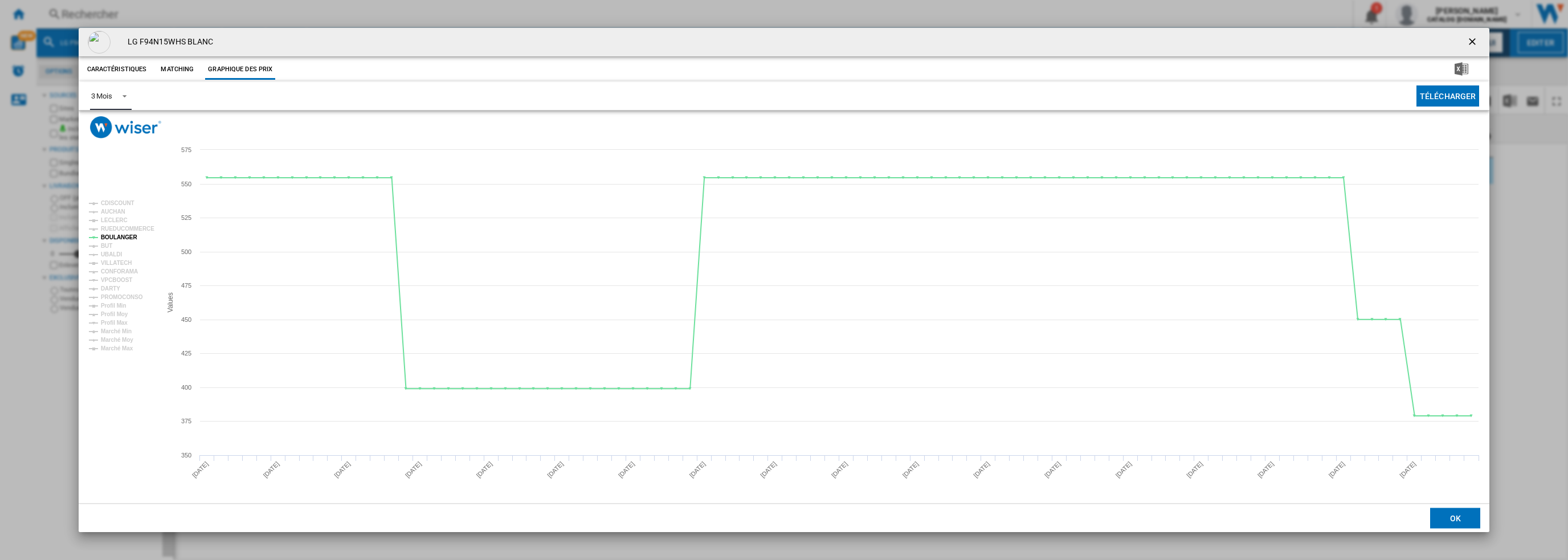
click at [111, 95] on div "3 Mois" at bounding box center [101, 96] width 21 height 8
click at [106, 121] on div "6 Mois" at bounding box center [101, 123] width 21 height 11
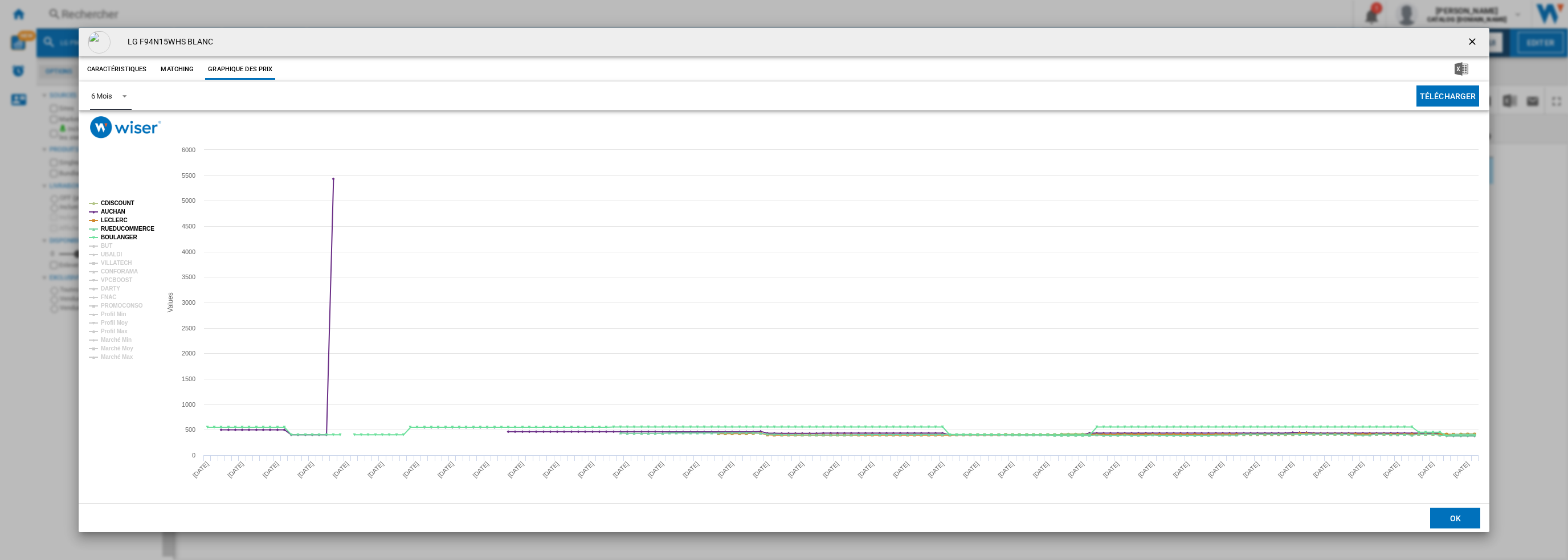
click at [115, 200] on tspan "CDISCOUNT" at bounding box center [118, 203] width 34 height 6
click at [116, 211] on tspan "AUCHAN" at bounding box center [113, 211] width 25 height 6
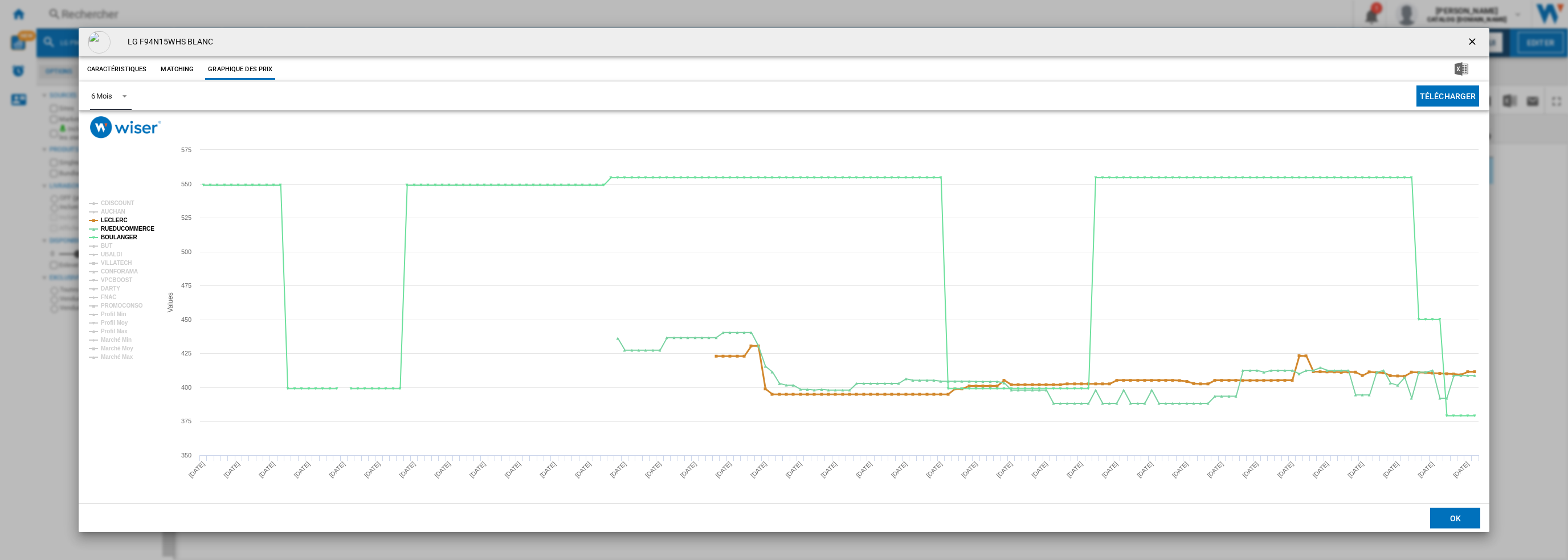
click at [113, 223] on tspan "LECLERC" at bounding box center [114, 220] width 27 height 6
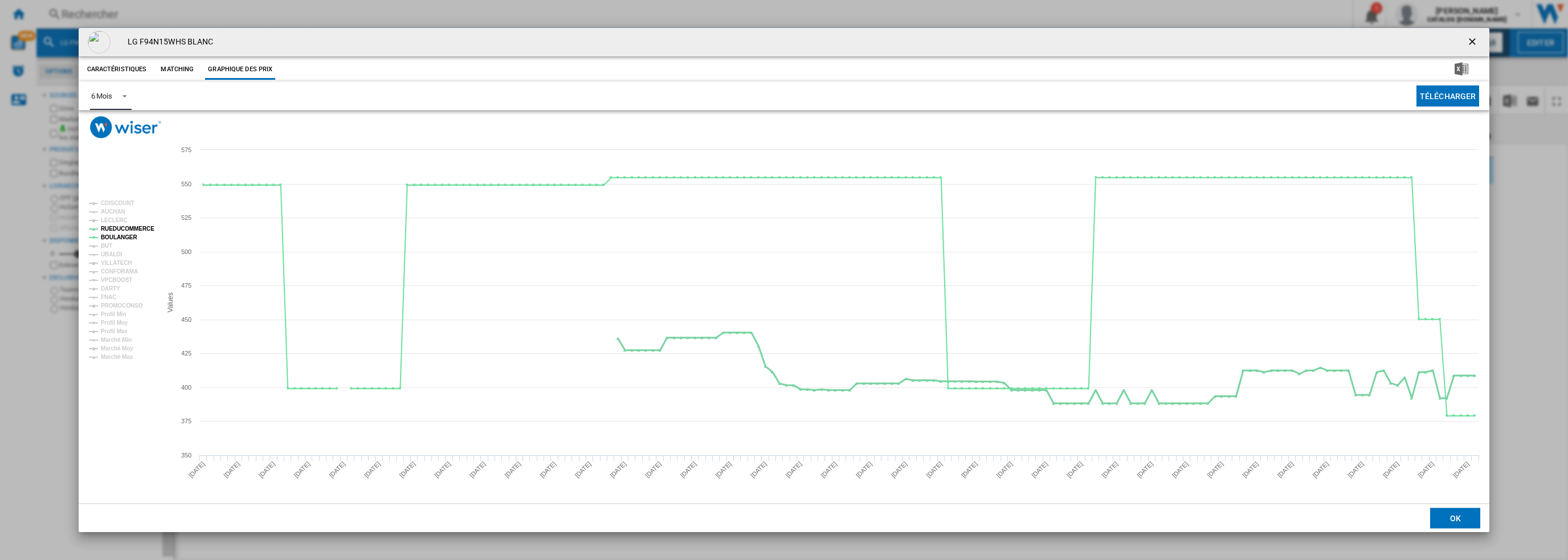
click at [120, 229] on tspan "RUEDUCOMMERCE" at bounding box center [128, 228] width 54 height 6
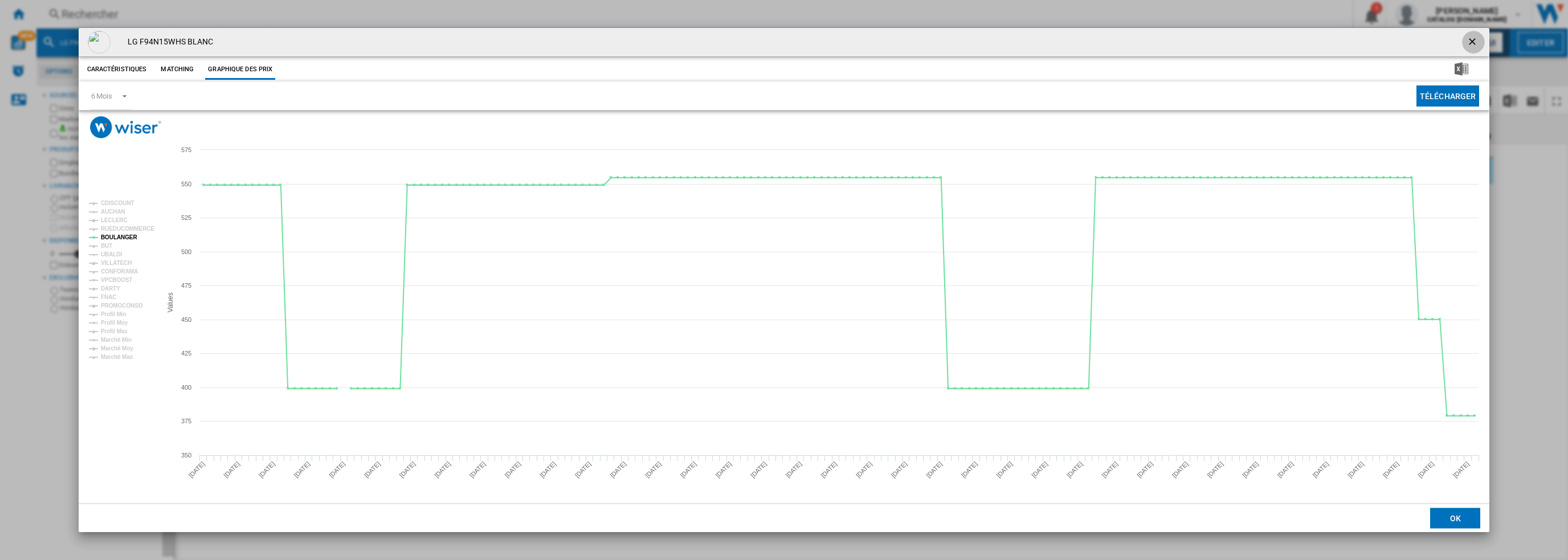
click at [1470, 45] on ng-md-icon "getI18NText('BUTTONS.CLOSE_DIALOG')" at bounding box center [1473, 42] width 13 height 13
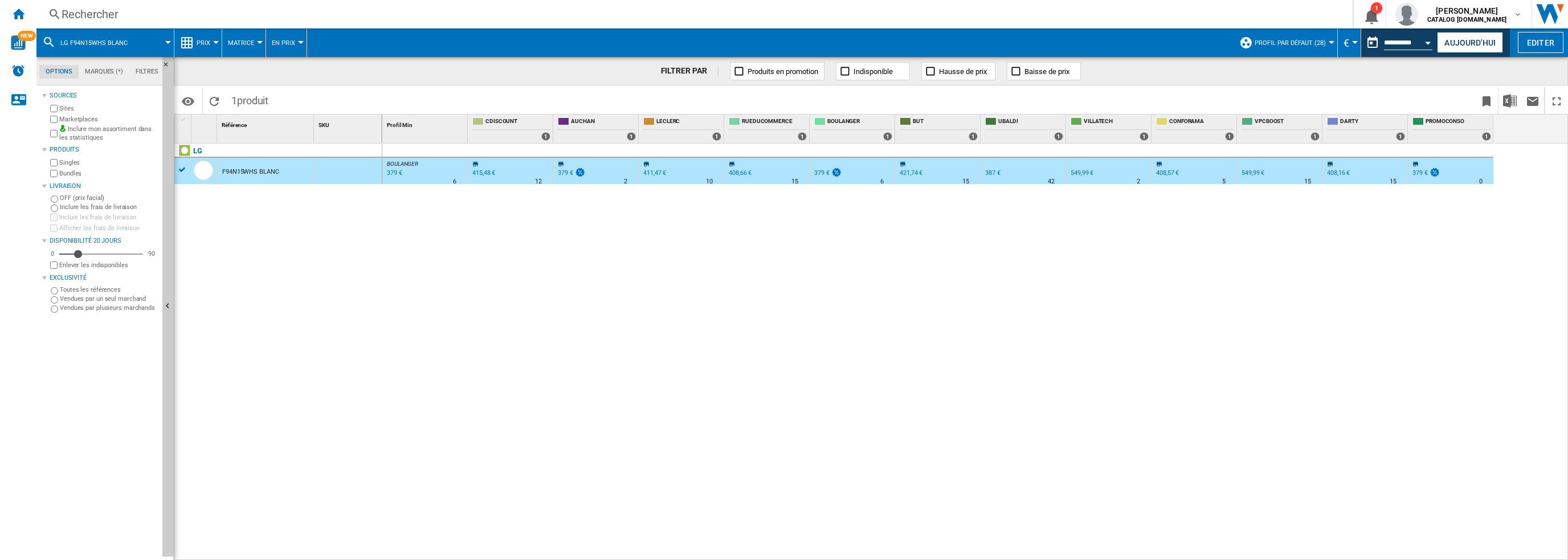
click at [302, 19] on div "Rechercher" at bounding box center [692, 14] width 1261 height 16
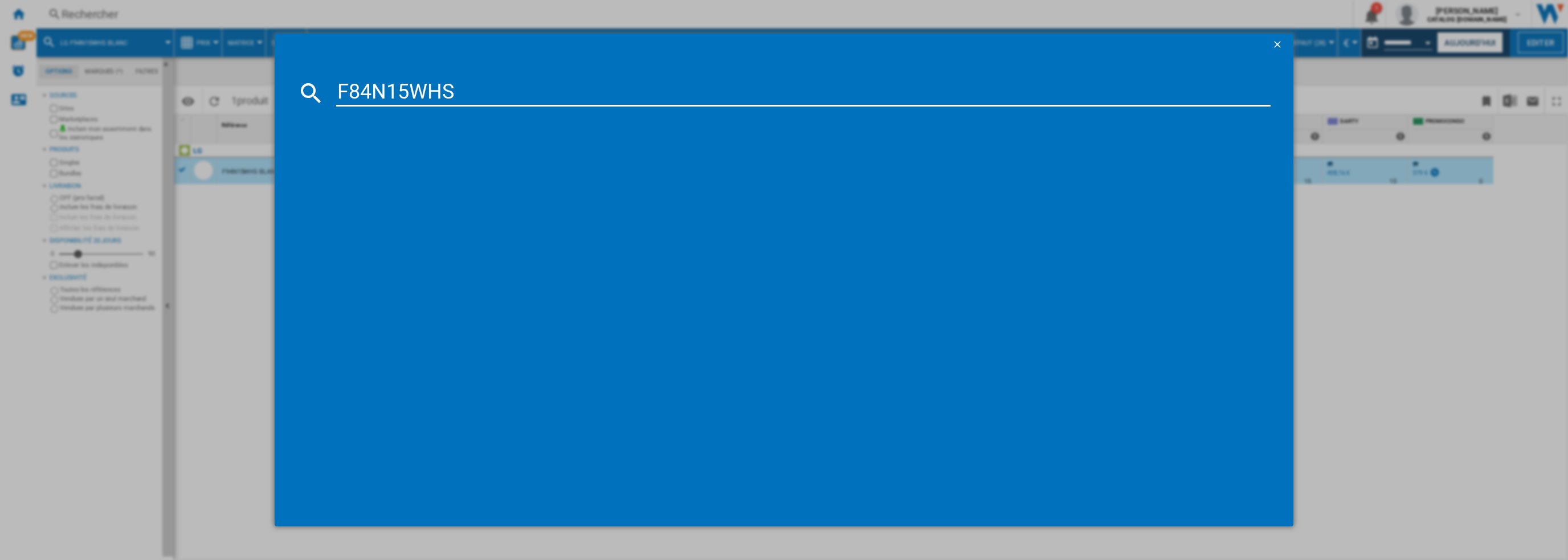
type input "F84N15WHS"
click at [374, 166] on div "LG F84N15WHS BLANC" at bounding box center [792, 167] width 924 height 11
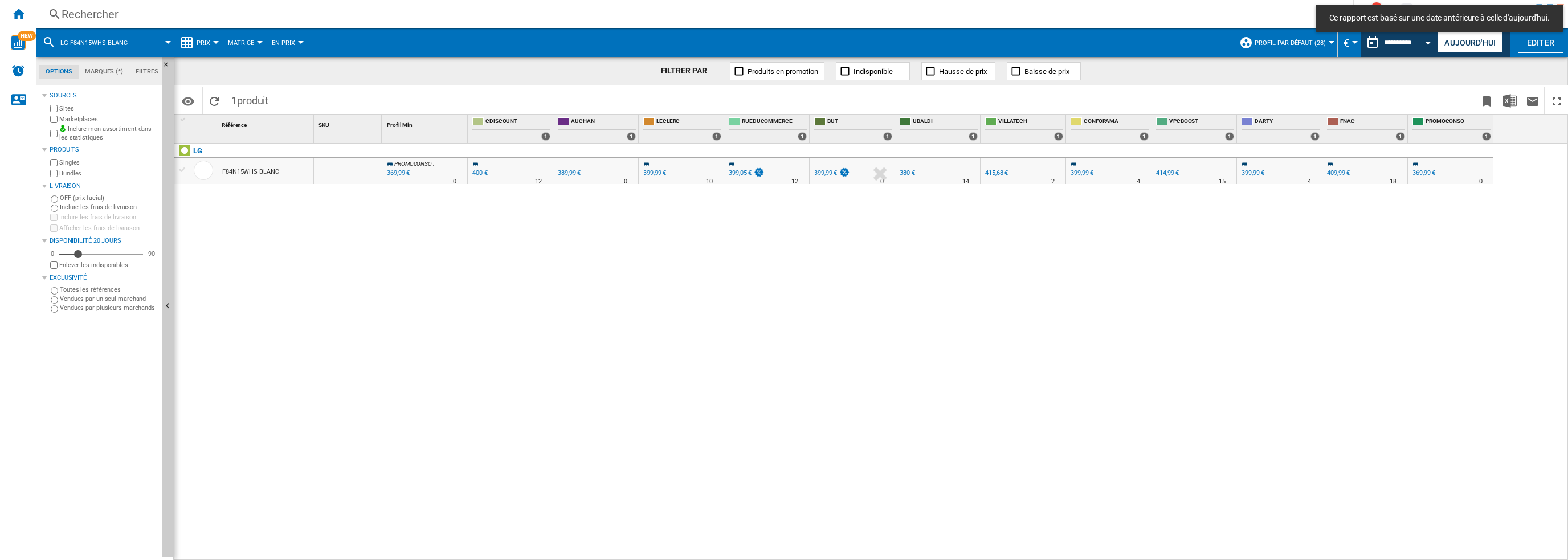
click at [256, 169] on div "F84N15WHS BLANC" at bounding box center [250, 172] width 57 height 26
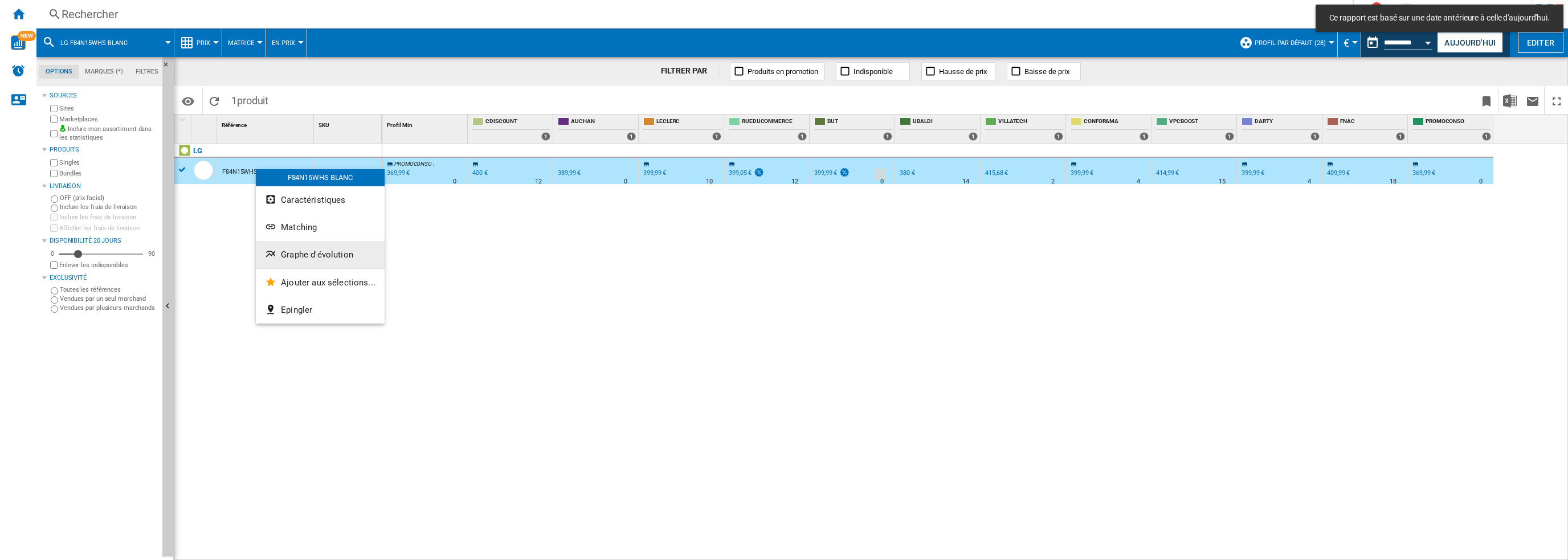
click at [283, 249] on span "Graphe d'évolution" at bounding box center [317, 254] width 73 height 11
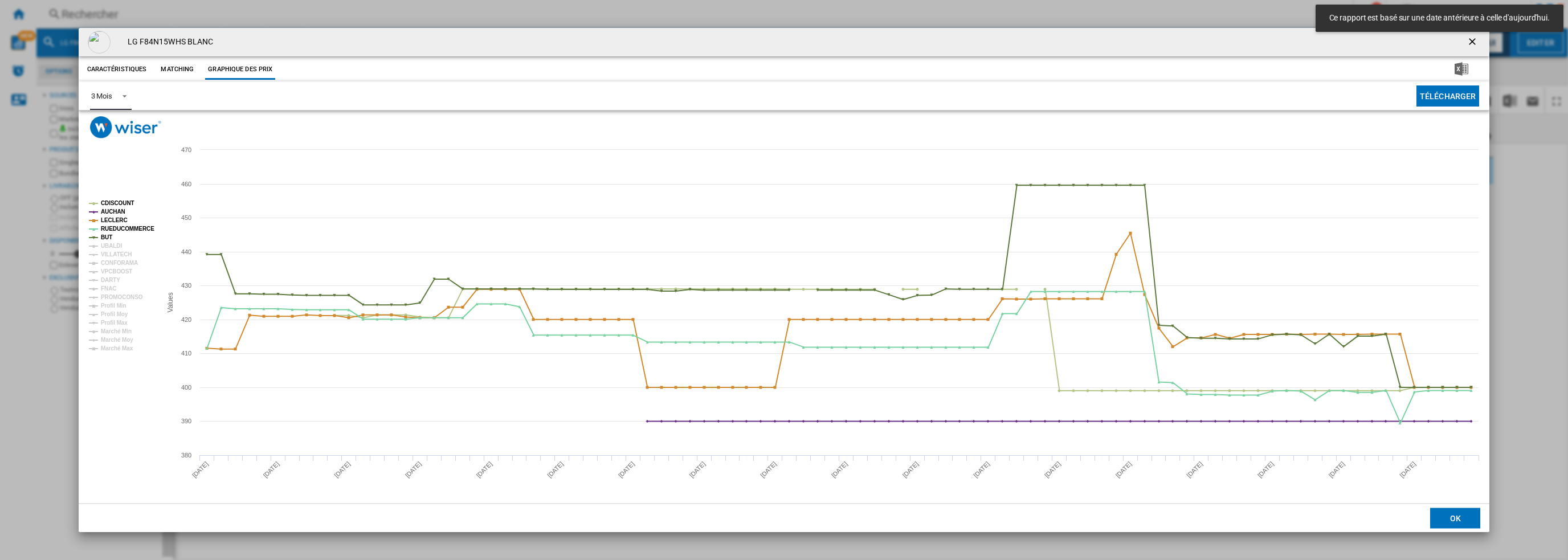
drag, startPoint x: 127, startPoint y: 82, endPoint x: 123, endPoint y: 87, distance: 6.4
click at [123, 87] on md-select-value "3 Mois" at bounding box center [111, 96] width 42 height 28
click at [116, 93] on body "Ce rapport est basé sur une date antérieure à celle d'aujourd'hui. In order to …" at bounding box center [784, 280] width 1568 height 560
click at [106, 125] on div "6 Mois" at bounding box center [101, 123] width 21 height 11
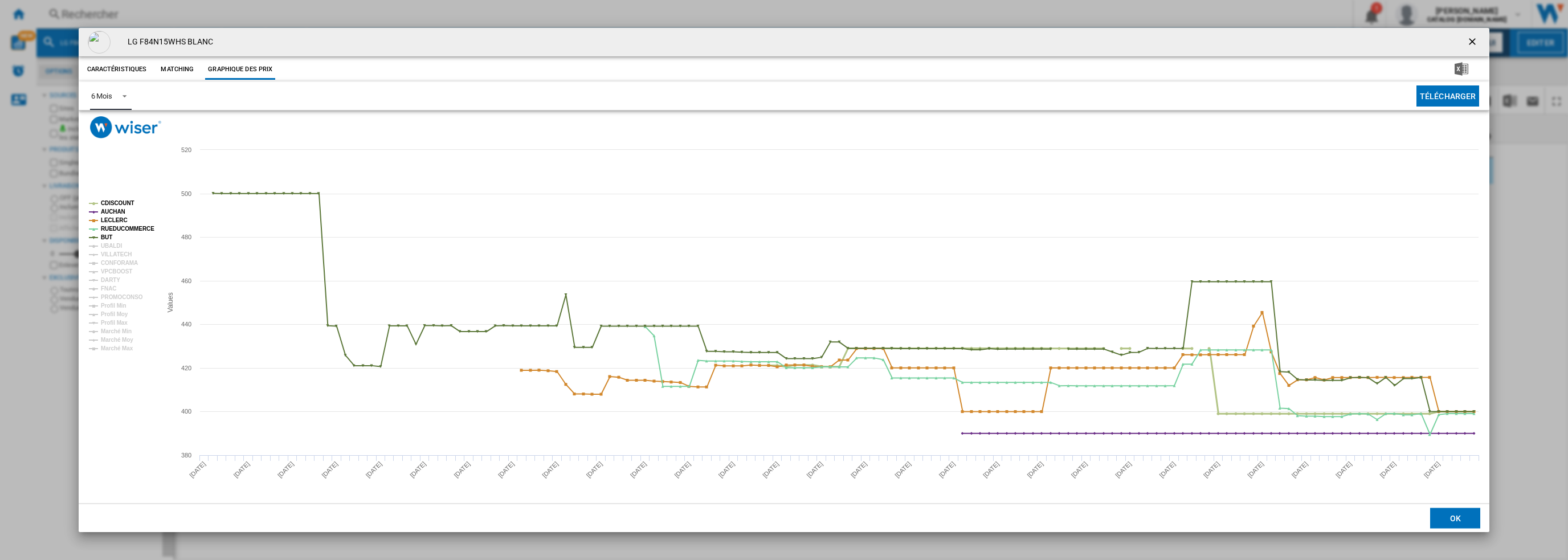
click at [122, 203] on tspan "CDISCOUNT" at bounding box center [118, 203] width 34 height 6
click at [118, 213] on tspan "AUCHAN" at bounding box center [113, 211] width 25 height 6
click at [116, 222] on tspan "LECLERC" at bounding box center [114, 220] width 27 height 6
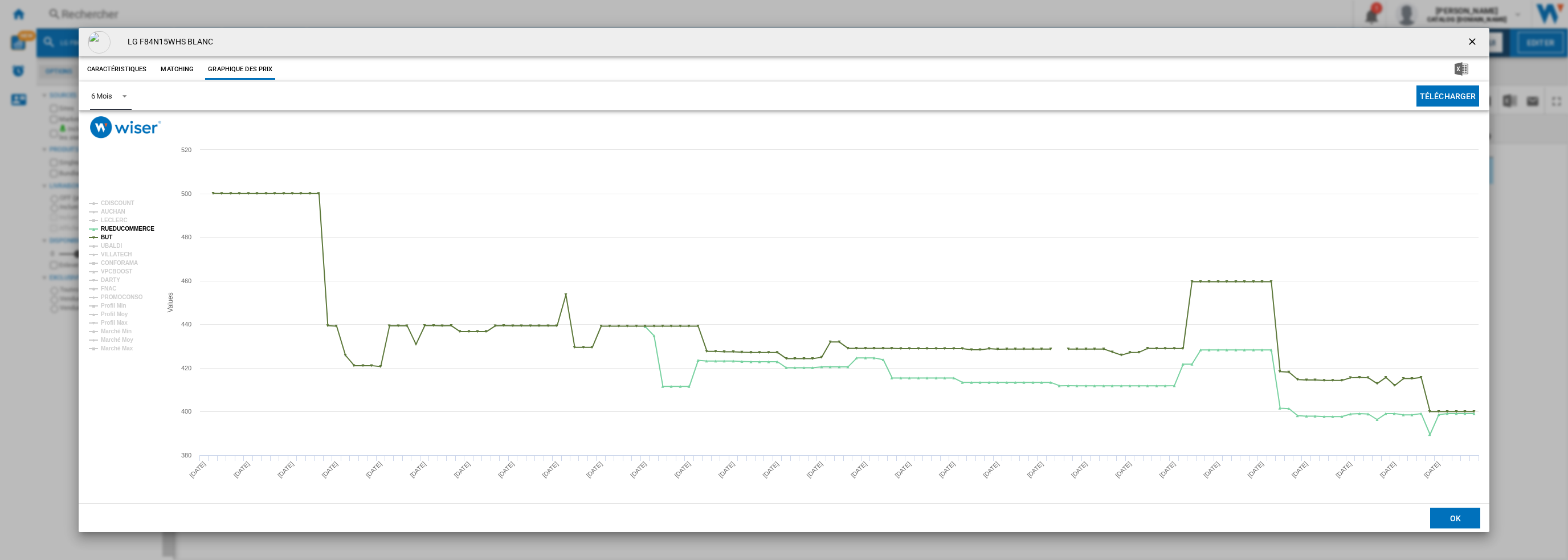
click at [116, 230] on tspan "RUEDUCOMMERCE" at bounding box center [128, 228] width 54 height 6
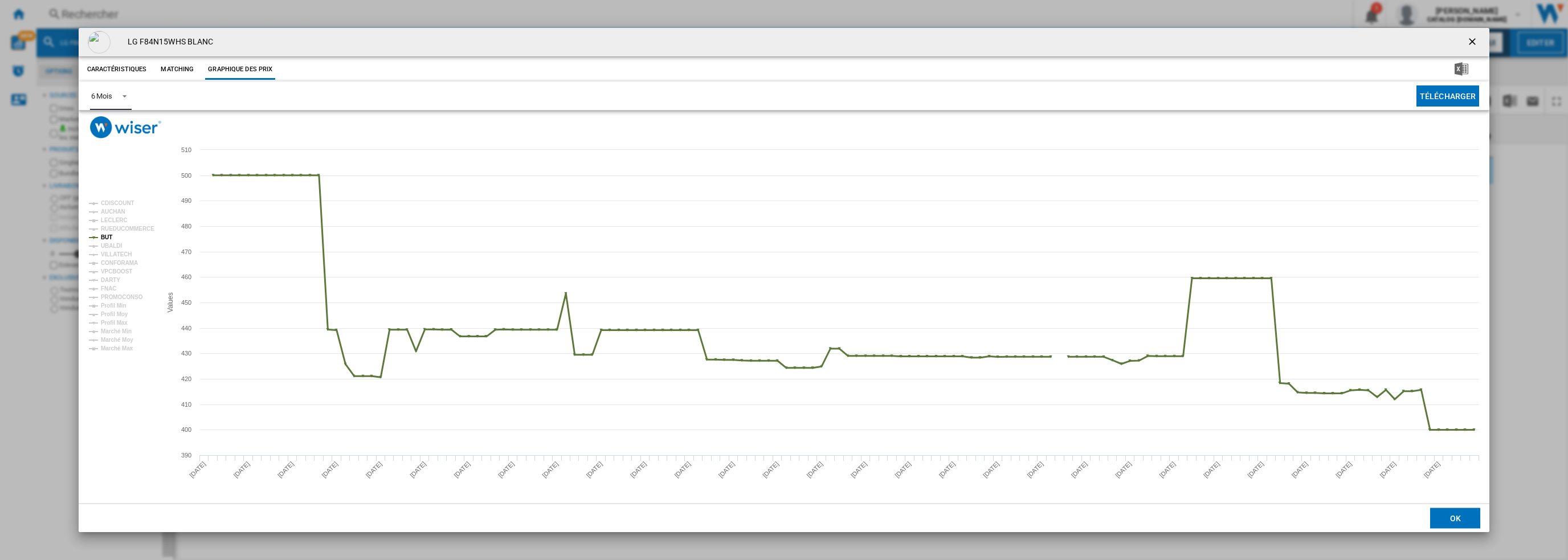
click at [104, 237] on tspan "BUT" at bounding box center [106, 237] width 11 height 6
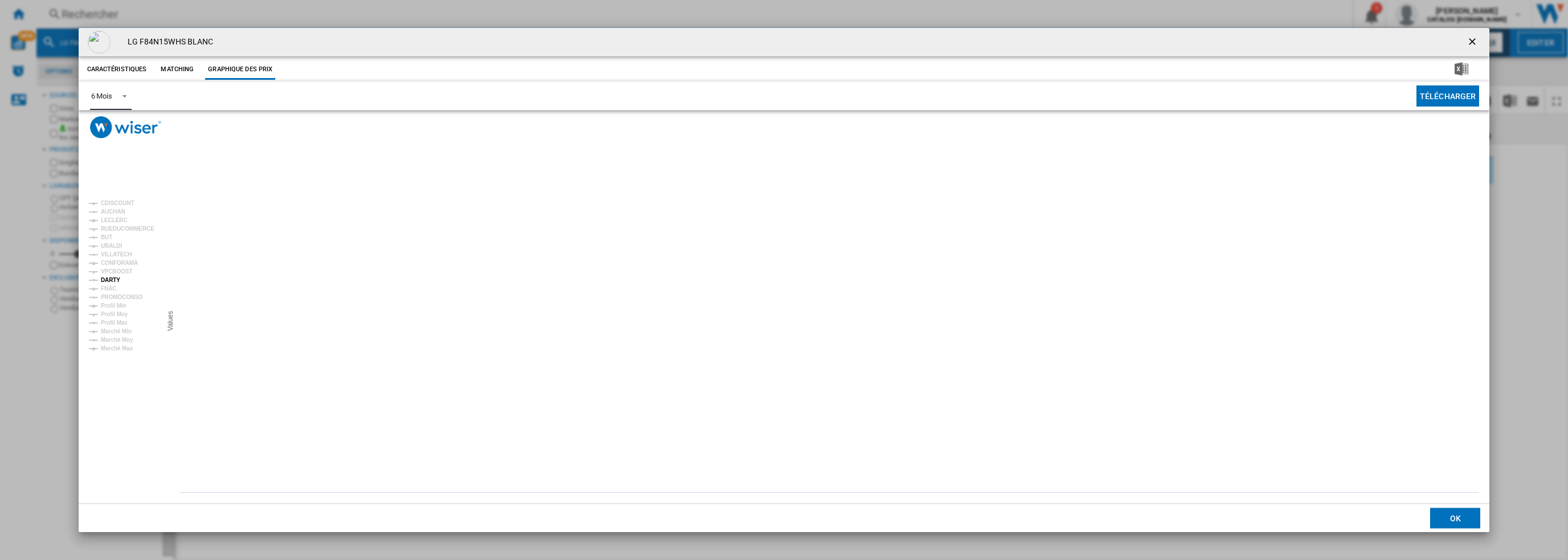
click at [111, 281] on tspan "DARTY" at bounding box center [110, 280] width 19 height 6
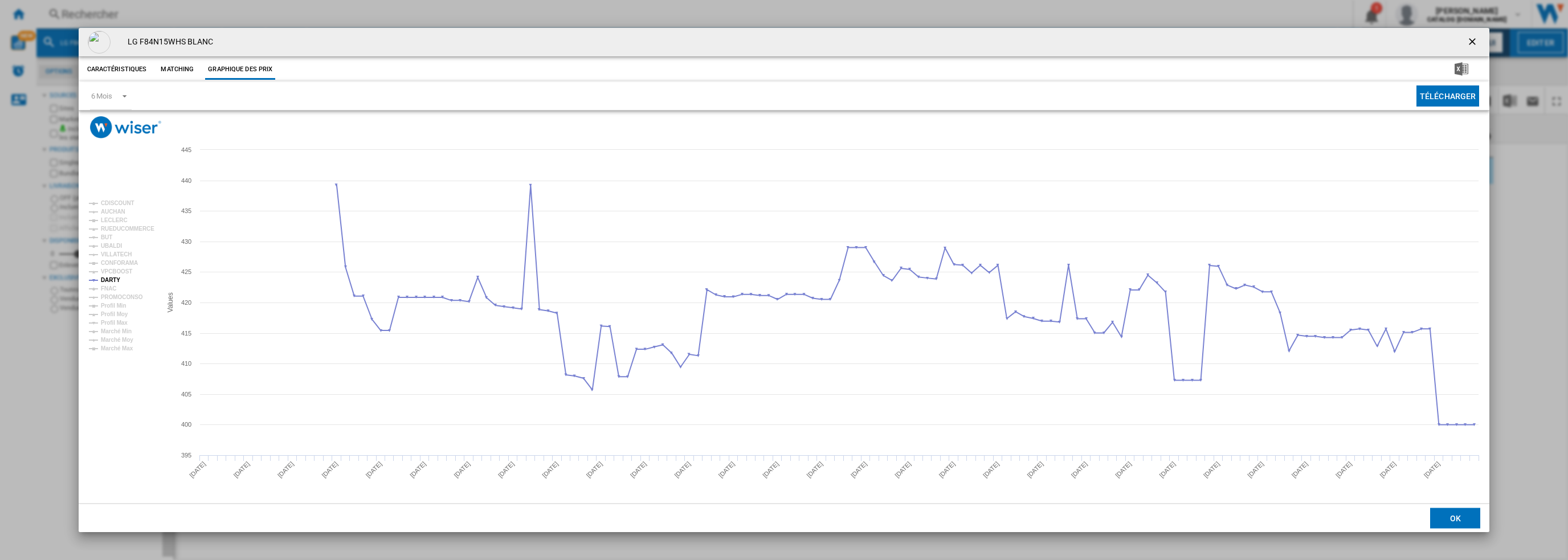
click at [1472, 40] on ng-md-icon "getI18NText('BUTTONS.CLOSE_DIALOG')" at bounding box center [1473, 42] width 13 height 13
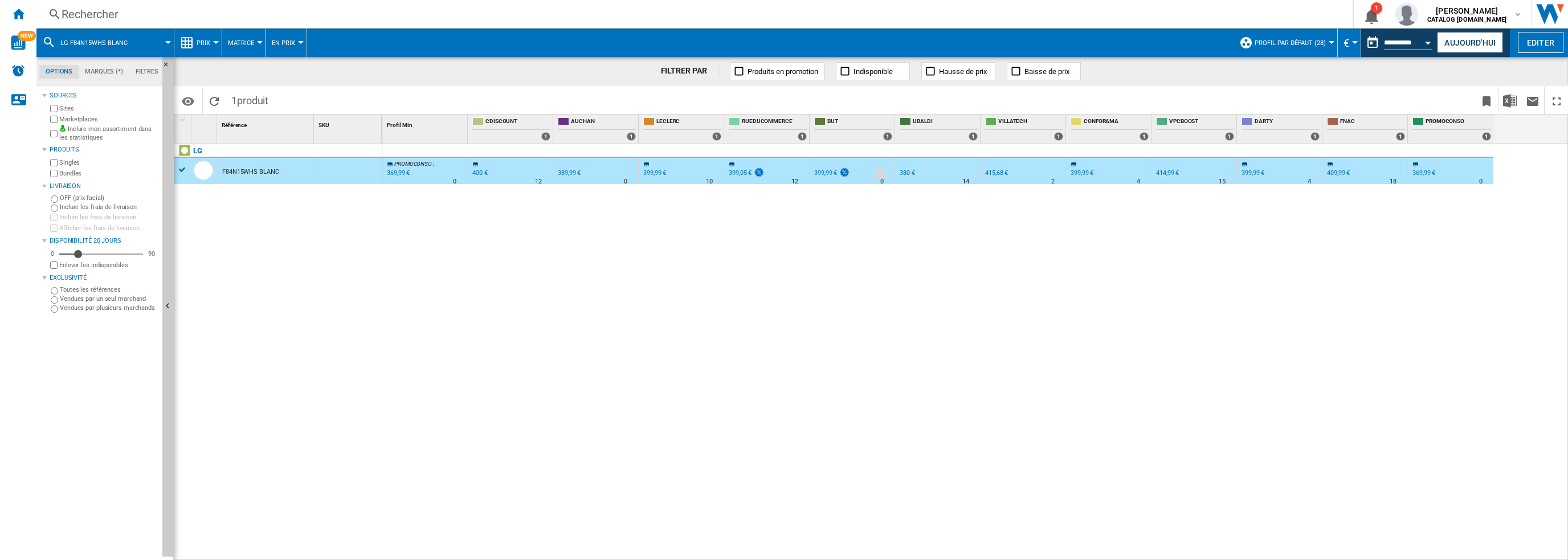
click at [309, 7] on div "Rechercher" at bounding box center [692, 14] width 1261 height 16
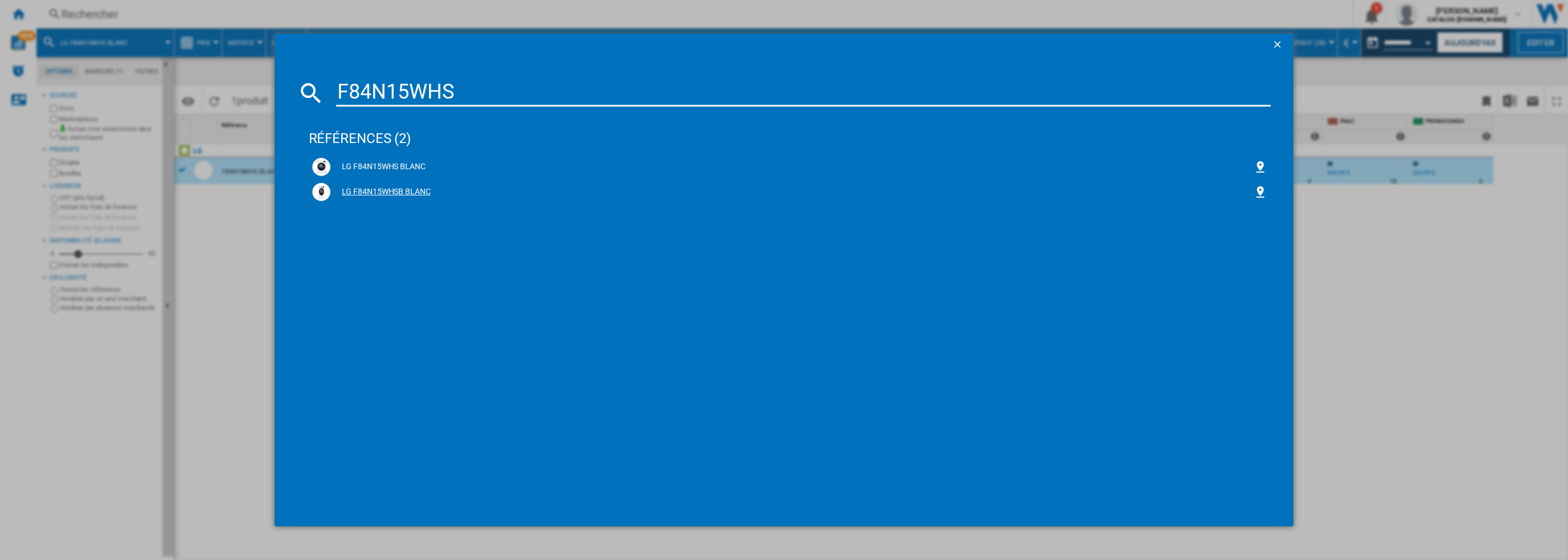
type input "F84N15WHS"
click at [371, 198] on div "LG F84N15WHSB BLANC" at bounding box center [790, 192] width 956 height 18
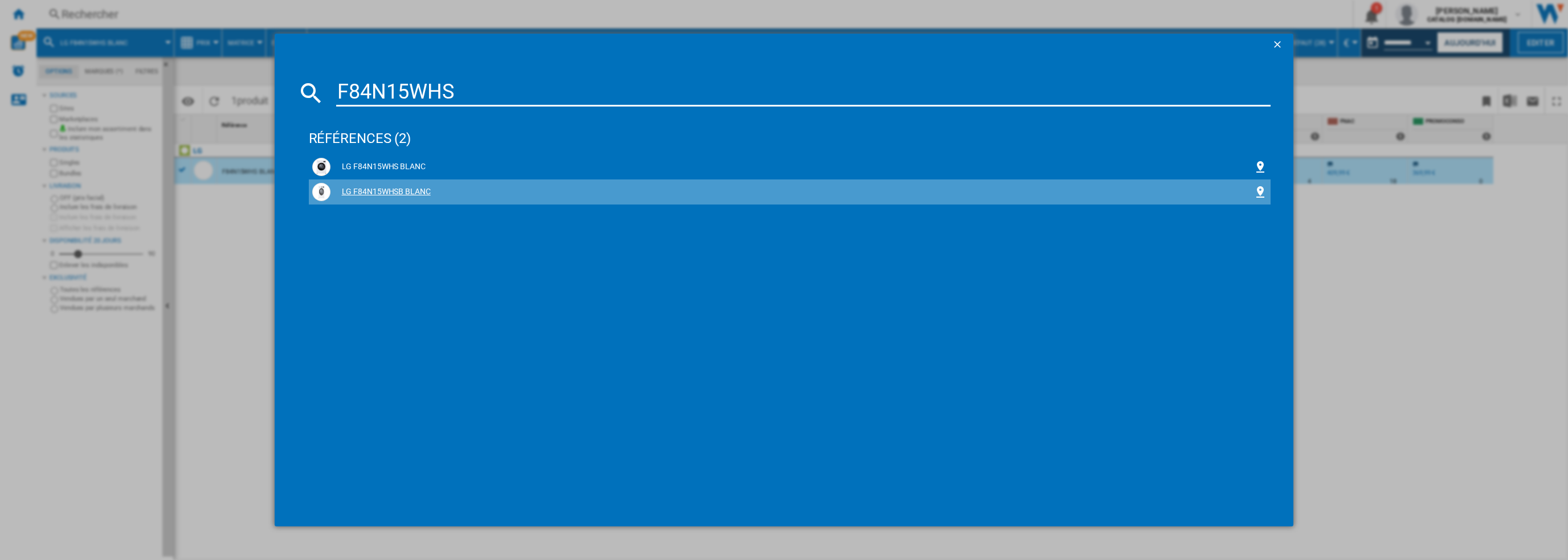
click at [372, 193] on div "LG F84N15WHSB BLANC" at bounding box center [792, 192] width 924 height 11
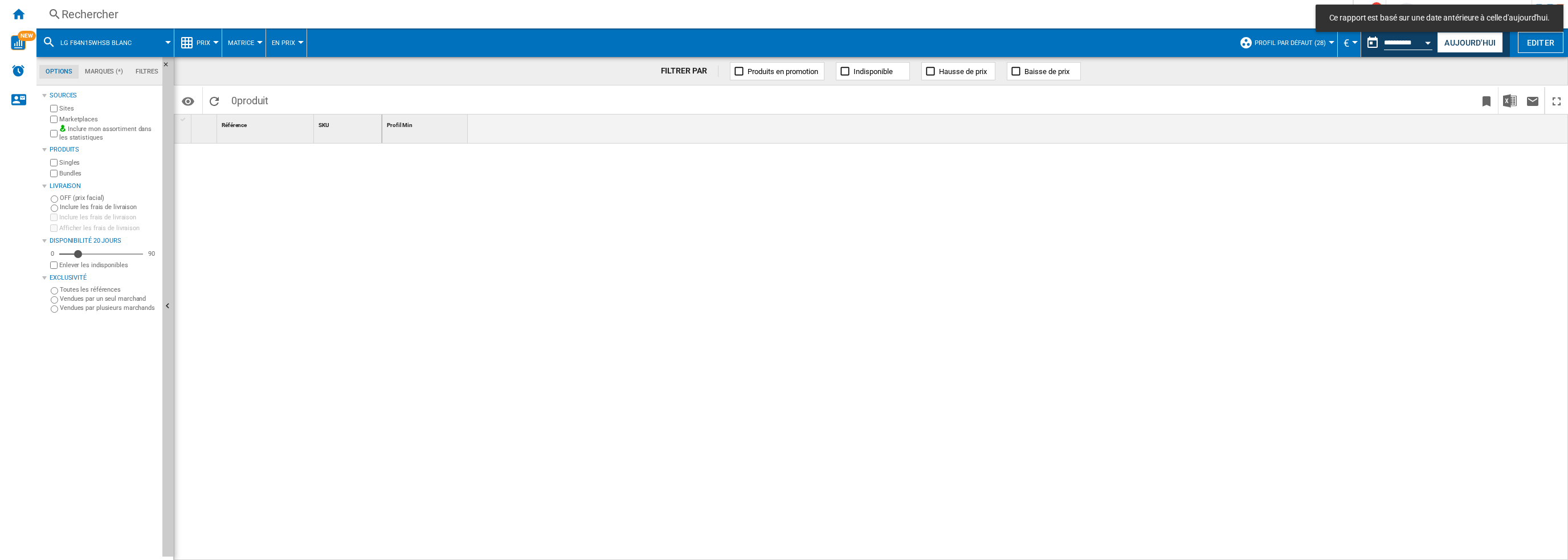
click at [284, 15] on div "Rechercher" at bounding box center [692, 14] width 1261 height 16
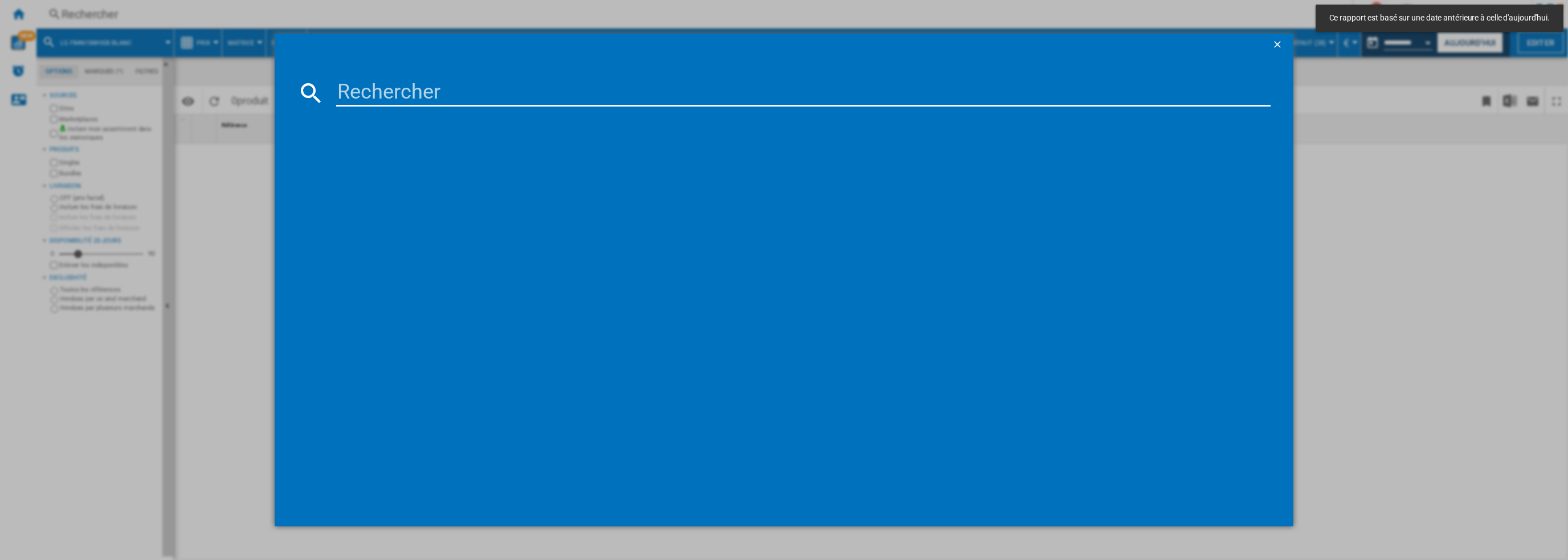
click at [376, 89] on input at bounding box center [803, 92] width 935 height 27
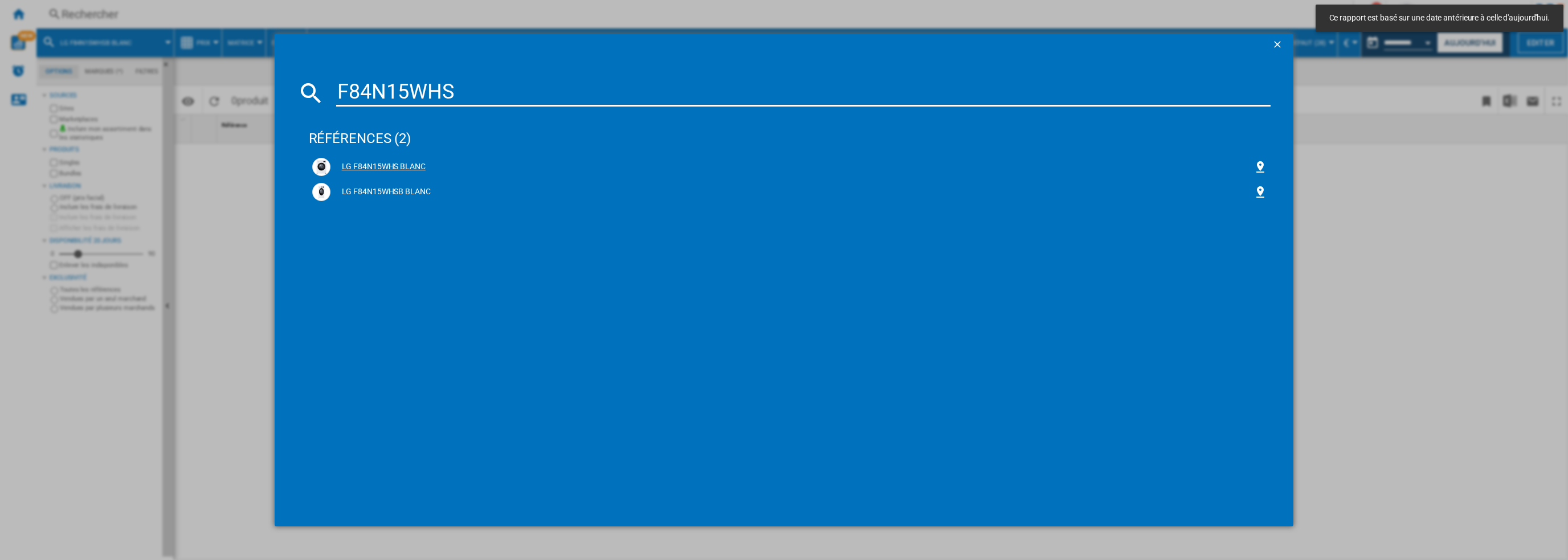
type input "F84N15WHS"
click at [381, 163] on div "LG F84N15WHS BLANC" at bounding box center [792, 167] width 924 height 11
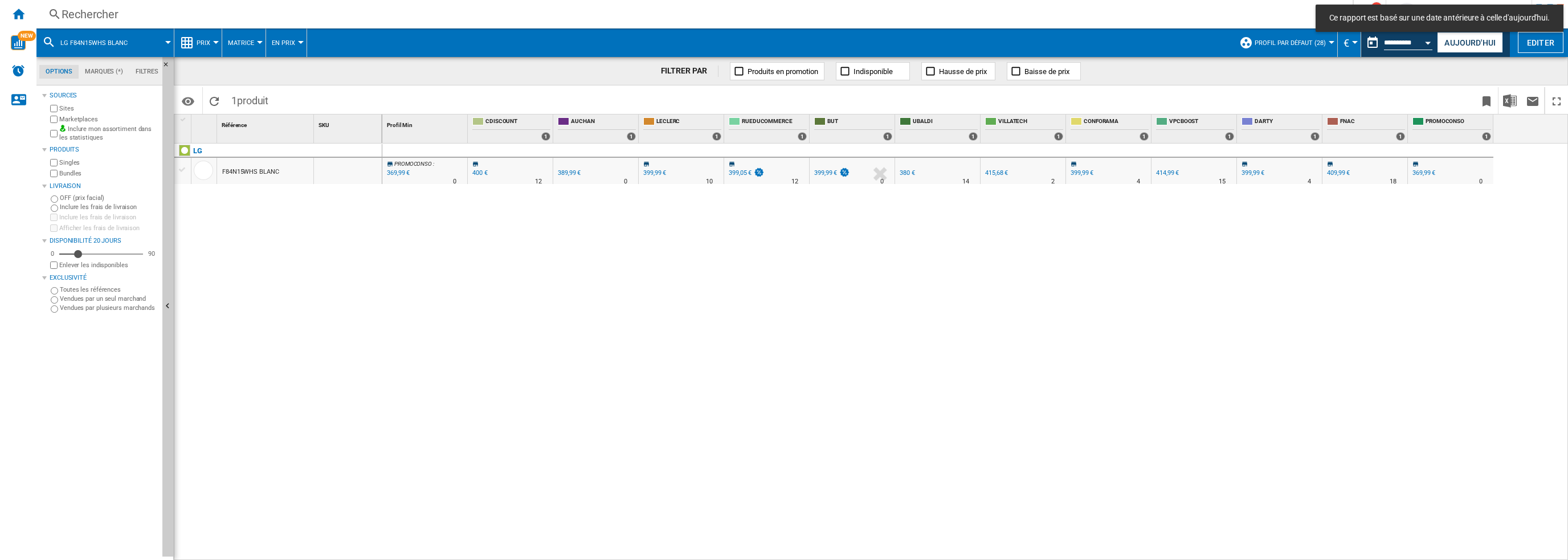
click at [242, 175] on div "F84N15WHS BLANC" at bounding box center [250, 172] width 57 height 26
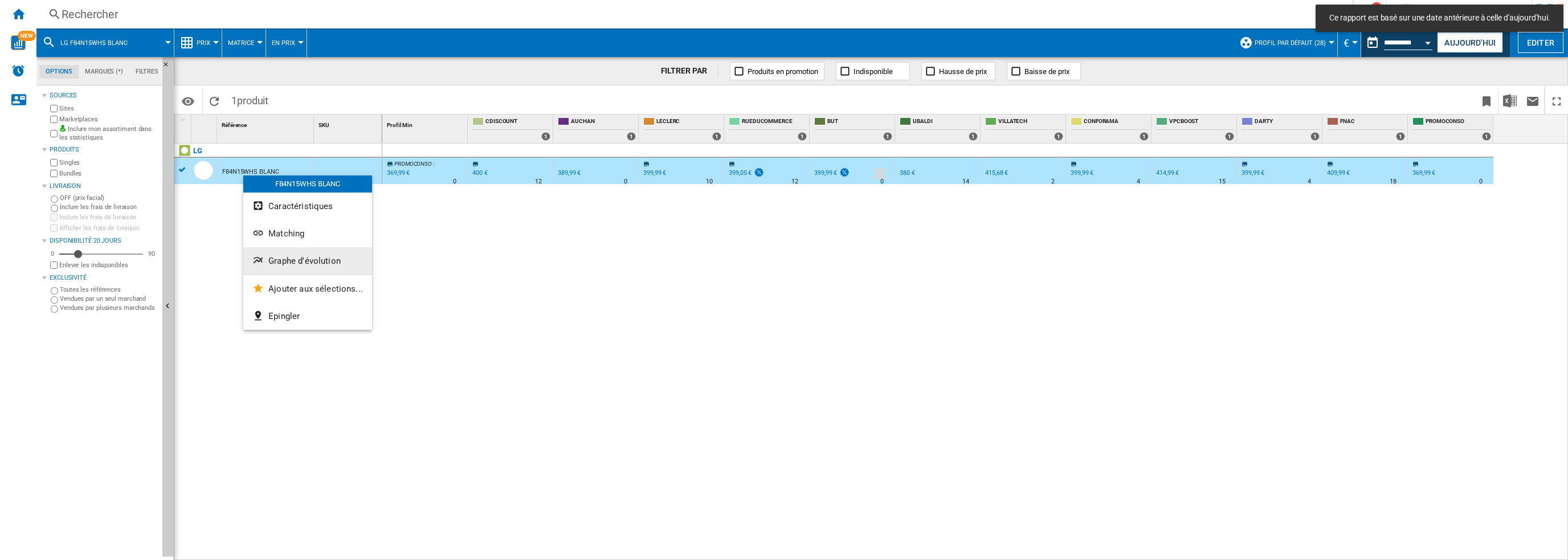
click at [296, 261] on span "Graphe d'évolution" at bounding box center [304, 261] width 73 height 11
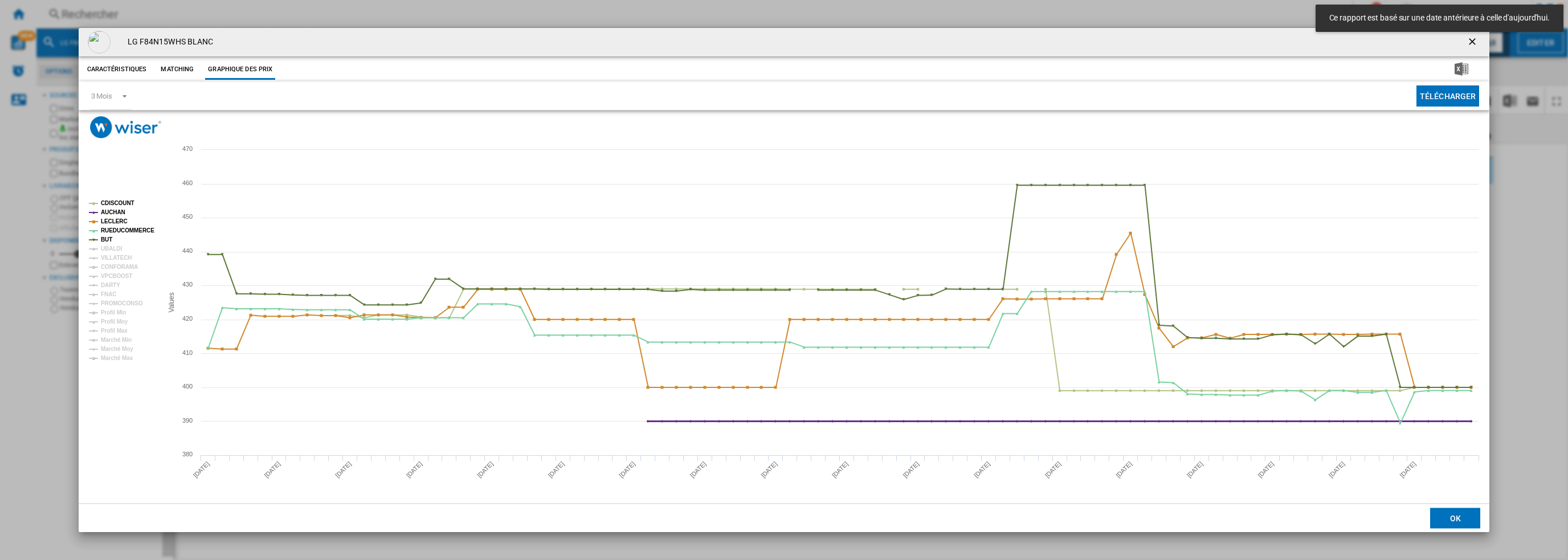
click at [118, 211] on tspan "AUCHAN" at bounding box center [113, 212] width 25 height 6
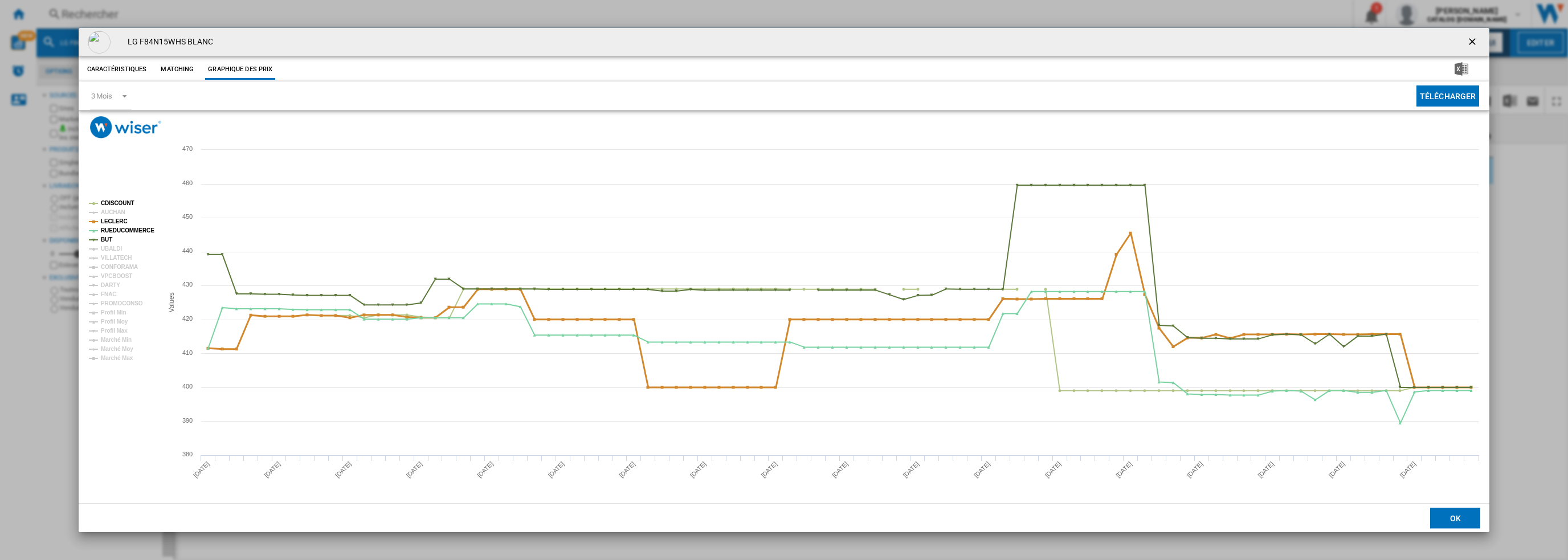
click at [115, 219] on tspan "LECLERC" at bounding box center [114, 221] width 27 height 6
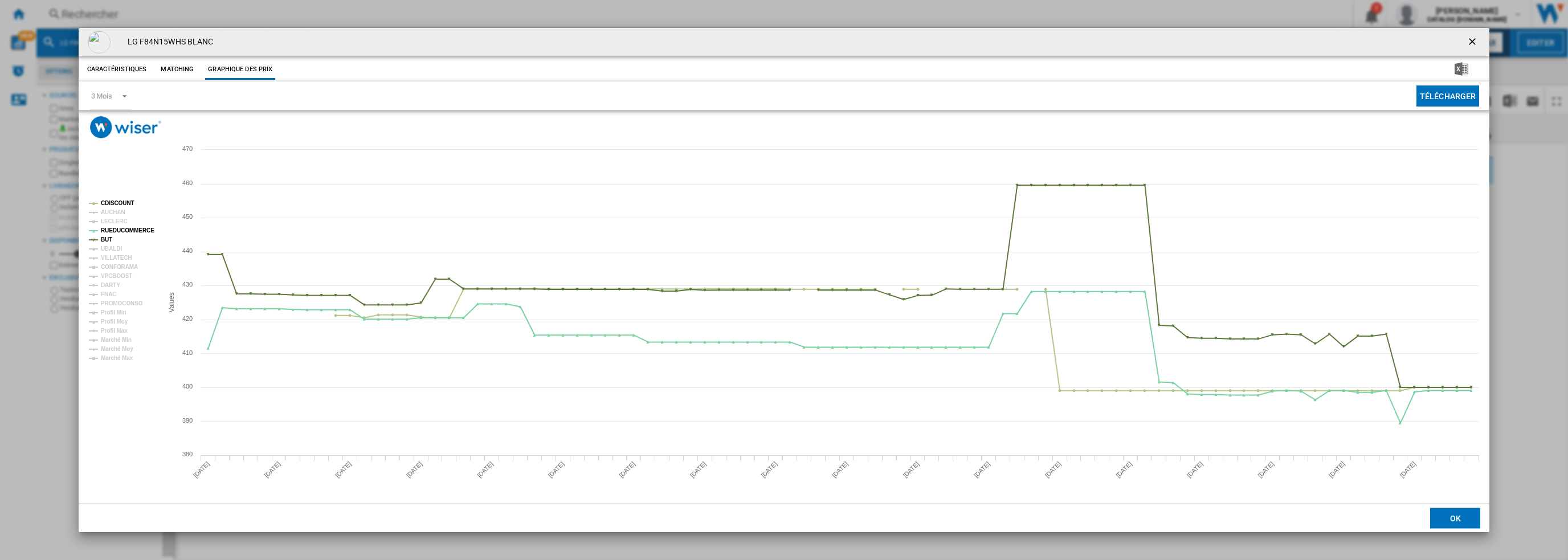
click at [116, 228] on tspan "RUEDUCOMMERCE" at bounding box center [128, 230] width 54 height 6
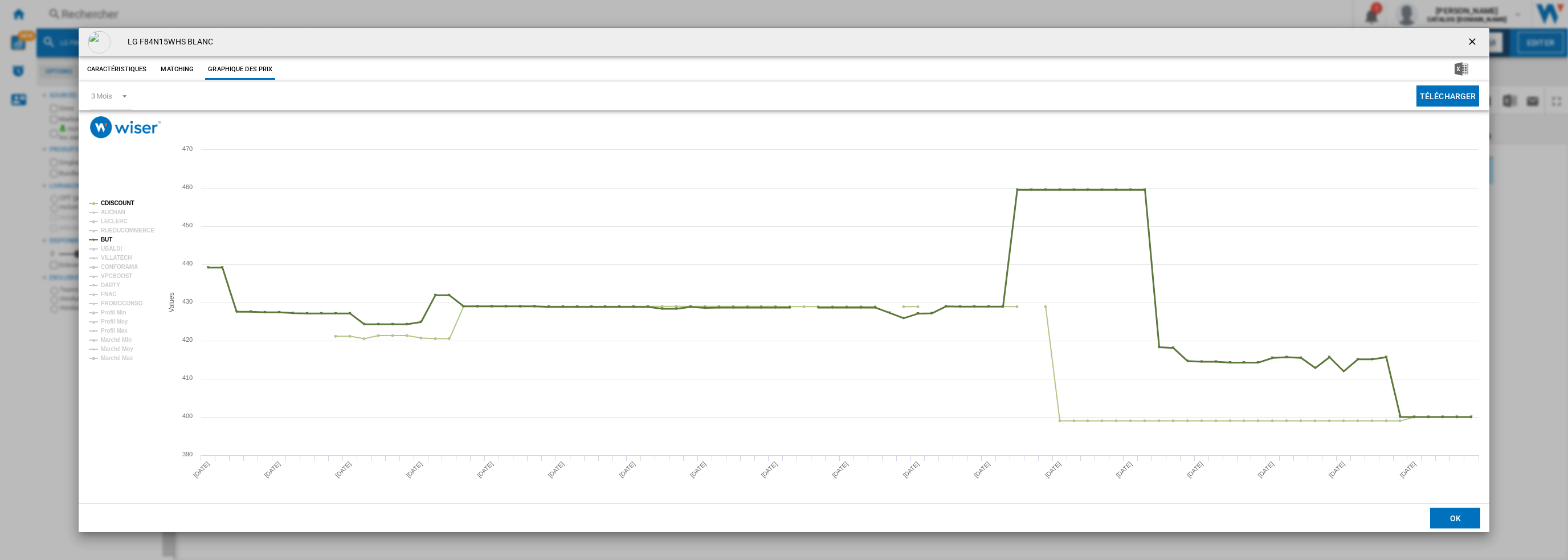
click at [106, 239] on tspan "BUT" at bounding box center [106, 239] width 11 height 6
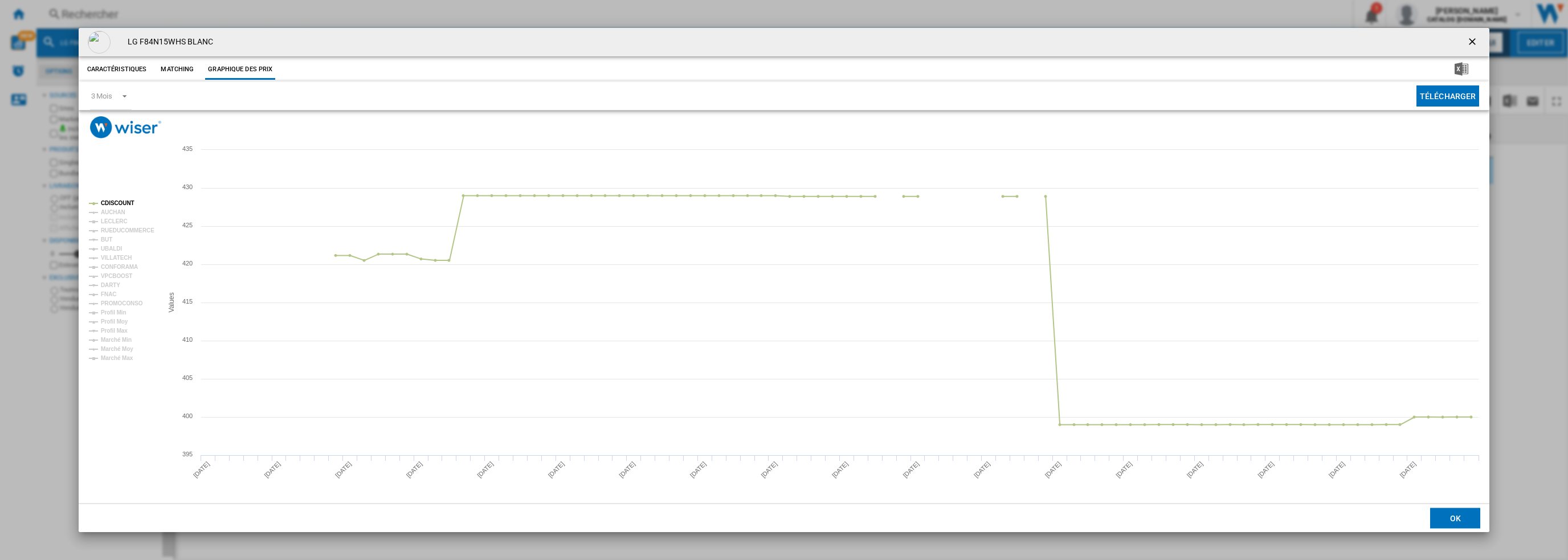
drag, startPoint x: 1470, startPoint y: 40, endPoint x: 1441, endPoint y: 35, distance: 29.4
click at [1470, 40] on ng-md-icon "getI18NText('BUTTONS.CLOSE_DIALOG')" at bounding box center [1473, 42] width 13 height 13
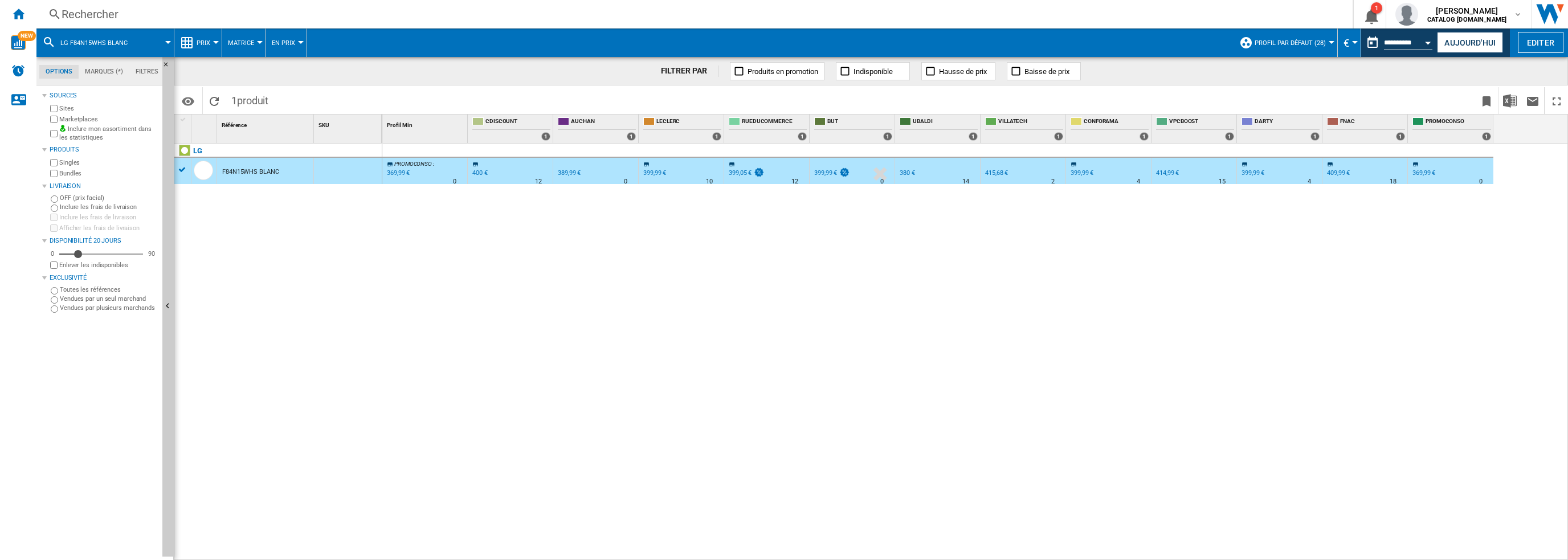
click at [467, 8] on div "Rechercher" at bounding box center [692, 14] width 1261 height 16
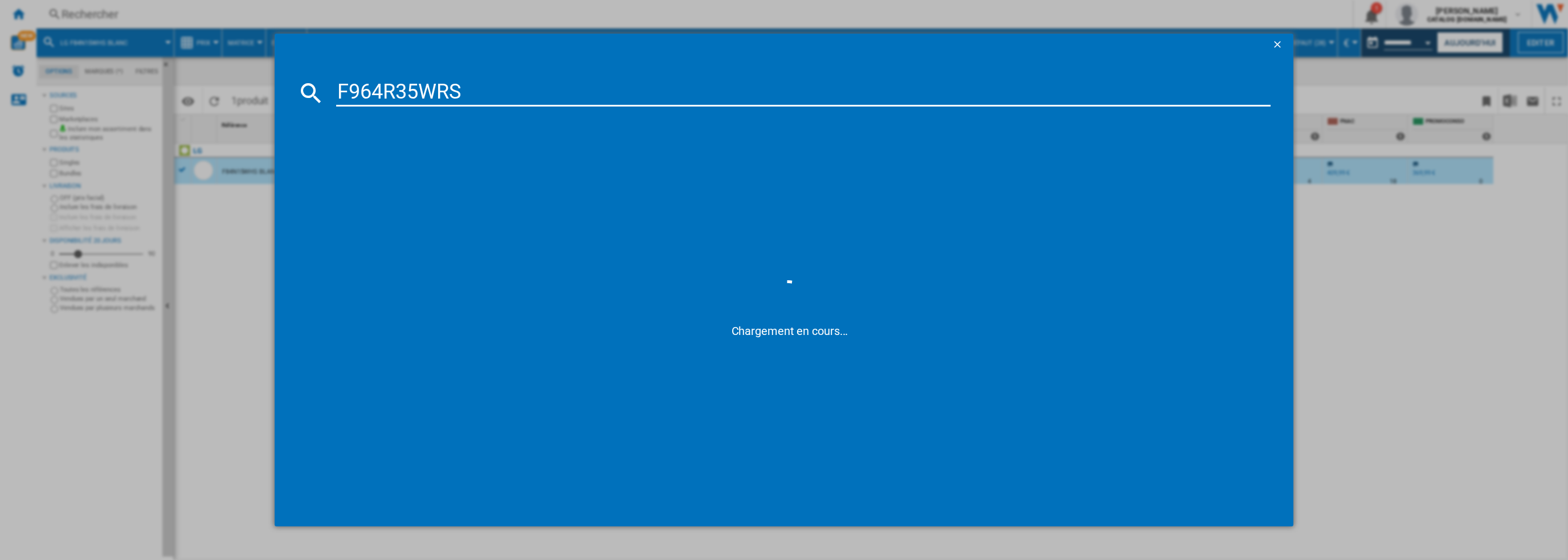
type input "F964R35WRS"
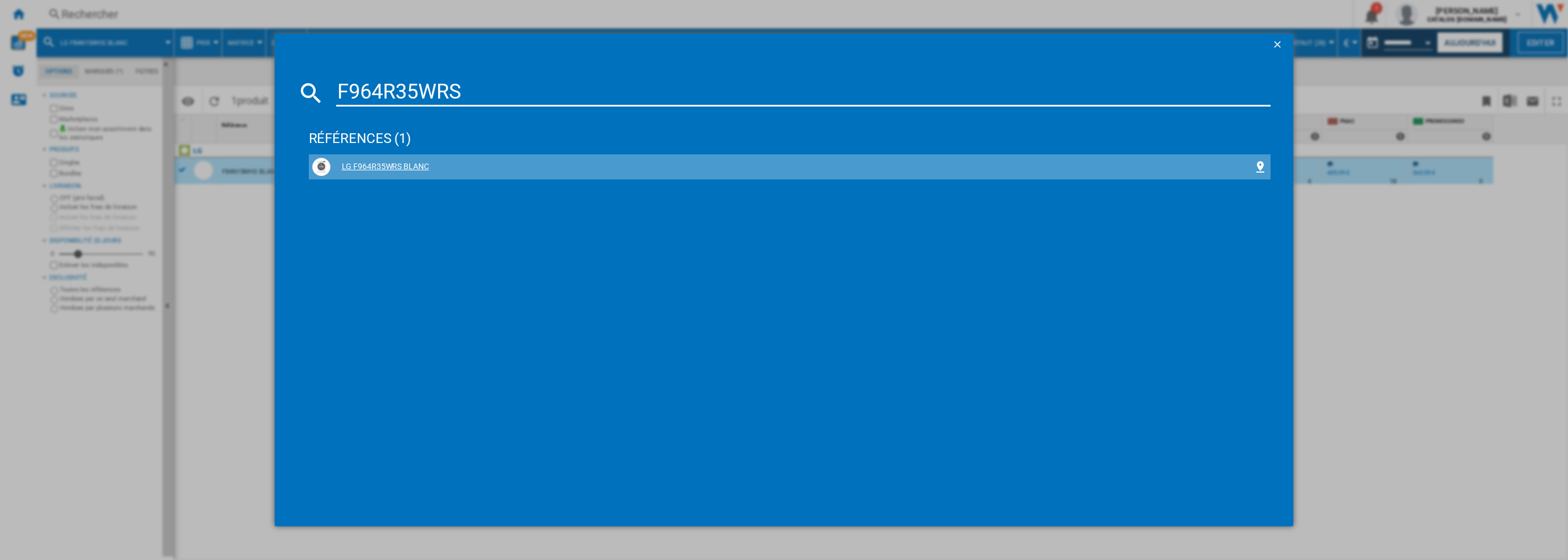
click at [376, 169] on div "LG F964R35WRS BLANC" at bounding box center [792, 167] width 924 height 11
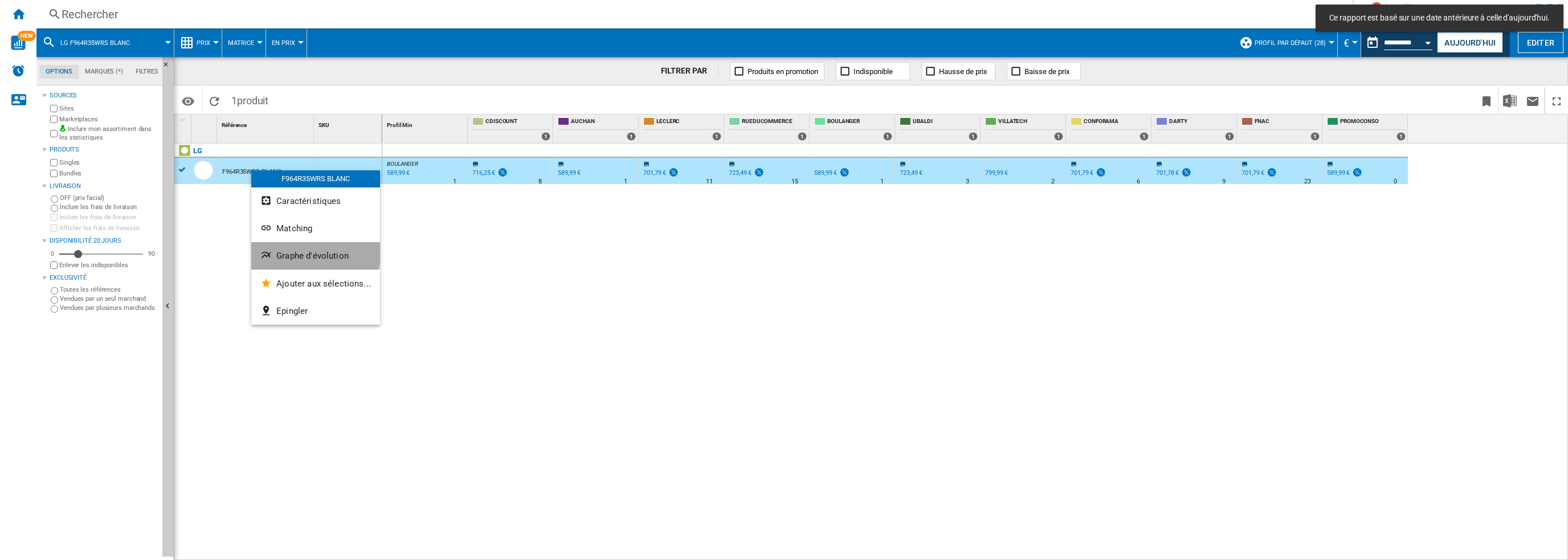
click at [312, 250] on button "Graphe d'évolution" at bounding box center [316, 256] width 129 height 27
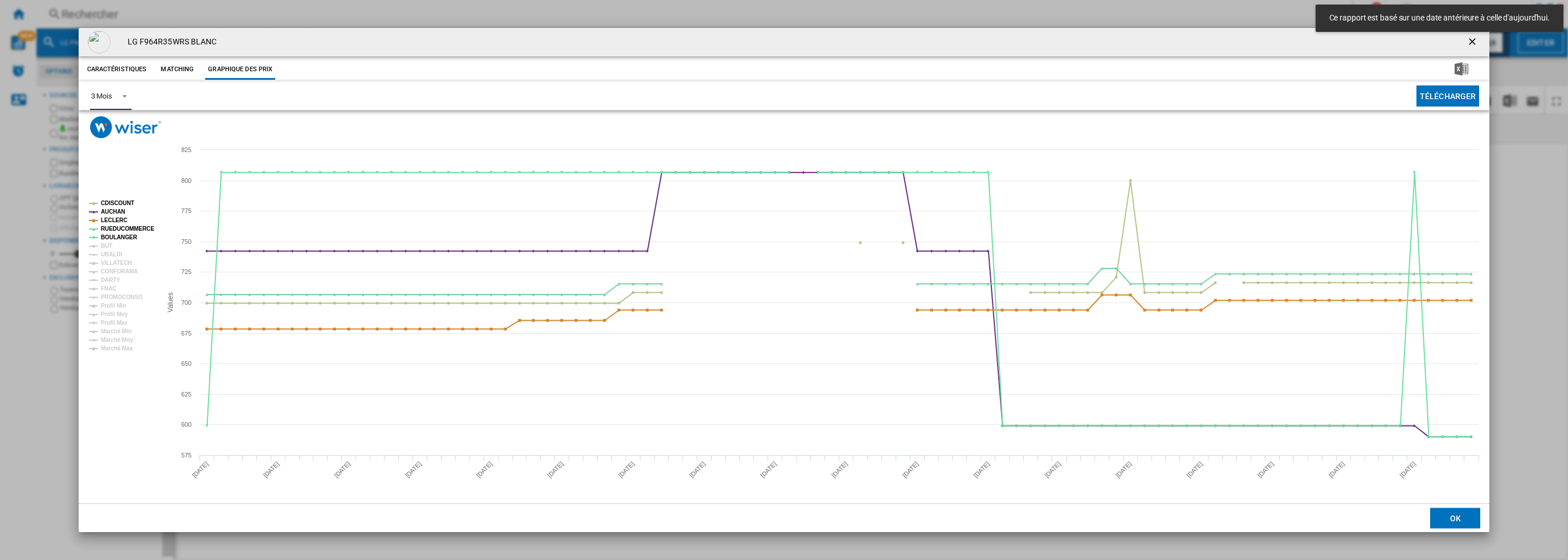
click at [108, 96] on div "3 Mois" at bounding box center [101, 96] width 21 height 8
click at [106, 127] on div "6 Mois" at bounding box center [101, 123] width 21 height 11
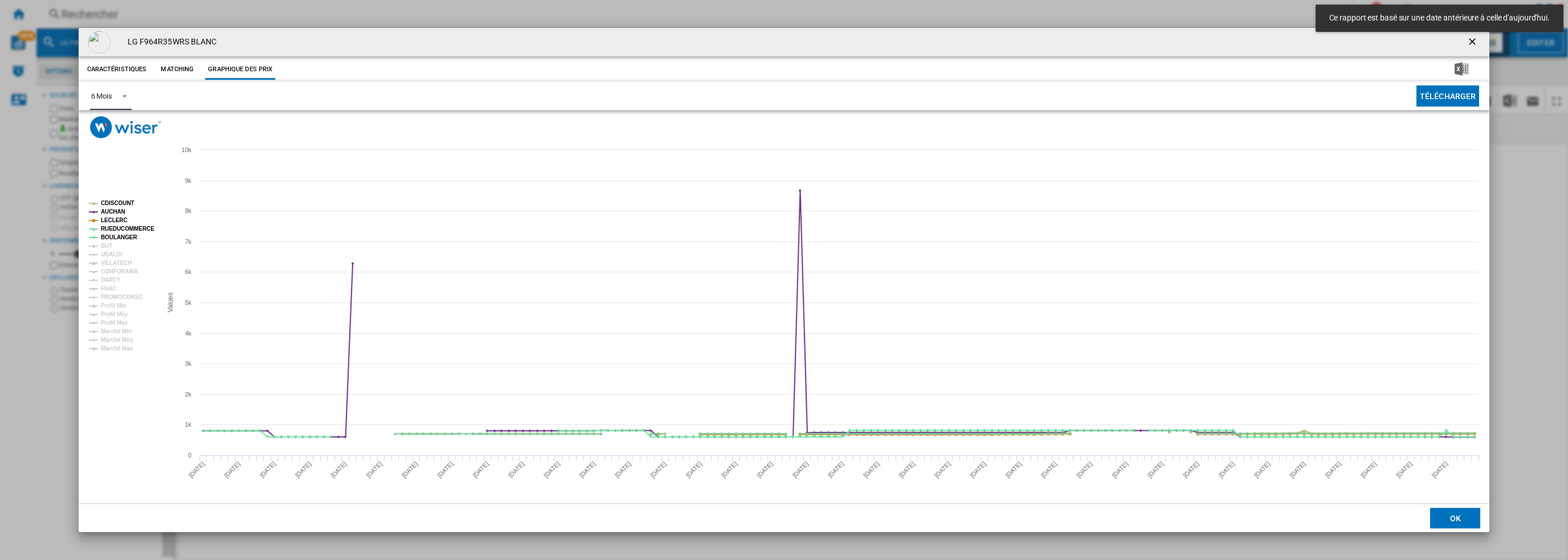
click at [116, 204] on tspan "CDISCOUNT" at bounding box center [118, 203] width 34 height 6
click at [115, 210] on tspan "AUCHAN" at bounding box center [113, 211] width 25 height 6
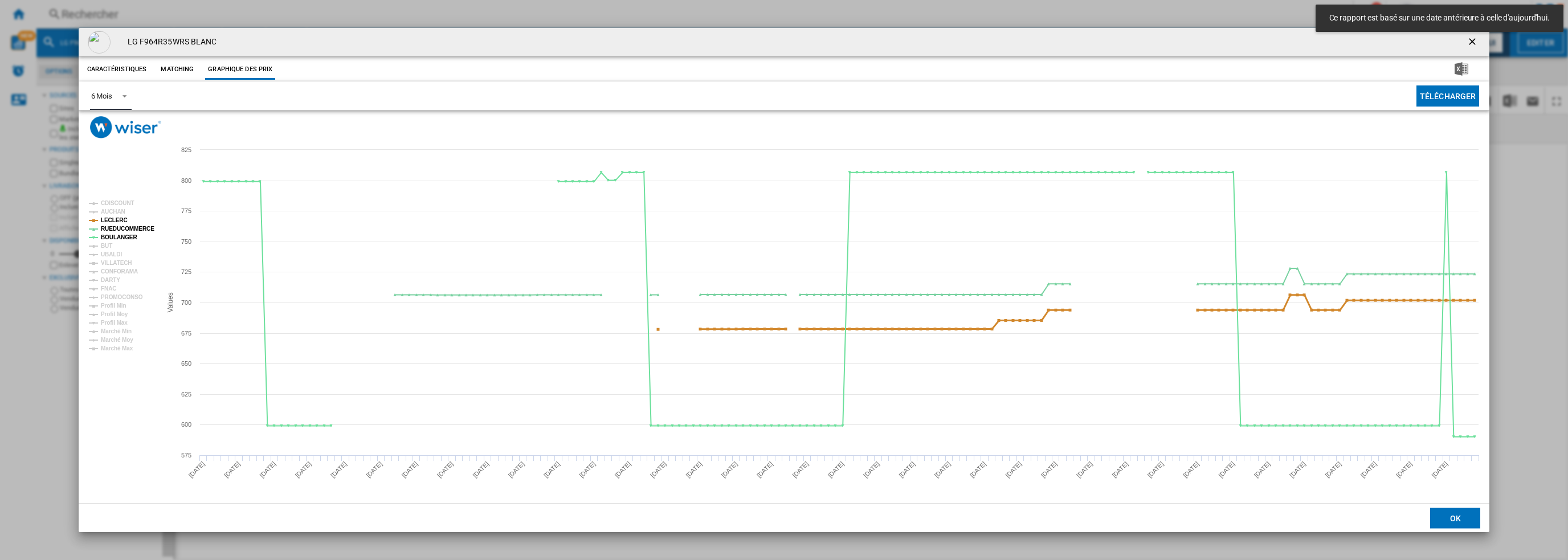
click at [119, 219] on tspan "LECLERC" at bounding box center [114, 220] width 27 height 6
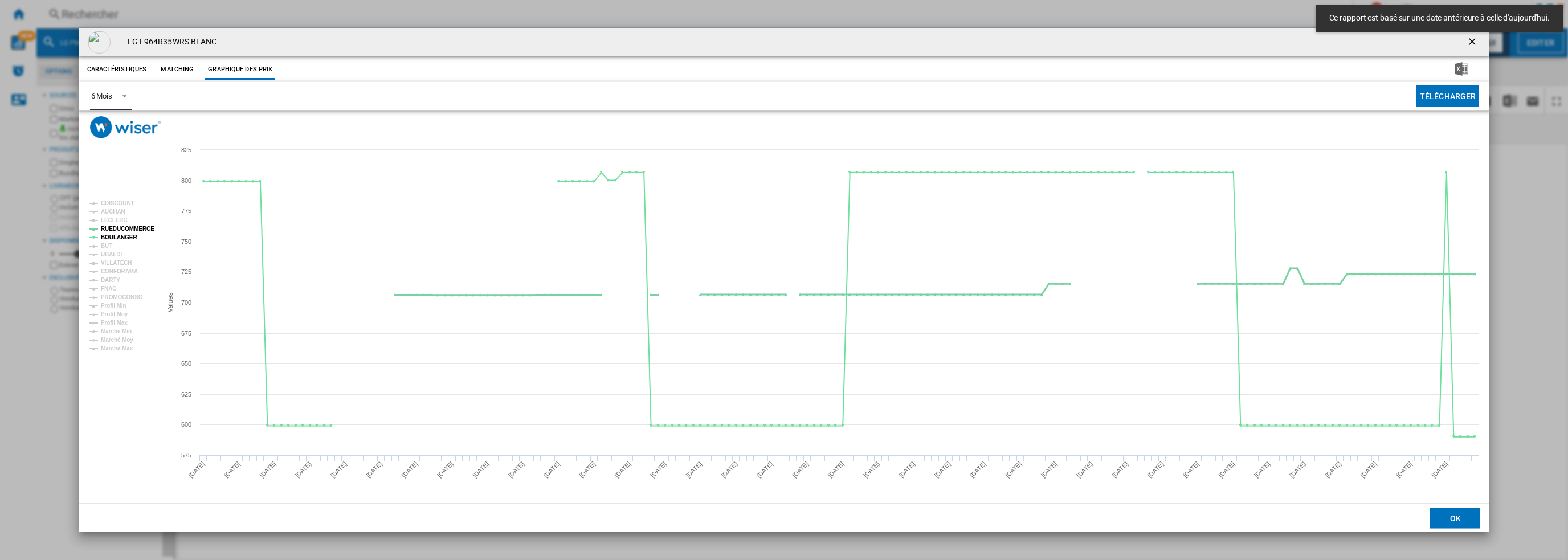
click at [123, 228] on tspan "RUEDUCOMMERCE" at bounding box center [128, 228] width 54 height 6
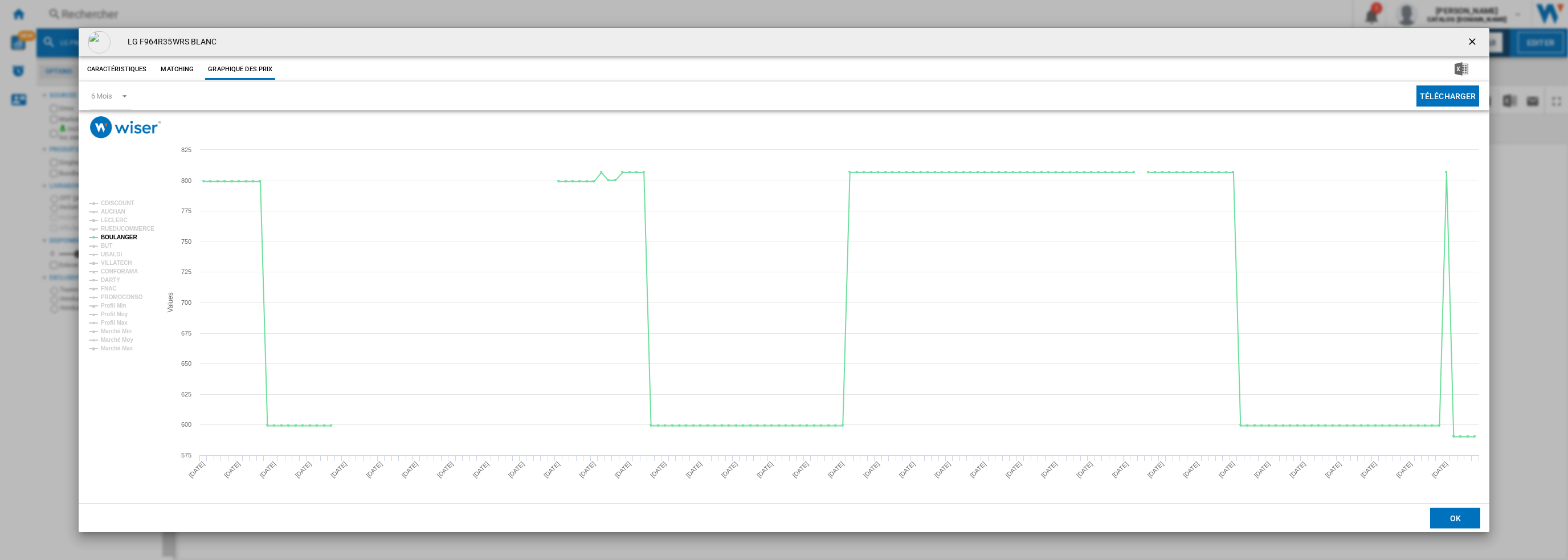
click at [1472, 43] on ng-md-icon "getI18NText('BUTTONS.CLOSE_DIALOG')" at bounding box center [1473, 42] width 13 height 13
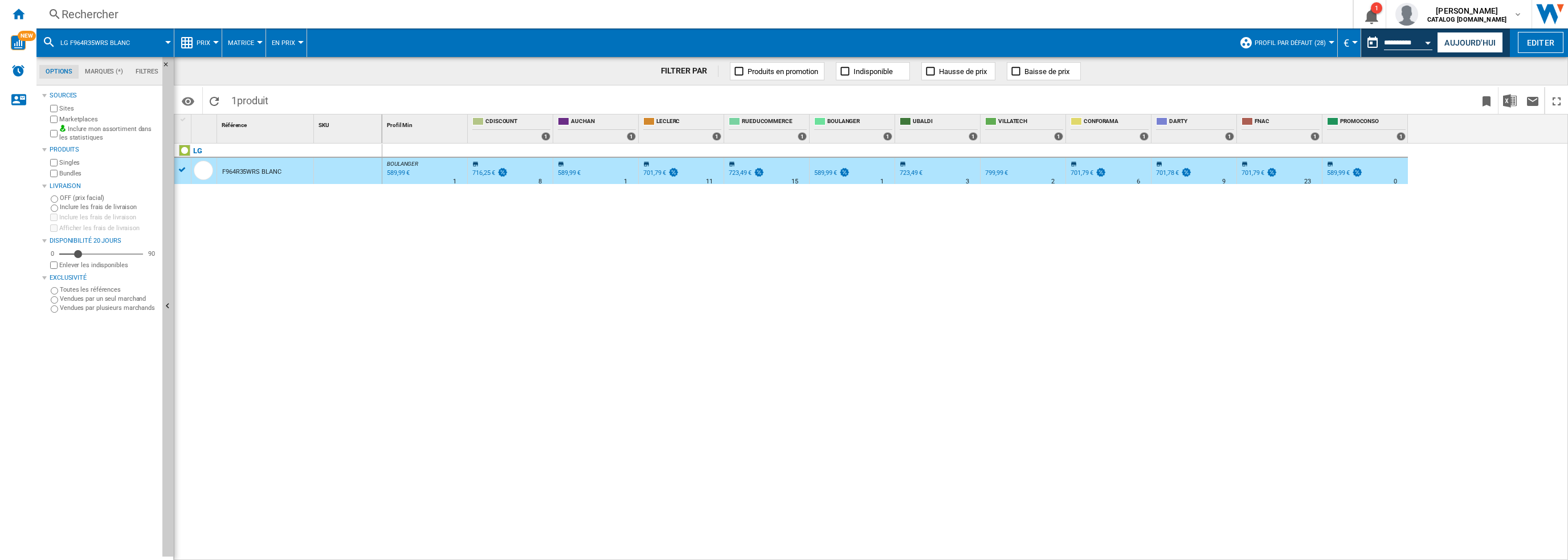
click at [524, 10] on div "Rechercher" at bounding box center [692, 14] width 1261 height 16
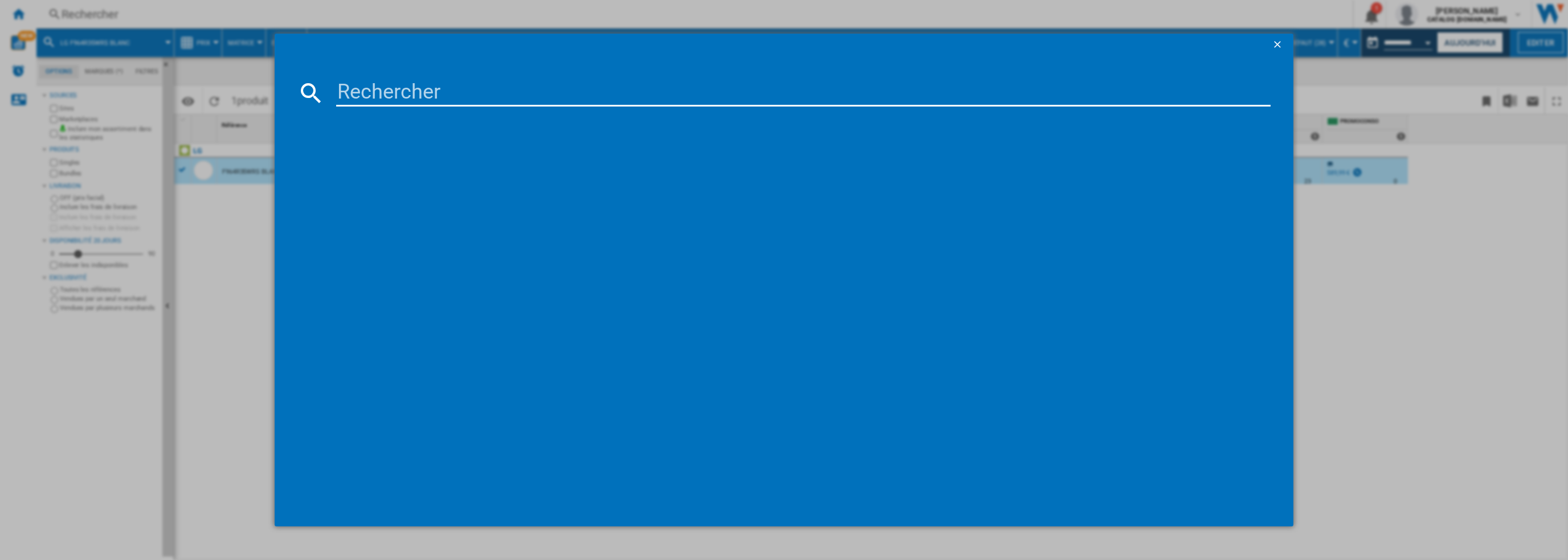
click at [476, 89] on input at bounding box center [803, 92] width 935 height 27
type input "DYSON V12 ORIGIN"
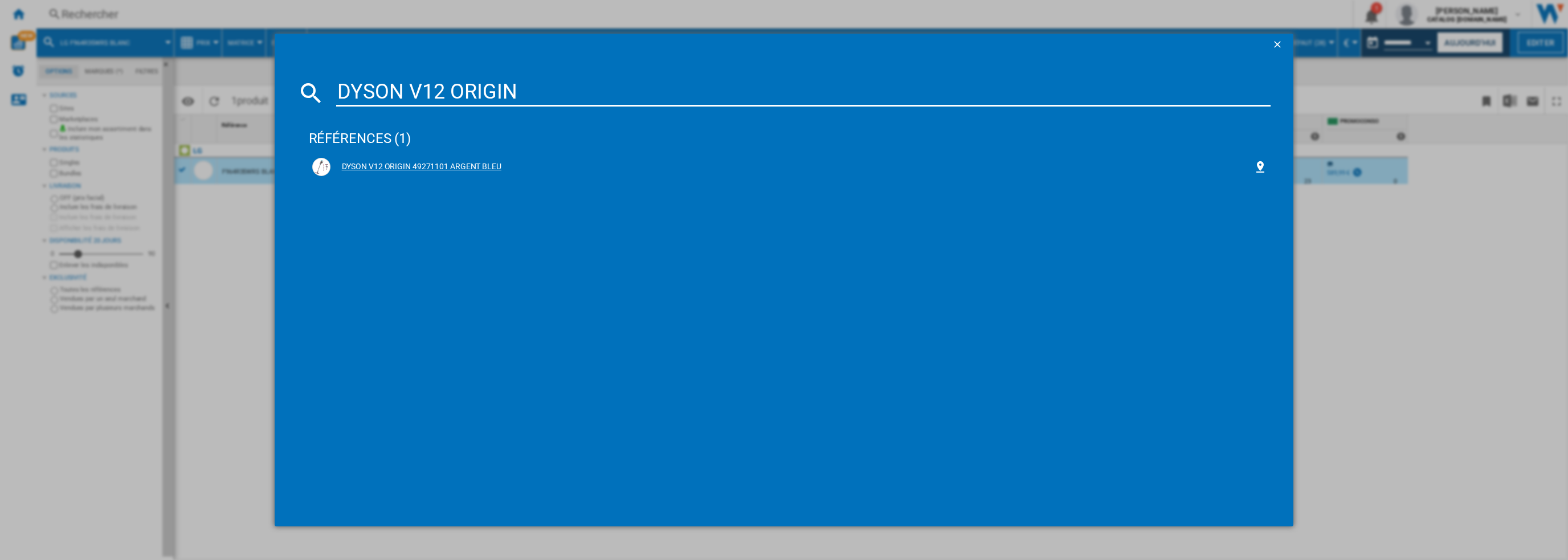
click at [410, 163] on div "DYSON V12 ORIGIN 49271101 ARGENT BLEU" at bounding box center [792, 167] width 924 height 11
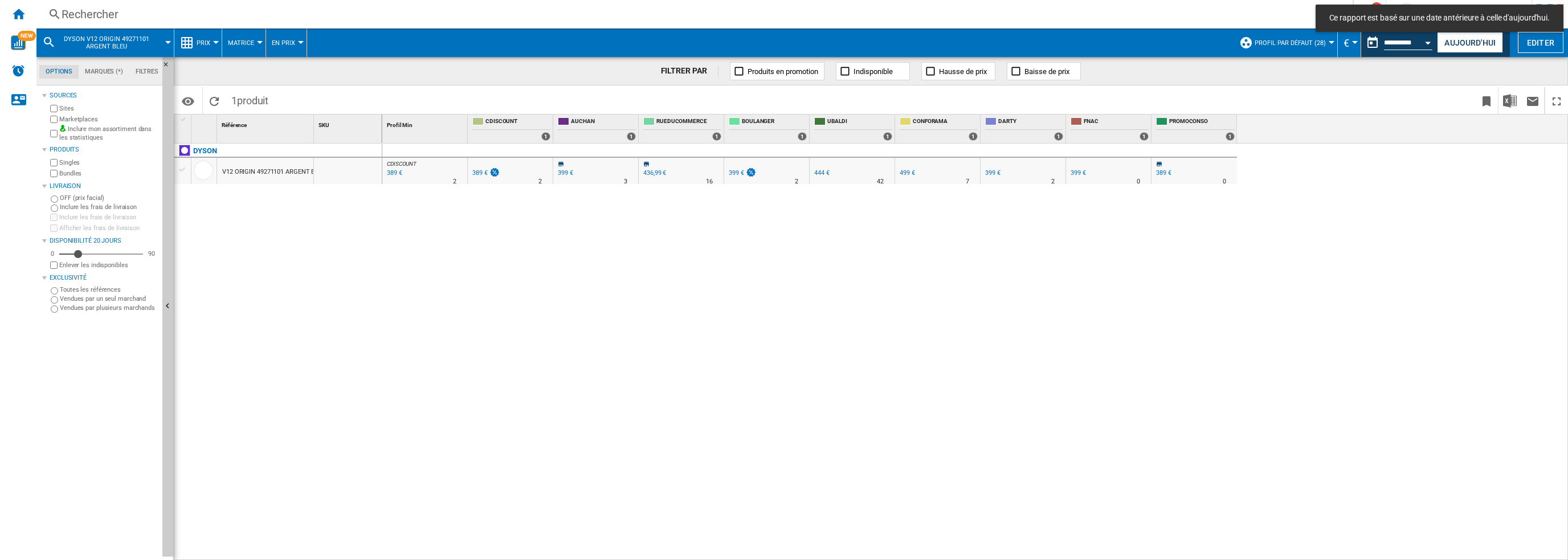
click at [246, 174] on div "V12 ORIGIN 49271101 ARGENT BLEU" at bounding box center [273, 172] width 104 height 26
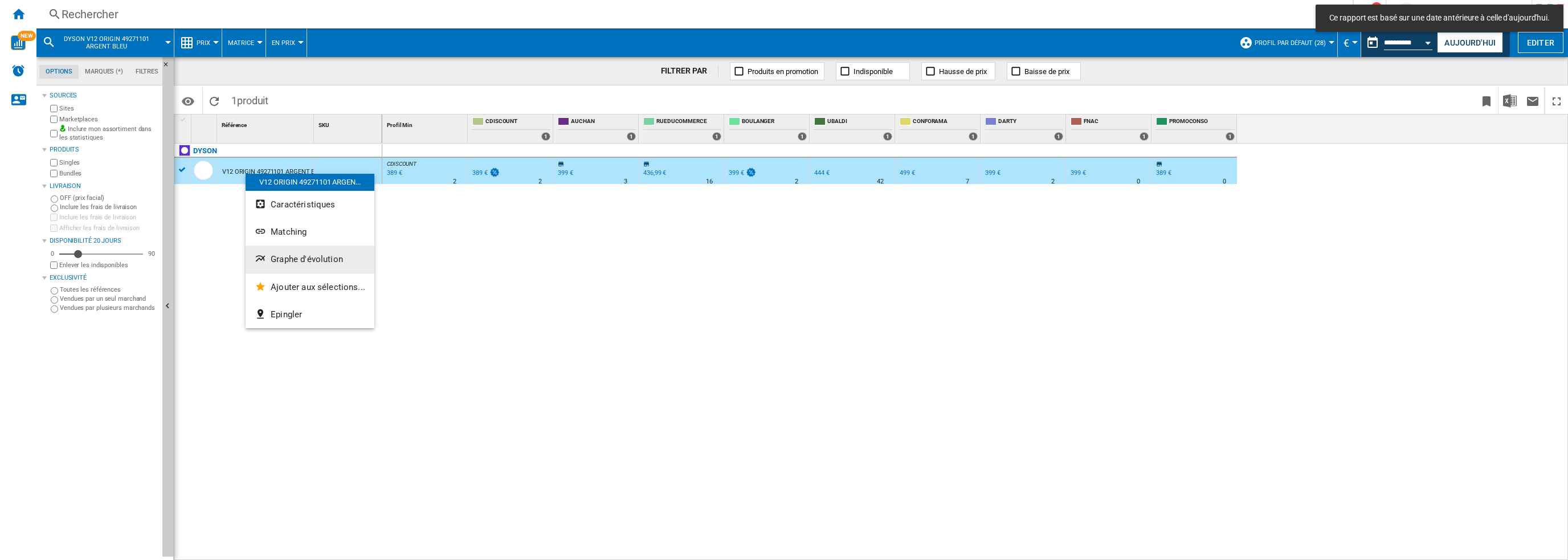
click at [286, 261] on span "Graphe d'évolution" at bounding box center [307, 259] width 73 height 11
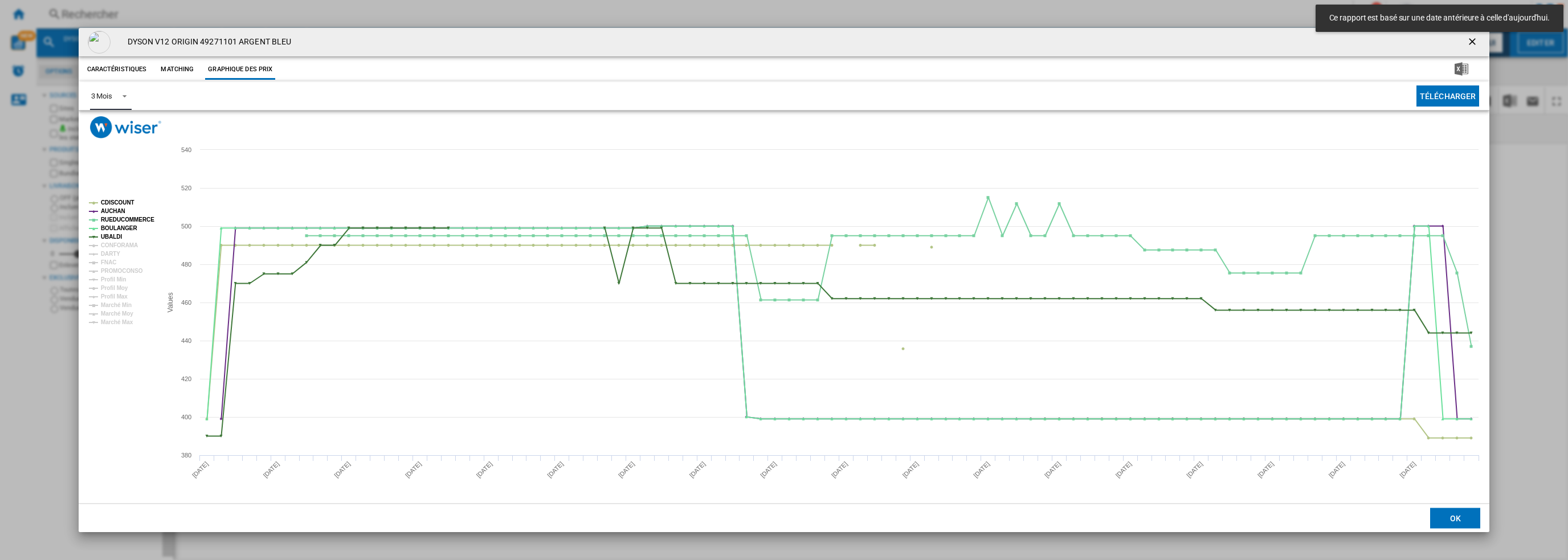
click at [104, 100] on div "3 Mois" at bounding box center [101, 96] width 21 height 8
click at [105, 125] on div "6 Mois" at bounding box center [101, 123] width 21 height 11
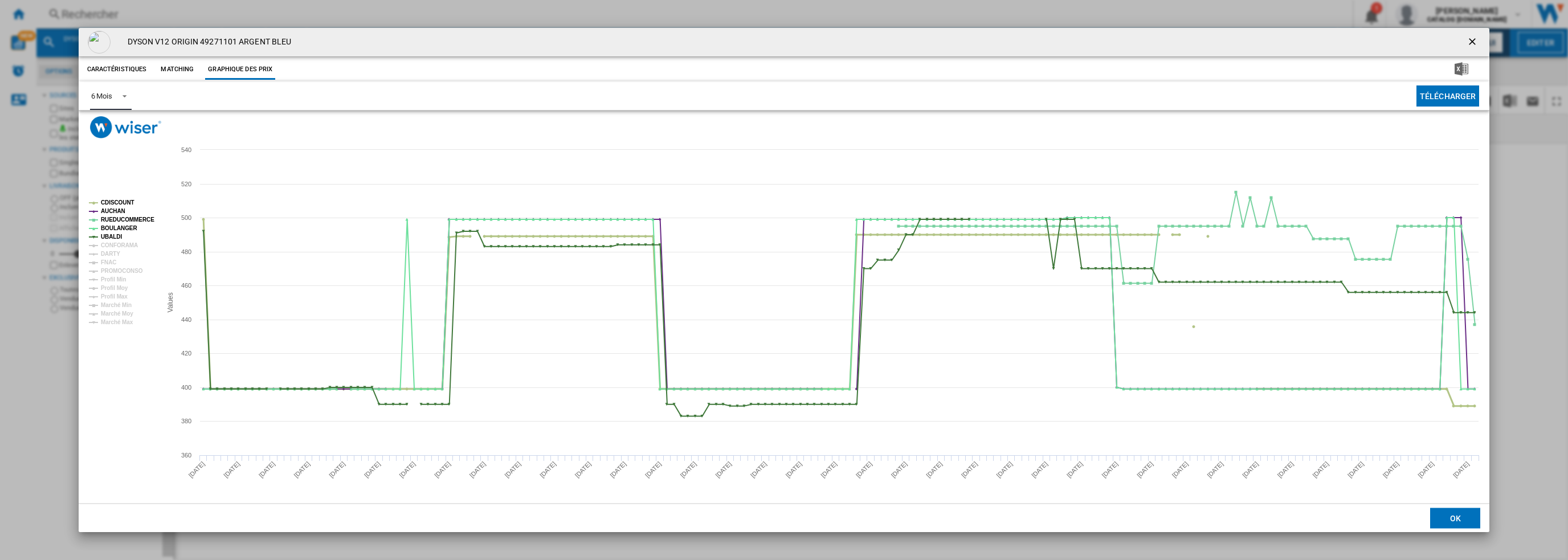
drag, startPoint x: 121, startPoint y: 200, endPoint x: 118, endPoint y: 207, distance: 7.6
click at [121, 200] on tspan "CDISCOUNT" at bounding box center [118, 202] width 34 height 6
click at [110, 209] on tspan "AUCHAN" at bounding box center [113, 211] width 25 height 6
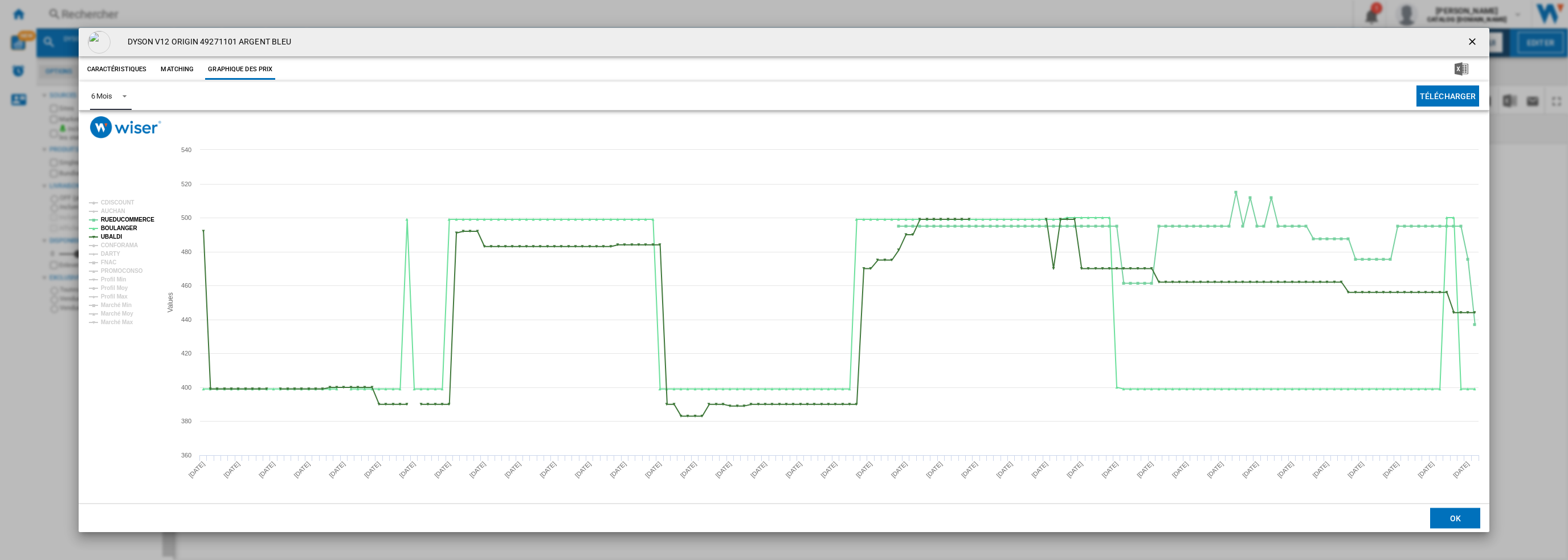
click at [121, 216] on tspan "RUEDUCOMMERCE" at bounding box center [128, 219] width 54 height 6
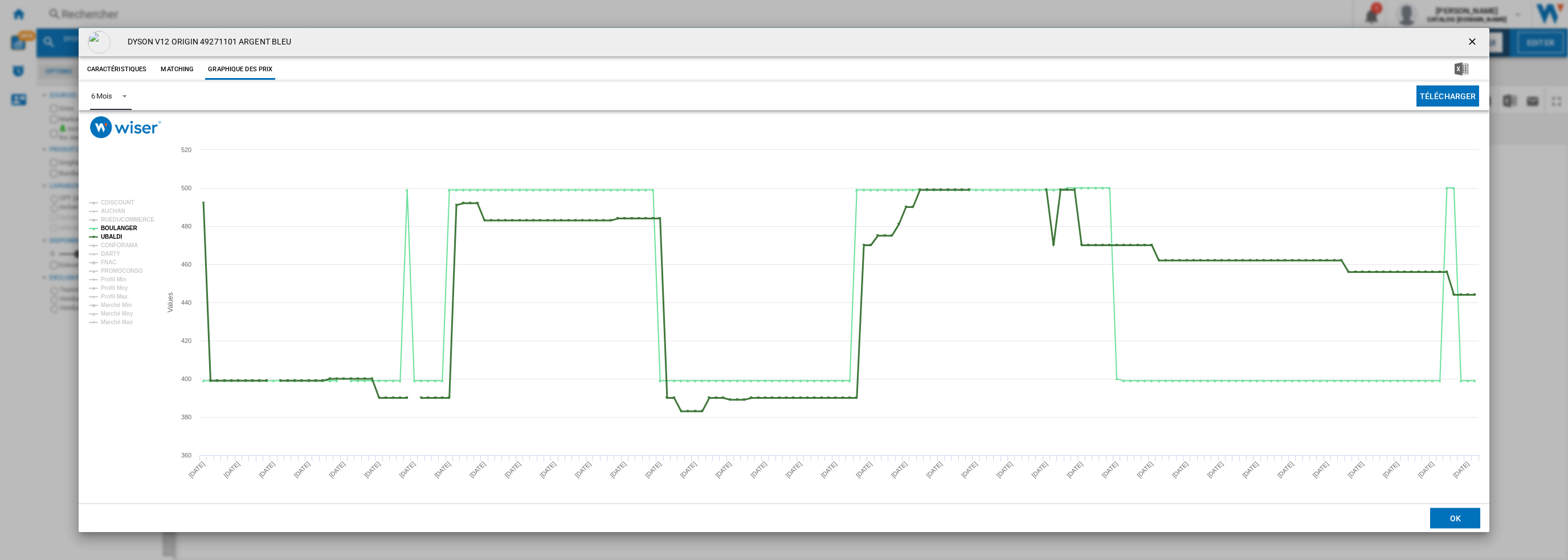
click at [114, 239] on tspan "UBALDI" at bounding box center [111, 237] width 21 height 6
